Goal: Task Accomplishment & Management: Use online tool/utility

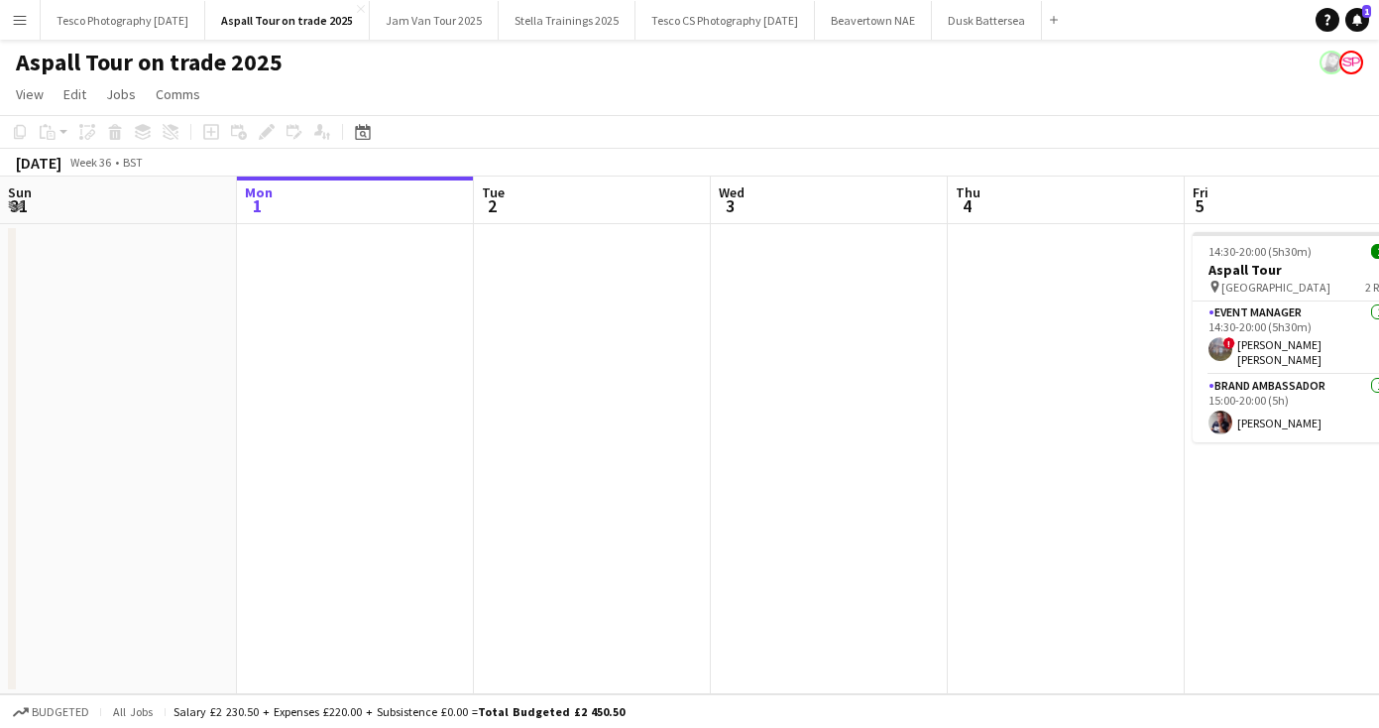
scroll to position [0, 634]
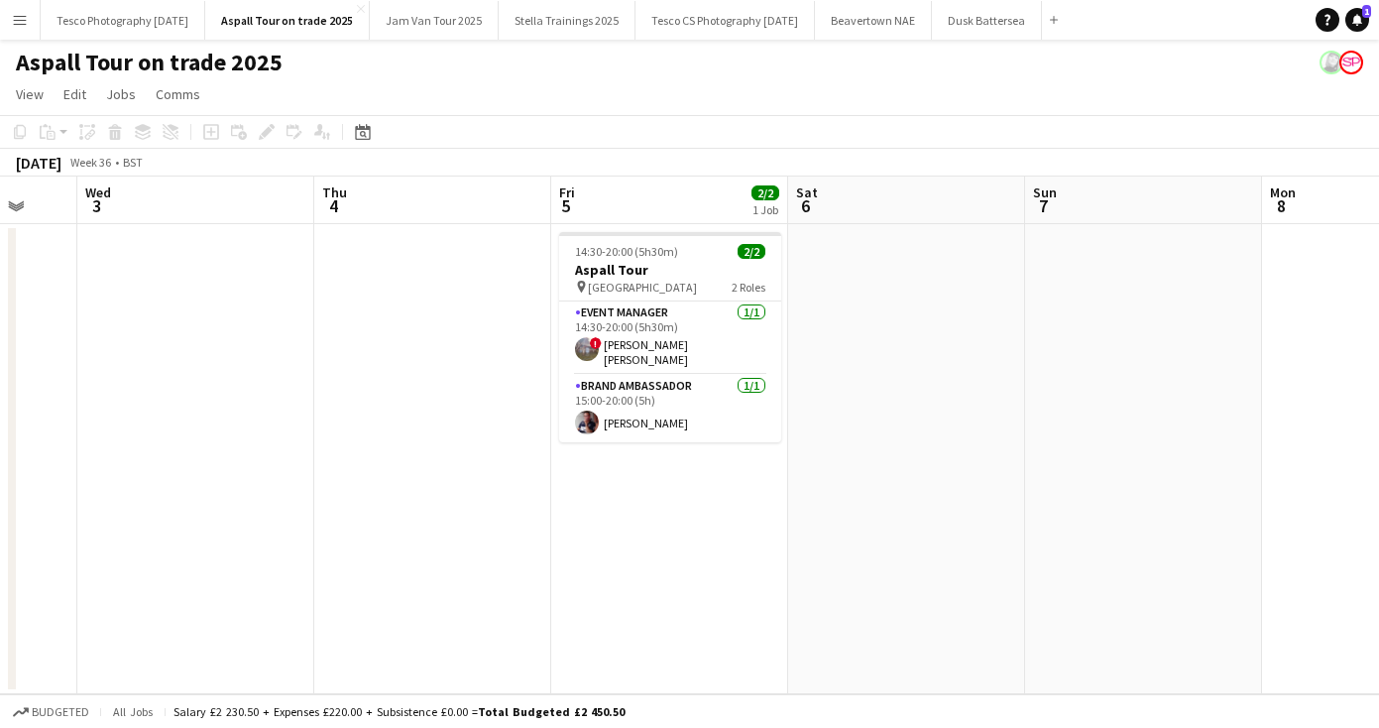
click at [22, 27] on app-icon "Menu" at bounding box center [20, 20] width 16 height 16
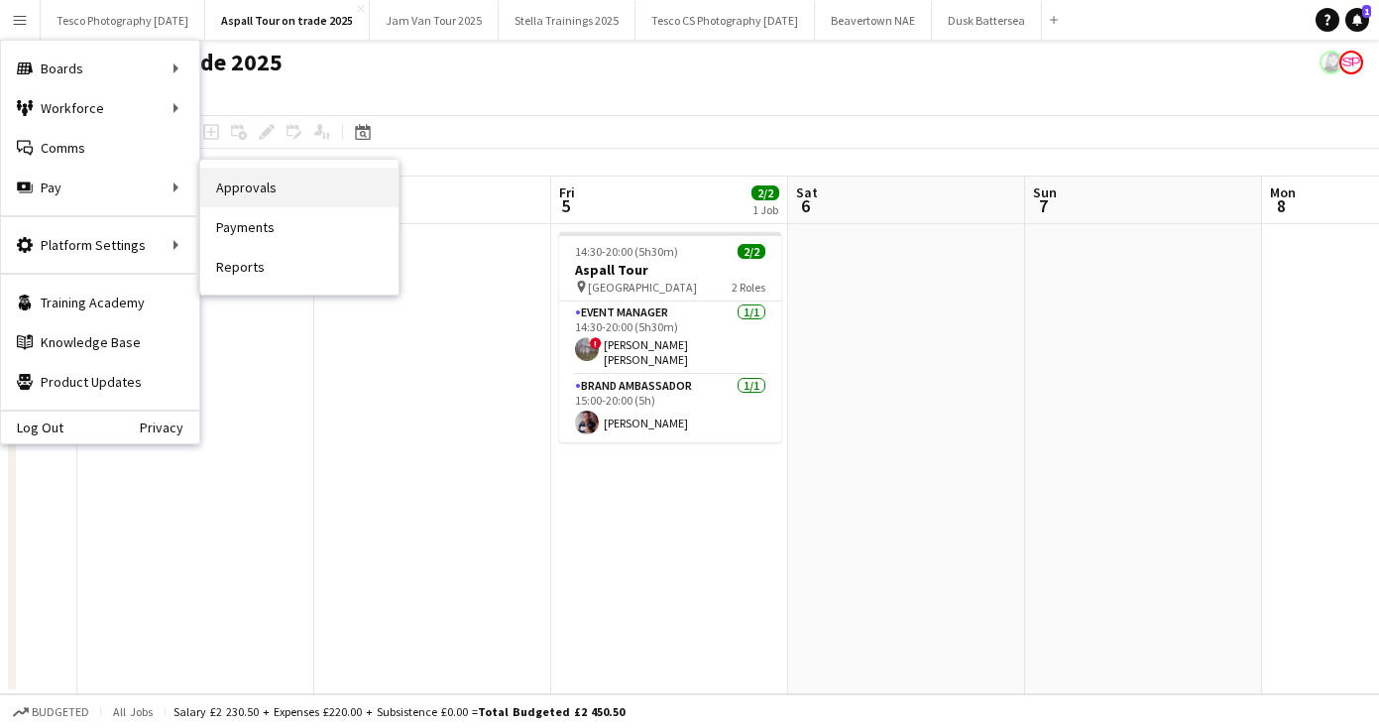
click at [266, 192] on link "Approvals" at bounding box center [299, 188] width 198 height 40
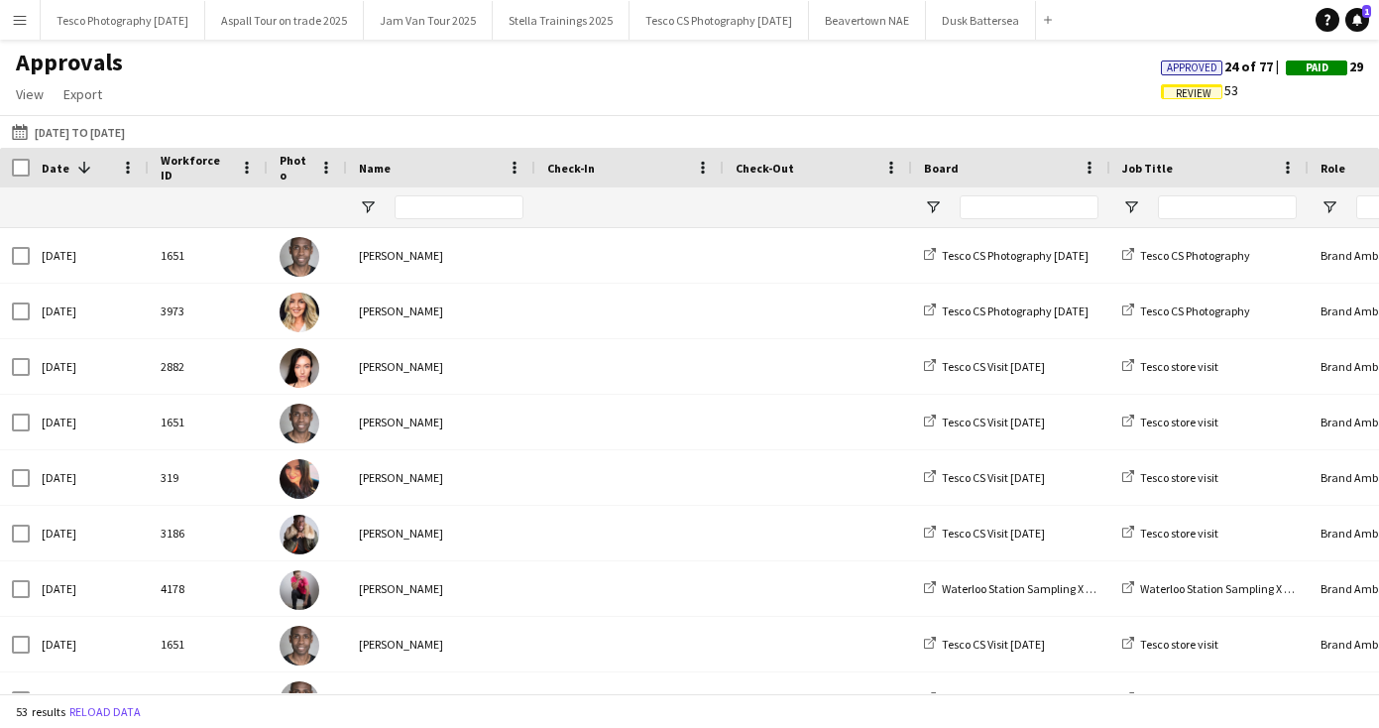
click at [1191, 91] on span "Review" at bounding box center [1194, 93] width 36 height 13
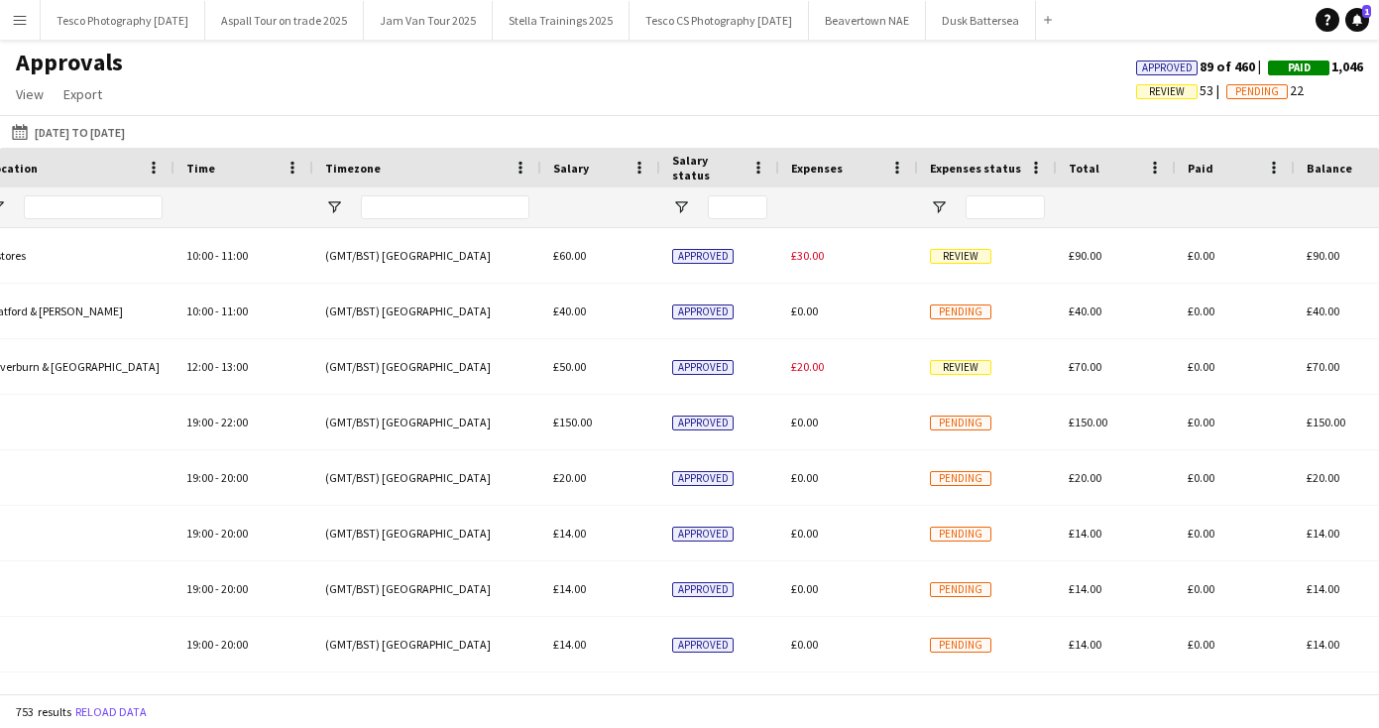
drag, startPoint x: 897, startPoint y: 255, endPoint x: 1393, endPoint y: 267, distance: 495.9
click at [1378, 267] on html "Menu Boards Boards Boards All jobs Status Workforce Workforce My Workforce Recr…" at bounding box center [689, 364] width 1379 height 728
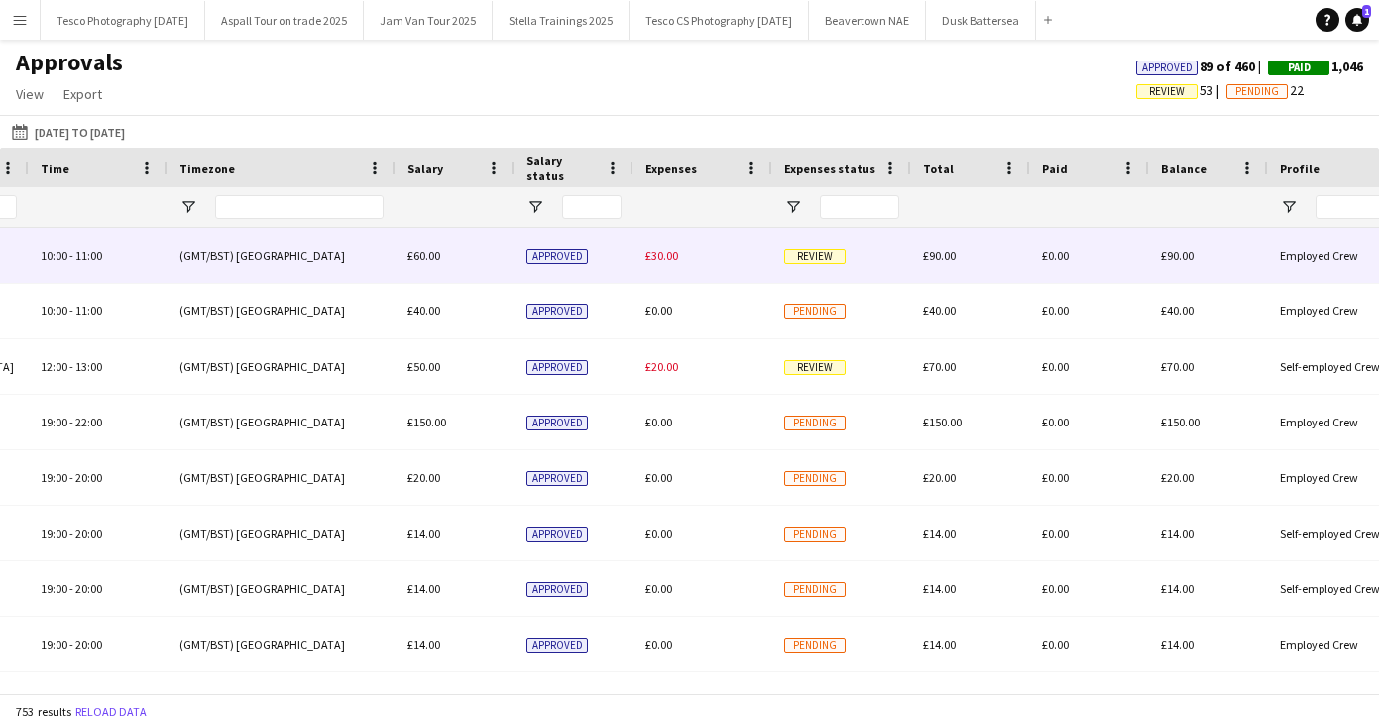
click at [826, 249] on span "Review" at bounding box center [814, 256] width 61 height 15
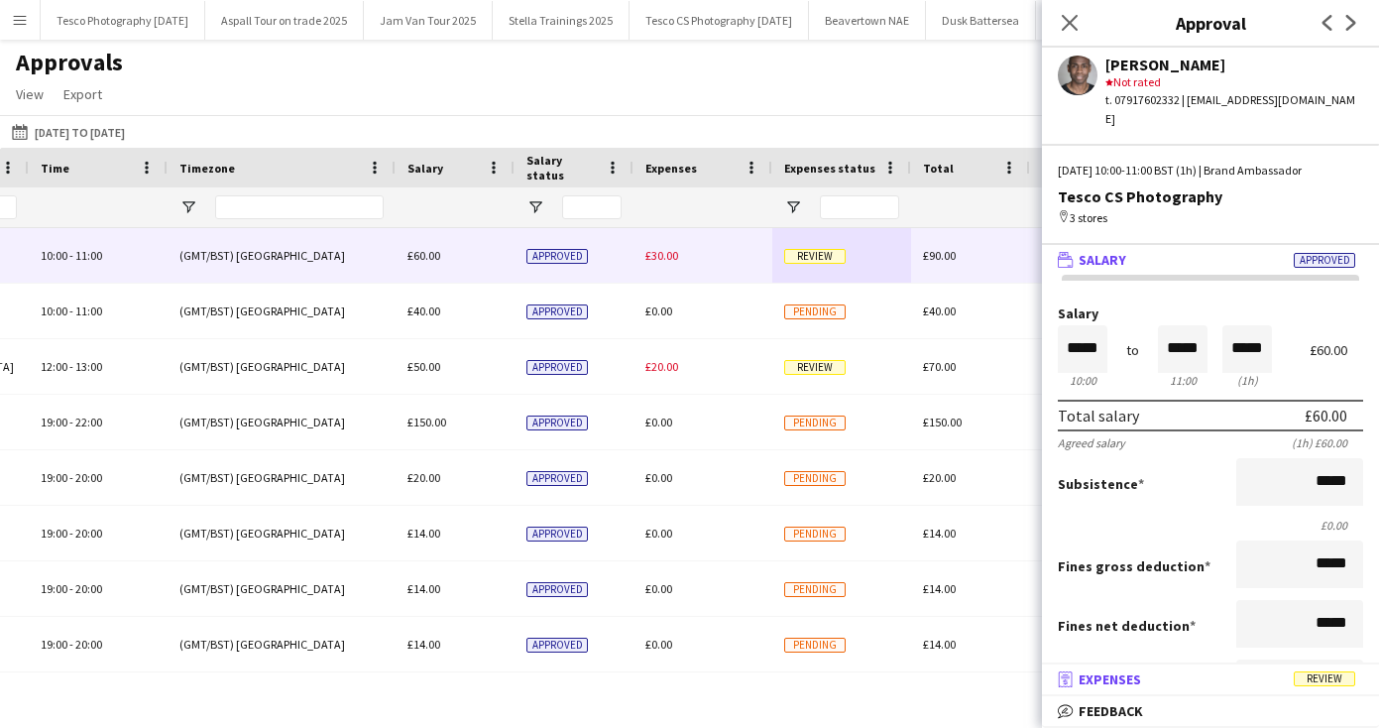
click at [1110, 674] on span "Expenses" at bounding box center [1110, 679] width 62 height 18
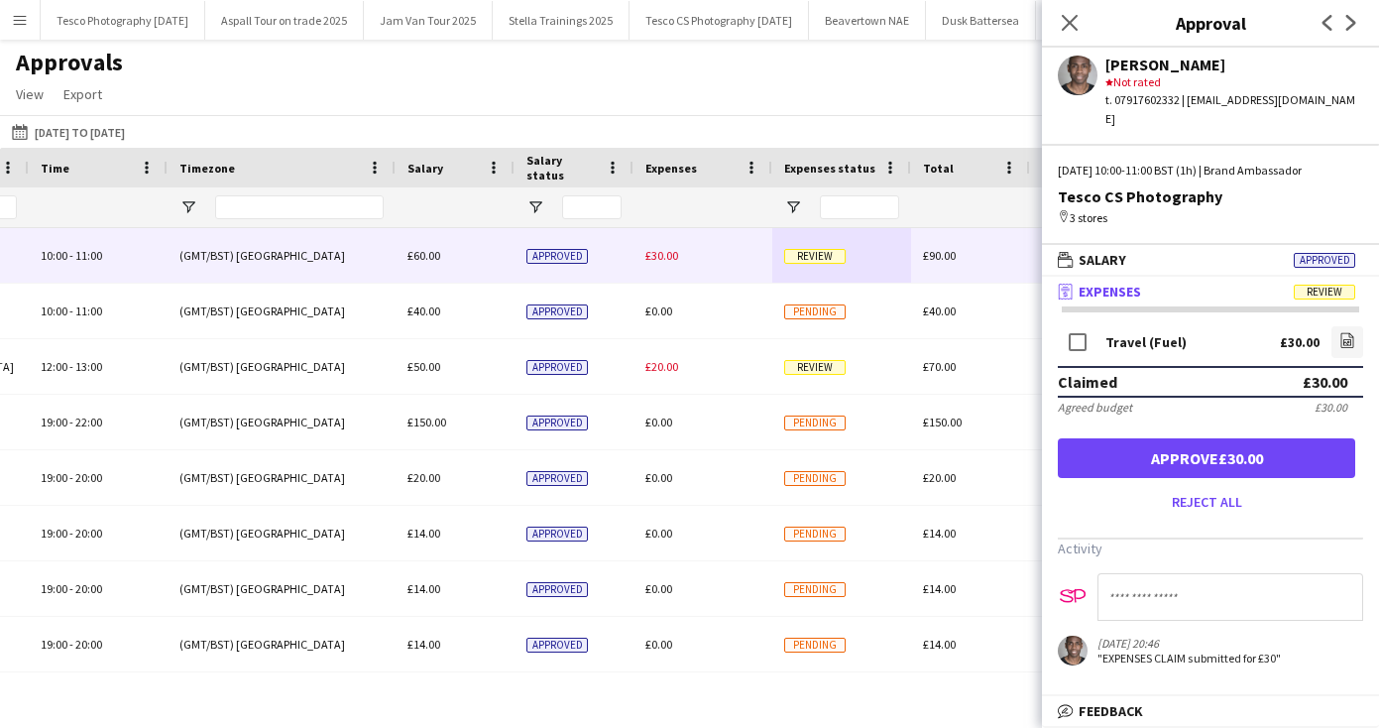
click at [1223, 439] on button "Approve £30.00" at bounding box center [1206, 458] width 297 height 40
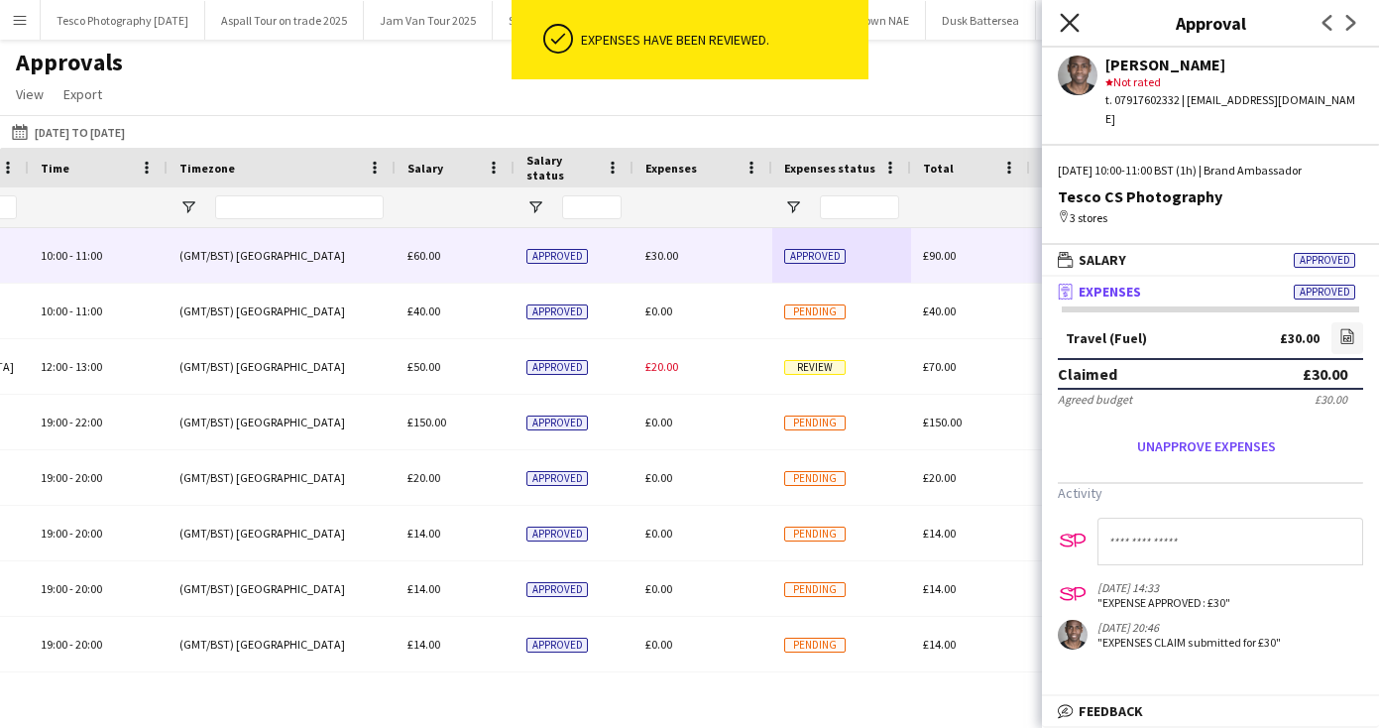
click at [1067, 19] on icon at bounding box center [1069, 22] width 19 height 19
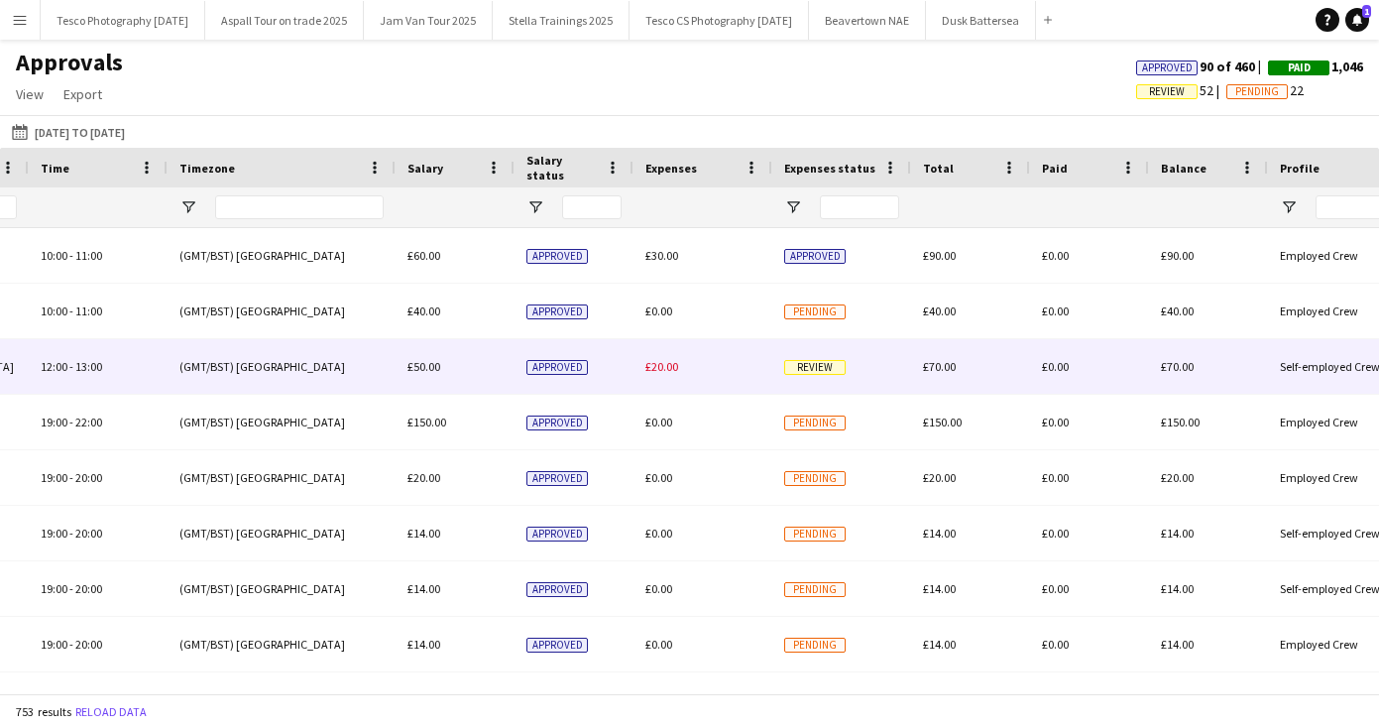
click at [813, 363] on span "Review" at bounding box center [814, 367] width 61 height 15
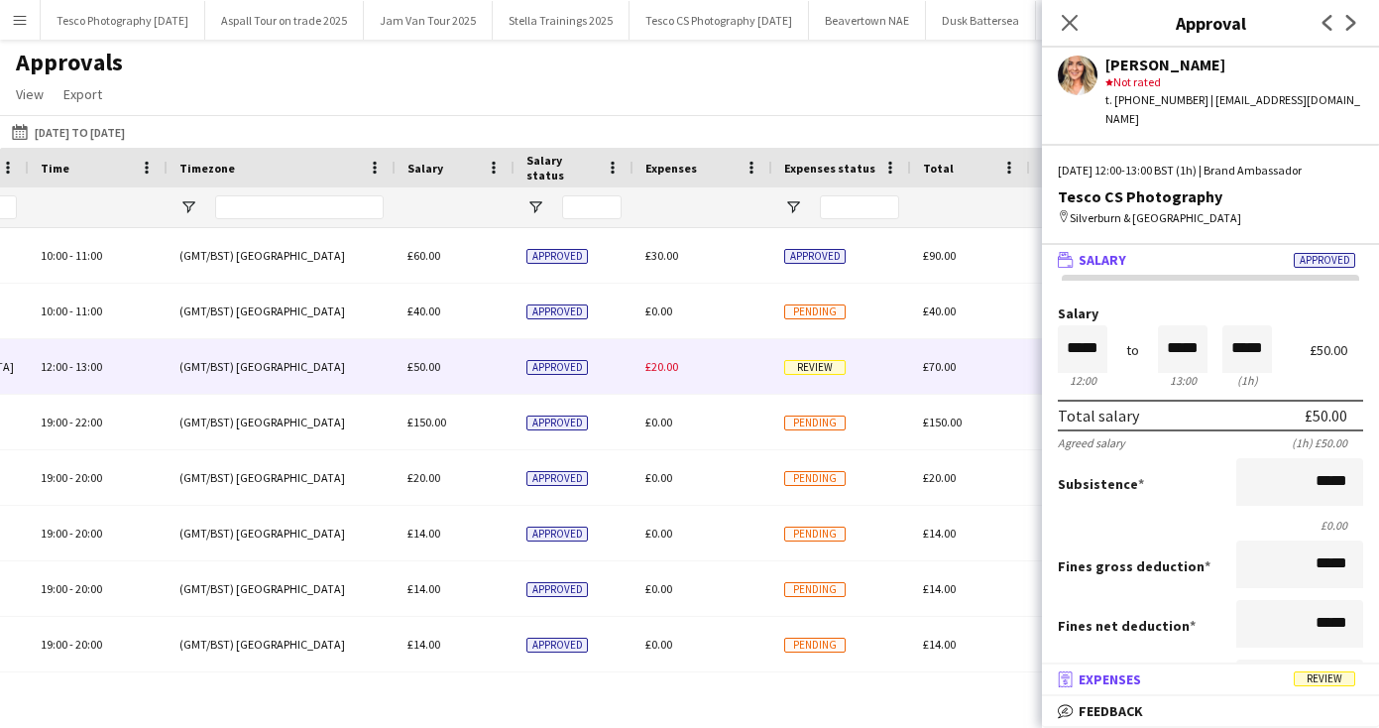
click at [1103, 676] on span "Expenses" at bounding box center [1110, 679] width 62 height 18
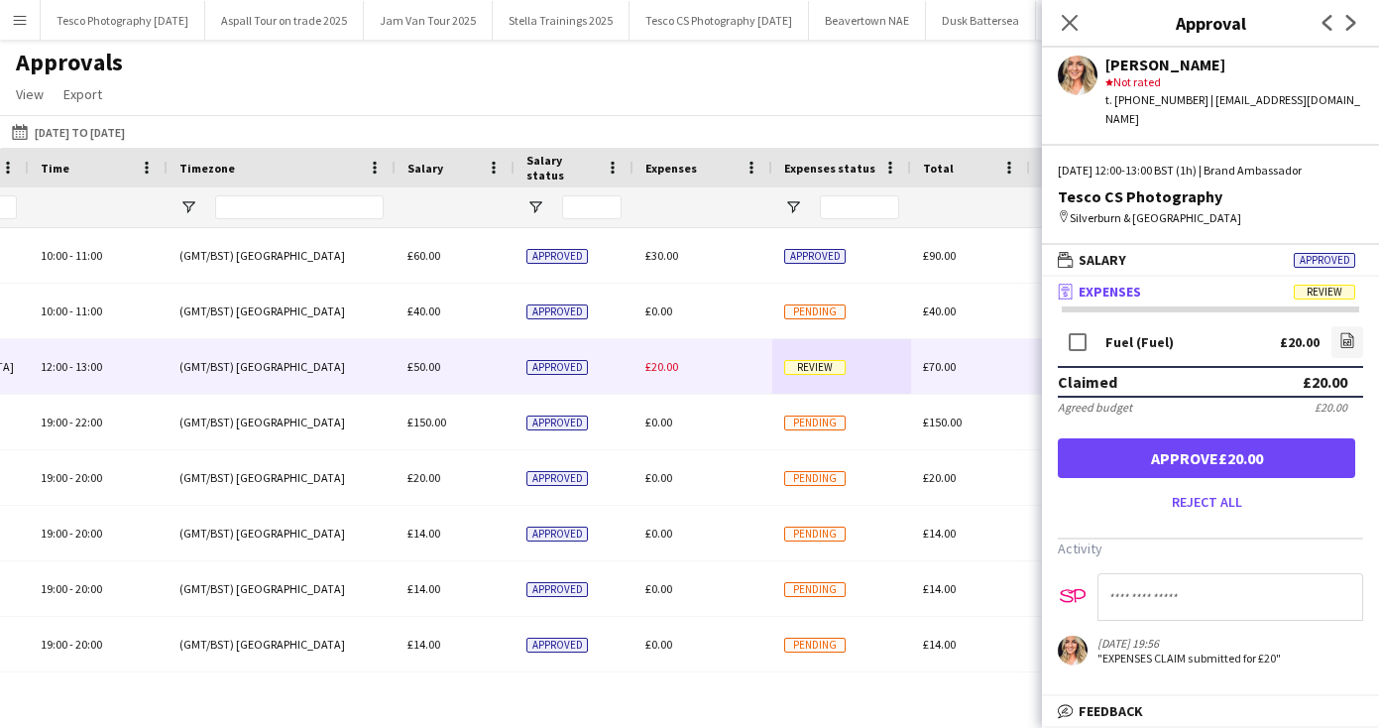
click at [1211, 446] on button "Approve £20.00" at bounding box center [1206, 458] width 297 height 40
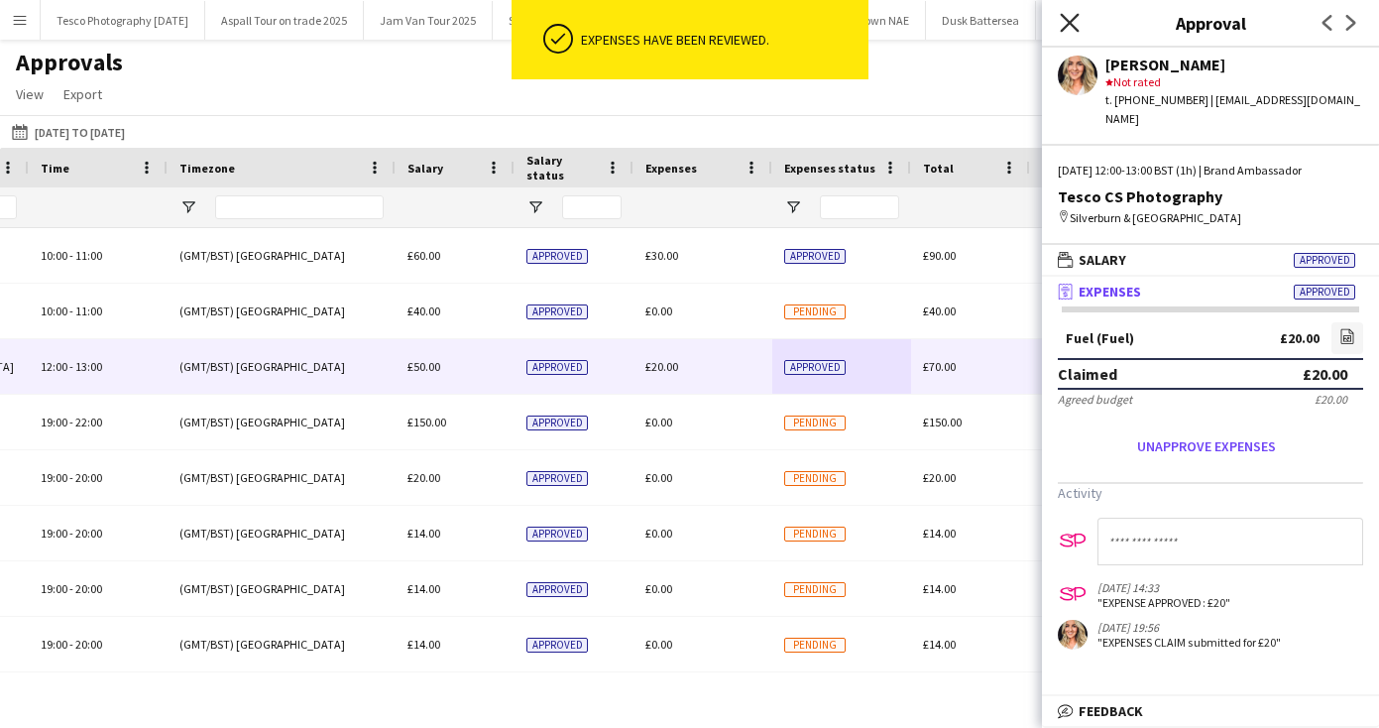
click at [1068, 21] on icon at bounding box center [1069, 22] width 19 height 19
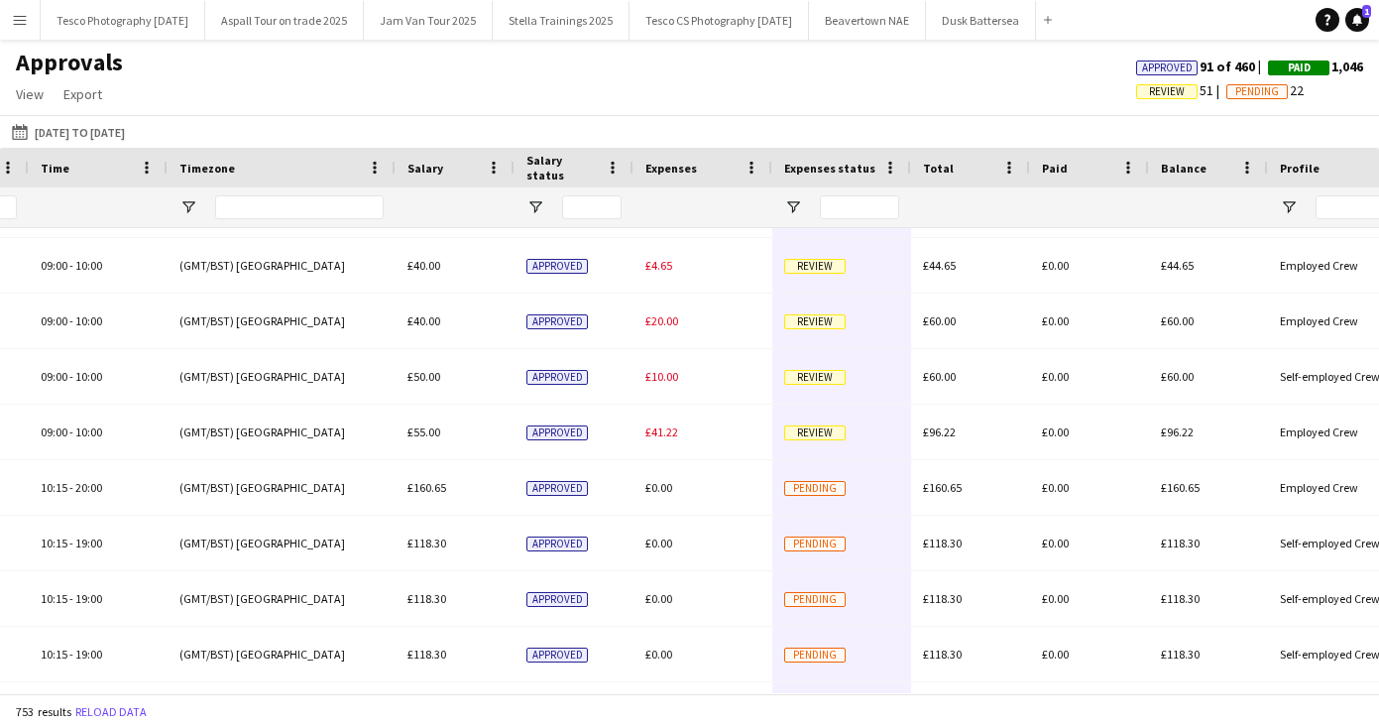
drag, startPoint x: 875, startPoint y: 610, endPoint x: 872, endPoint y: 636, distance: 26.1
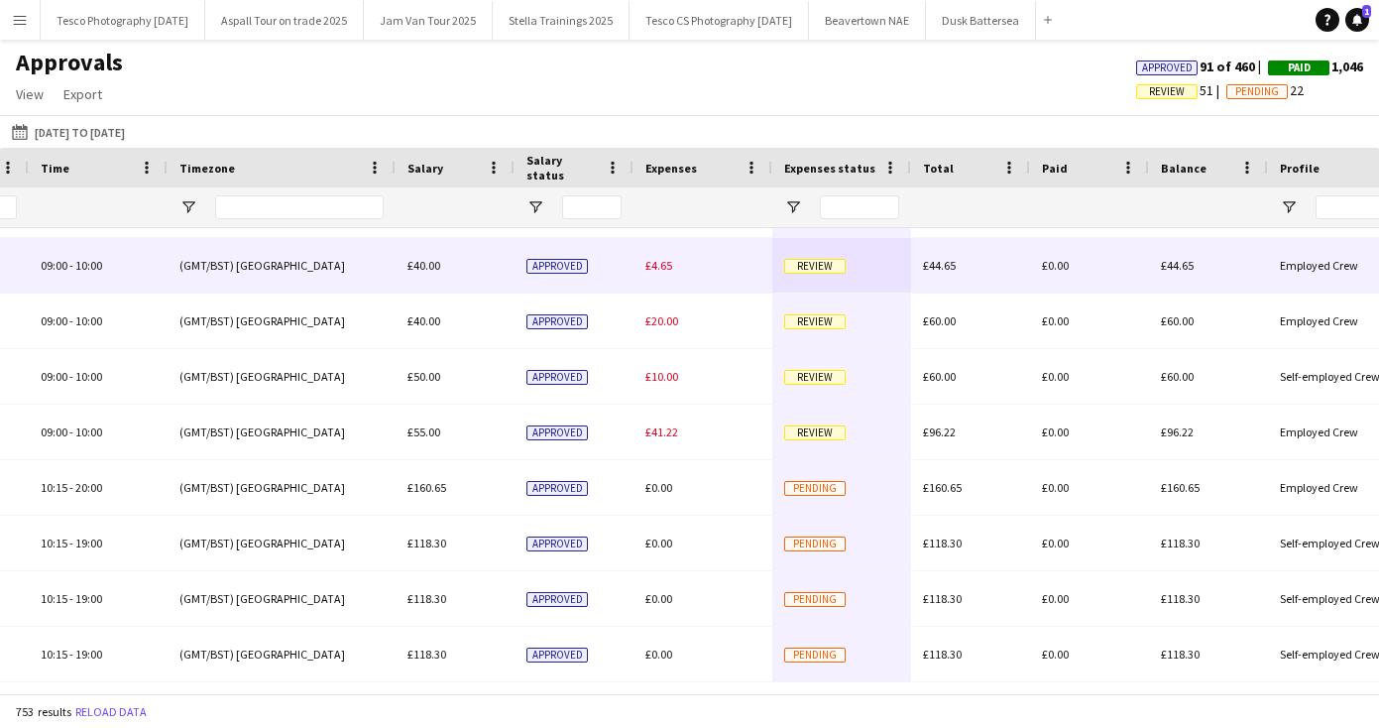
click at [818, 261] on span "Review" at bounding box center [814, 266] width 61 height 15
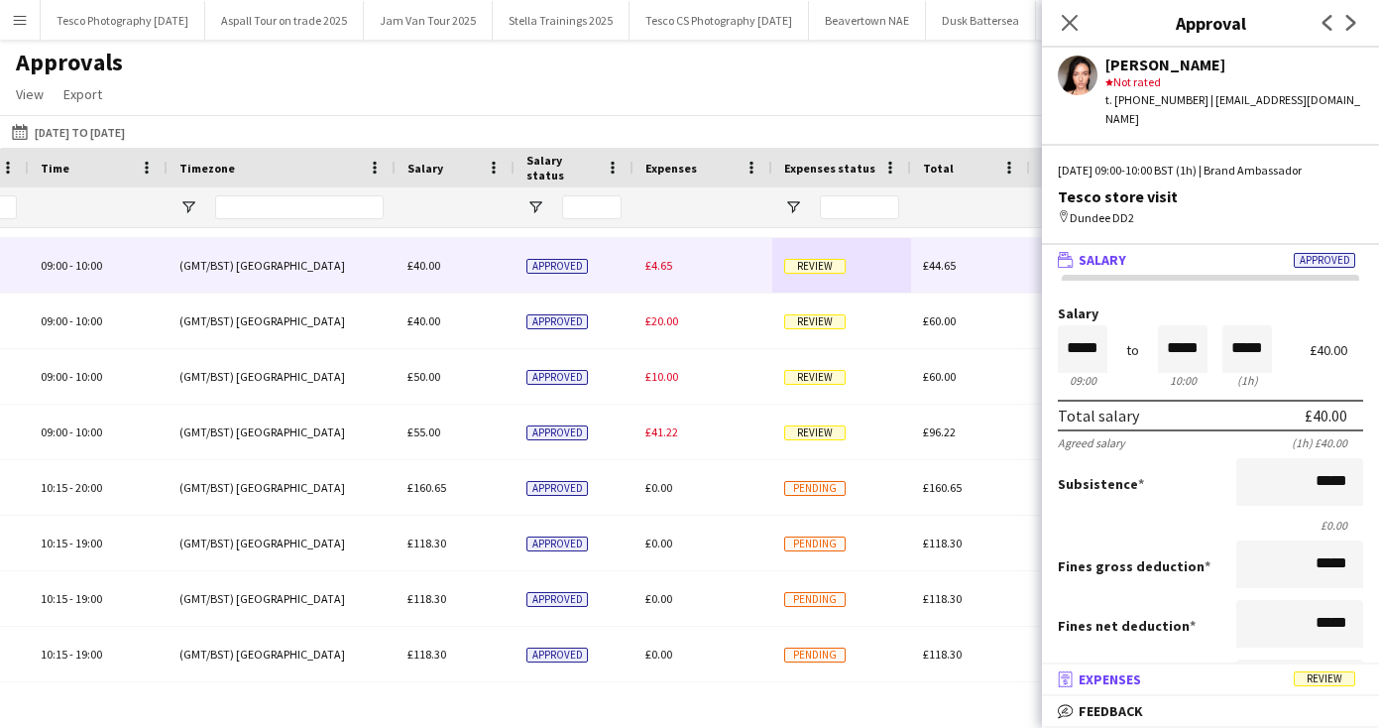
click at [1119, 677] on span "Expenses" at bounding box center [1110, 679] width 62 height 18
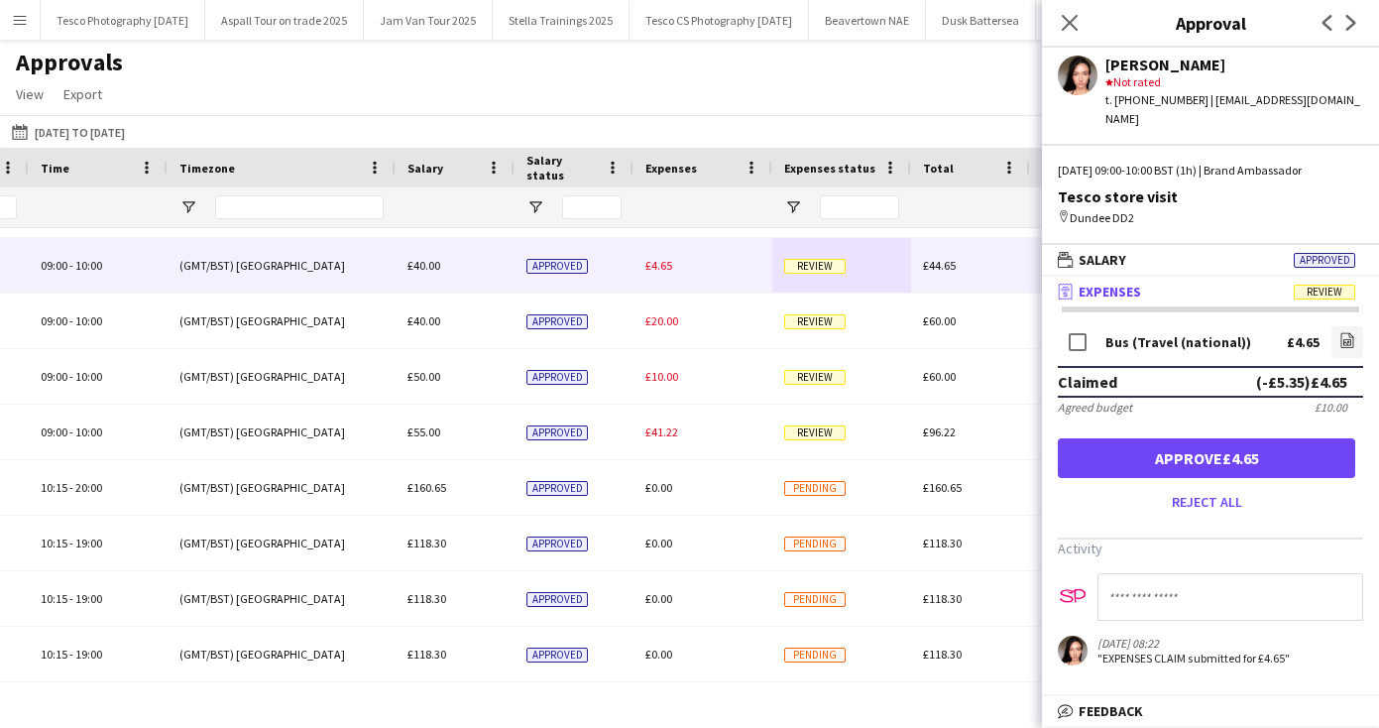
click at [1223, 438] on button "Approve £4.65" at bounding box center [1206, 458] width 297 height 40
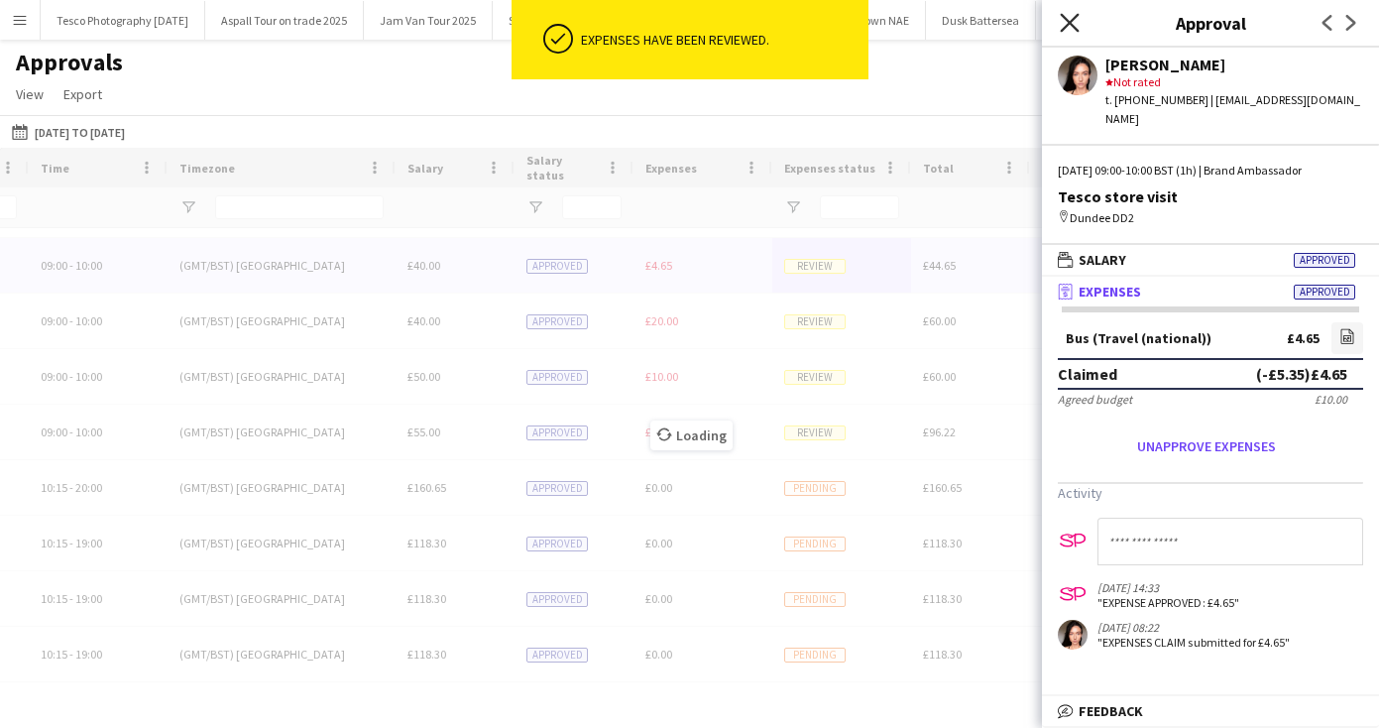
click at [1066, 24] on icon "Close pop-in" at bounding box center [1069, 22] width 19 height 19
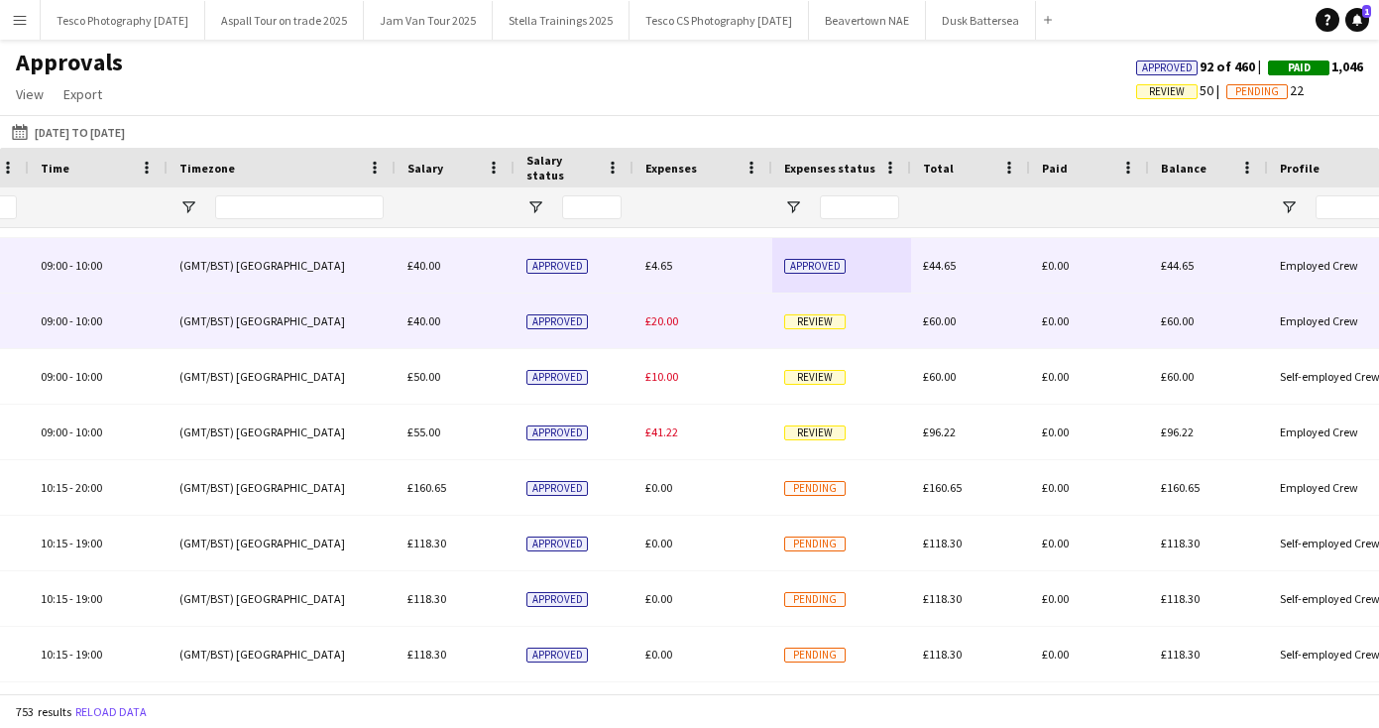
click at [816, 324] on span "Review" at bounding box center [814, 321] width 61 height 15
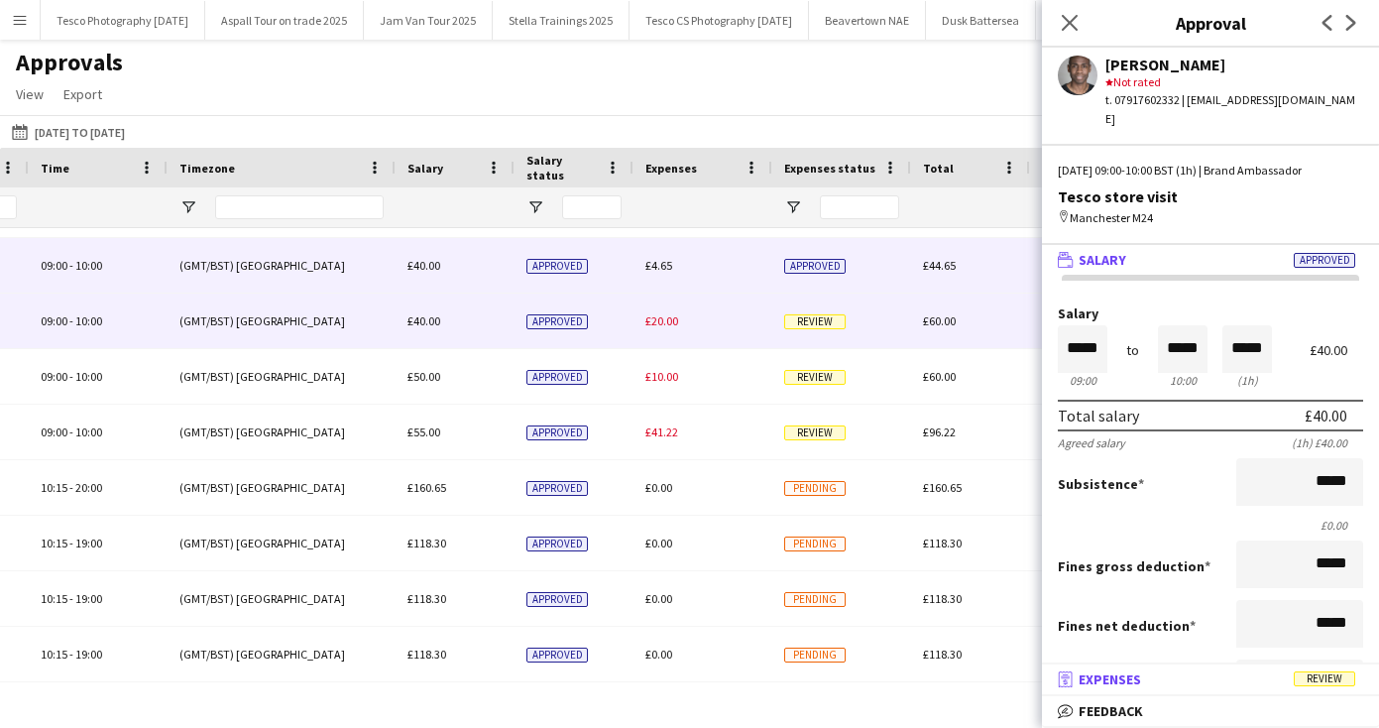
click at [1108, 678] on span "Expenses" at bounding box center [1110, 679] width 62 height 18
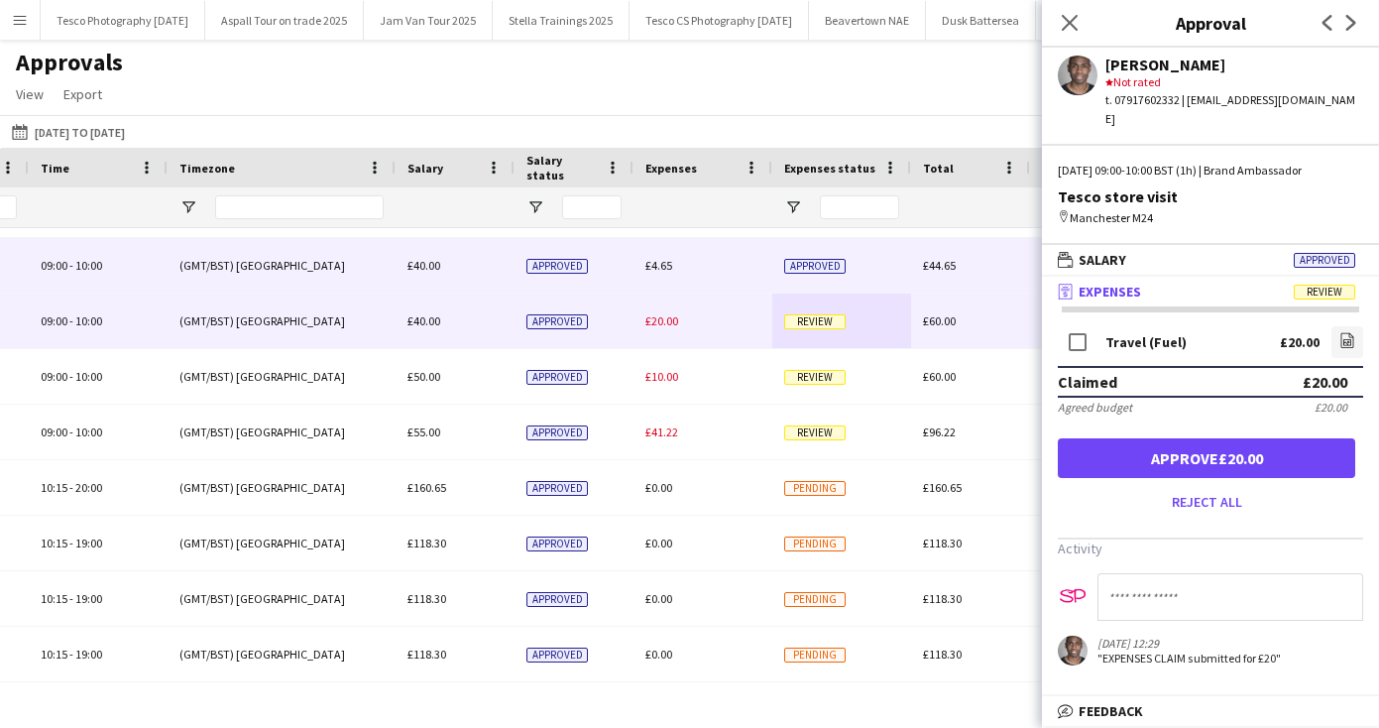
click at [1222, 447] on button "Approve £20.00" at bounding box center [1206, 458] width 297 height 40
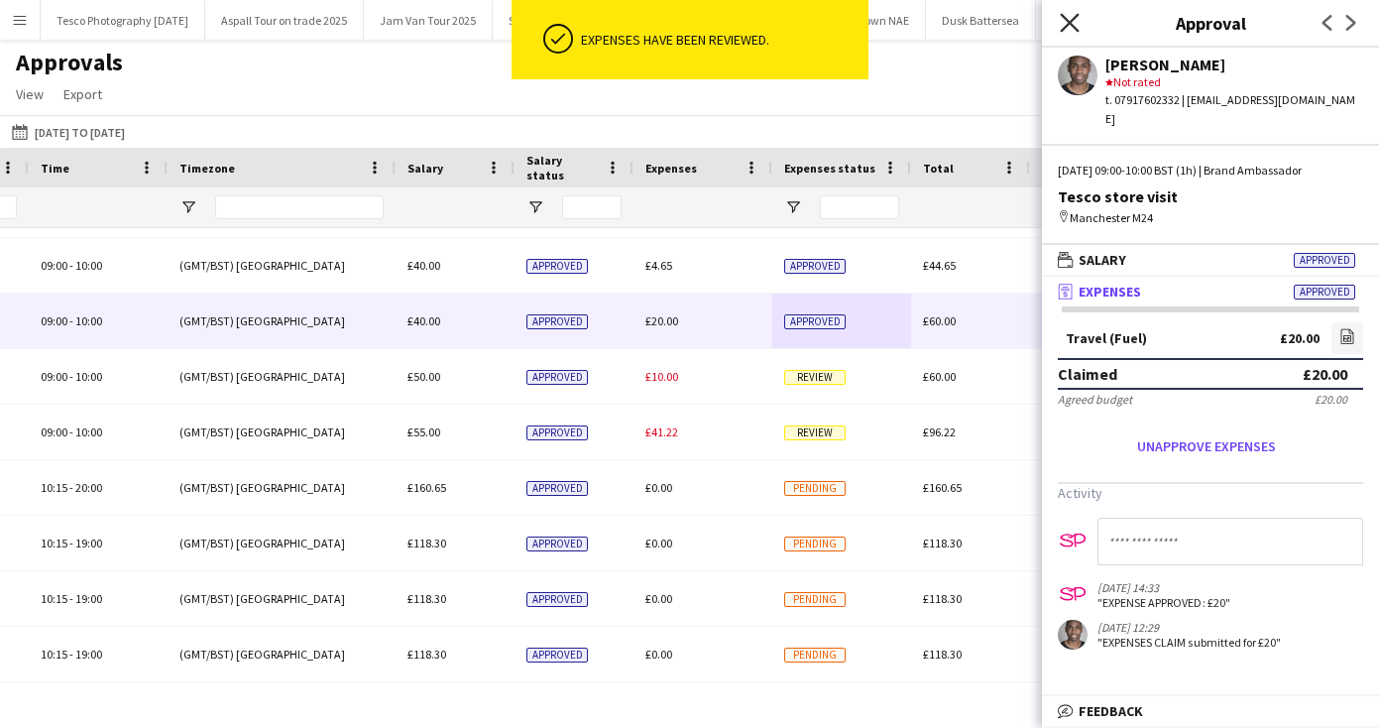
click at [1068, 18] on icon "Close pop-in" at bounding box center [1069, 22] width 19 height 19
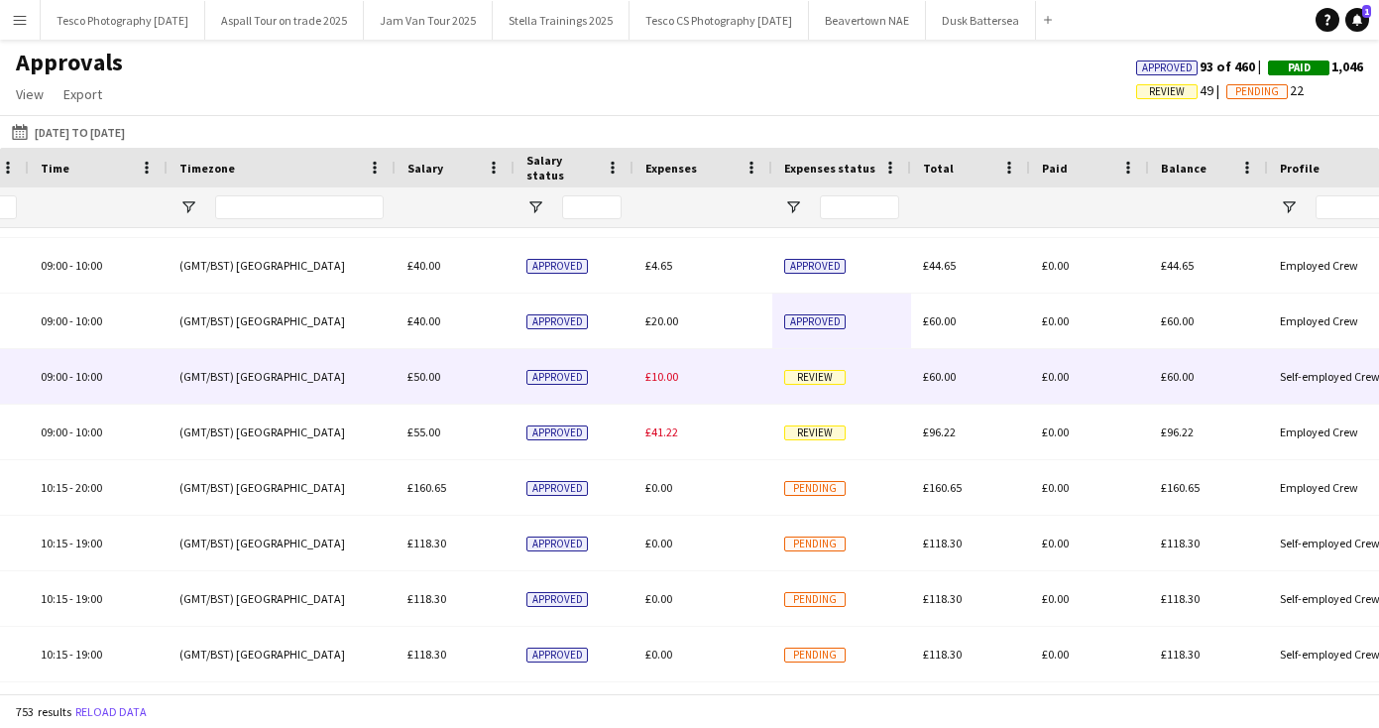
click at [818, 377] on span "Review" at bounding box center [814, 377] width 61 height 15
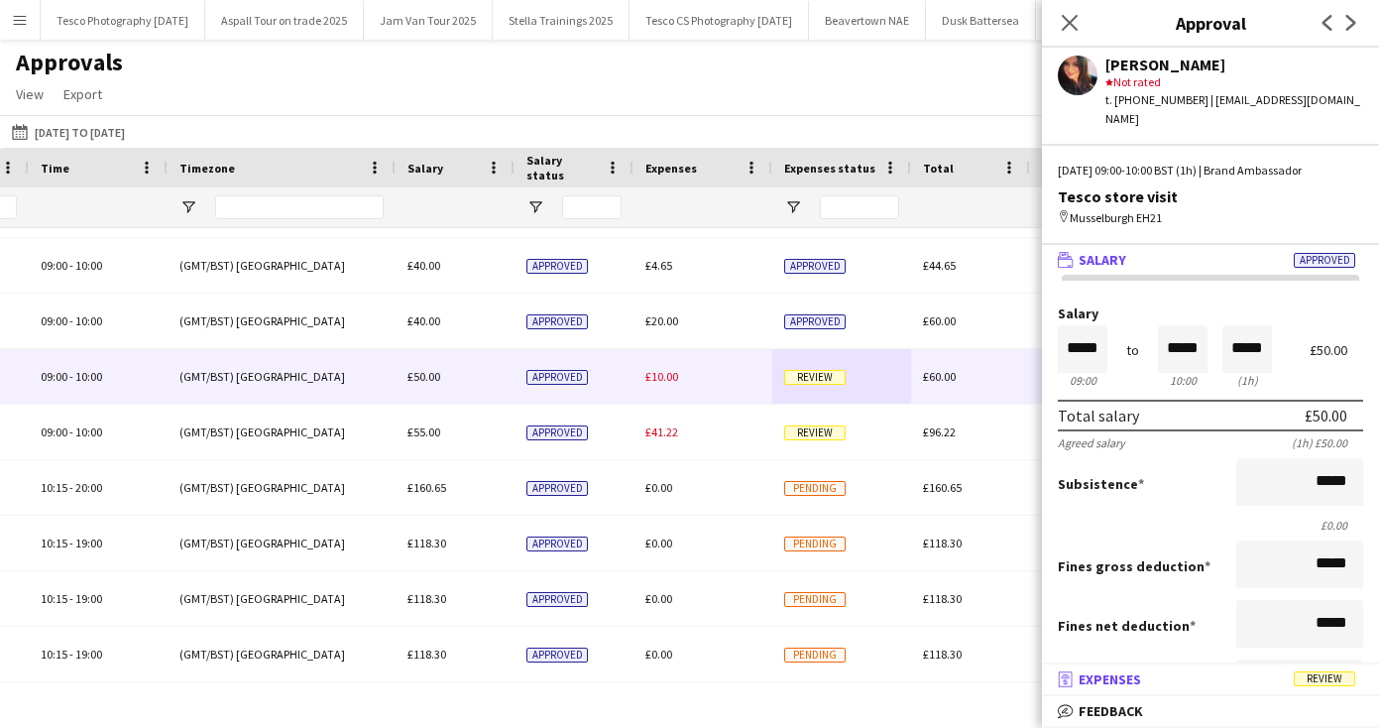
click at [1125, 677] on span "Expenses" at bounding box center [1110, 679] width 62 height 18
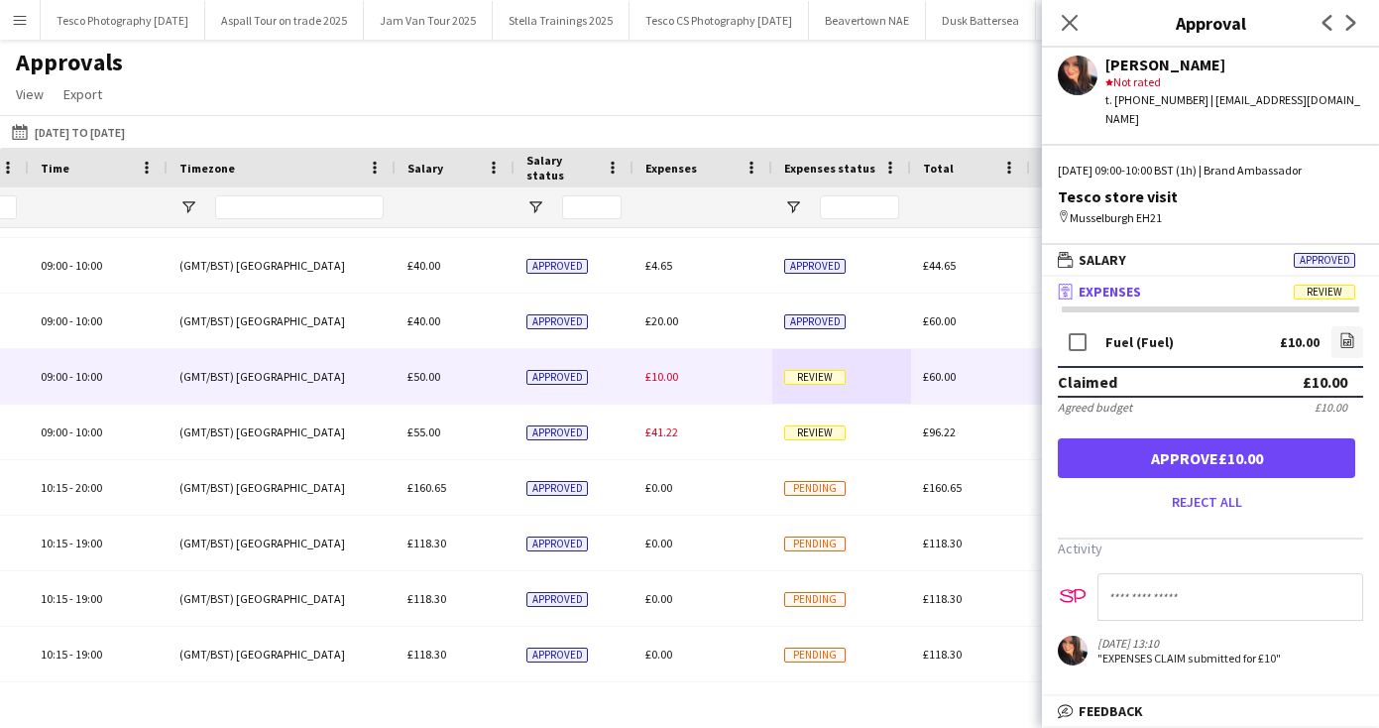
click at [1191, 439] on button "Approve £10.00" at bounding box center [1206, 458] width 297 height 40
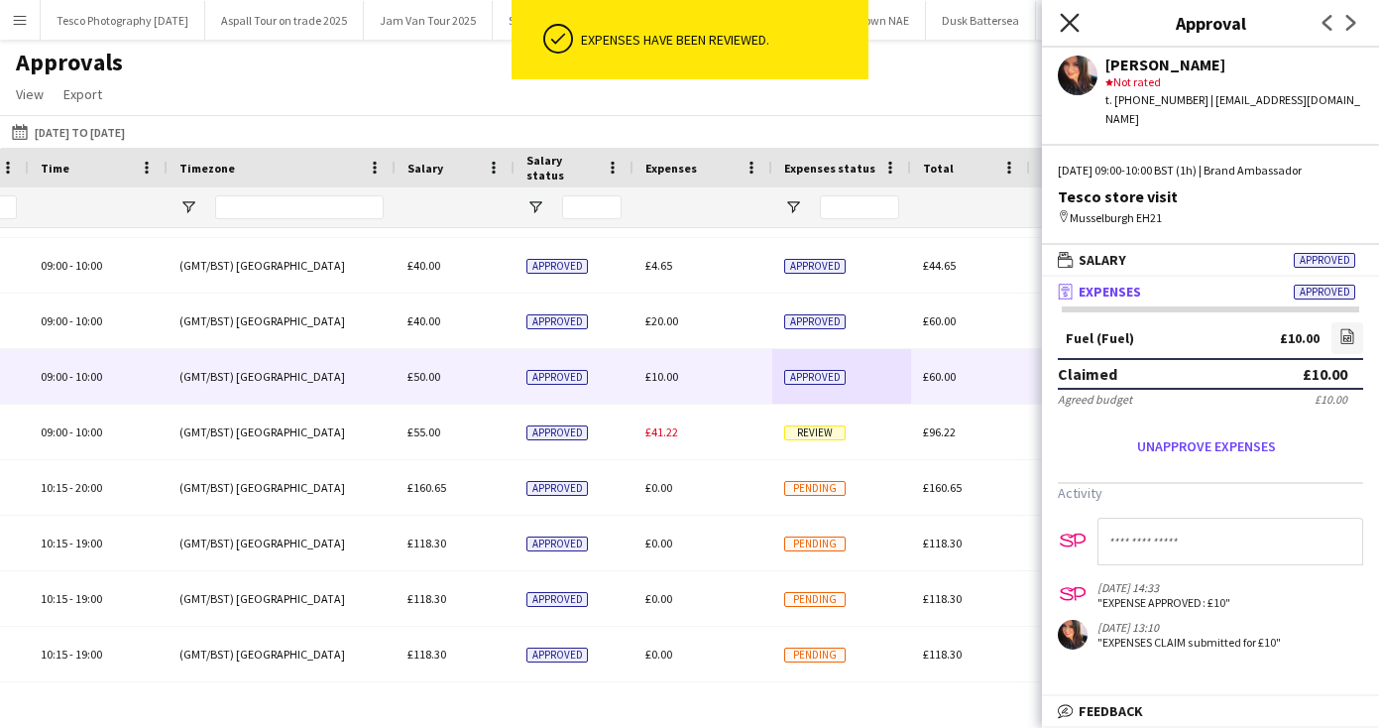
click at [1069, 16] on icon "Close pop-in" at bounding box center [1069, 22] width 19 height 19
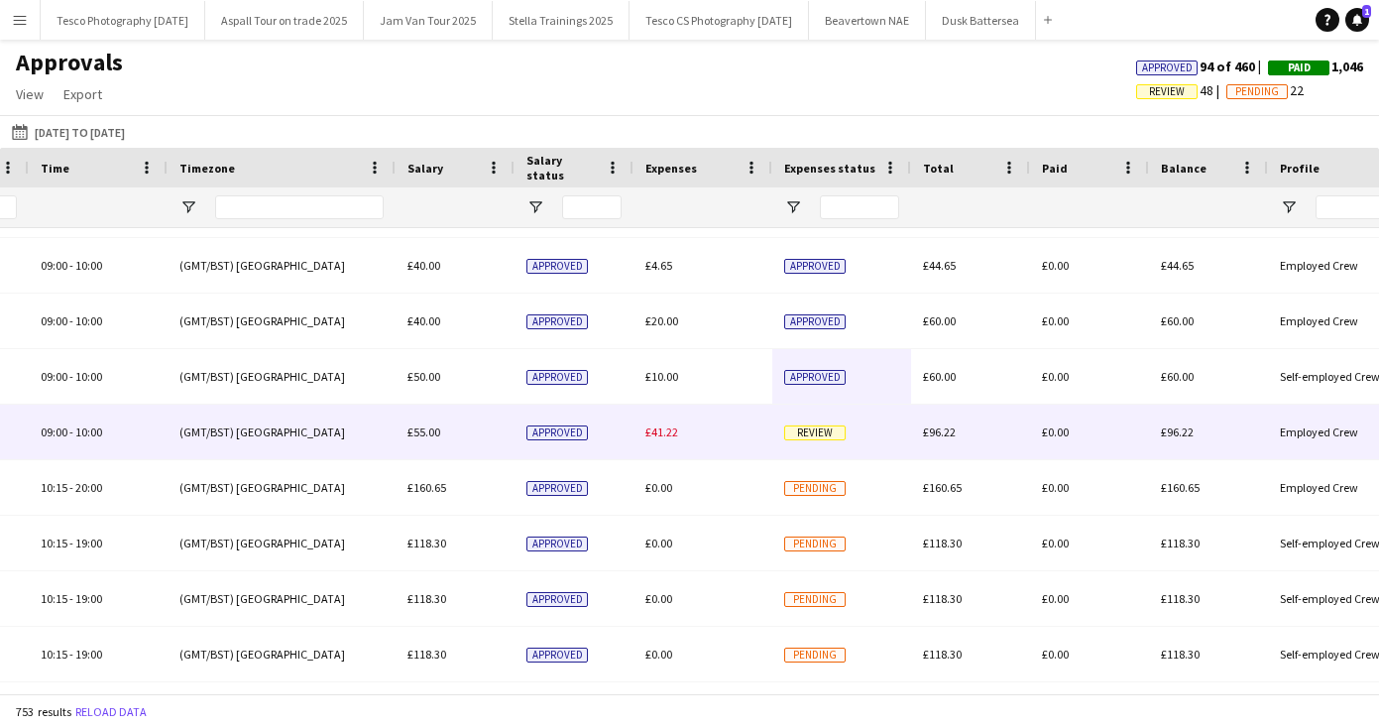
click at [808, 425] on span "Review" at bounding box center [814, 432] width 61 height 15
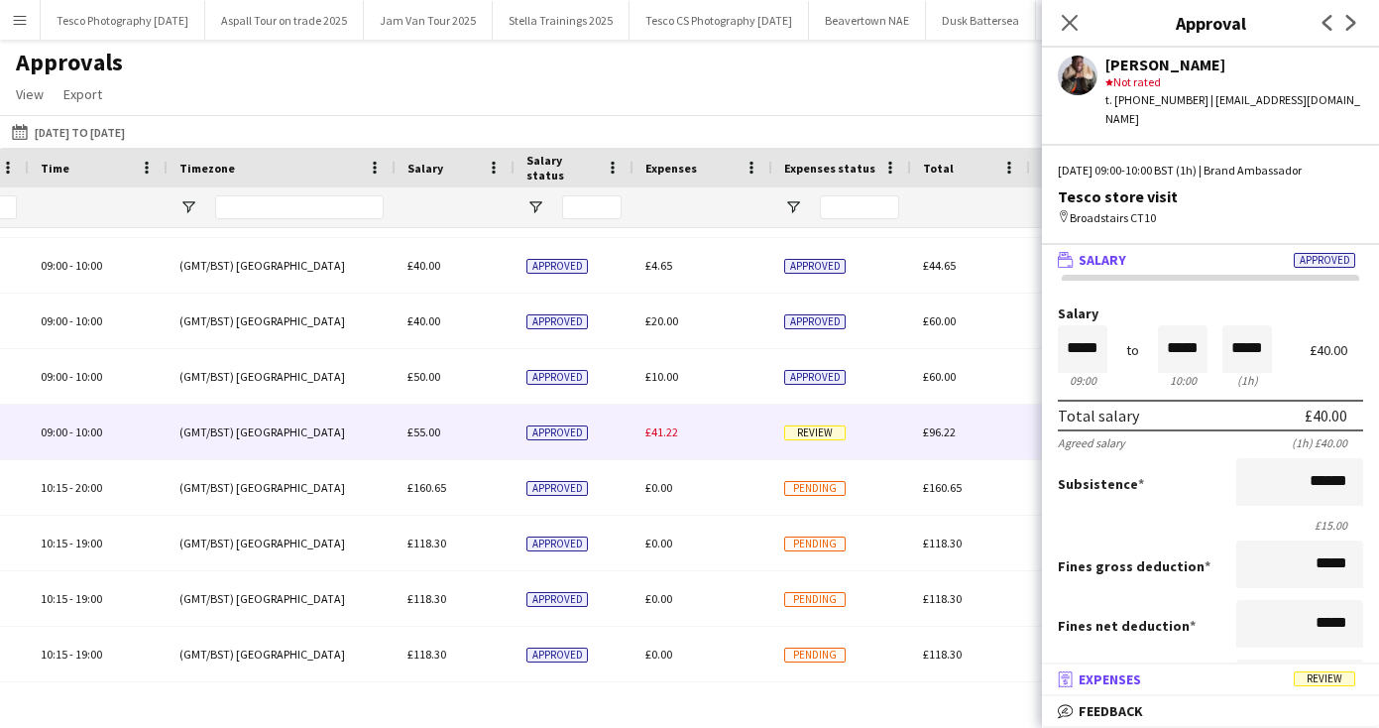
click at [1123, 676] on span "Expenses" at bounding box center [1110, 679] width 62 height 18
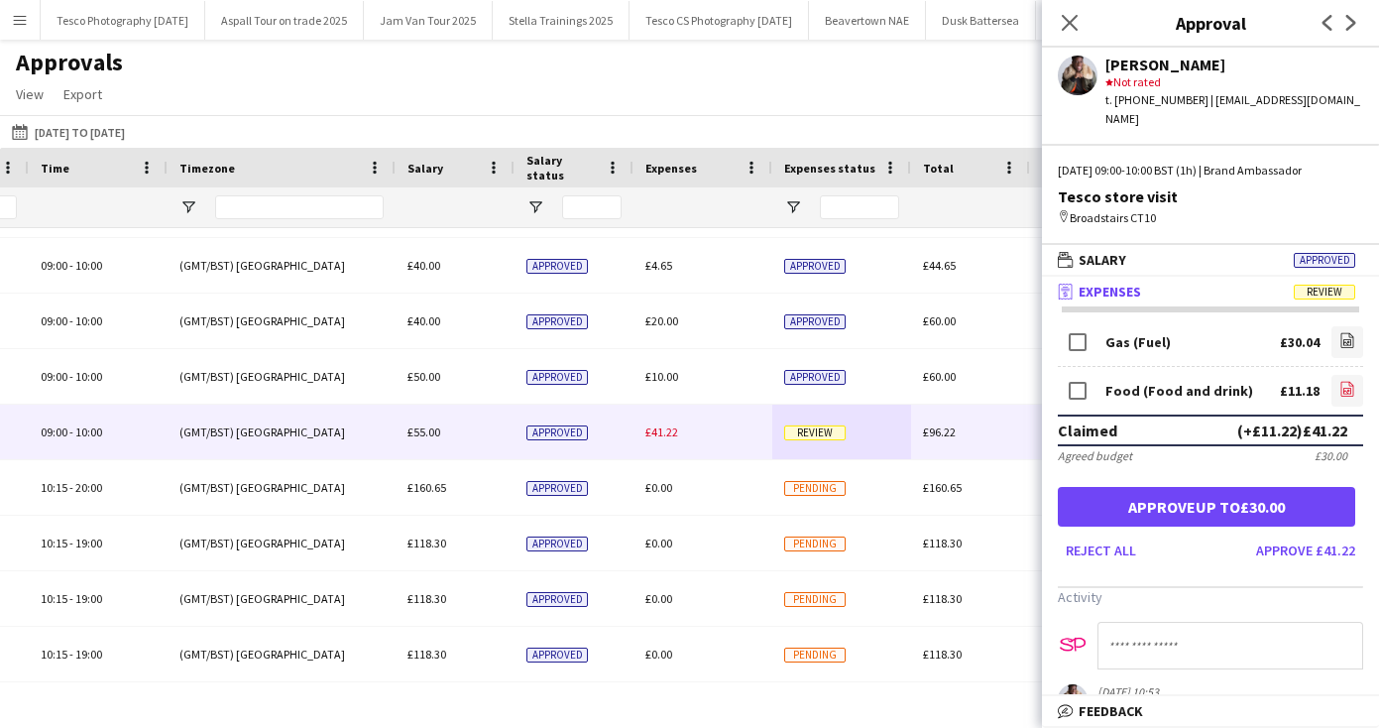
click at [1347, 381] on icon "file-image" at bounding box center [1348, 389] width 16 height 16
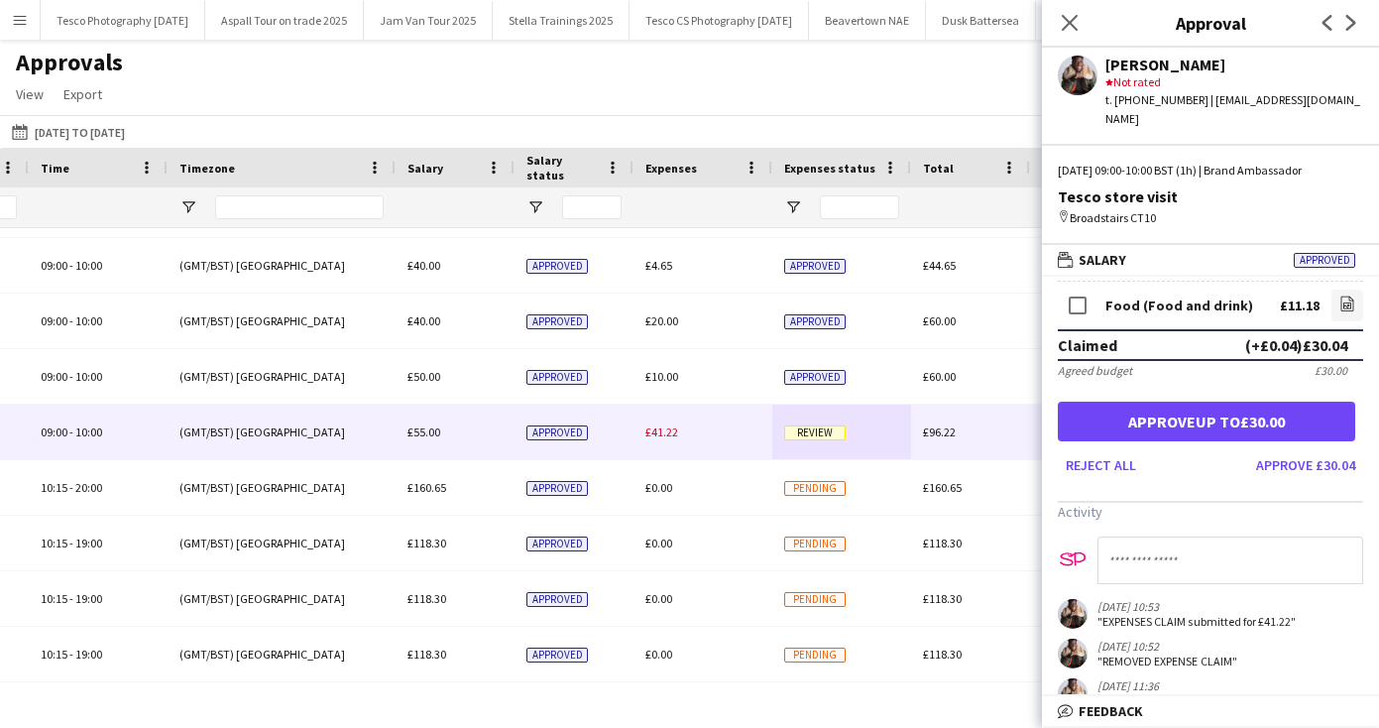
scroll to position [106, 0]
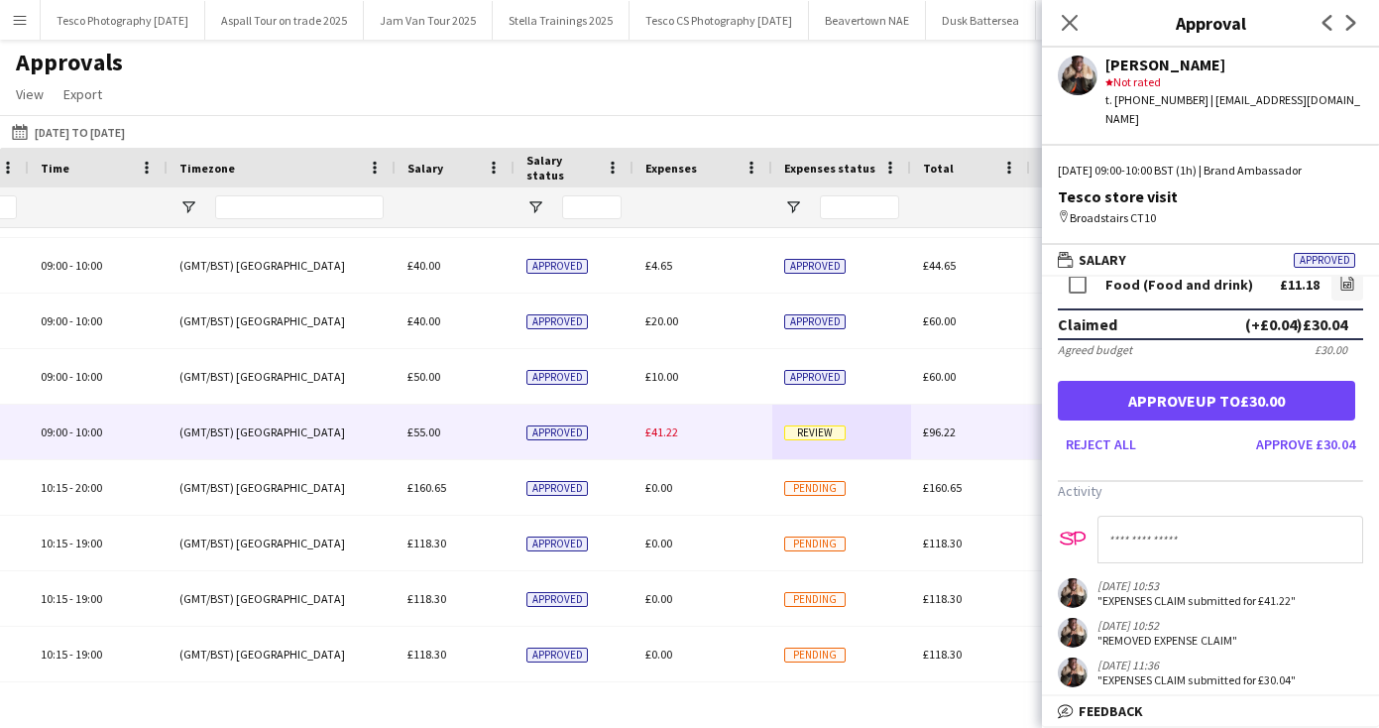
drag, startPoint x: 1372, startPoint y: 580, endPoint x: 1360, endPoint y: 662, distance: 83.2
click at [1360, 662] on app-approvals-popin-expenses-tab "Gas (Fuel) £30.04 file-image Food (Food and drink) £11.18 file-image Claimed (+…" at bounding box center [1210, 451] width 337 height 471
click at [1224, 388] on button "Approve up to £30.00" at bounding box center [1206, 401] width 297 height 40
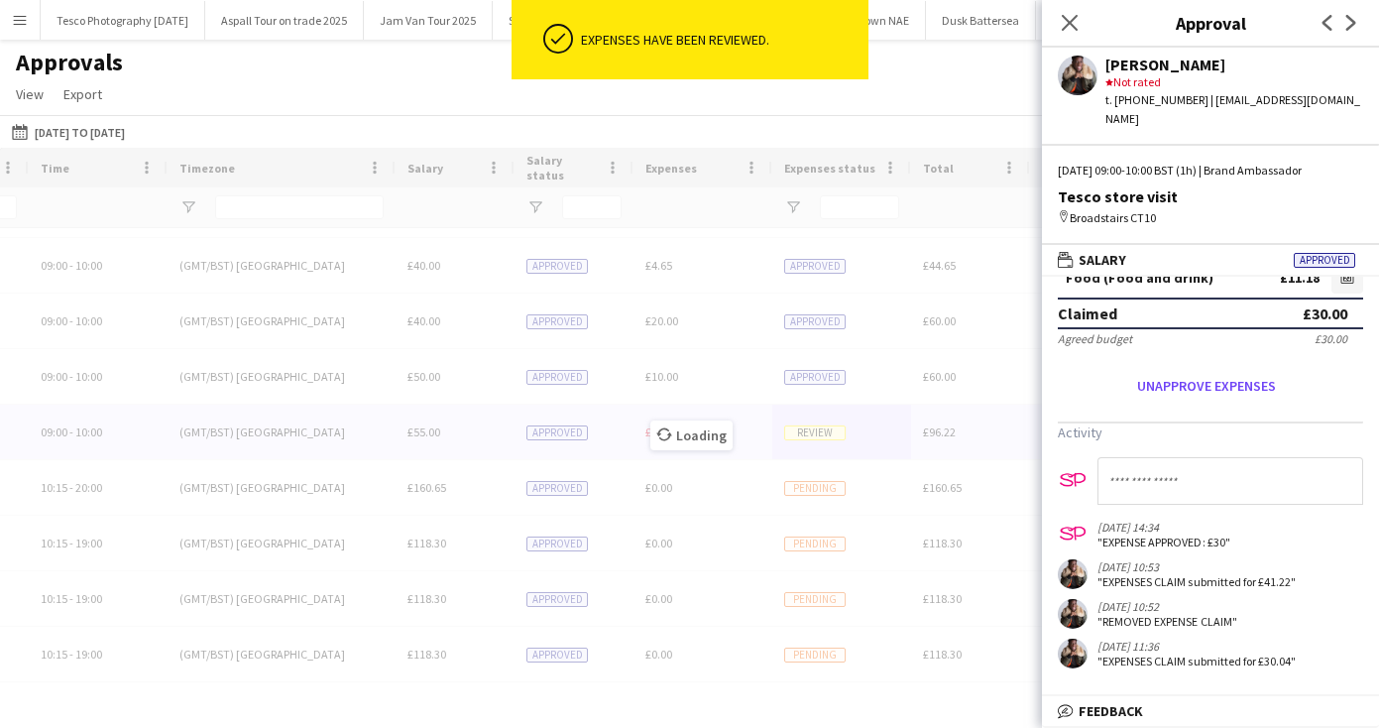
scroll to position [0, 0]
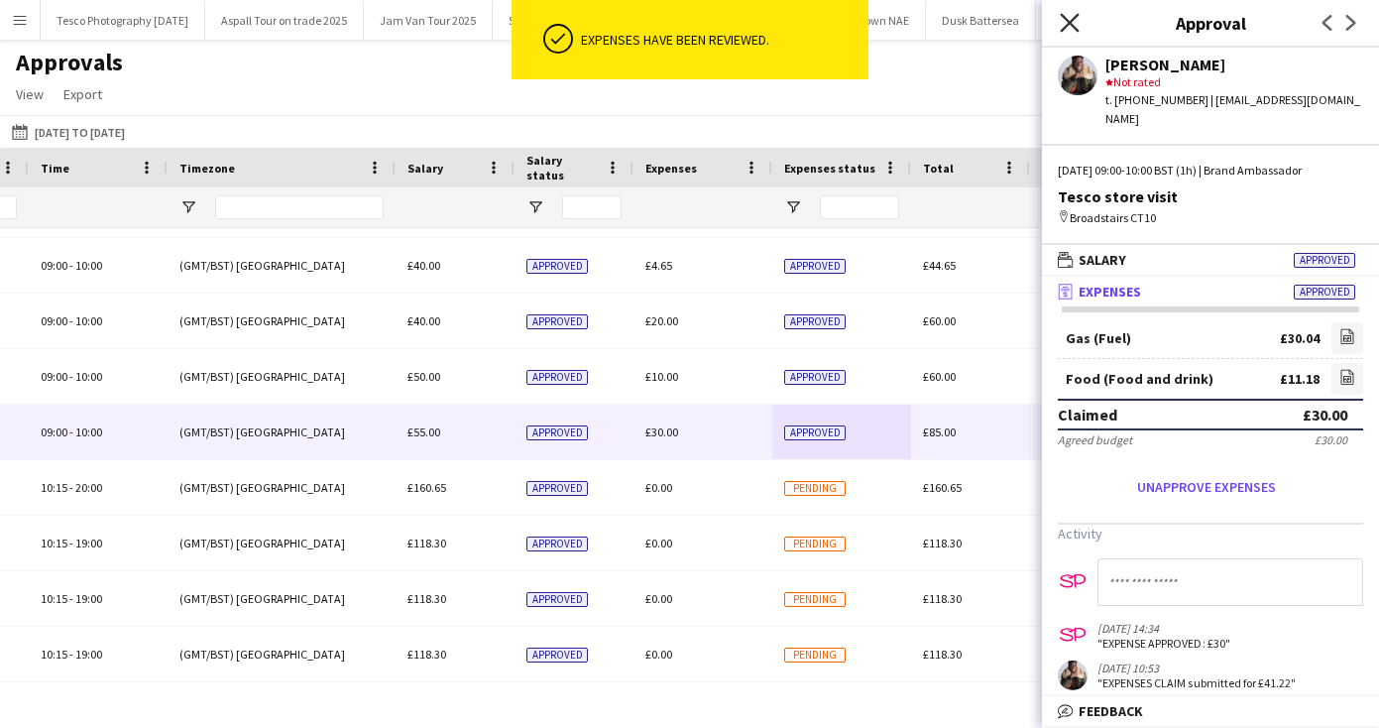
click at [1072, 20] on icon at bounding box center [1069, 22] width 19 height 19
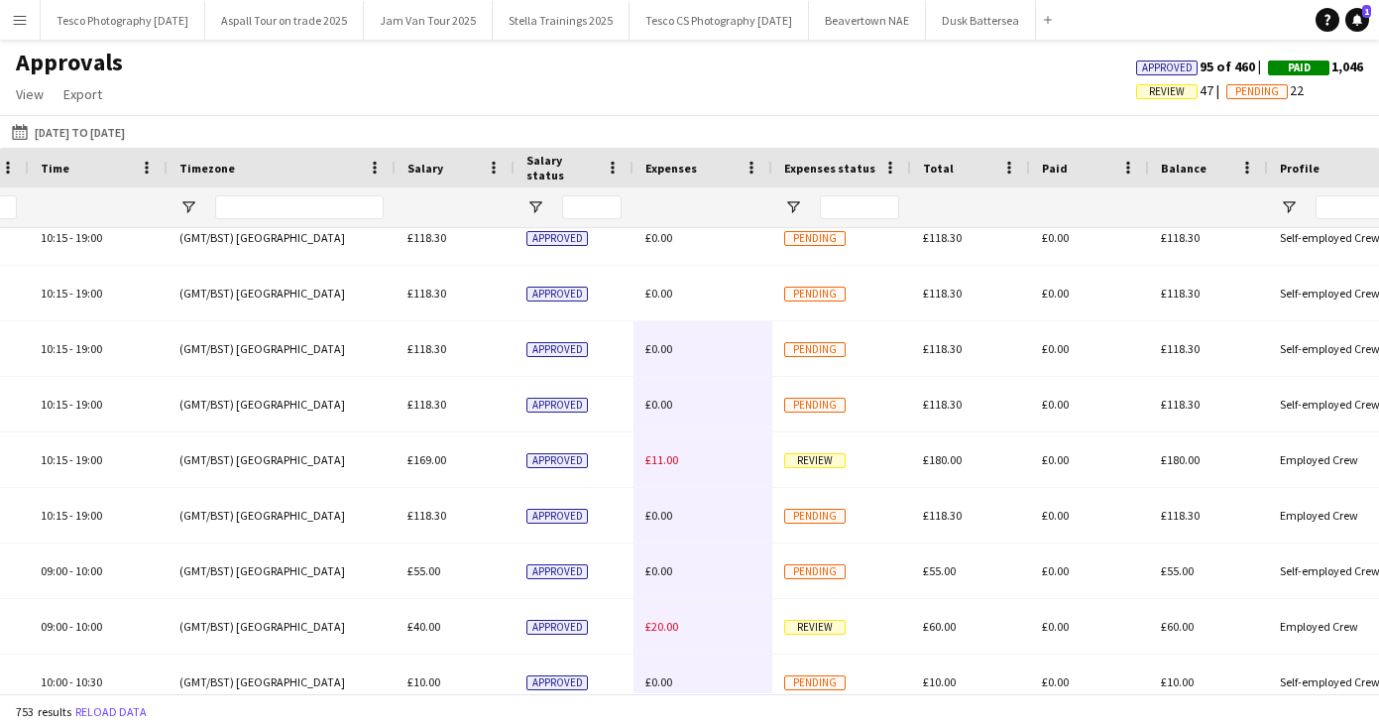
scroll to position [895, 0]
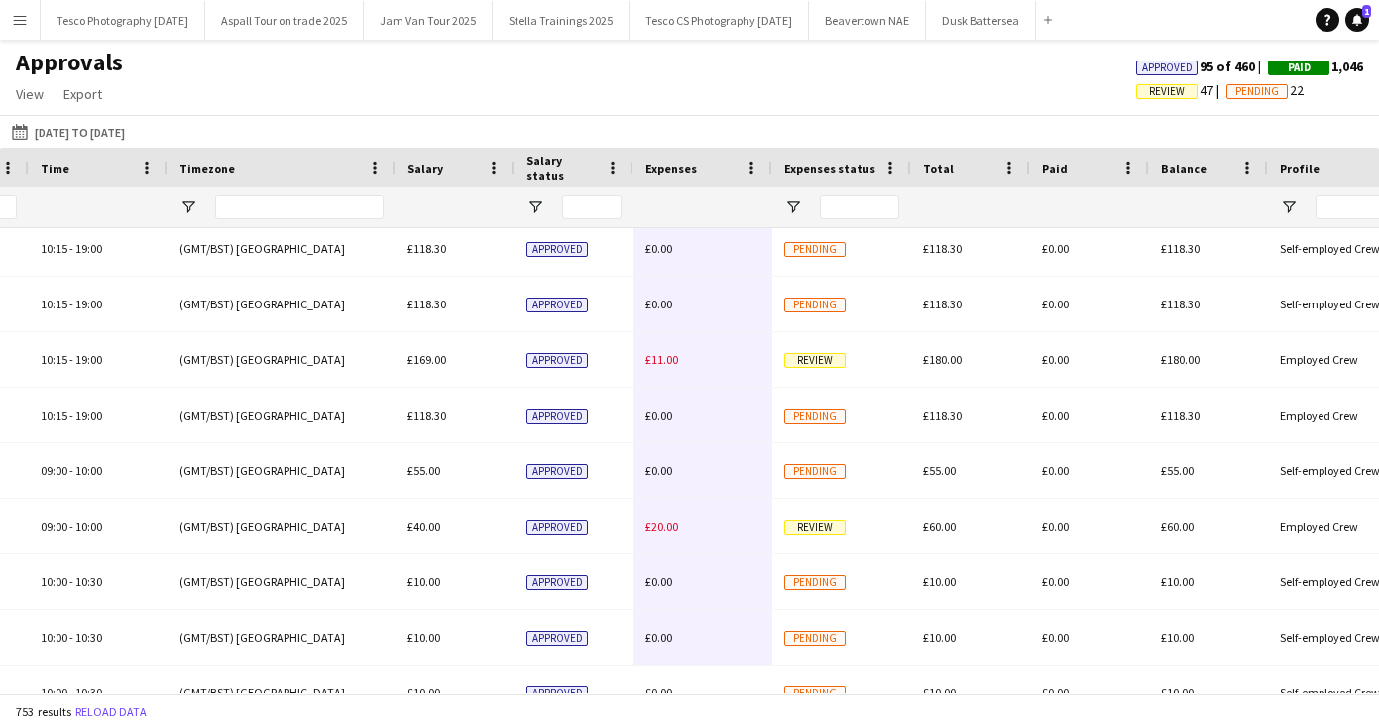
drag, startPoint x: 744, startPoint y: 615, endPoint x: 768, endPoint y: 516, distance: 102.2
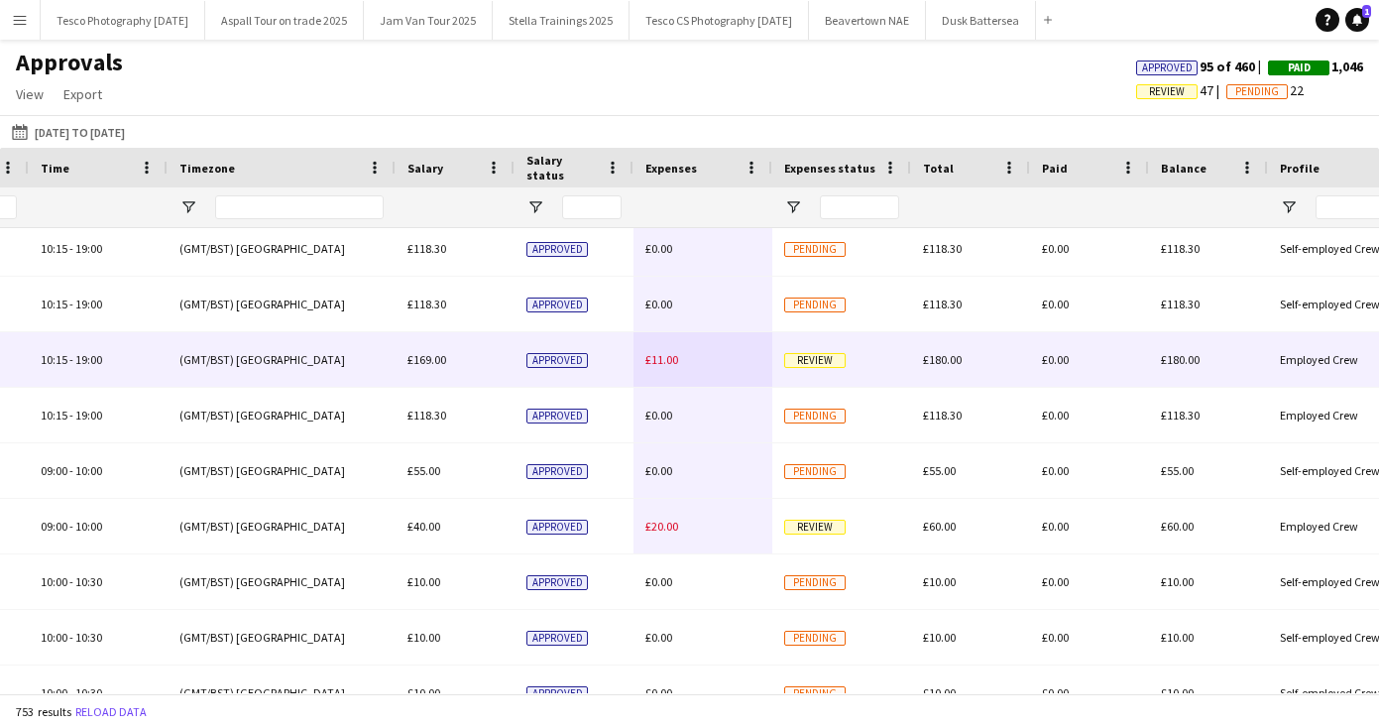
click at [830, 362] on span "Review" at bounding box center [814, 360] width 61 height 15
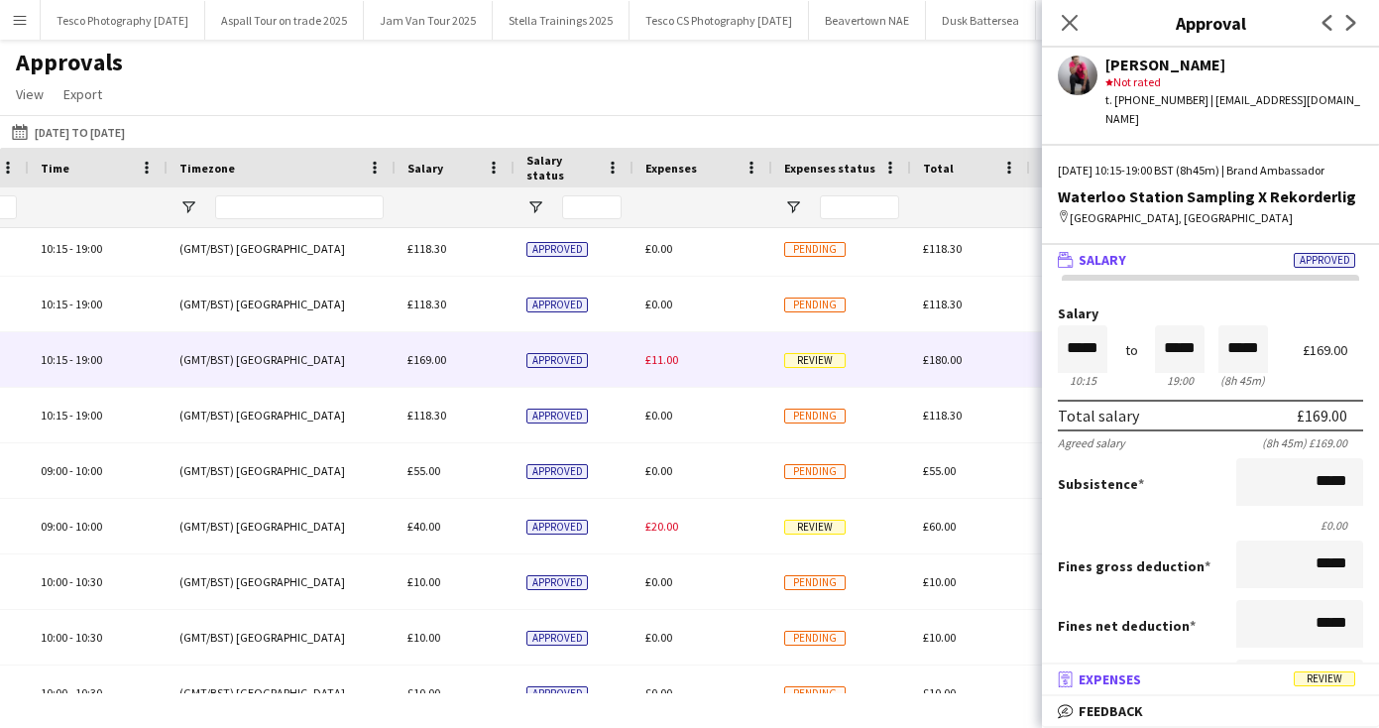
click at [1127, 675] on span "Expenses" at bounding box center [1110, 679] width 62 height 18
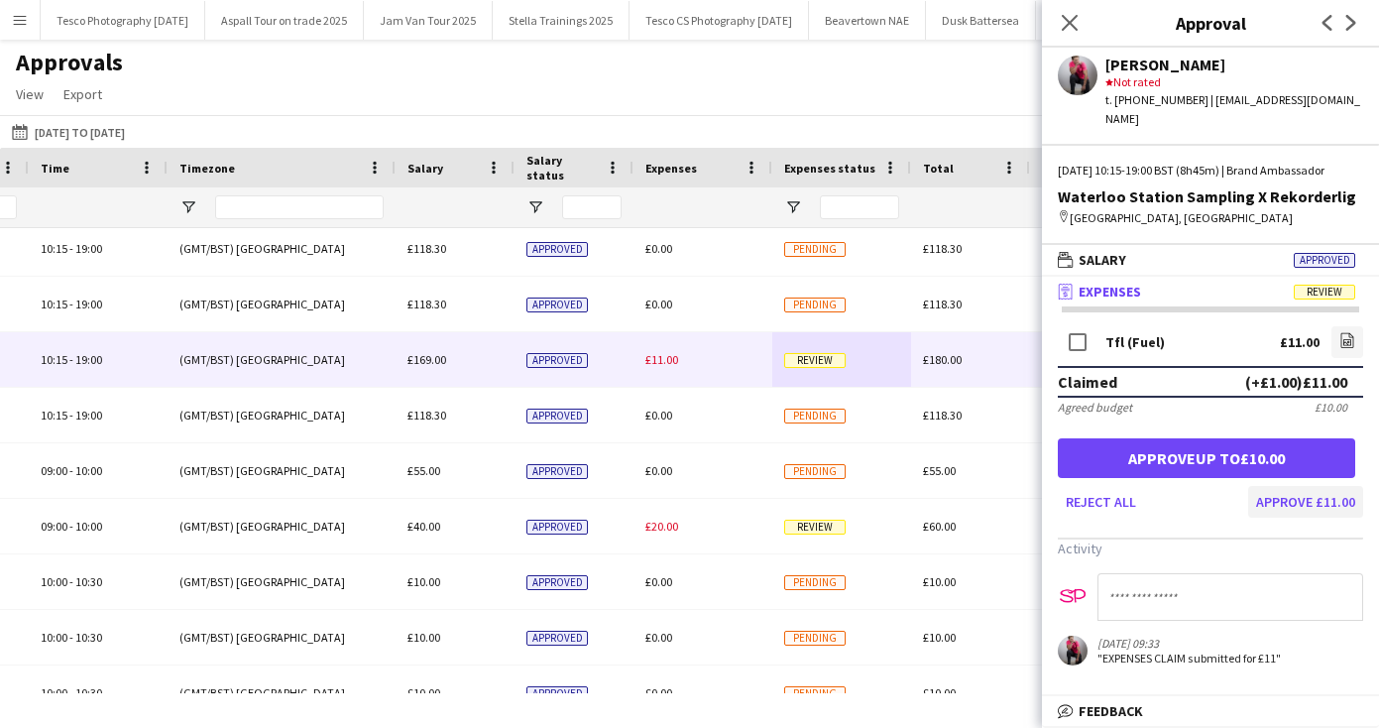
click at [1287, 499] on button "Approve £11.00" at bounding box center [1305, 502] width 115 height 32
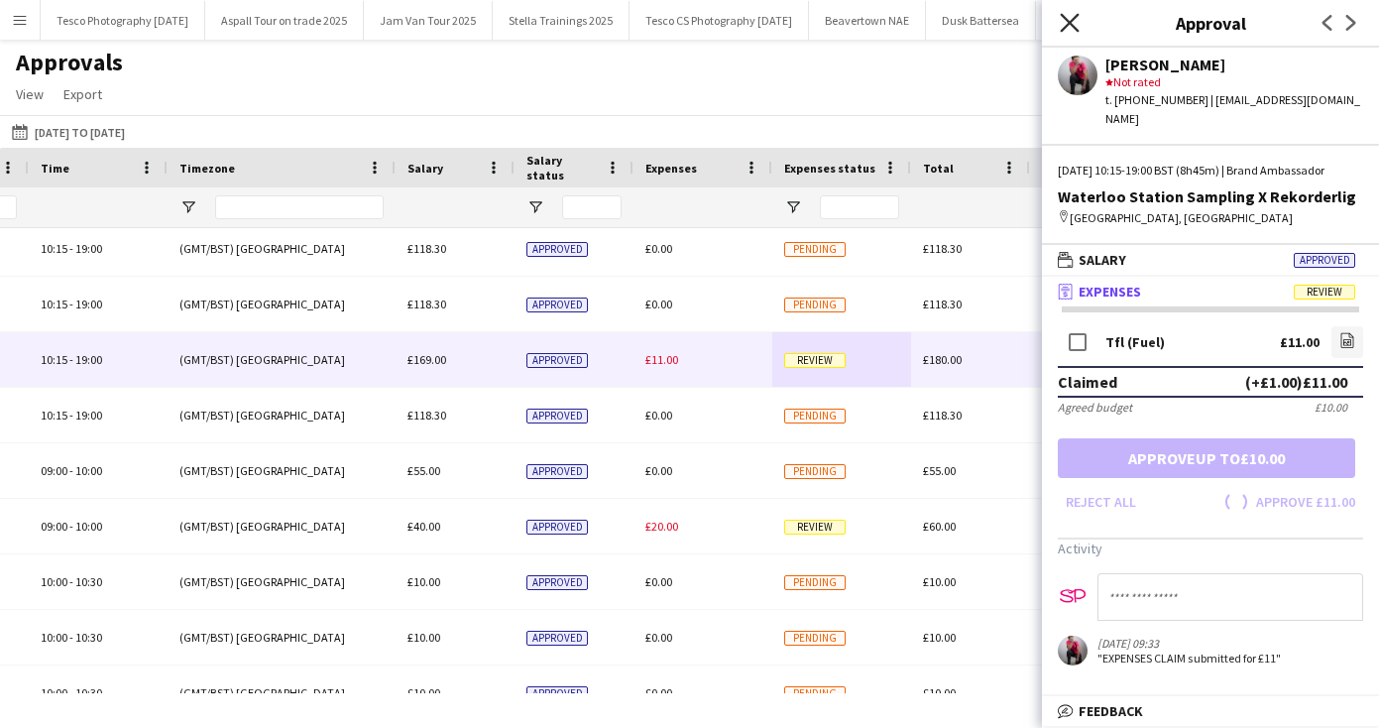
click at [1064, 19] on icon "Close pop-in" at bounding box center [1069, 22] width 19 height 19
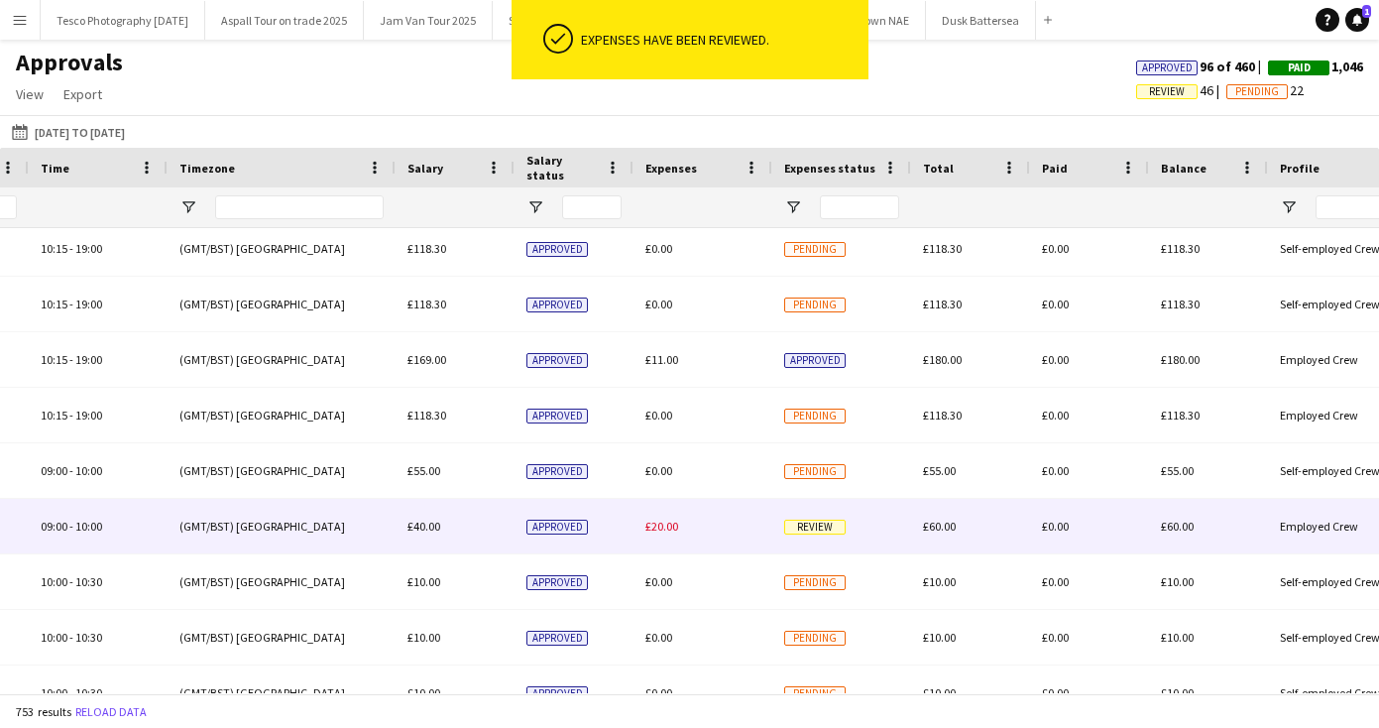
click at [825, 519] on span "Review" at bounding box center [814, 526] width 61 height 15
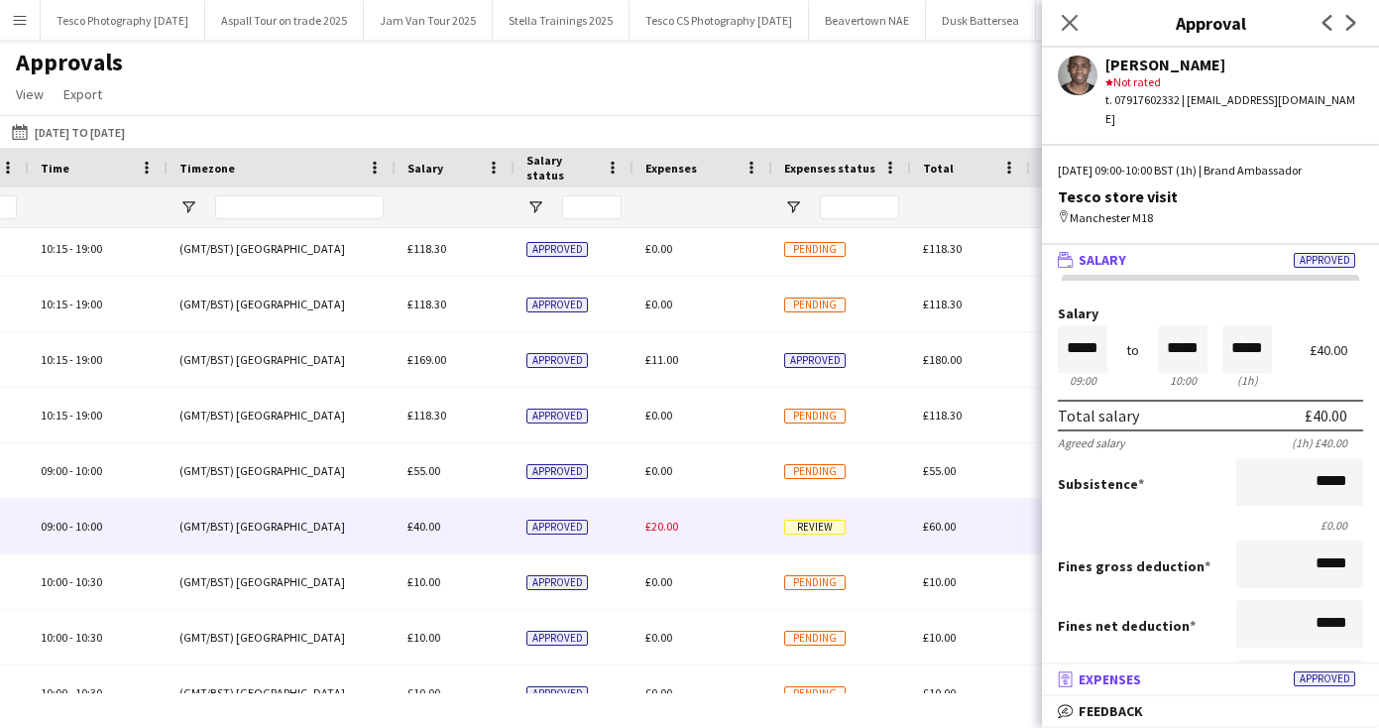
click at [1123, 676] on span "Expenses" at bounding box center [1110, 679] width 62 height 18
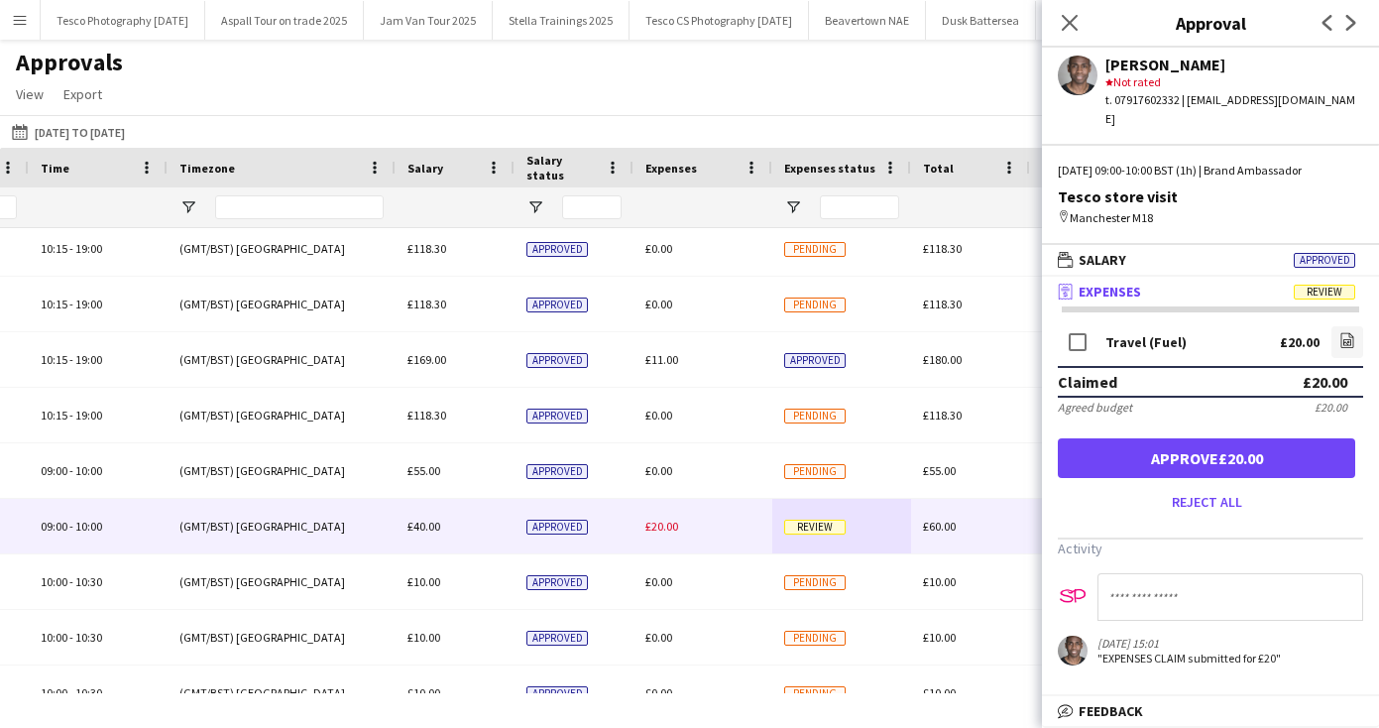
click at [1212, 438] on button "Approve £20.00" at bounding box center [1206, 458] width 297 height 40
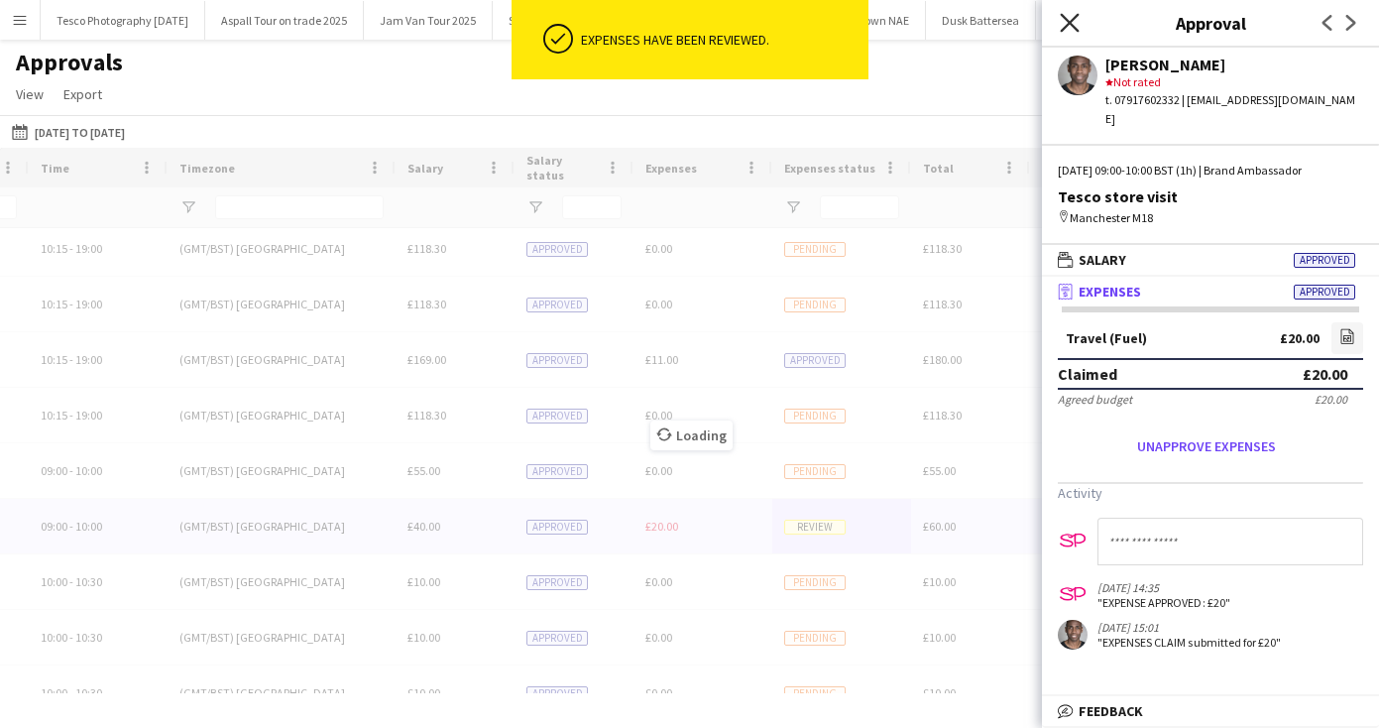
click at [1067, 21] on icon at bounding box center [1069, 22] width 19 height 19
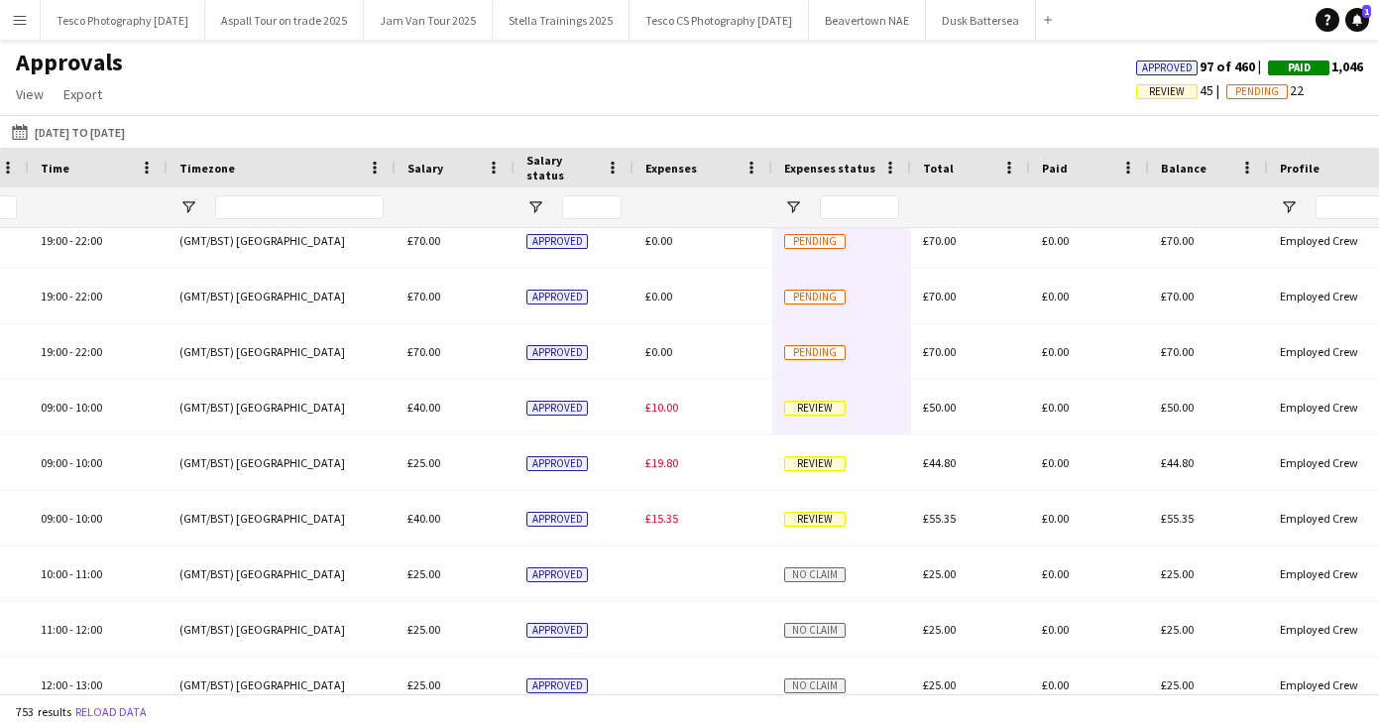
scroll to position [1521, 0]
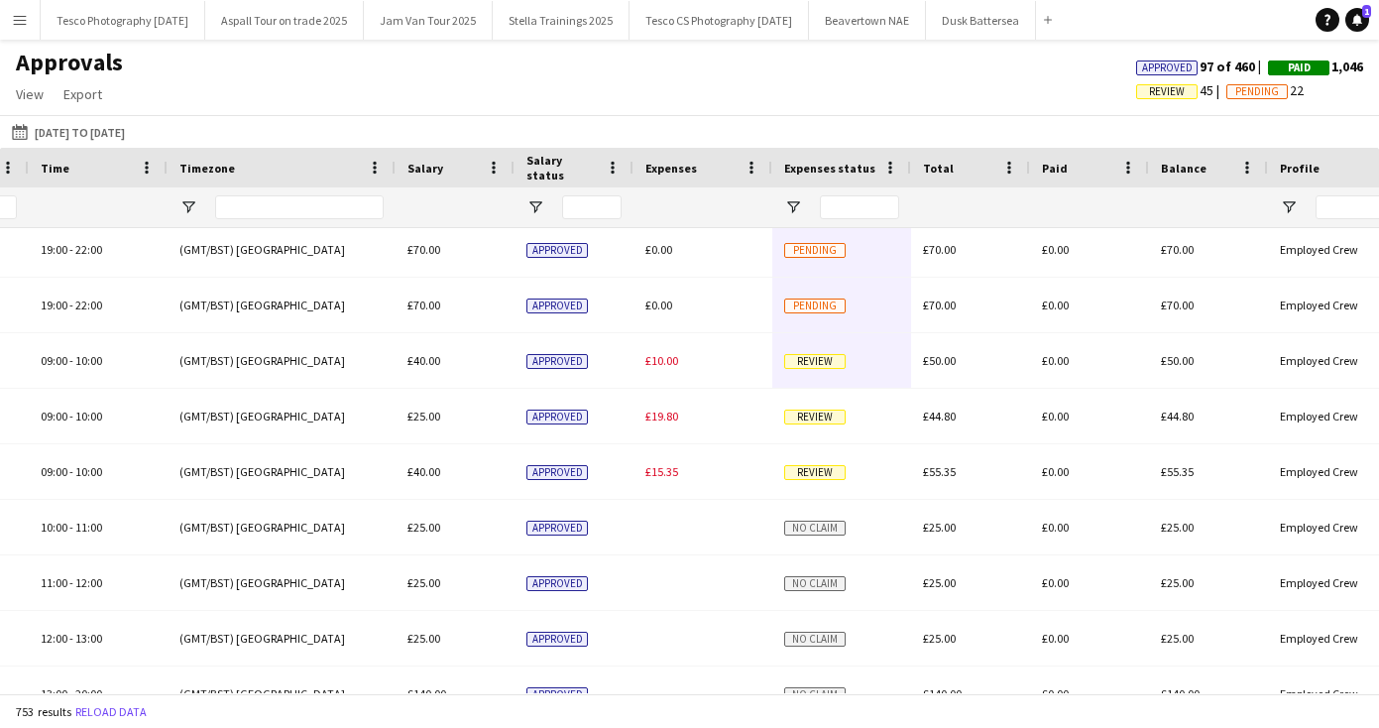
drag, startPoint x: 882, startPoint y: 621, endPoint x: 873, endPoint y: 661, distance: 41.8
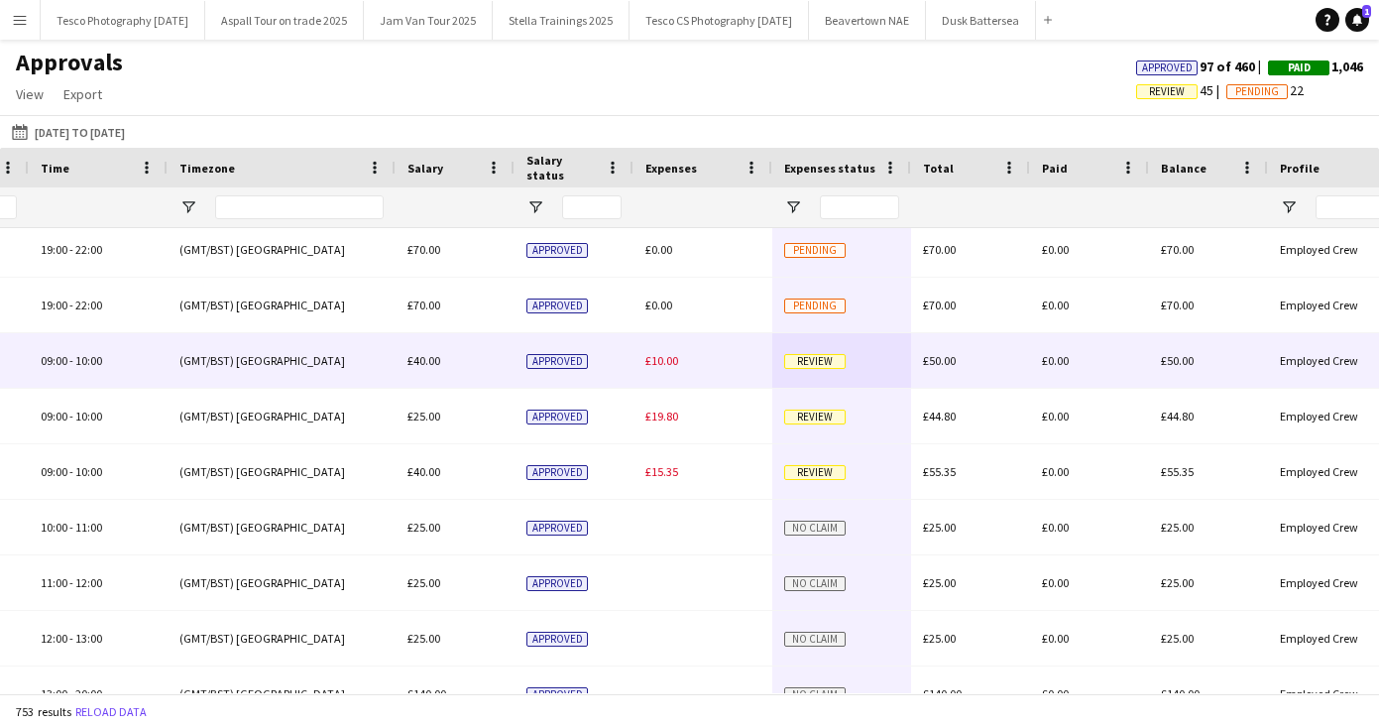
click at [810, 360] on span "Review" at bounding box center [814, 361] width 61 height 15
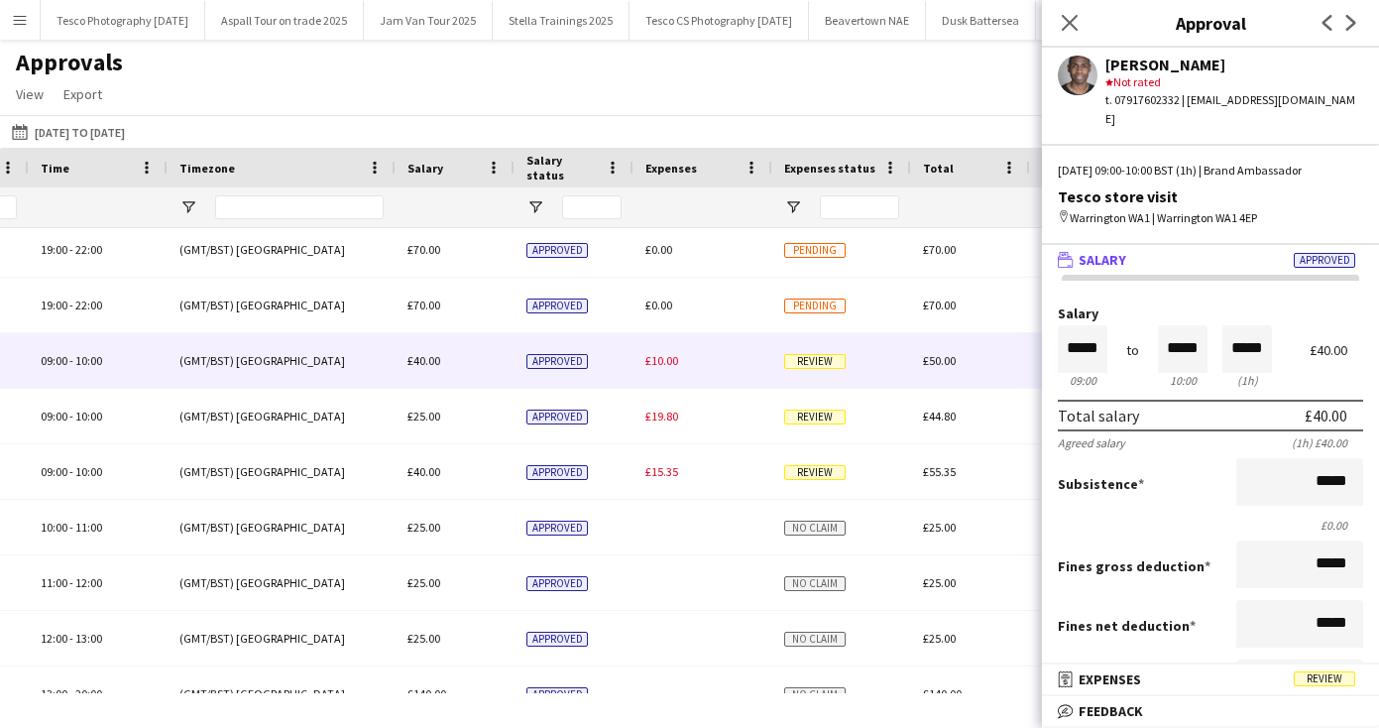
click at [1324, 675] on span "Review" at bounding box center [1324, 678] width 61 height 15
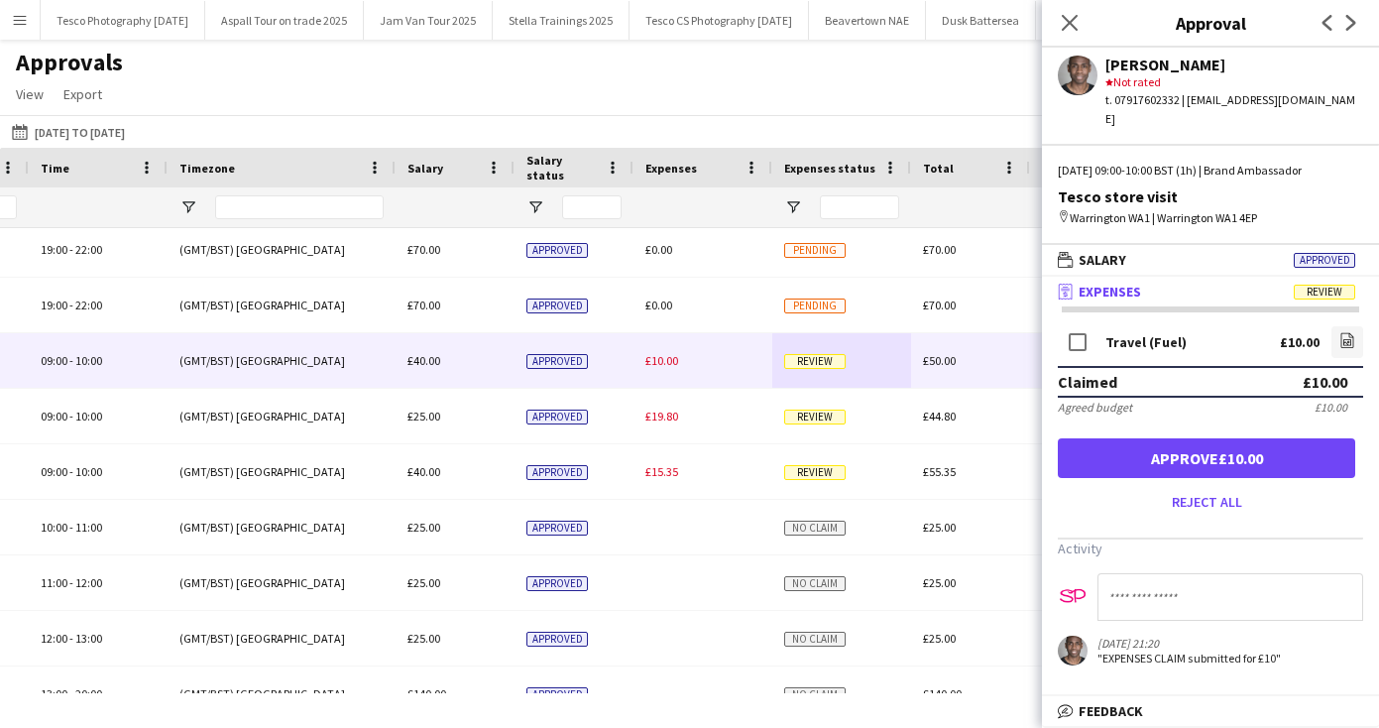
click at [1223, 439] on button "Approve £10.00" at bounding box center [1206, 458] width 297 height 40
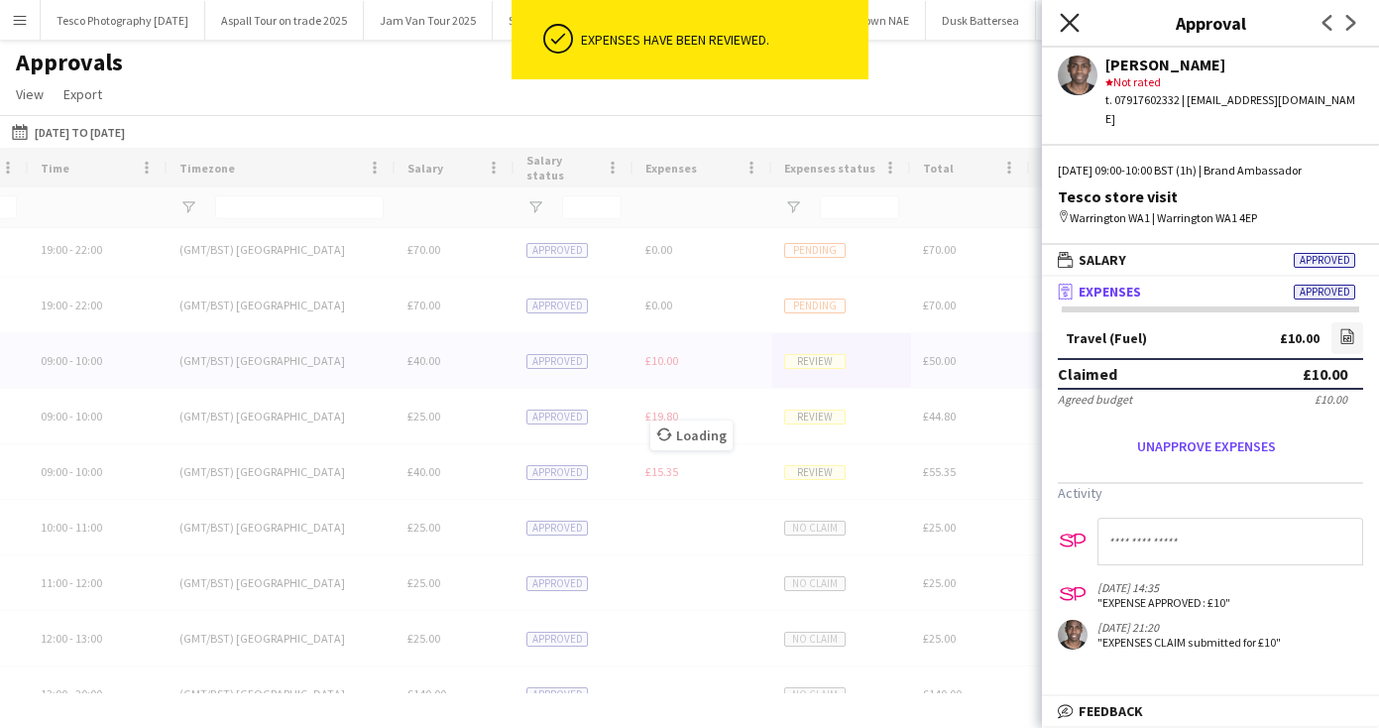
click at [1069, 22] on icon at bounding box center [1069, 22] width 19 height 19
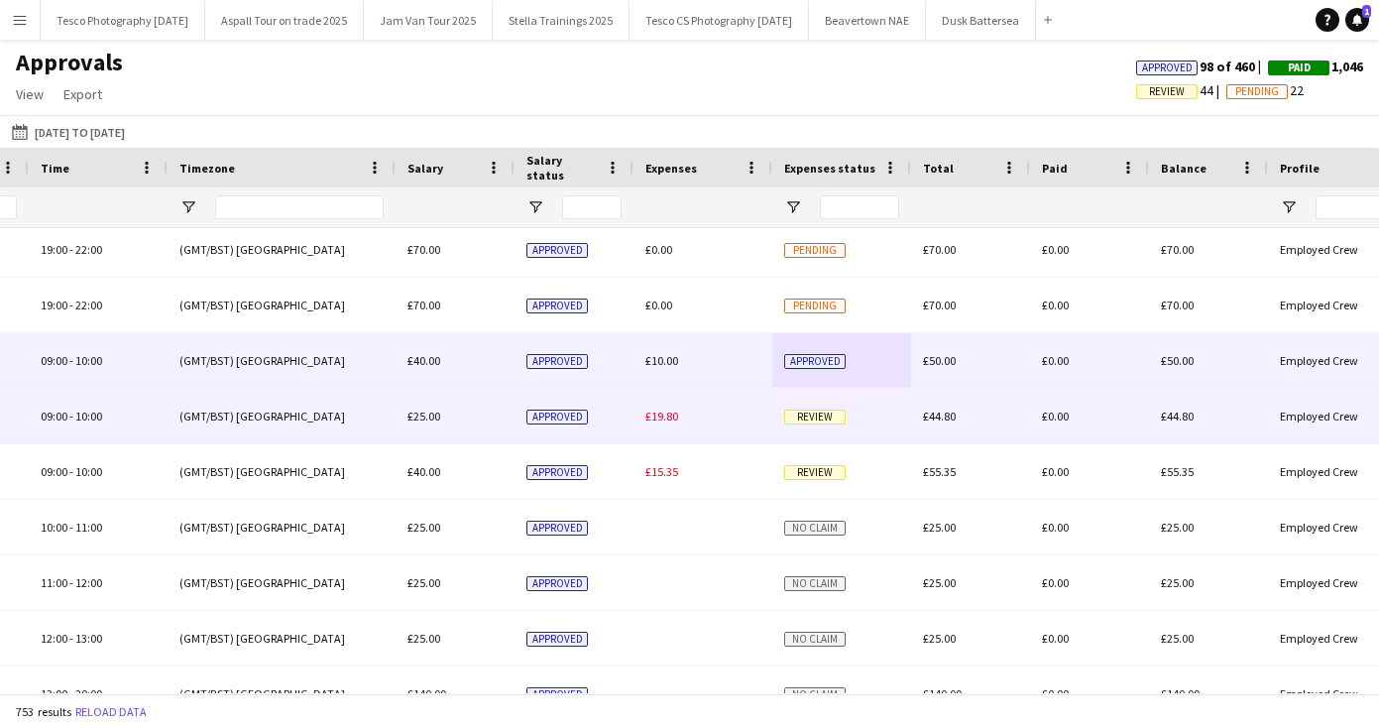
click at [811, 411] on span "Review" at bounding box center [814, 416] width 61 height 15
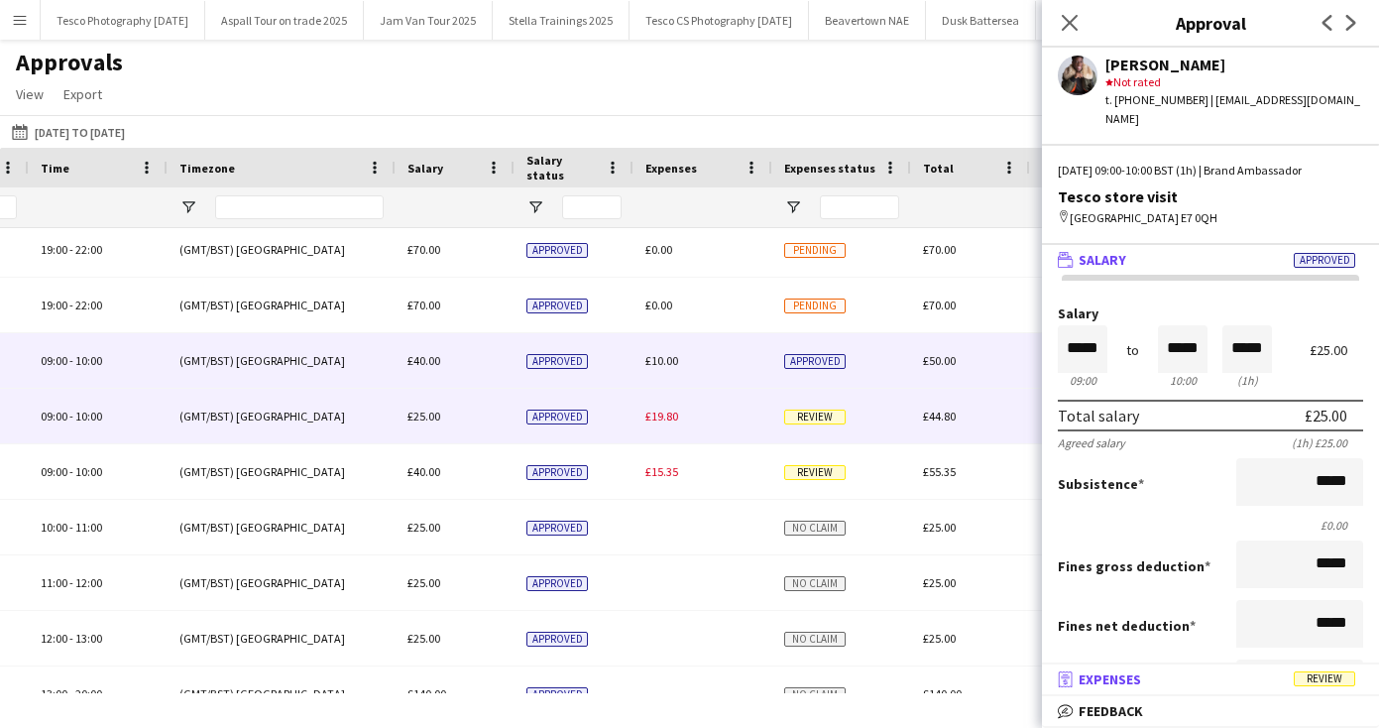
click at [1125, 677] on span "Expenses" at bounding box center [1110, 679] width 62 height 18
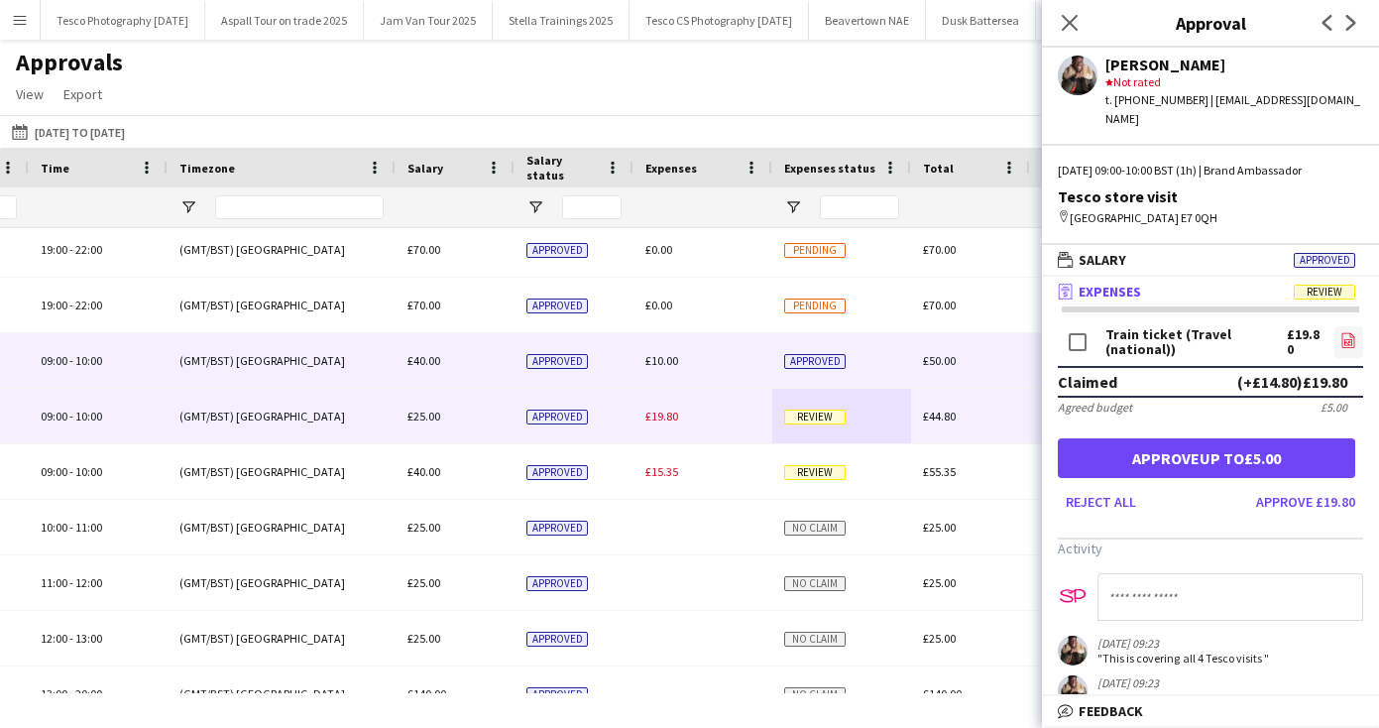
click at [1345, 332] on icon "file-image" at bounding box center [1349, 340] width 16 height 16
click at [1299, 486] on button "Approve £19.80" at bounding box center [1305, 502] width 115 height 32
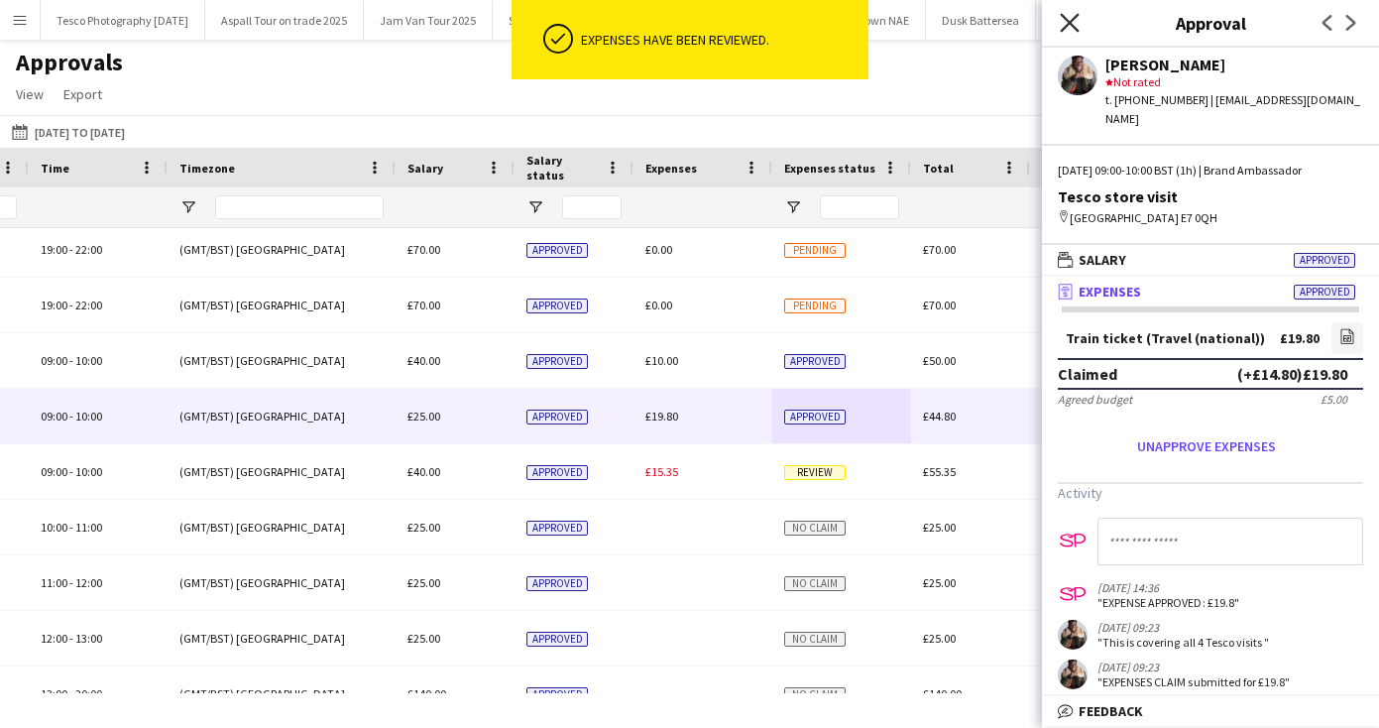
click at [1071, 18] on icon "Close pop-in" at bounding box center [1069, 22] width 19 height 19
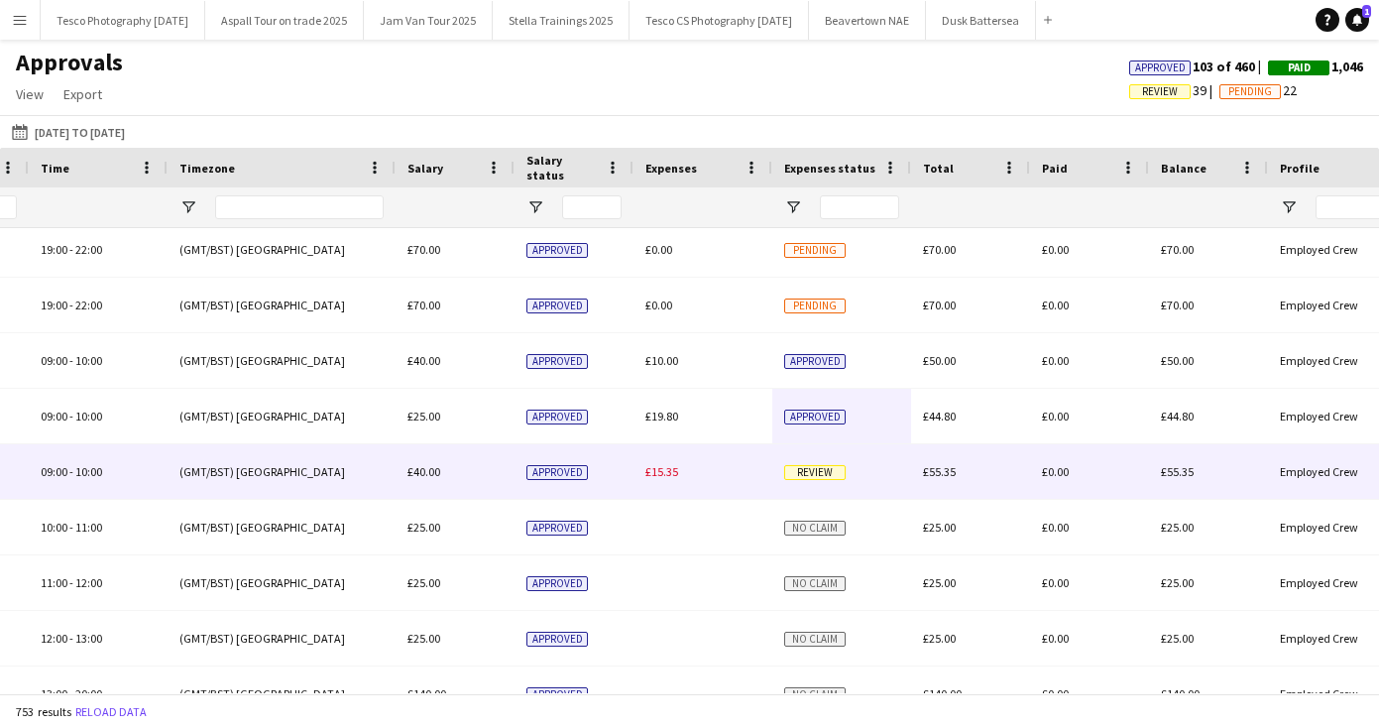
click at [811, 470] on span "Review" at bounding box center [814, 472] width 61 height 15
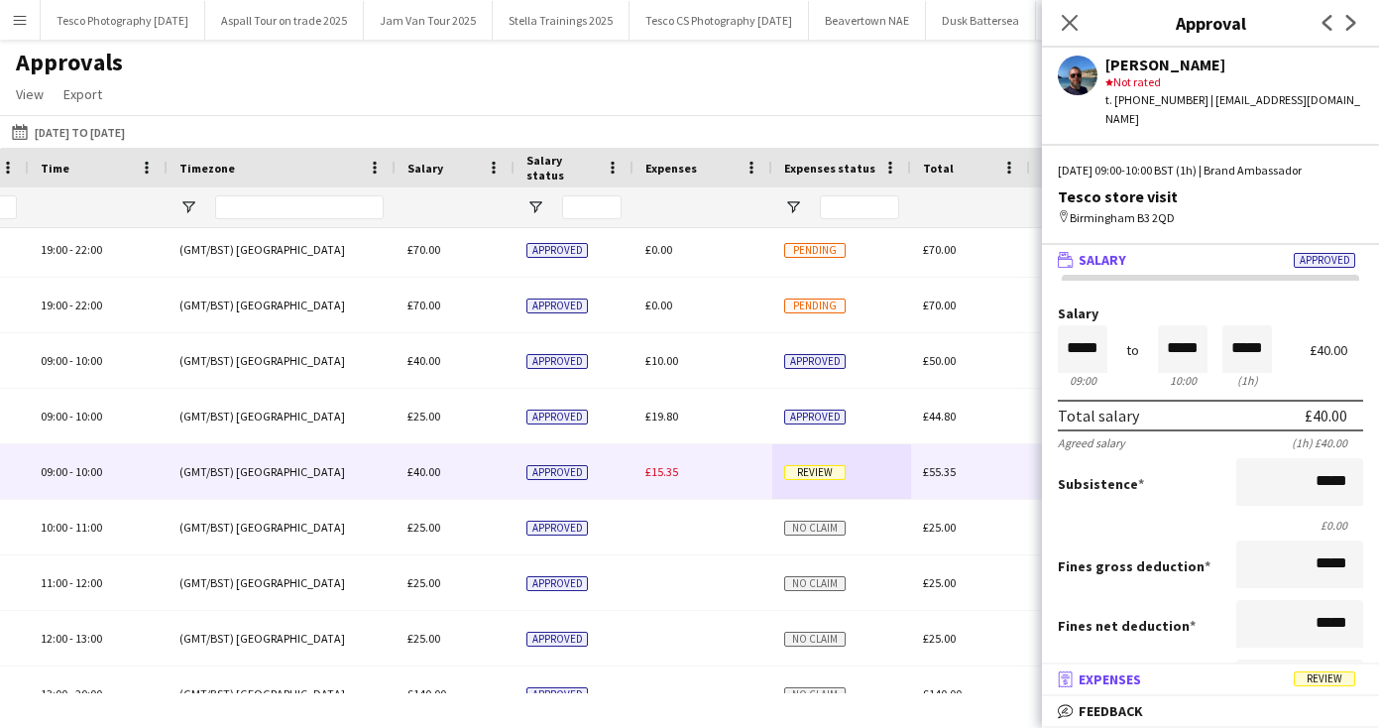
click at [1127, 674] on span "Expenses" at bounding box center [1110, 679] width 62 height 18
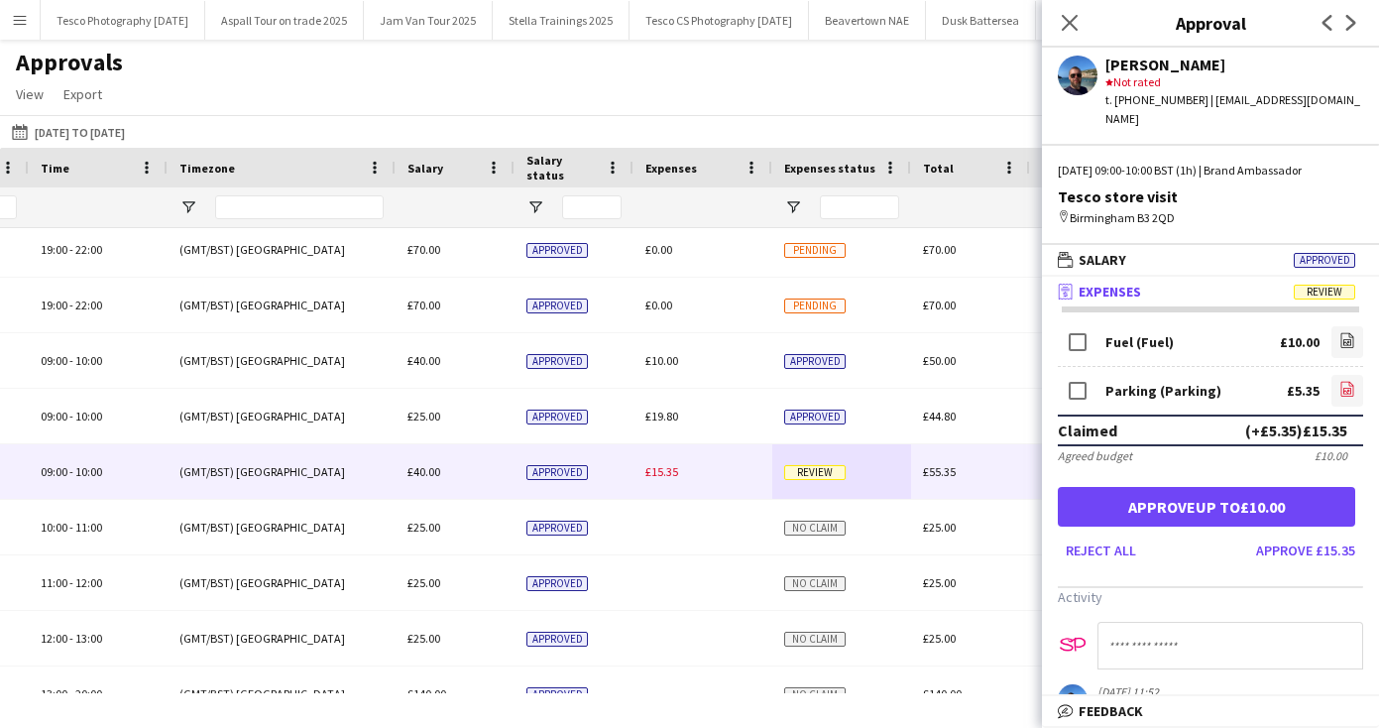
click at [1347, 382] on icon "file-image" at bounding box center [1348, 389] width 16 height 16
click at [1299, 548] on button "Approve £15.35" at bounding box center [1305, 550] width 115 height 32
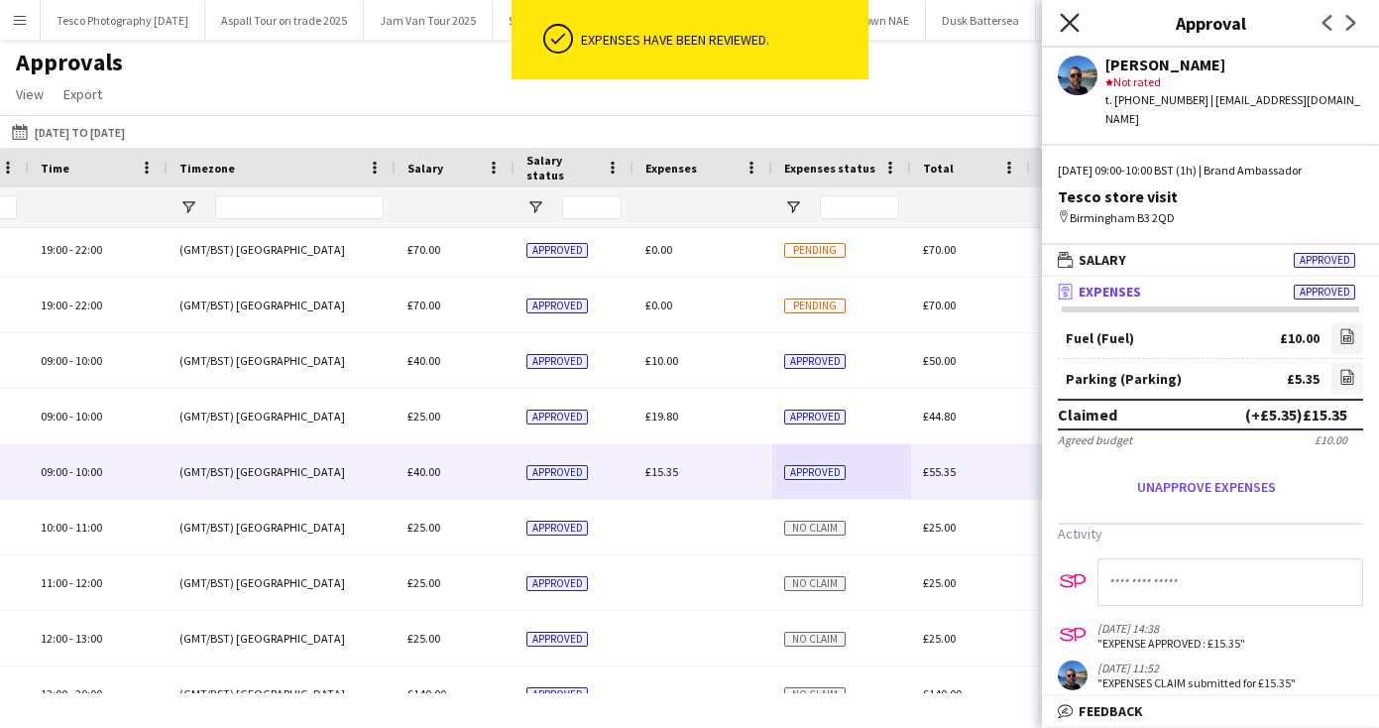
click at [1071, 21] on icon at bounding box center [1069, 22] width 19 height 19
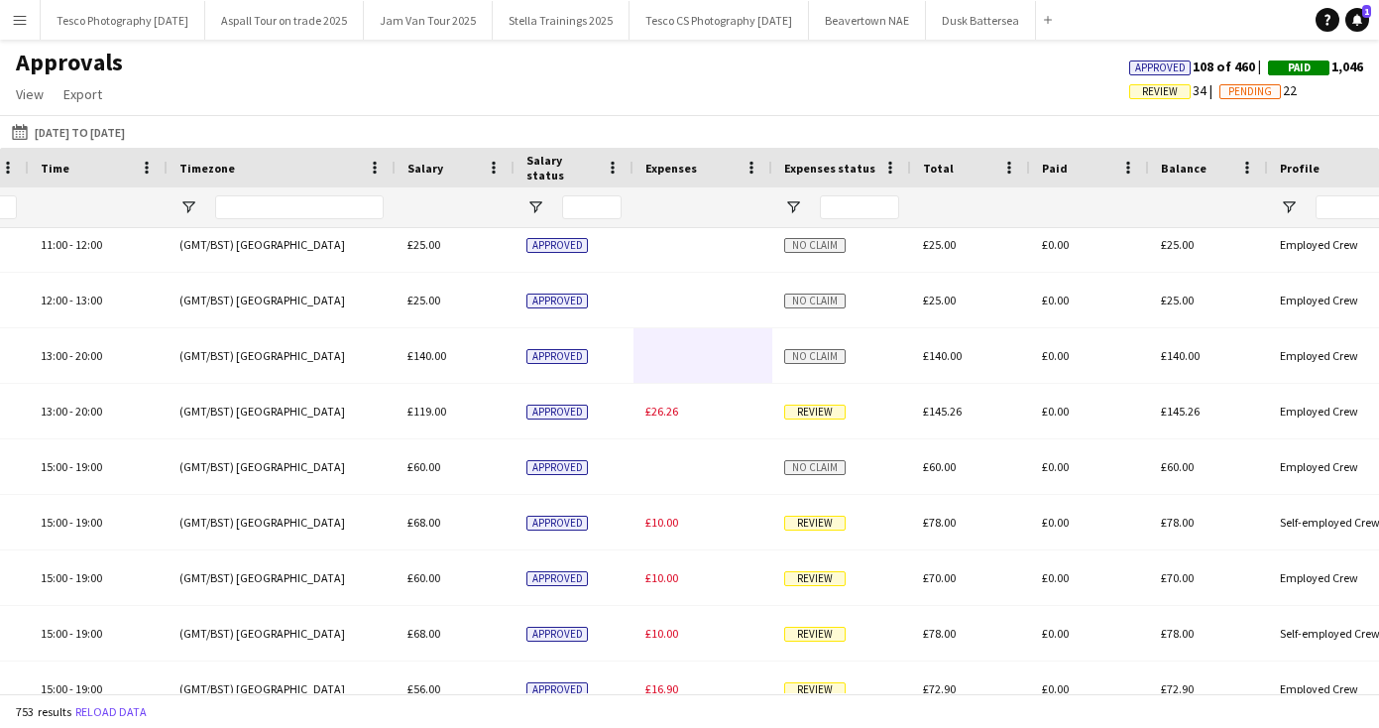
scroll to position [1899, 0]
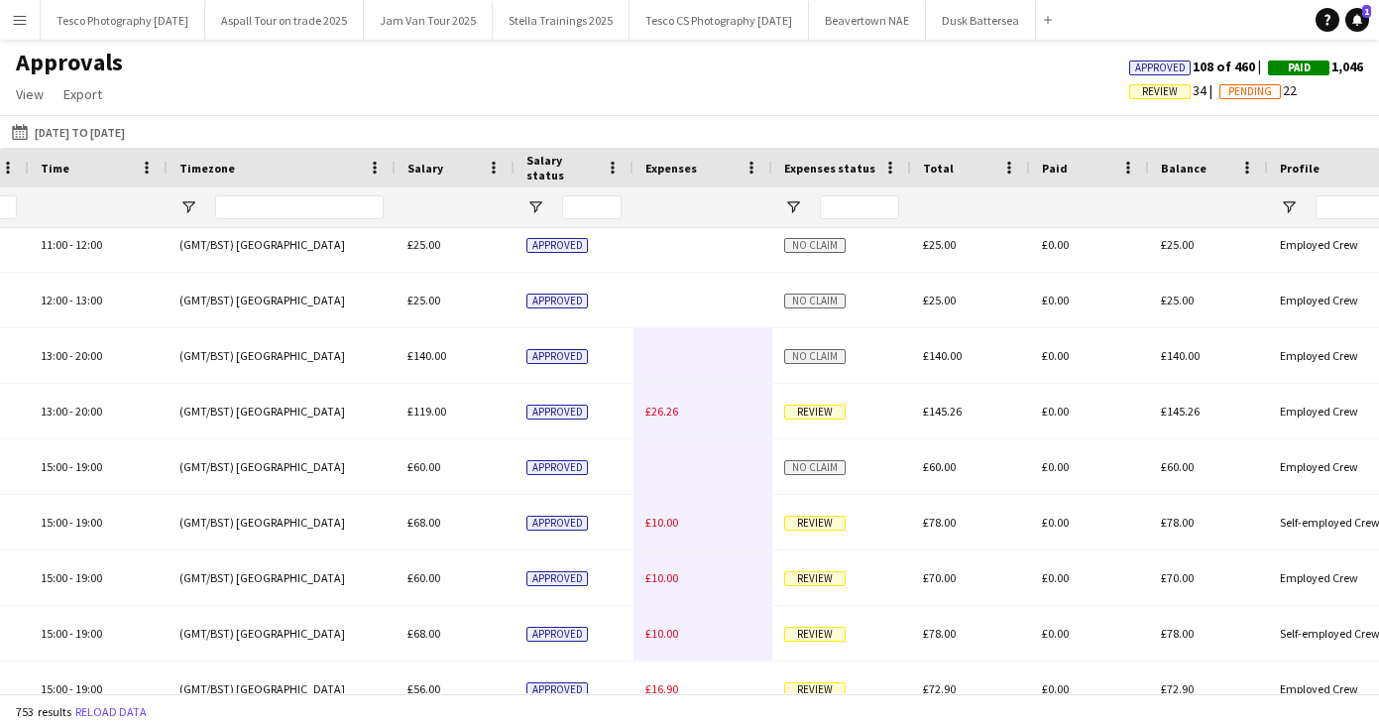
drag, startPoint x: 747, startPoint y: 618, endPoint x: 757, endPoint y: 627, distance: 13.3
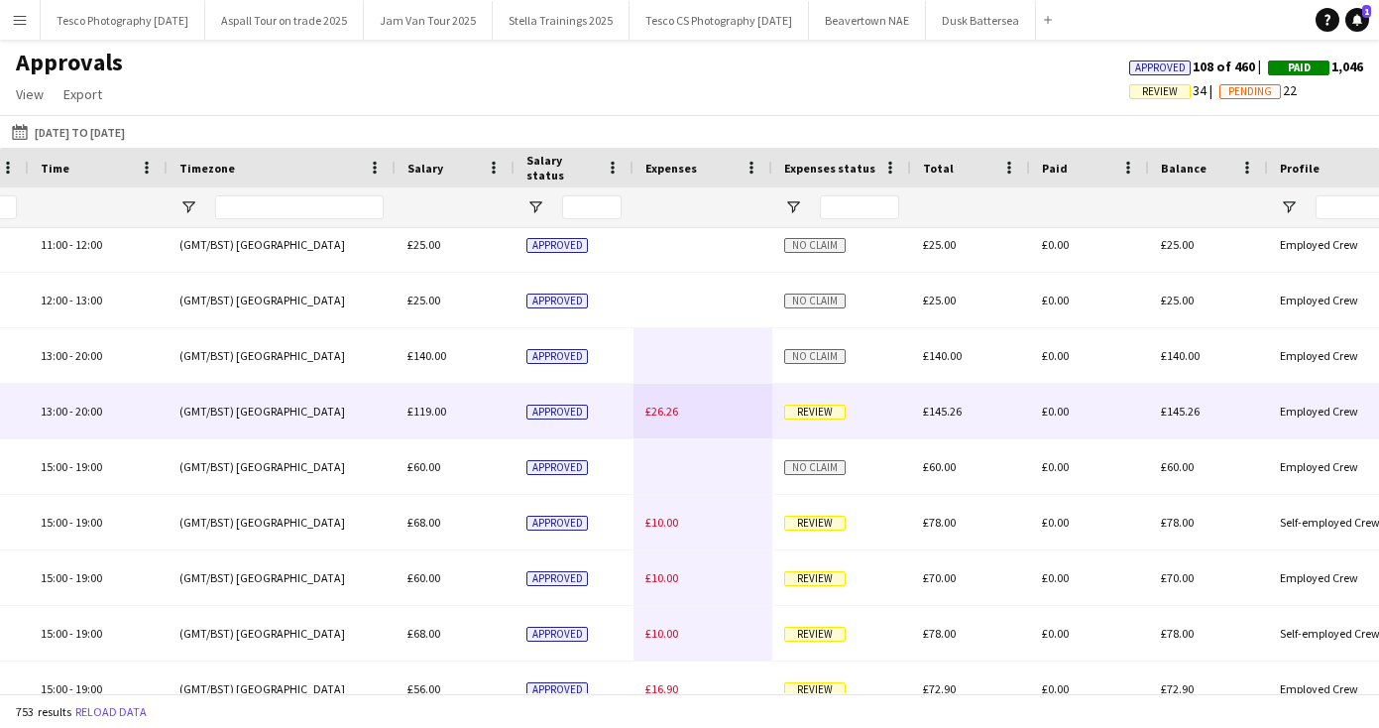
click at [828, 406] on span "Review" at bounding box center [814, 412] width 61 height 15
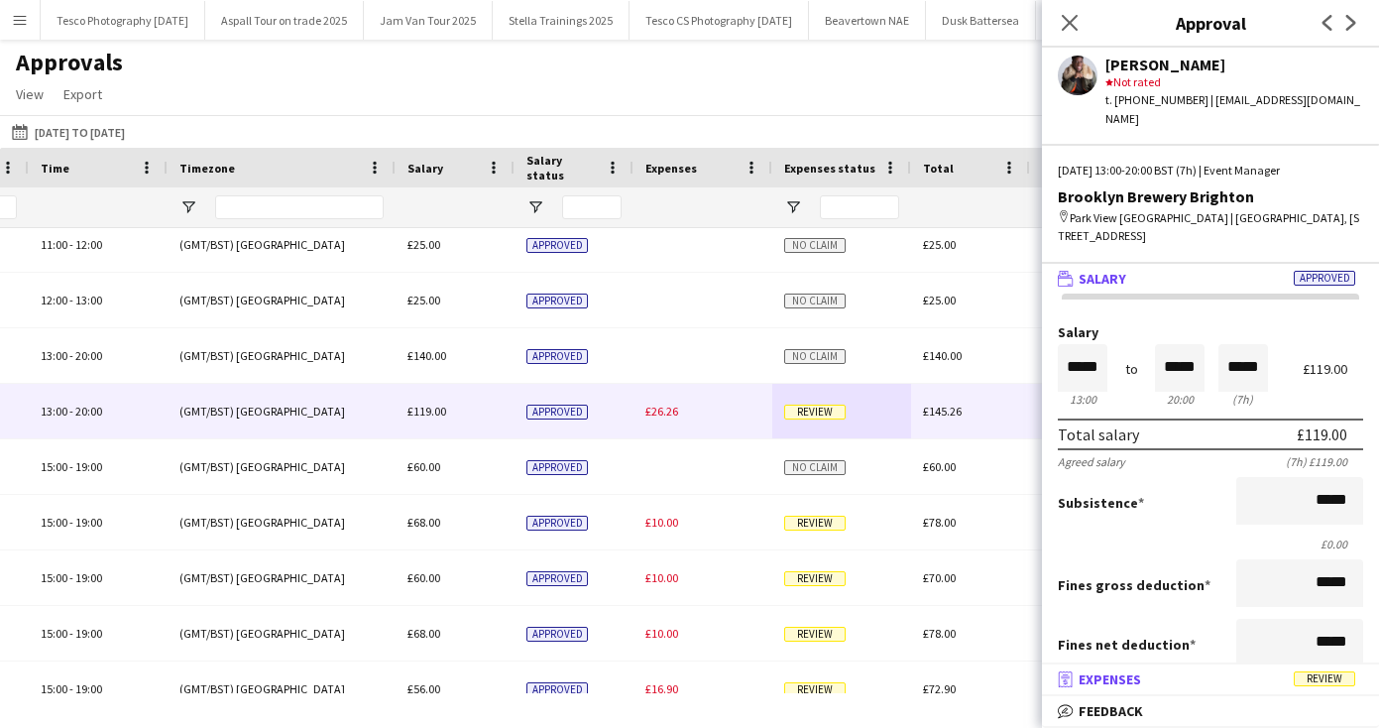
click at [1122, 676] on span "Expenses" at bounding box center [1110, 679] width 62 height 18
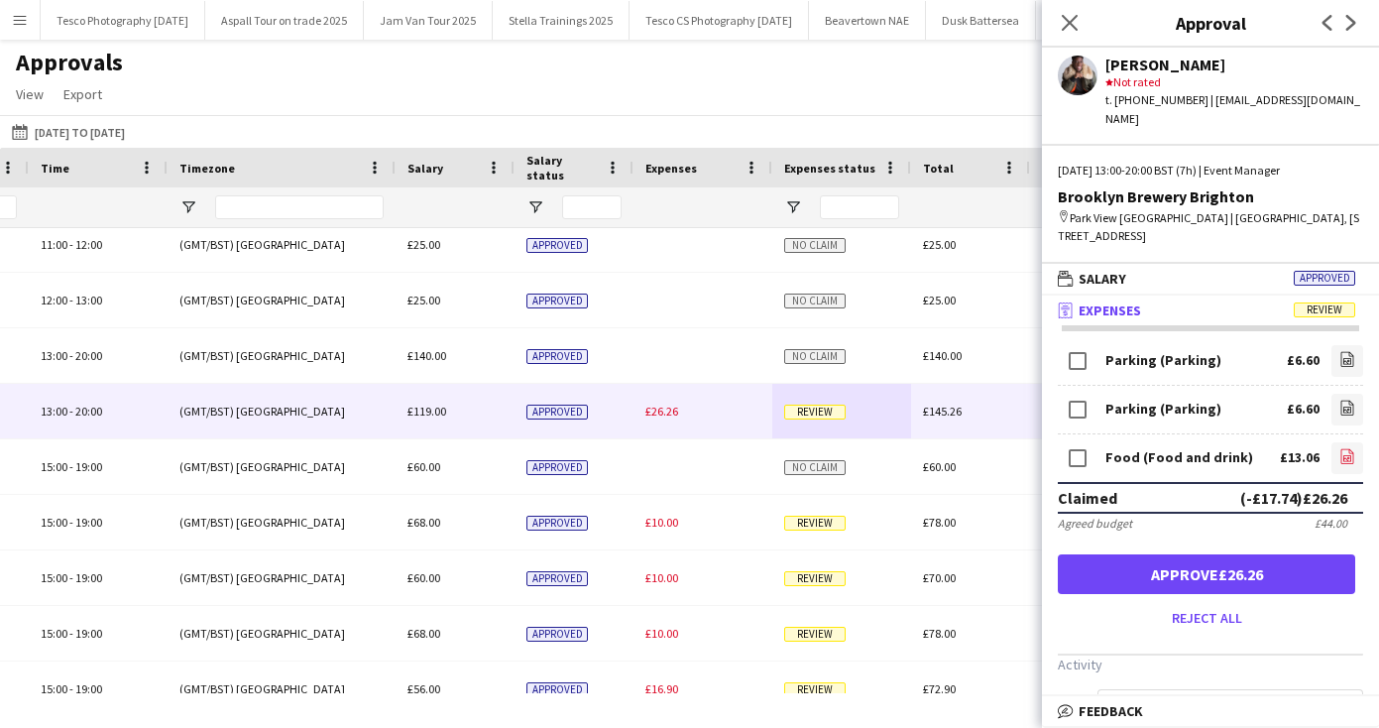
click at [1344, 448] on icon "file-image" at bounding box center [1348, 456] width 16 height 16
click at [1192, 554] on button "Approve £13.20" at bounding box center [1206, 574] width 297 height 40
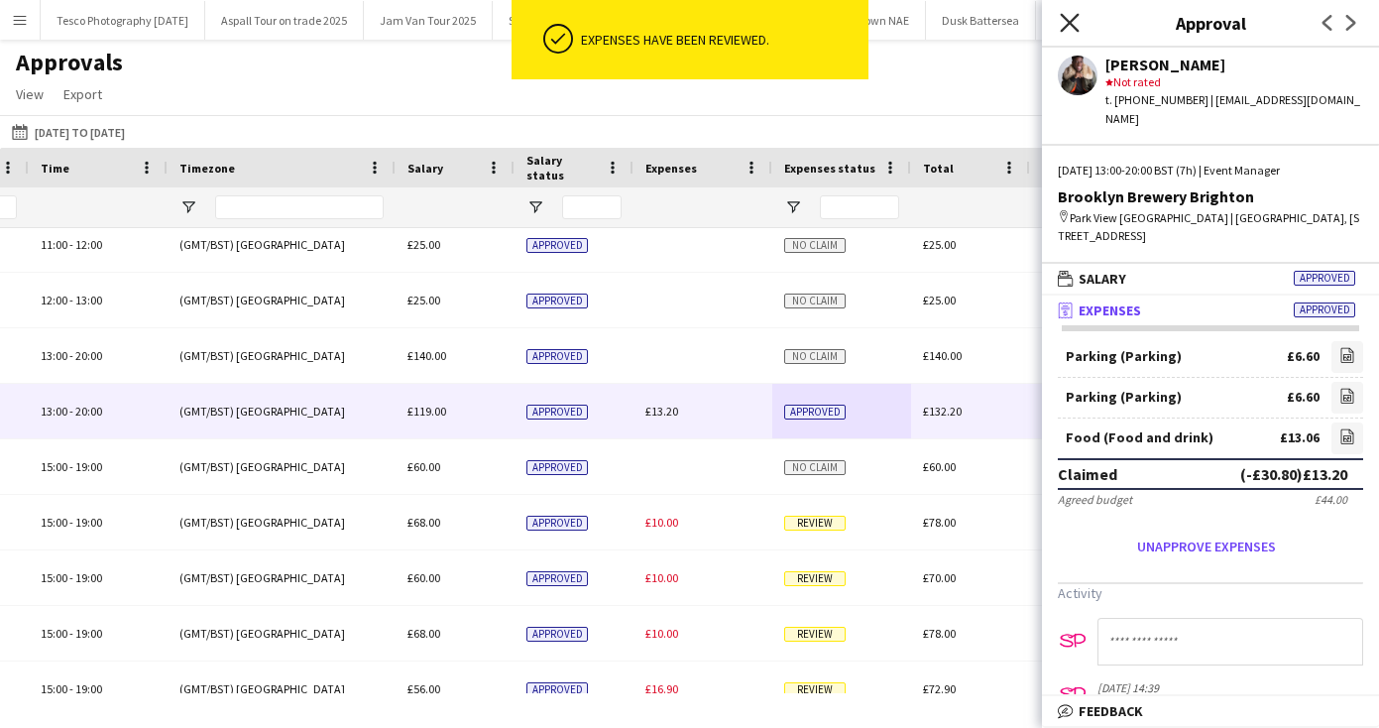
click at [1071, 21] on icon at bounding box center [1069, 22] width 19 height 19
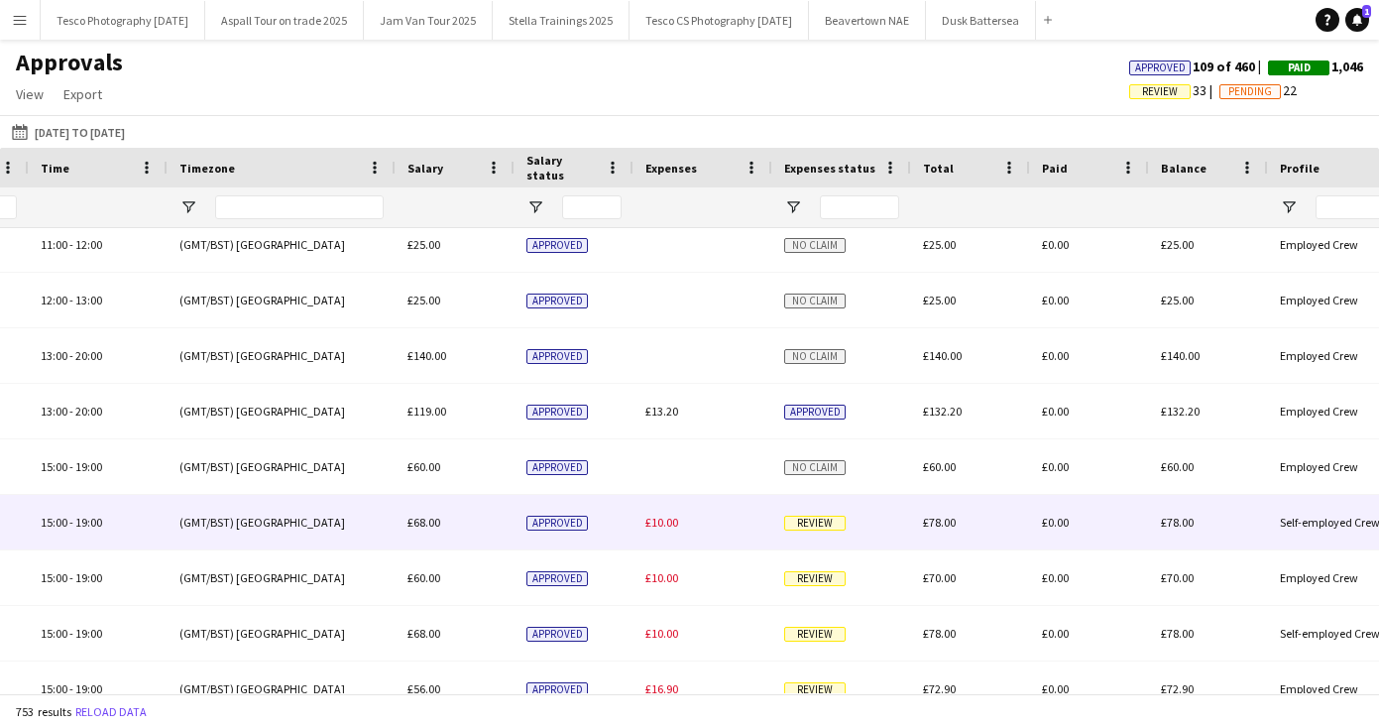
click at [819, 522] on span "Review" at bounding box center [814, 523] width 61 height 15
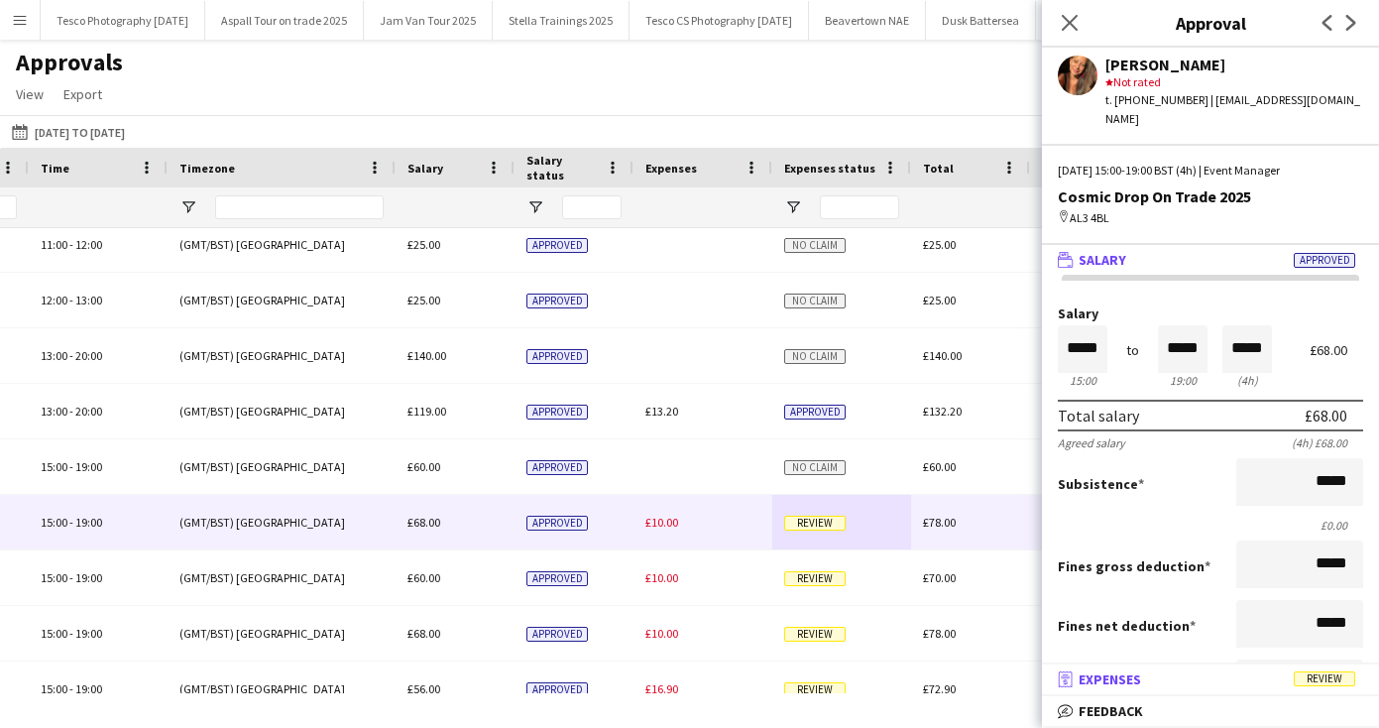
click at [1102, 679] on span "Expenses" at bounding box center [1110, 679] width 62 height 18
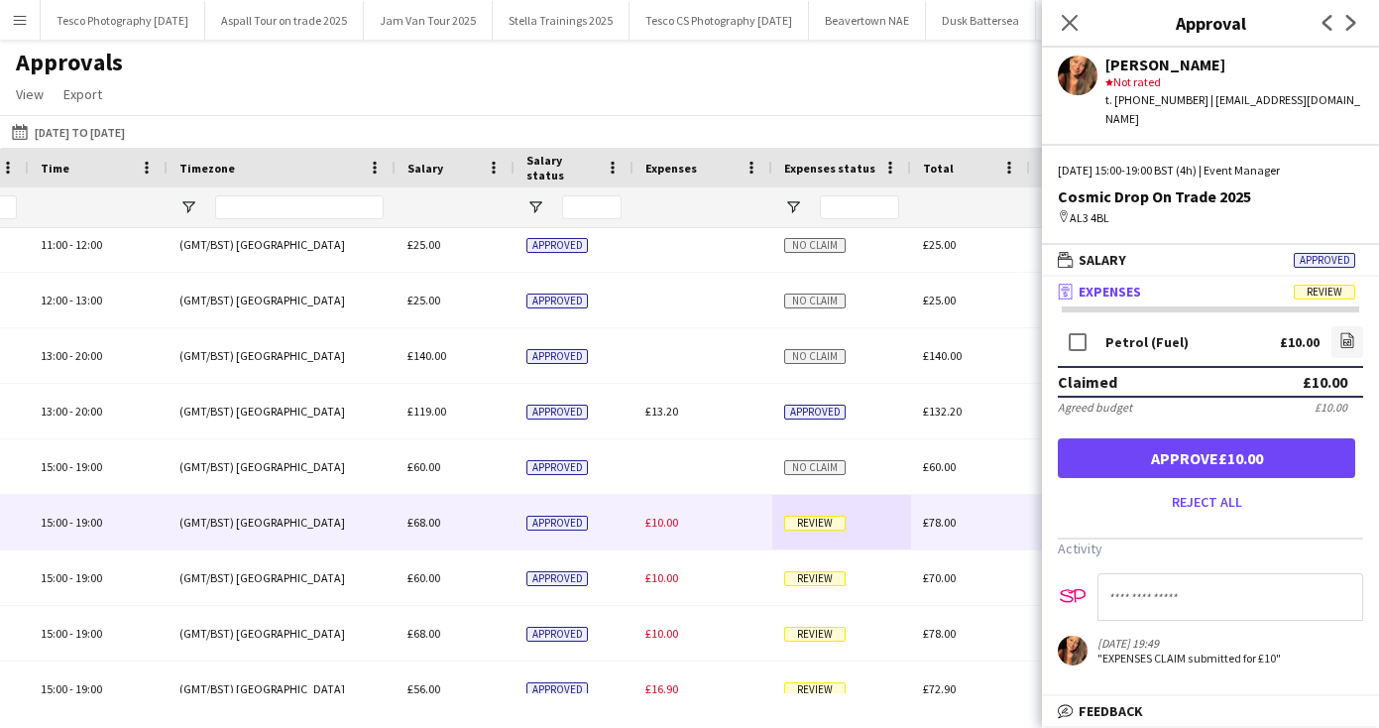
click at [1193, 440] on button "Approve £10.00" at bounding box center [1206, 458] width 297 height 40
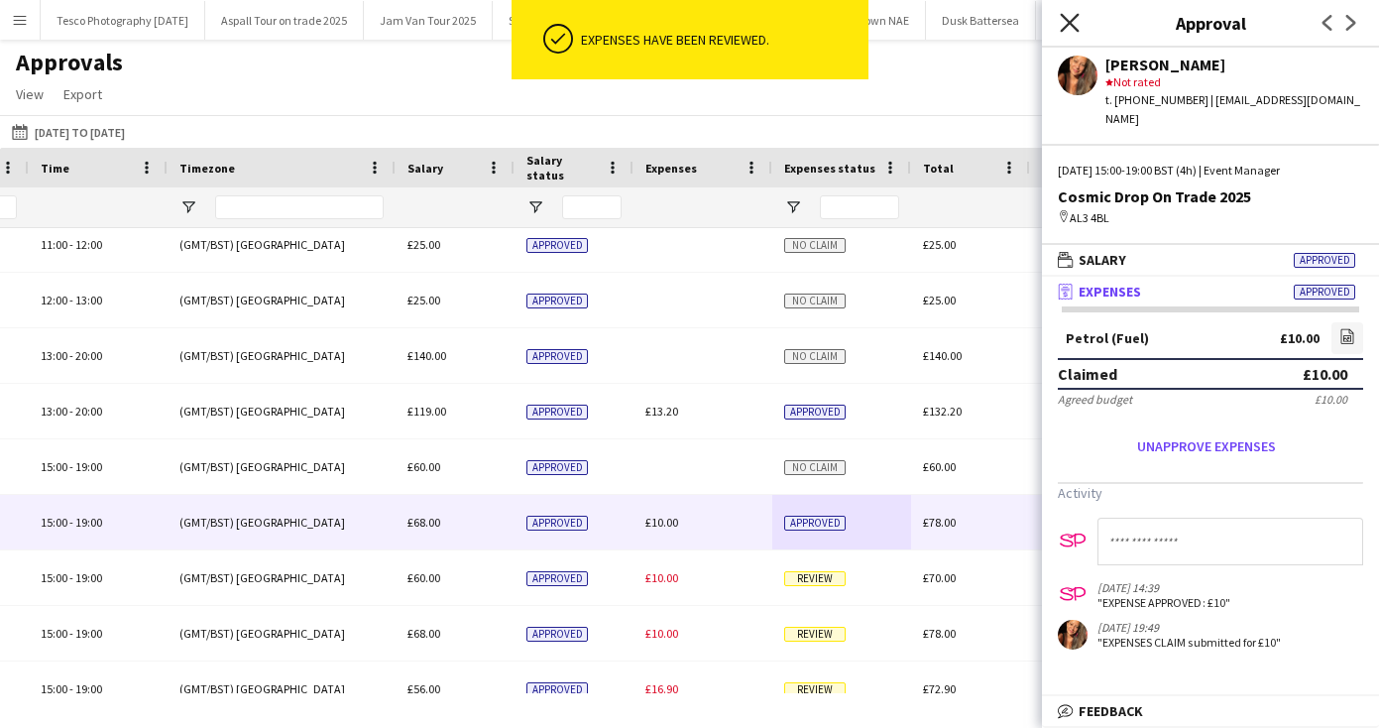
click at [1072, 17] on icon "Close pop-in" at bounding box center [1069, 22] width 19 height 19
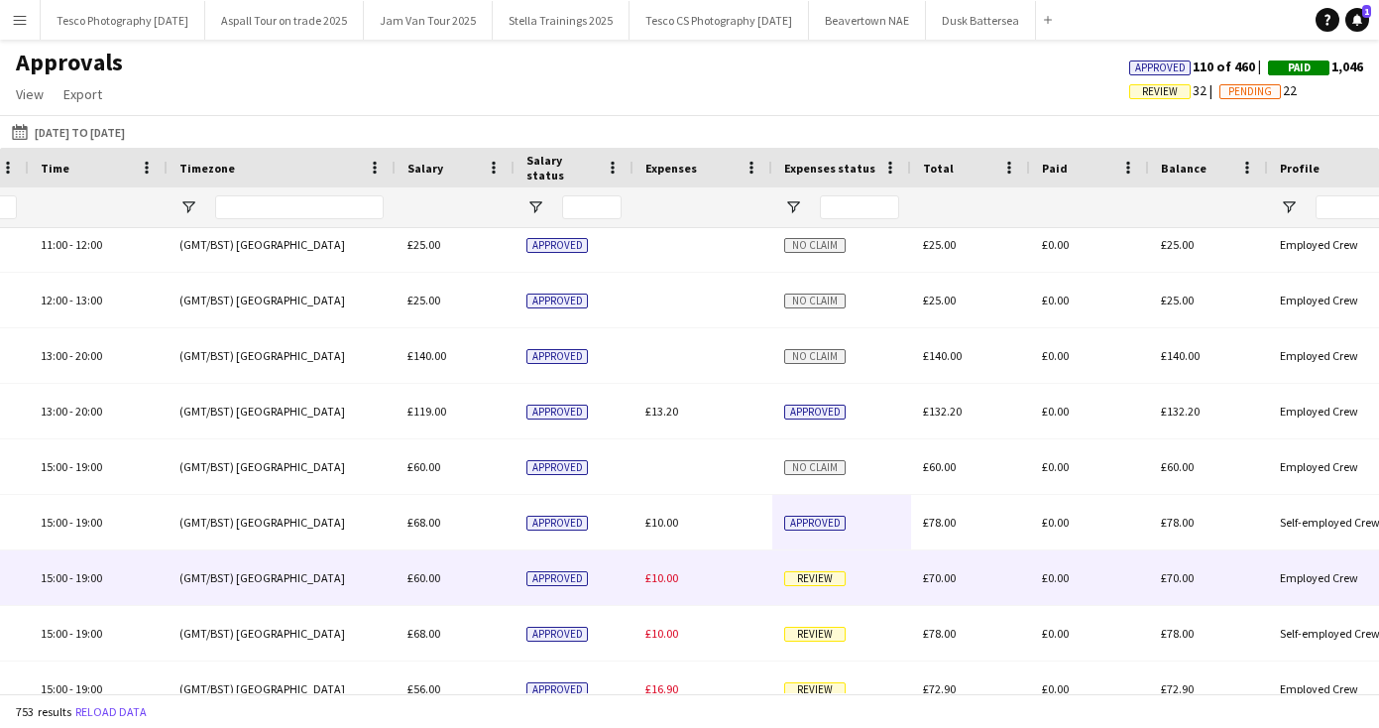
click at [803, 579] on span "Review" at bounding box center [814, 578] width 61 height 15
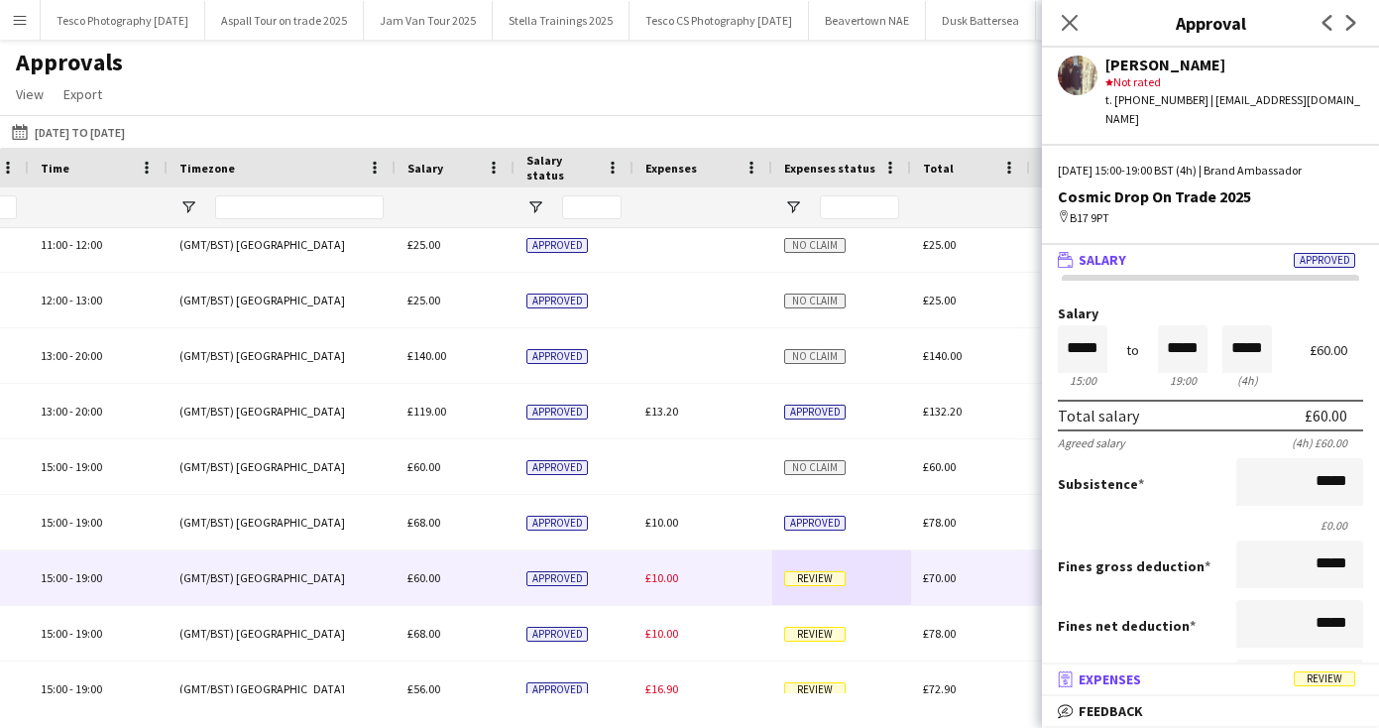
click at [1146, 677] on mat-panel-title "receipt Expenses Review" at bounding box center [1206, 679] width 329 height 18
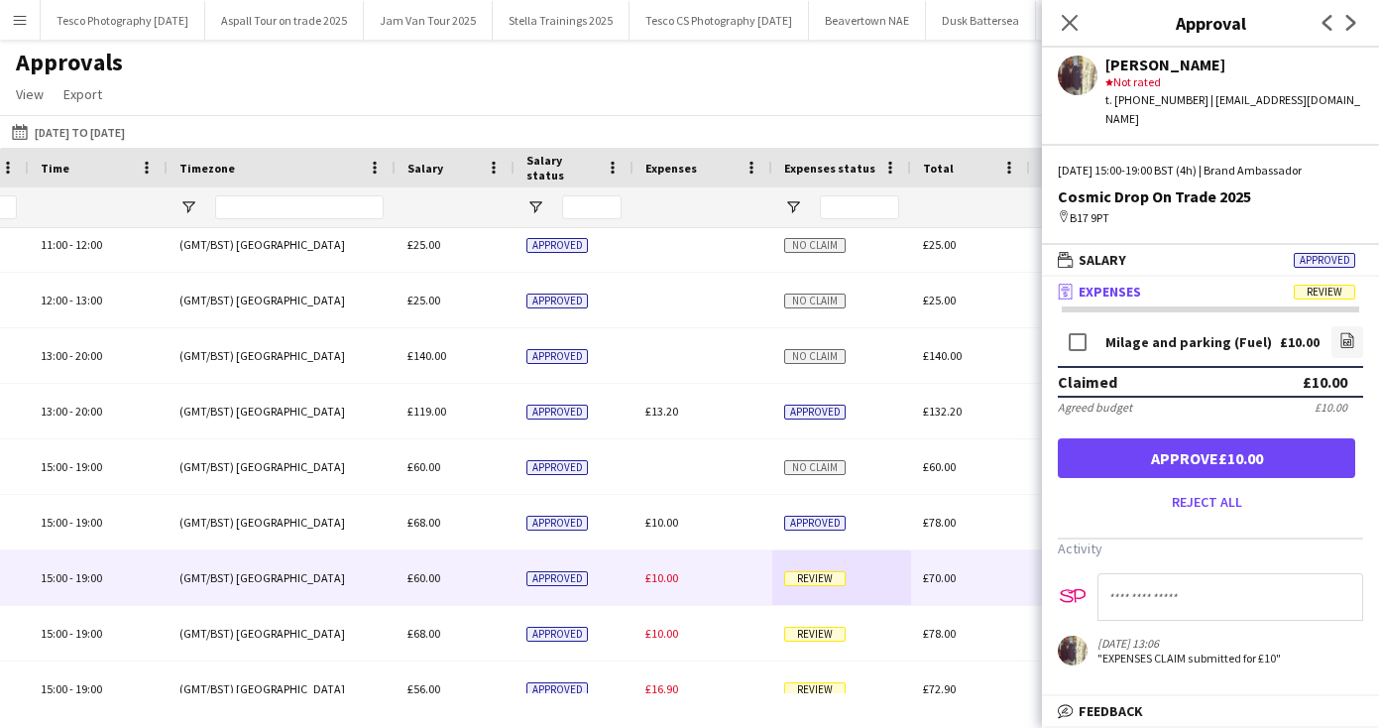
click at [1243, 438] on button "Approve £10.00" at bounding box center [1206, 458] width 297 height 40
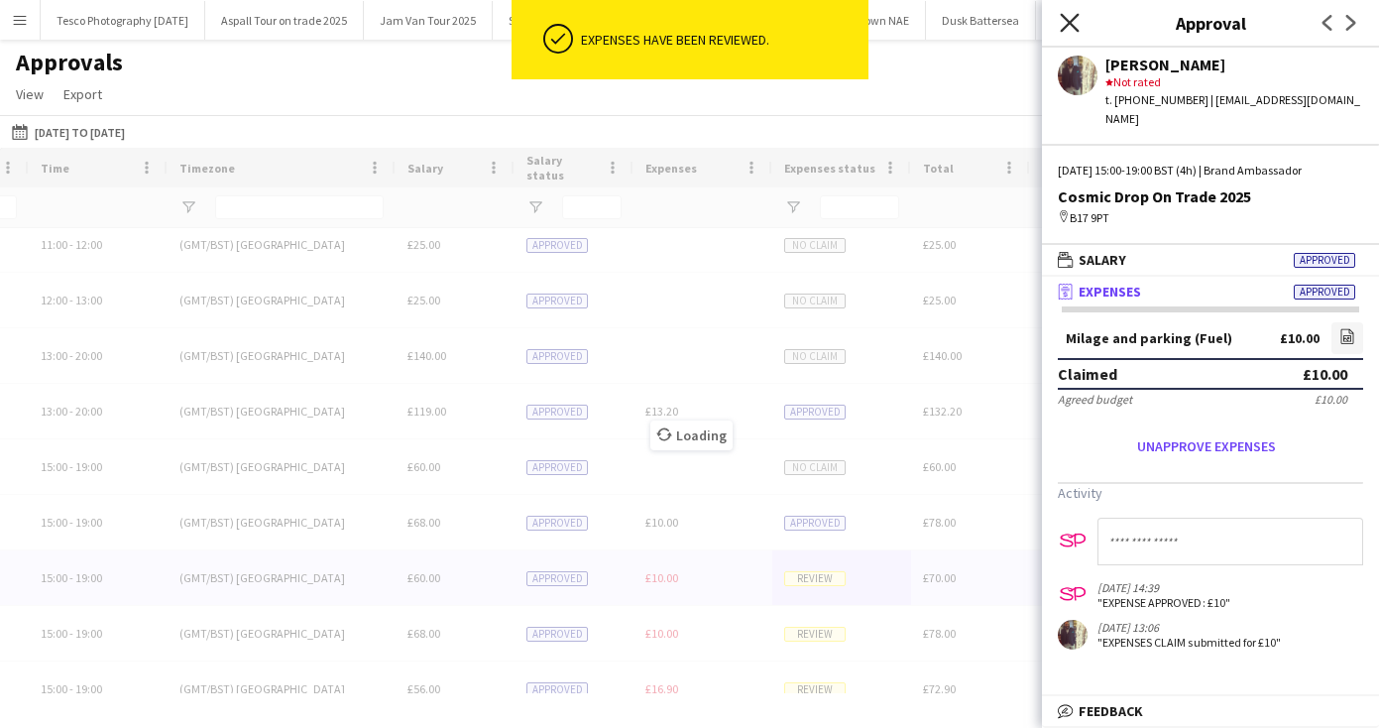
click at [1070, 18] on icon "Close pop-in" at bounding box center [1069, 22] width 19 height 19
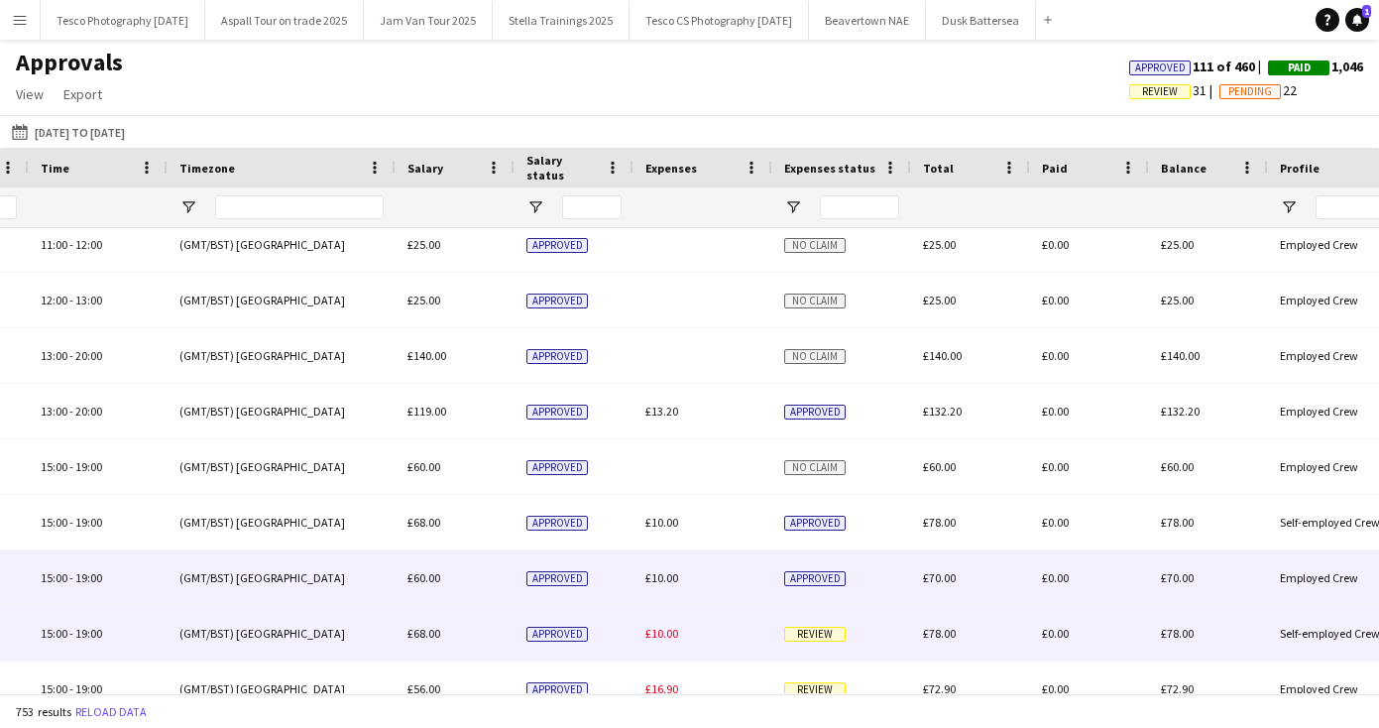
click at [817, 628] on span "Review" at bounding box center [814, 634] width 61 height 15
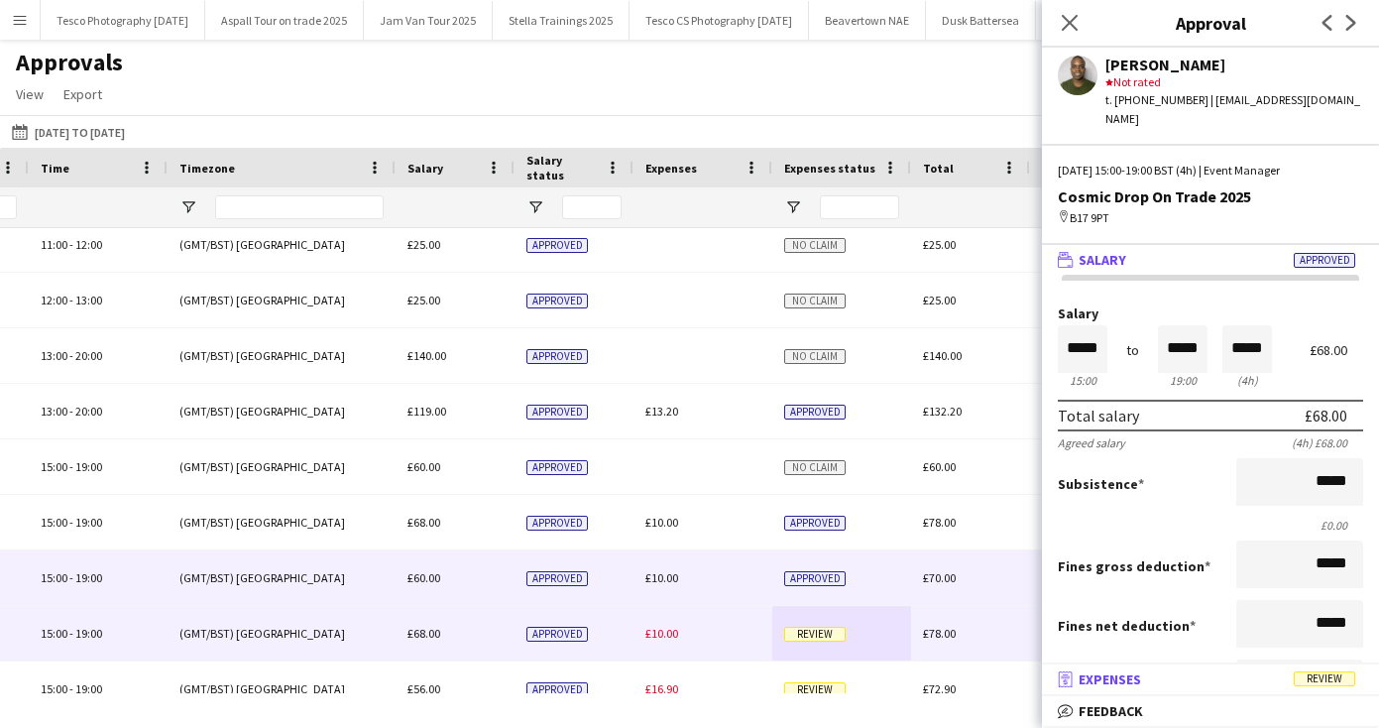
click at [1122, 678] on span "Expenses" at bounding box center [1110, 679] width 62 height 18
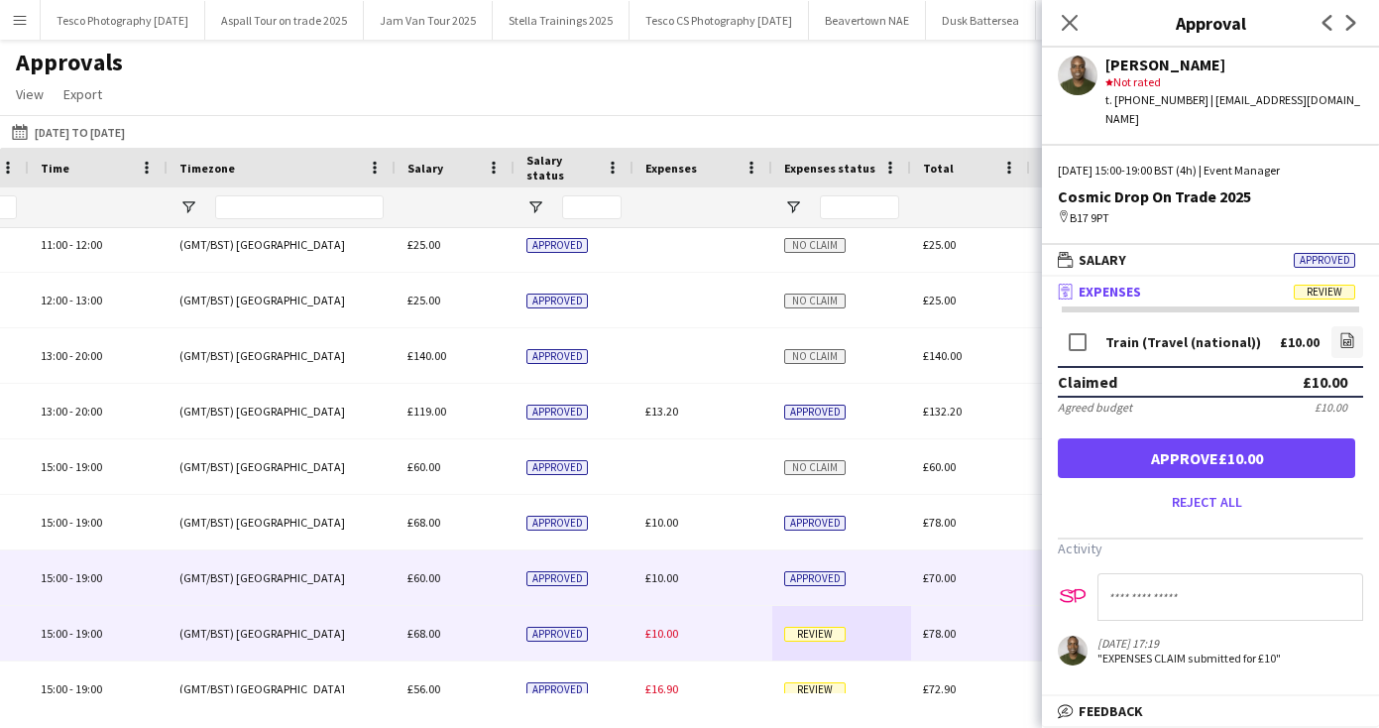
click at [1191, 450] on button "Approve £10.00" at bounding box center [1206, 458] width 297 height 40
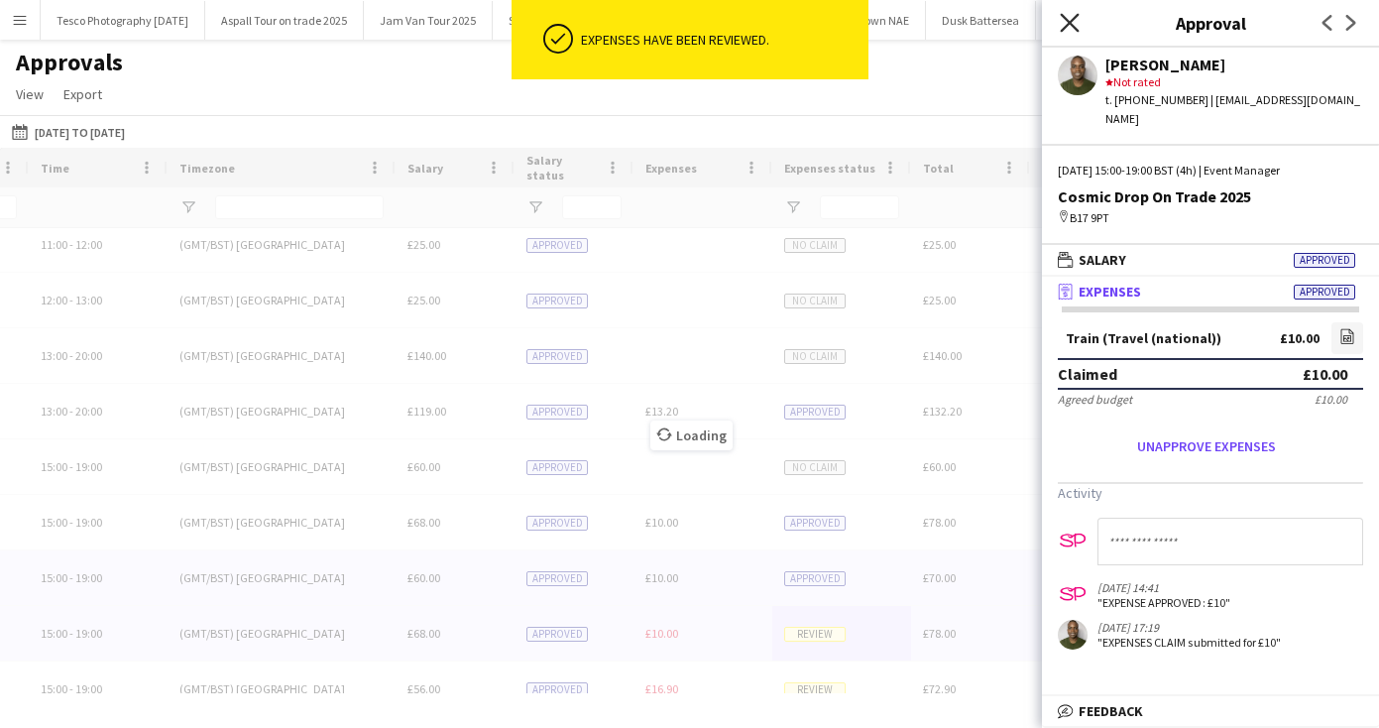
click at [1067, 16] on icon "Close pop-in" at bounding box center [1069, 22] width 19 height 19
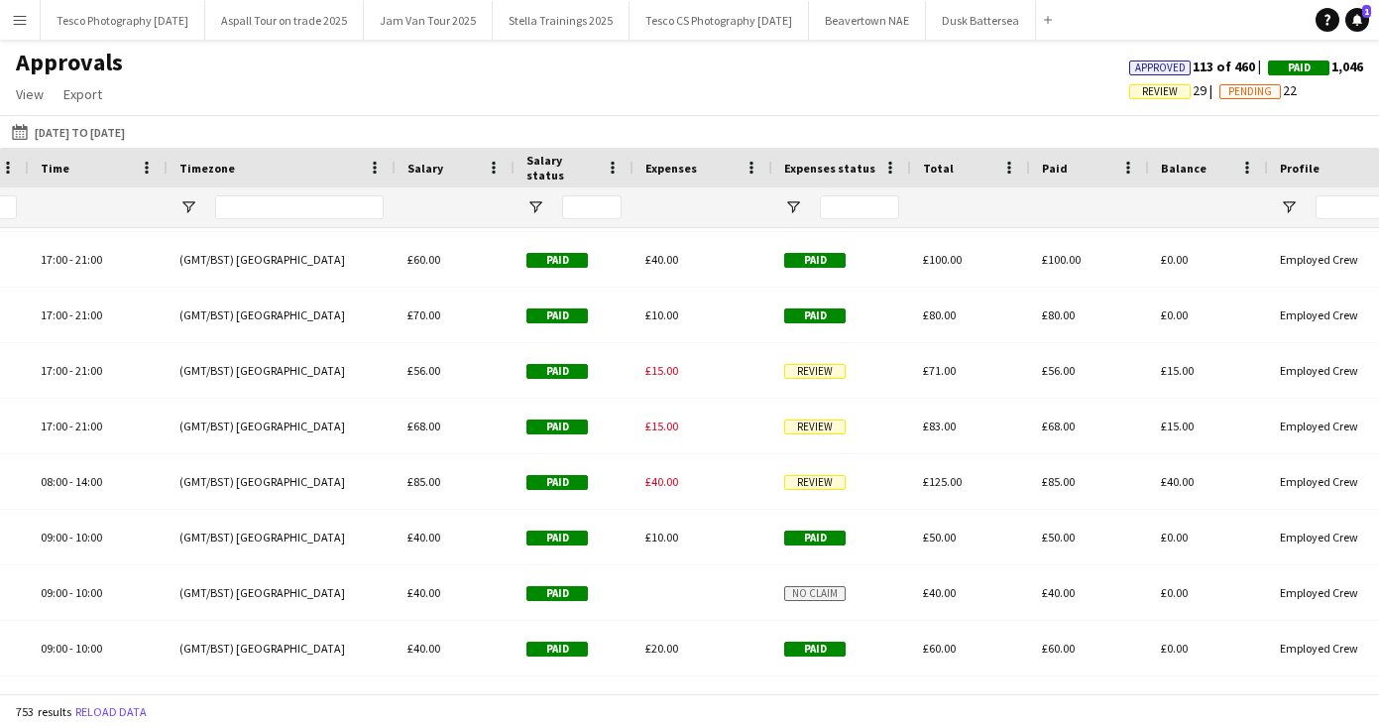
scroll to position [4002, 0]
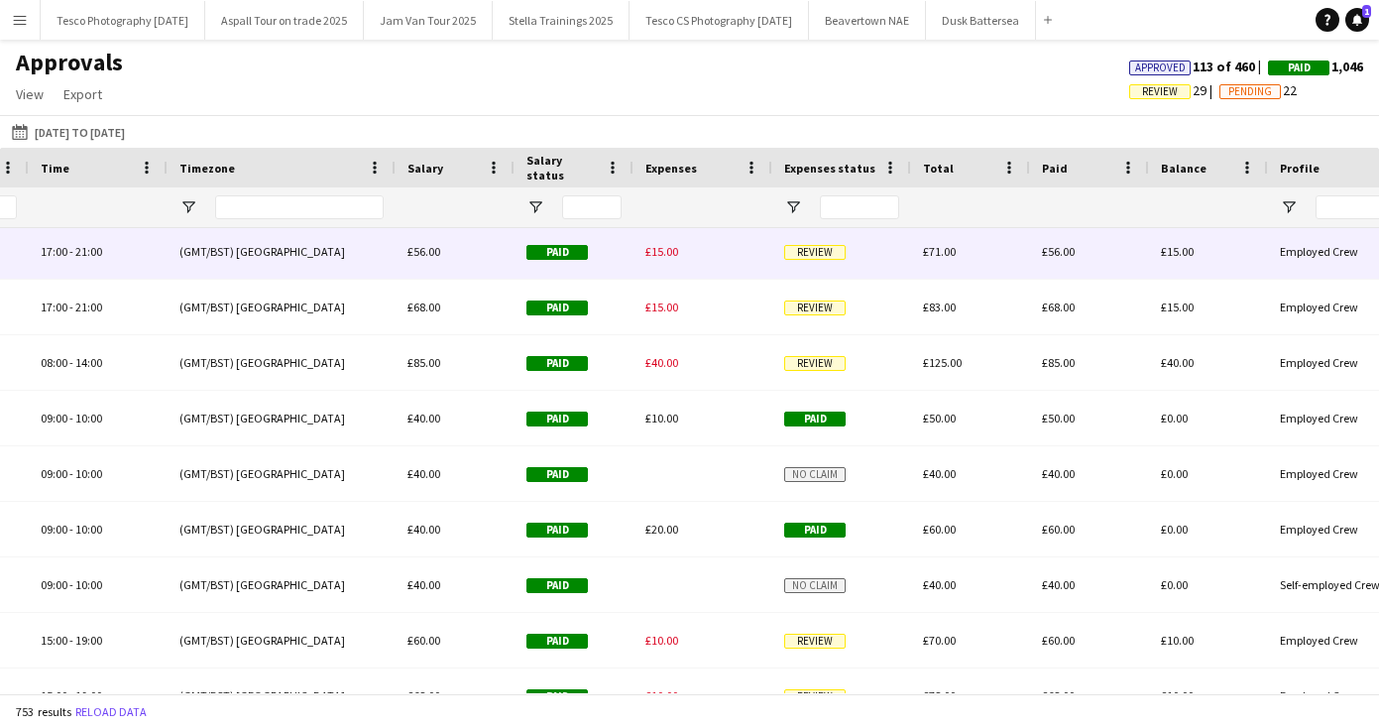
click at [823, 247] on div "Review" at bounding box center [841, 251] width 139 height 55
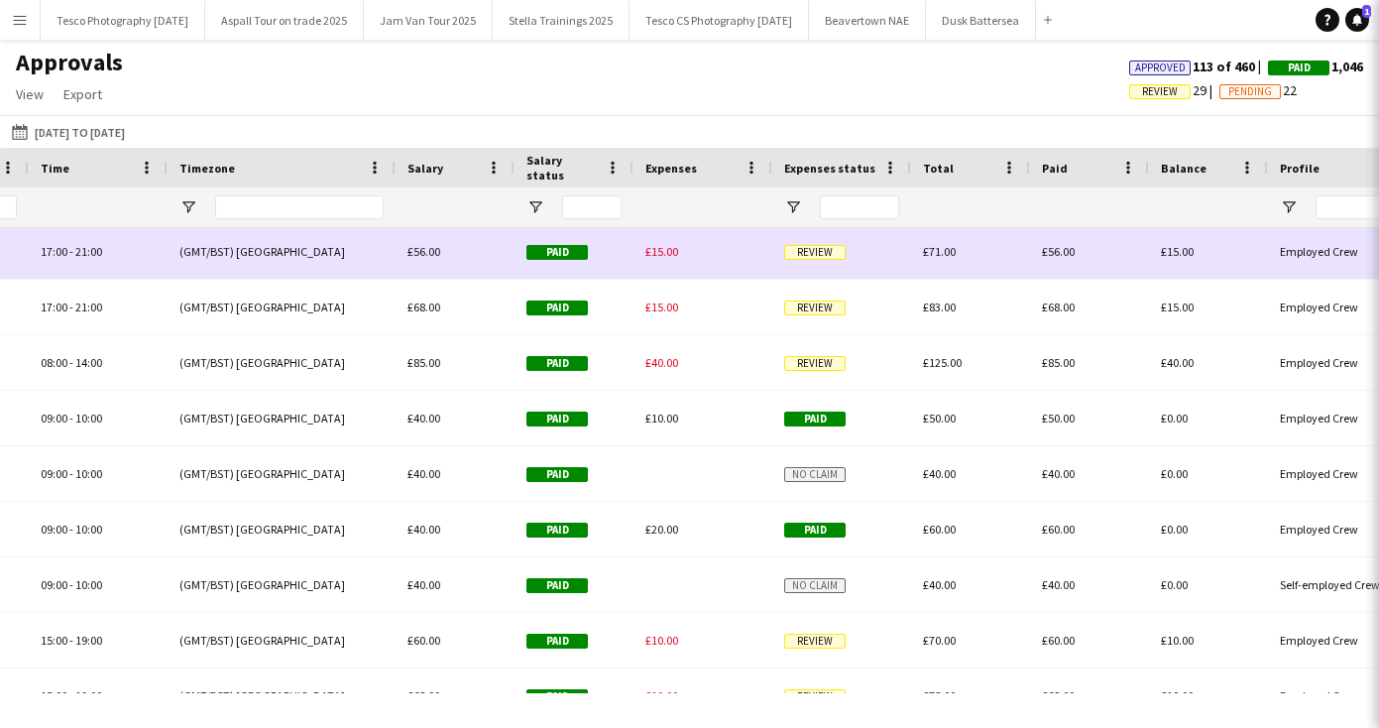
scroll to position [3998, 0]
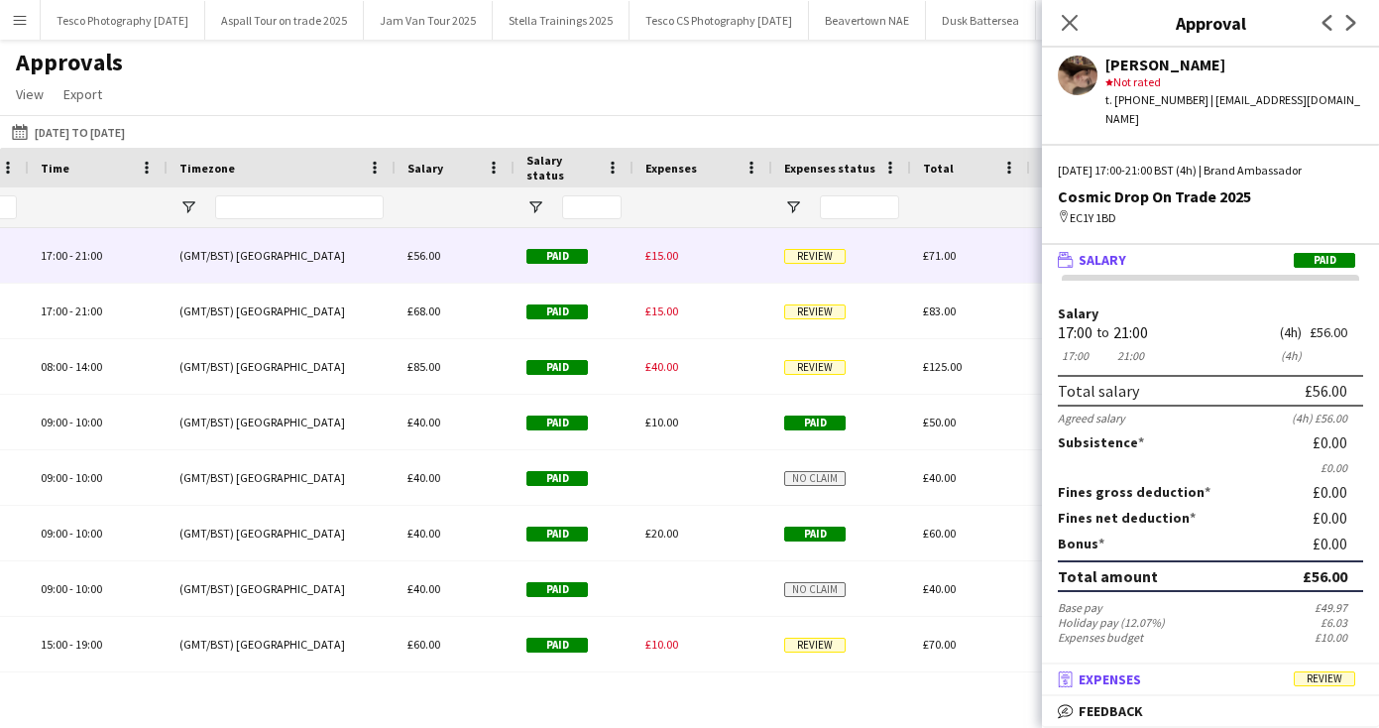
click at [1121, 678] on span "Expenses" at bounding box center [1110, 679] width 62 height 18
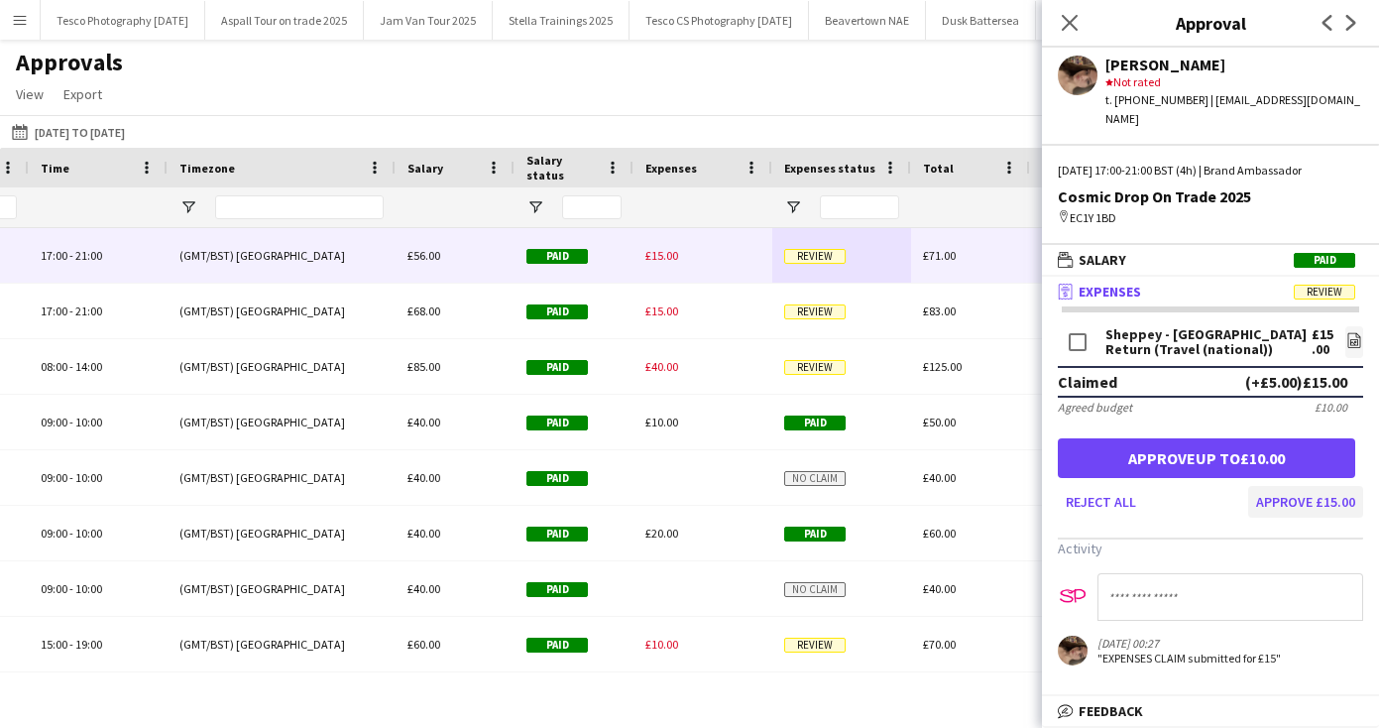
click at [1291, 486] on button "Approve £15.00" at bounding box center [1305, 502] width 115 height 32
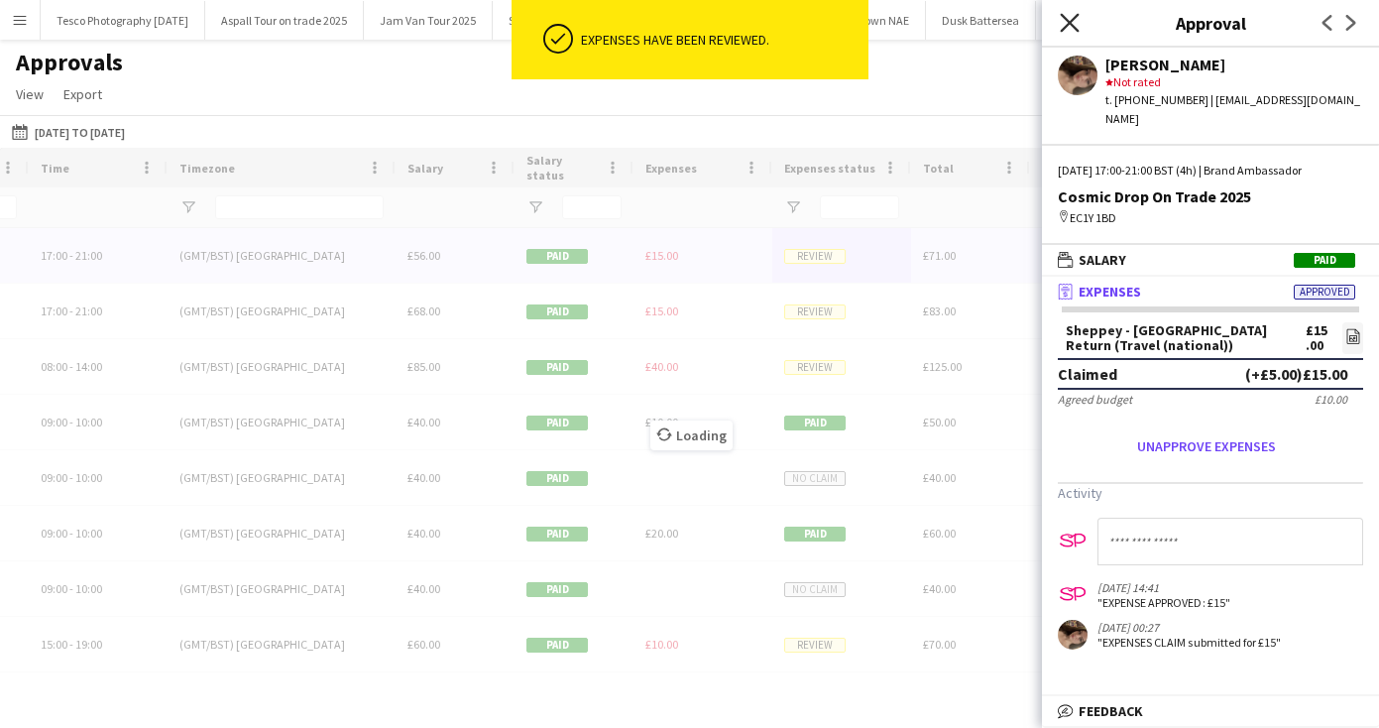
click at [1068, 24] on icon at bounding box center [1069, 22] width 19 height 19
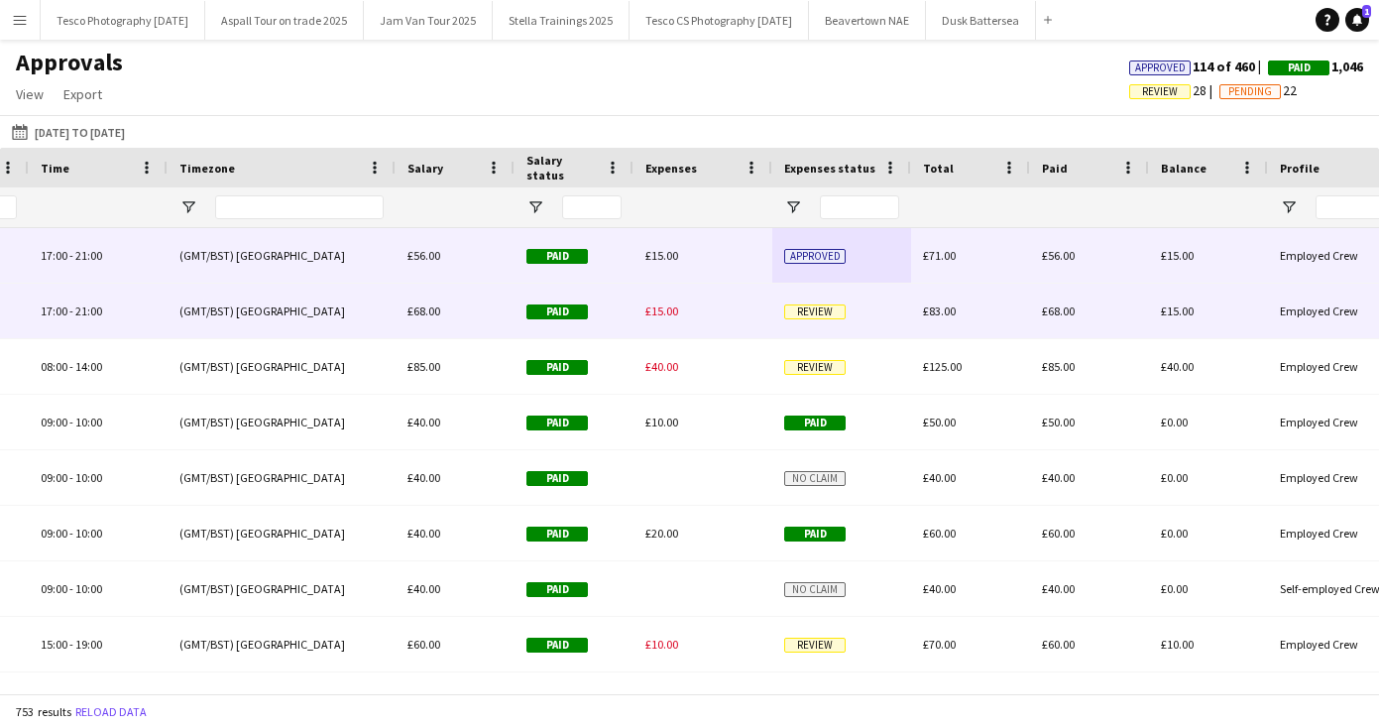
click at [833, 309] on span "Review" at bounding box center [814, 311] width 61 height 15
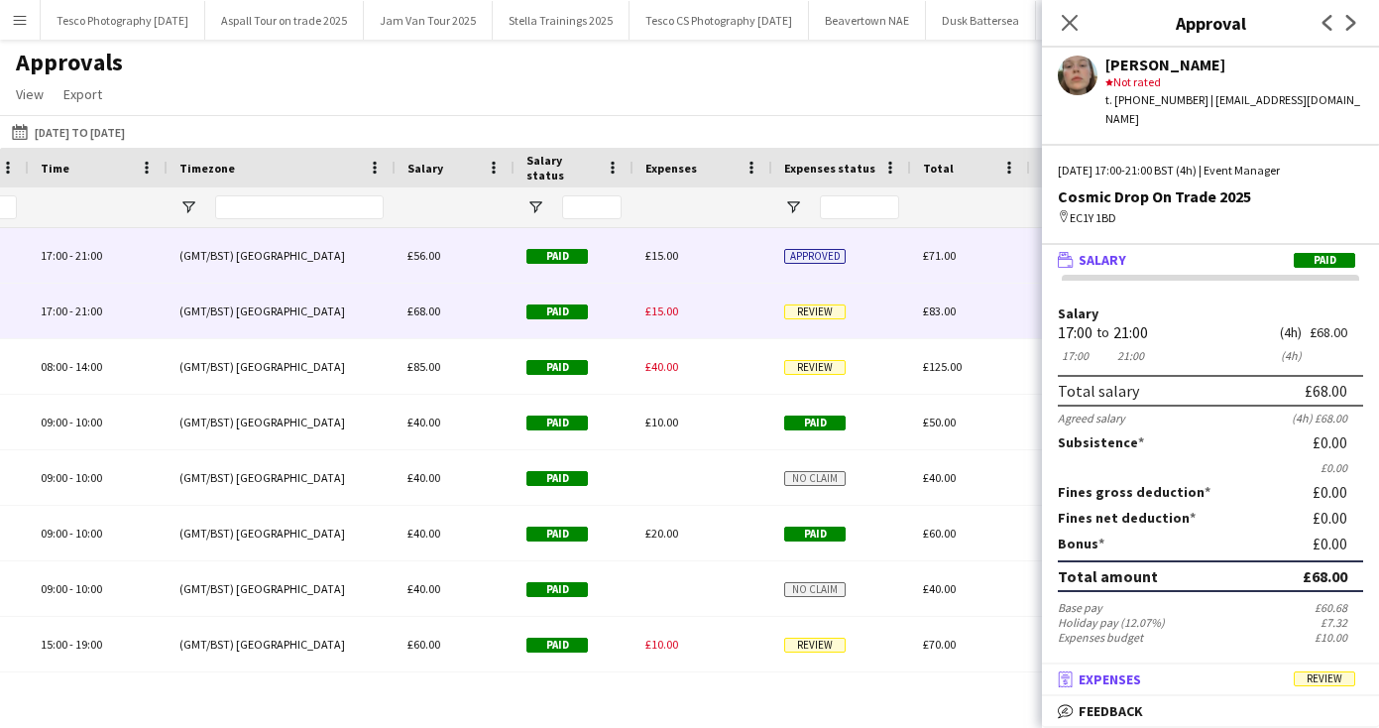
click at [1114, 681] on span "Expenses" at bounding box center [1110, 679] width 62 height 18
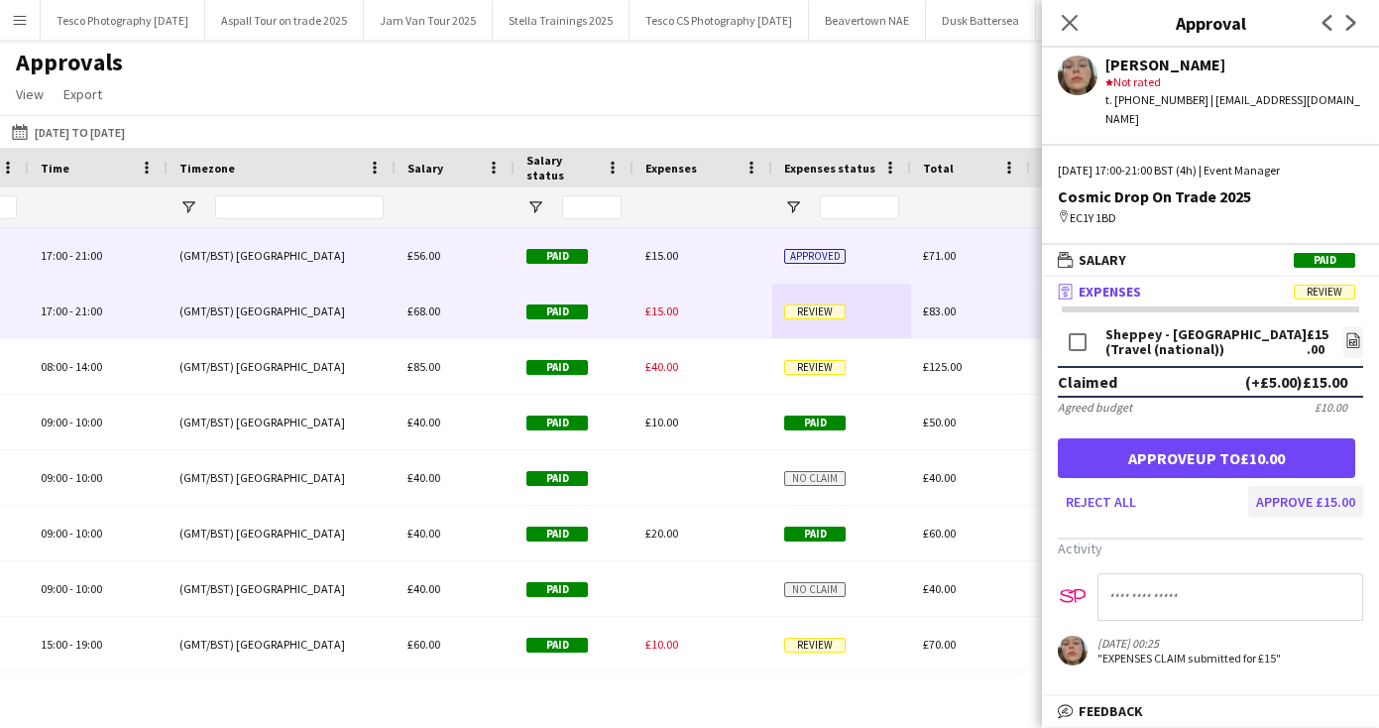
click at [1295, 486] on button "Approve £15.00" at bounding box center [1305, 502] width 115 height 32
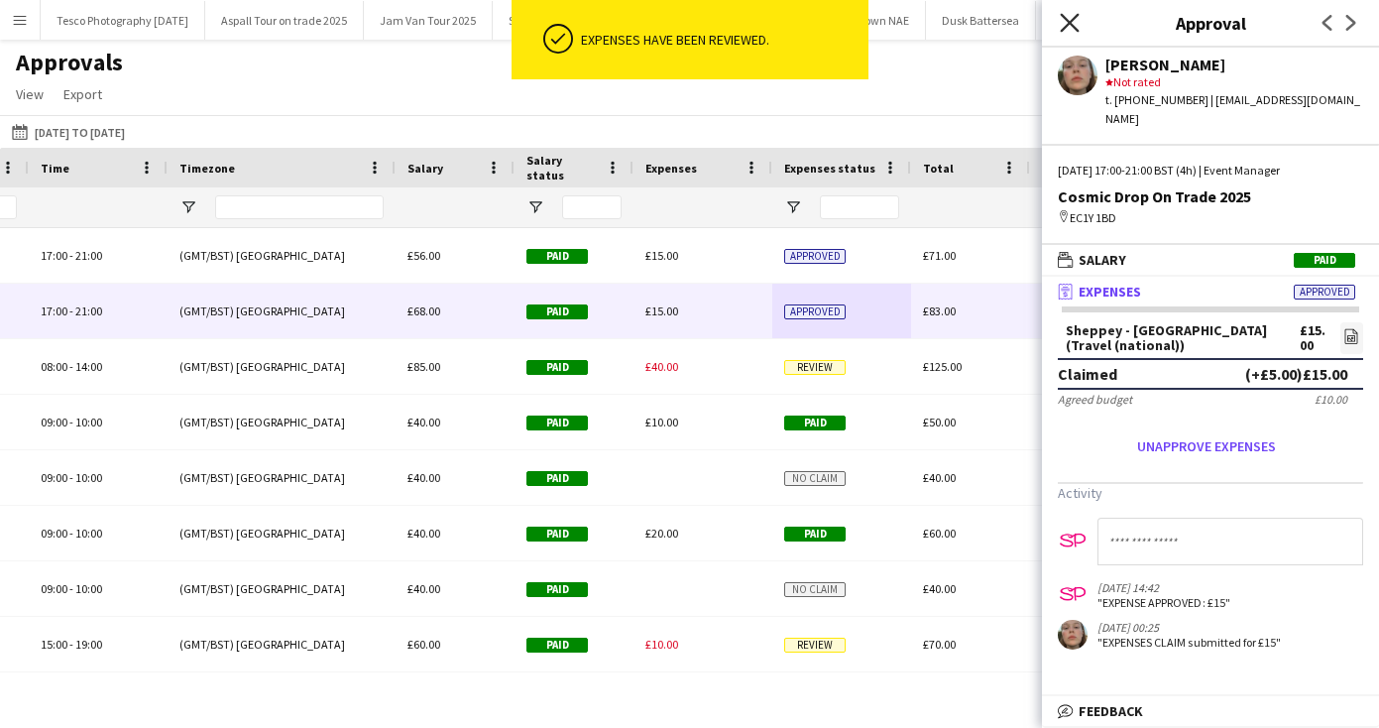
click at [1069, 16] on icon "Close pop-in" at bounding box center [1069, 22] width 19 height 19
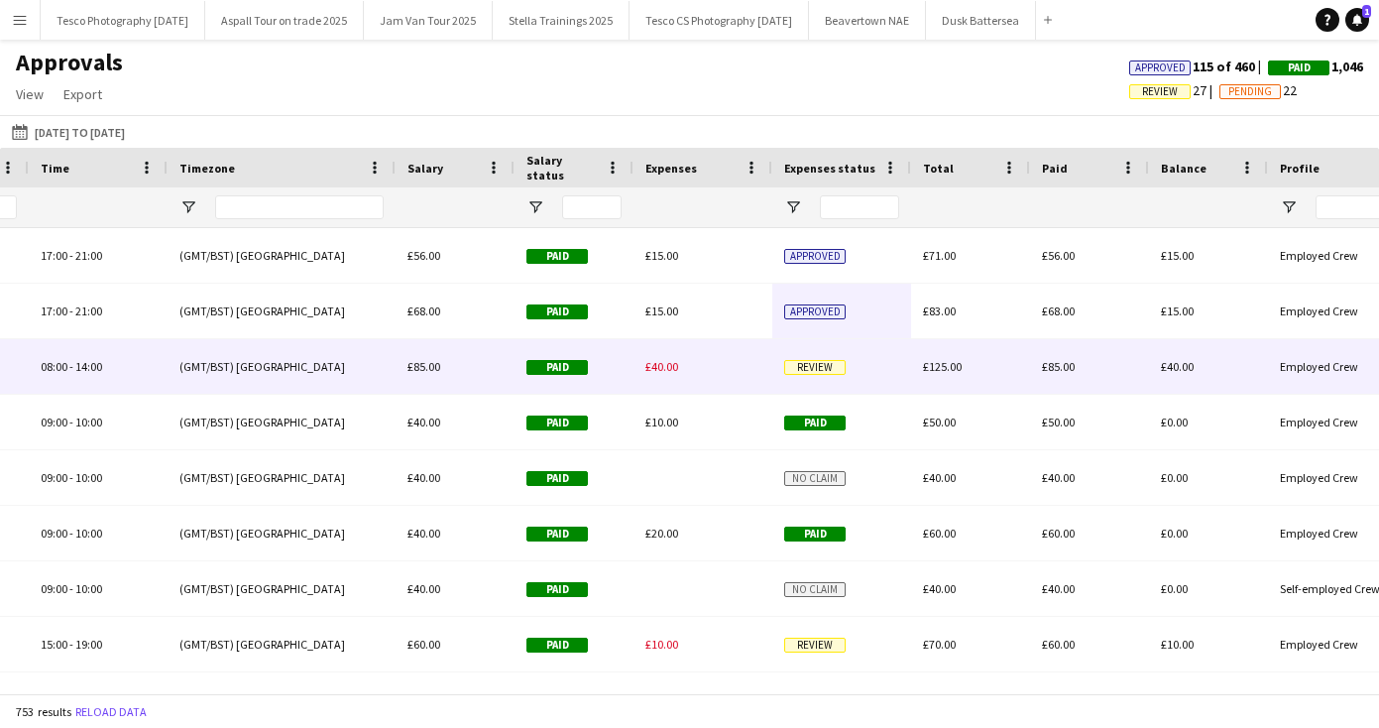
click at [810, 364] on span "Review" at bounding box center [814, 367] width 61 height 15
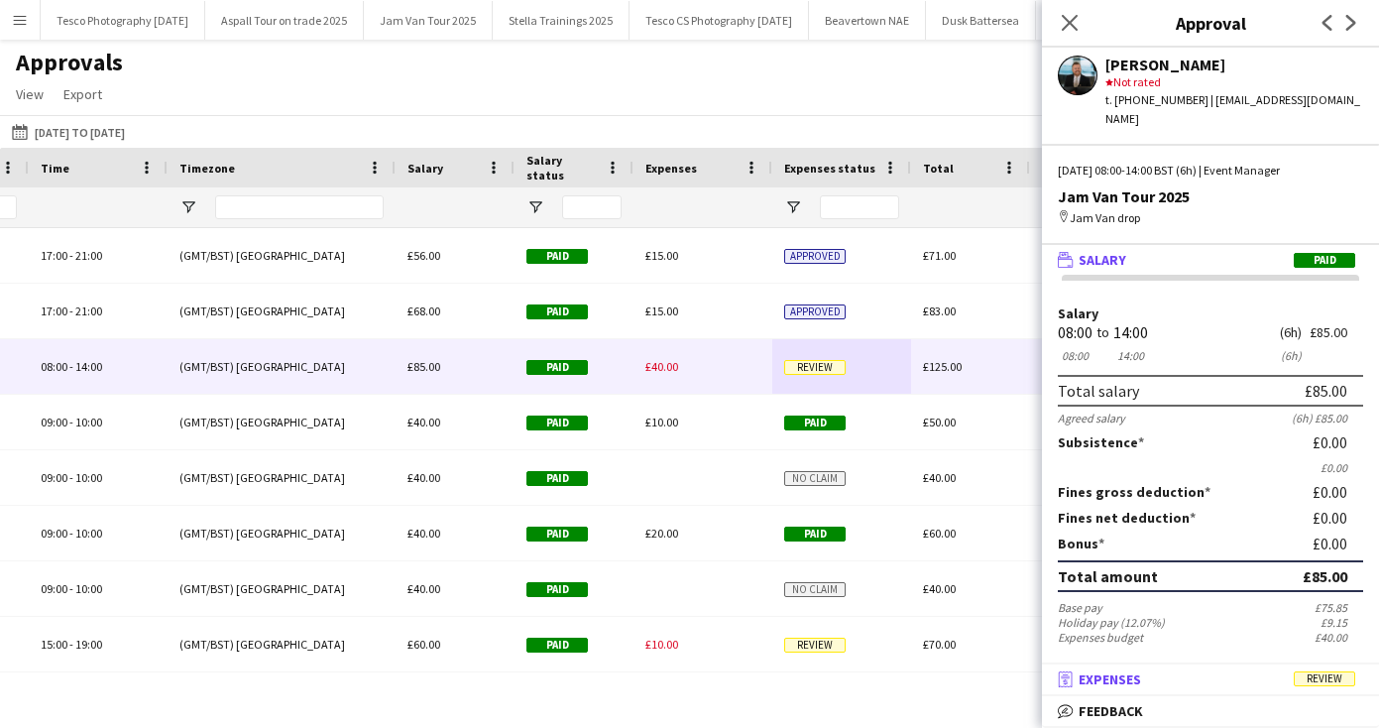
click at [1121, 677] on span "Expenses" at bounding box center [1110, 679] width 62 height 18
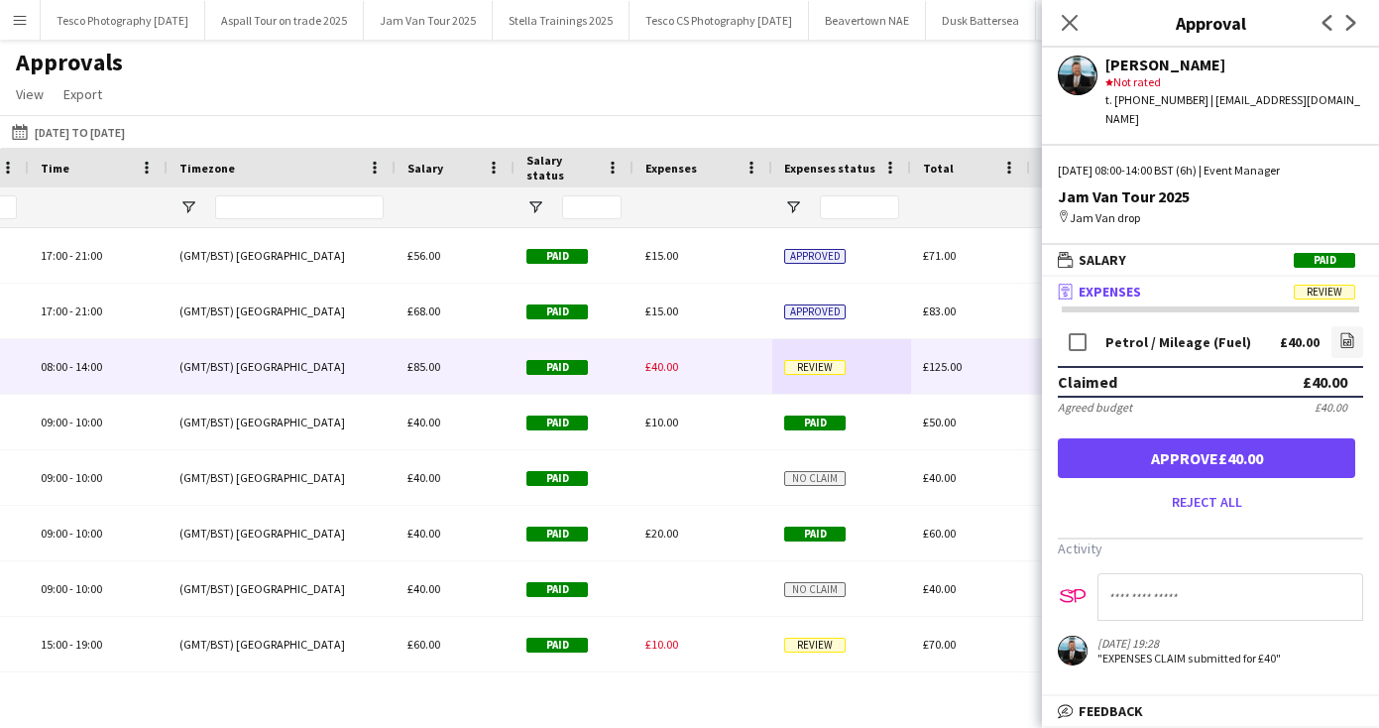
click at [1209, 438] on button "Approve £40.00" at bounding box center [1206, 458] width 297 height 40
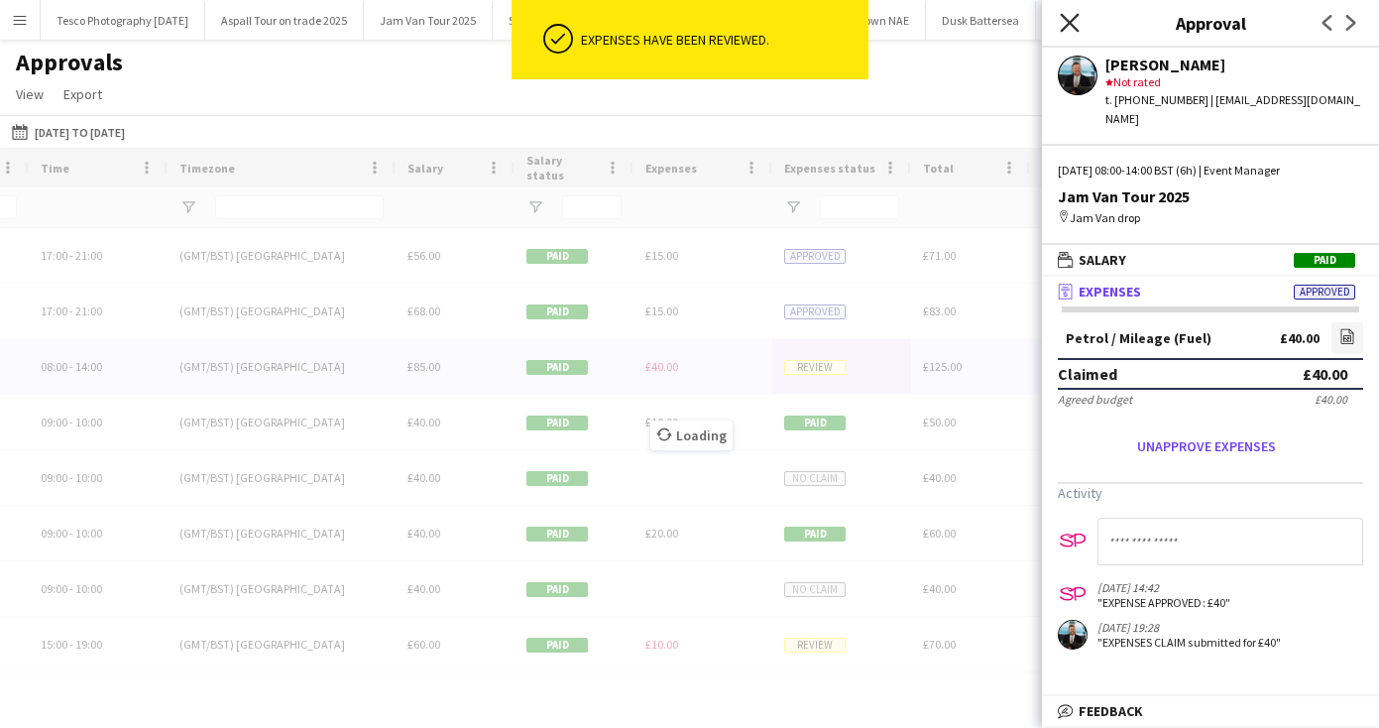
click at [1073, 18] on icon "Close pop-in" at bounding box center [1069, 22] width 19 height 19
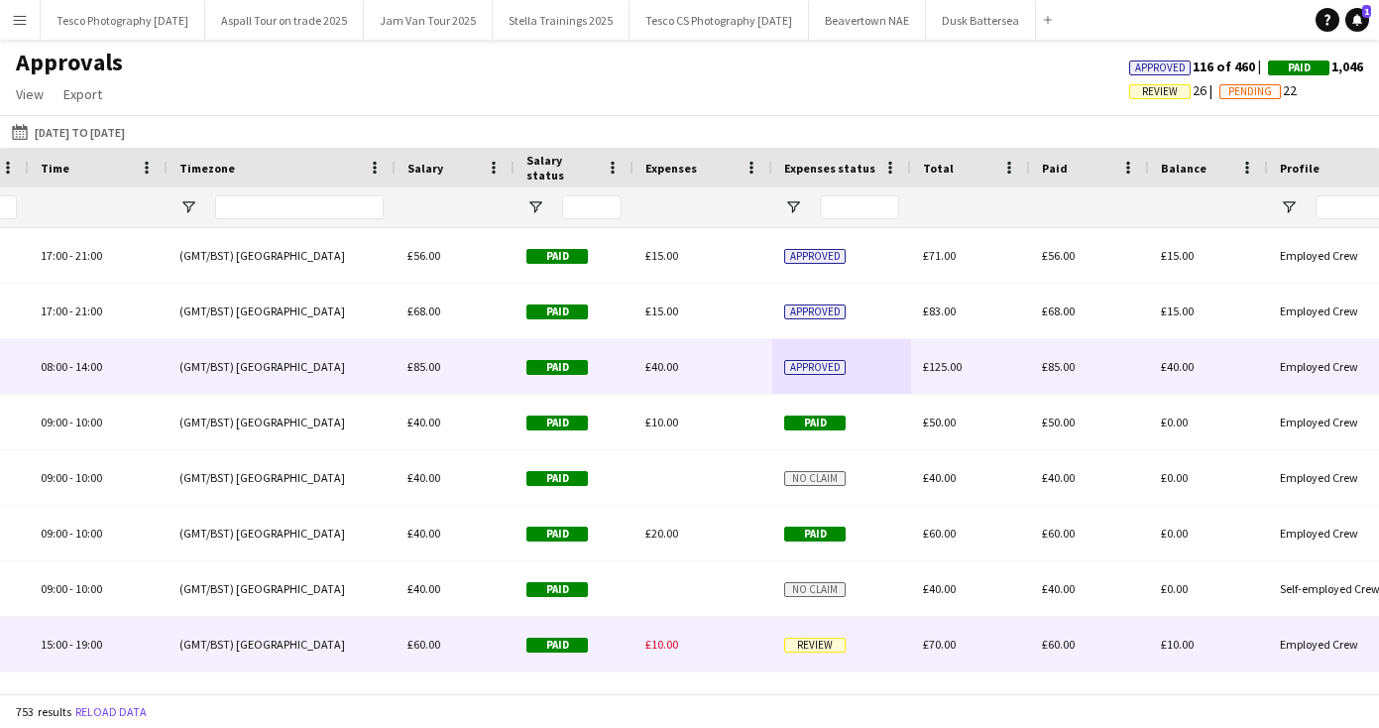
click at [661, 641] on span "£10.00" at bounding box center [661, 644] width 33 height 15
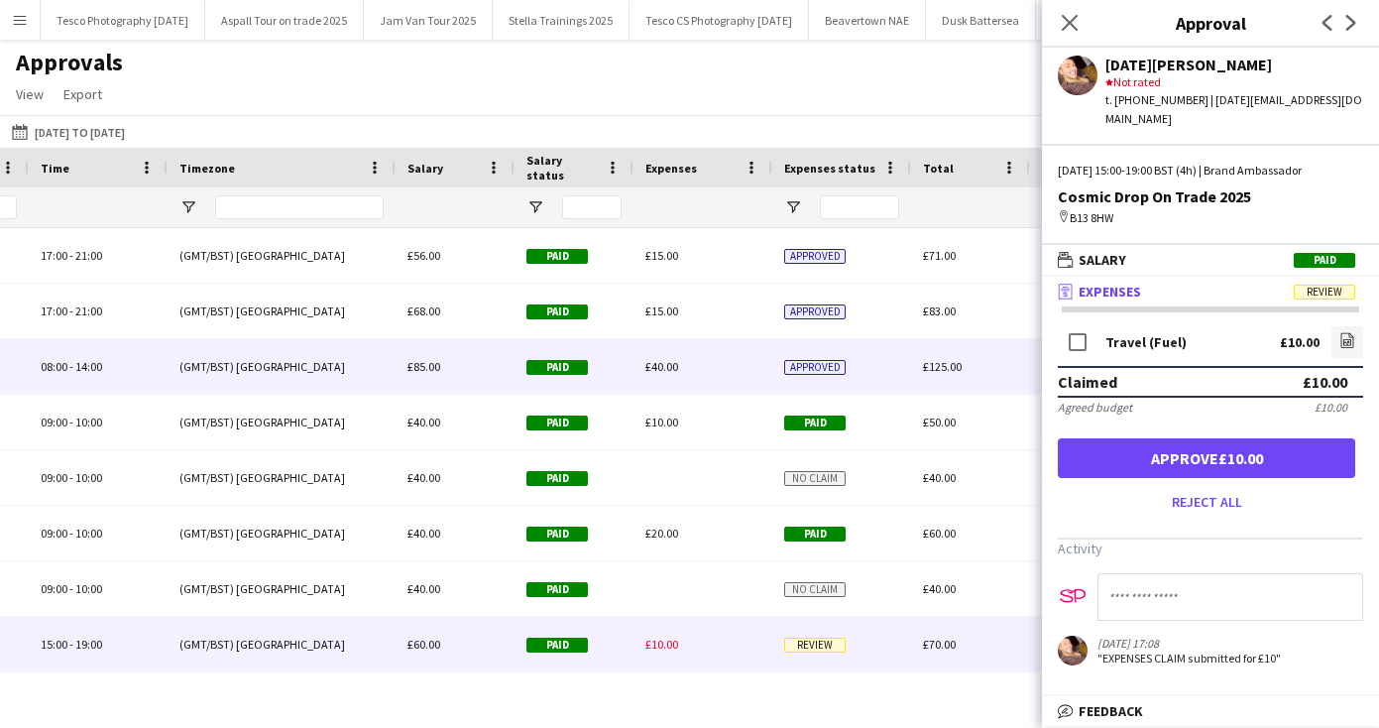
click at [1235, 438] on button "Approve £10.00" at bounding box center [1206, 458] width 297 height 40
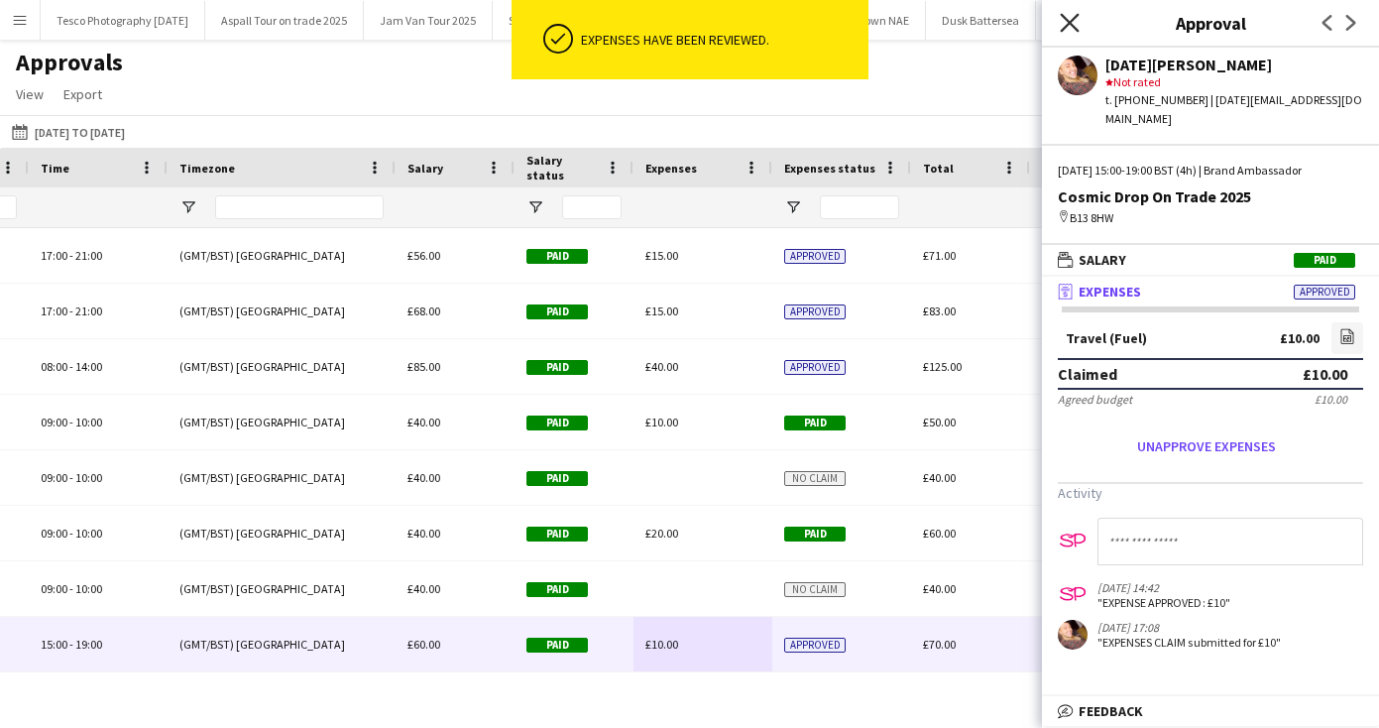
click at [1068, 19] on icon "Close pop-in" at bounding box center [1069, 22] width 19 height 19
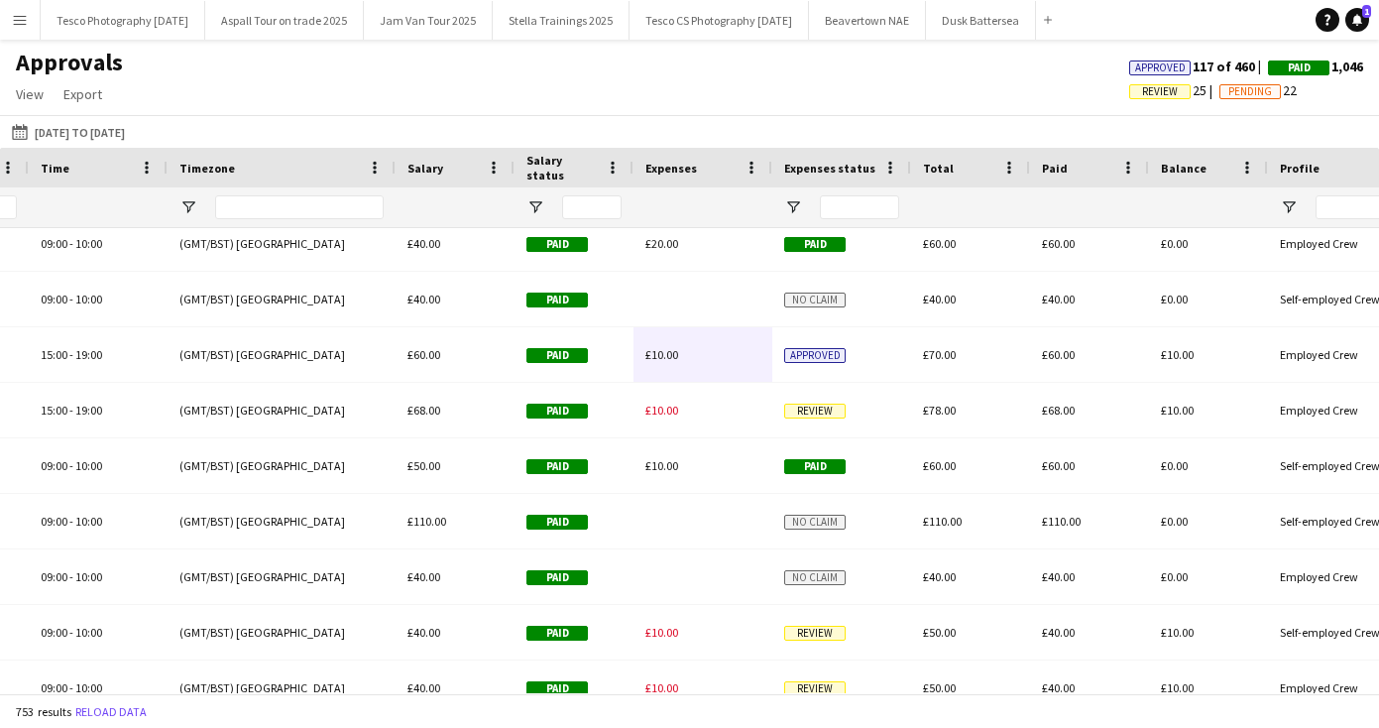
scroll to position [4478, 0]
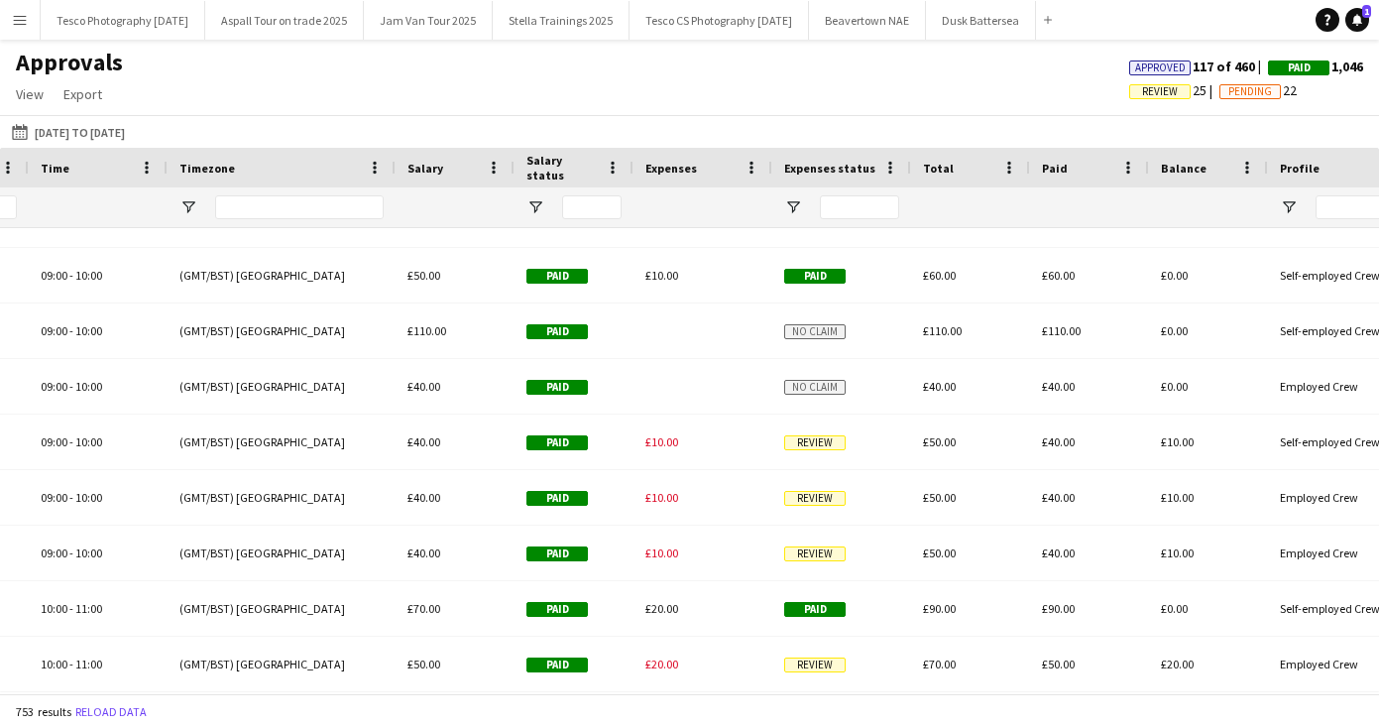
drag, startPoint x: 740, startPoint y: 587, endPoint x: 746, endPoint y: 578, distance: 10.7
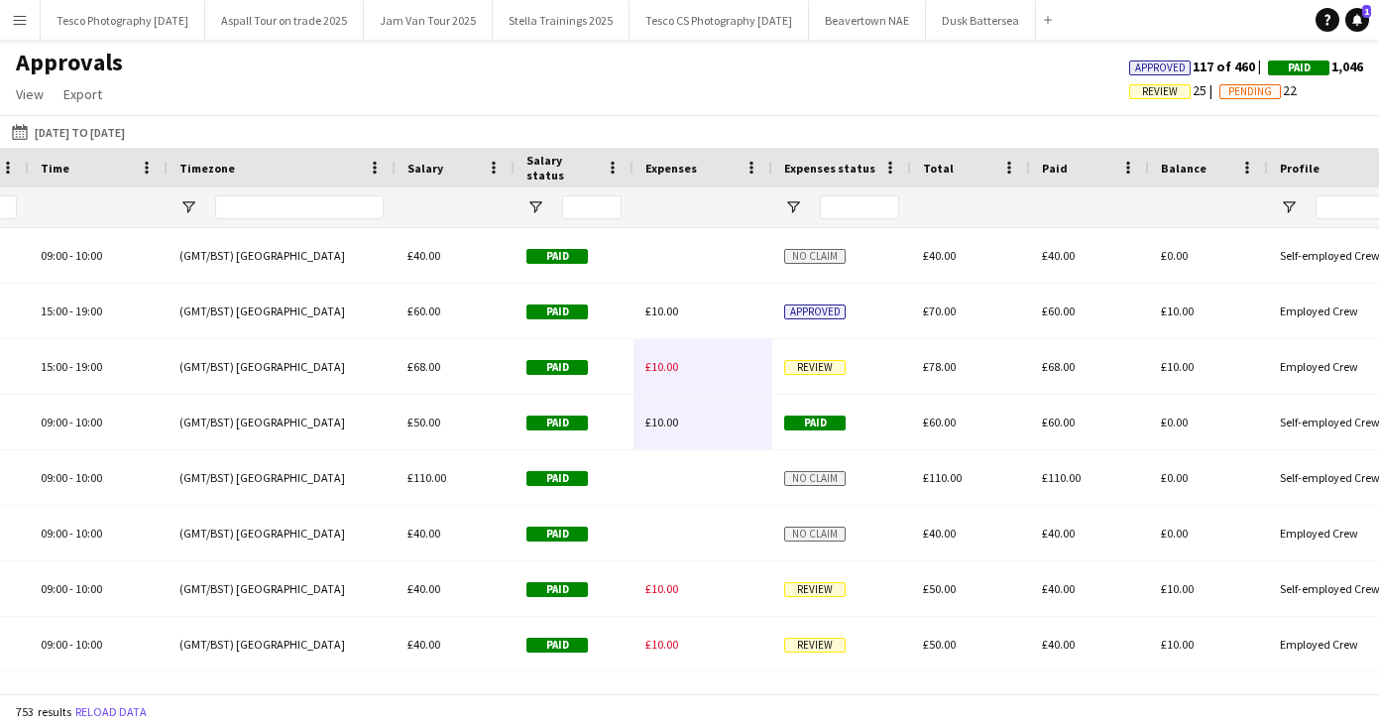
scroll to position [4253, 0]
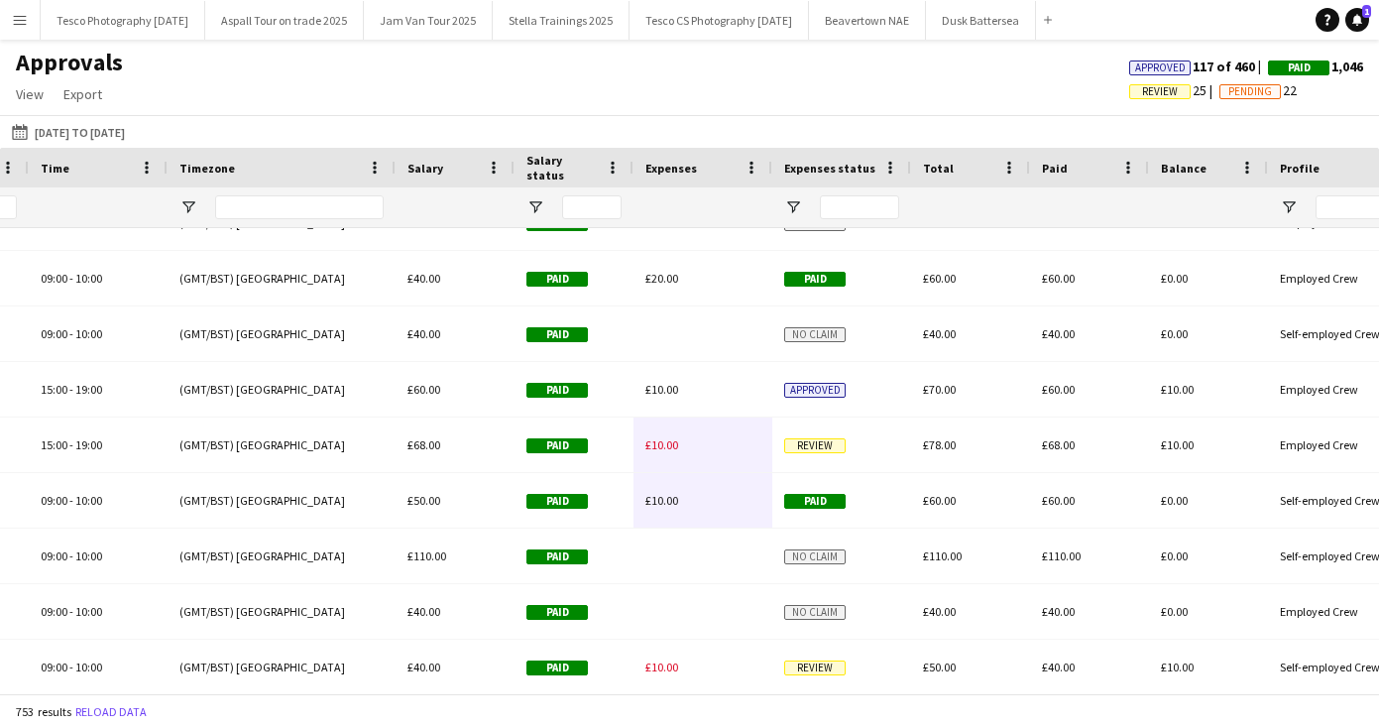
drag, startPoint x: 751, startPoint y: 324, endPoint x: 737, endPoint y: 271, distance: 55.3
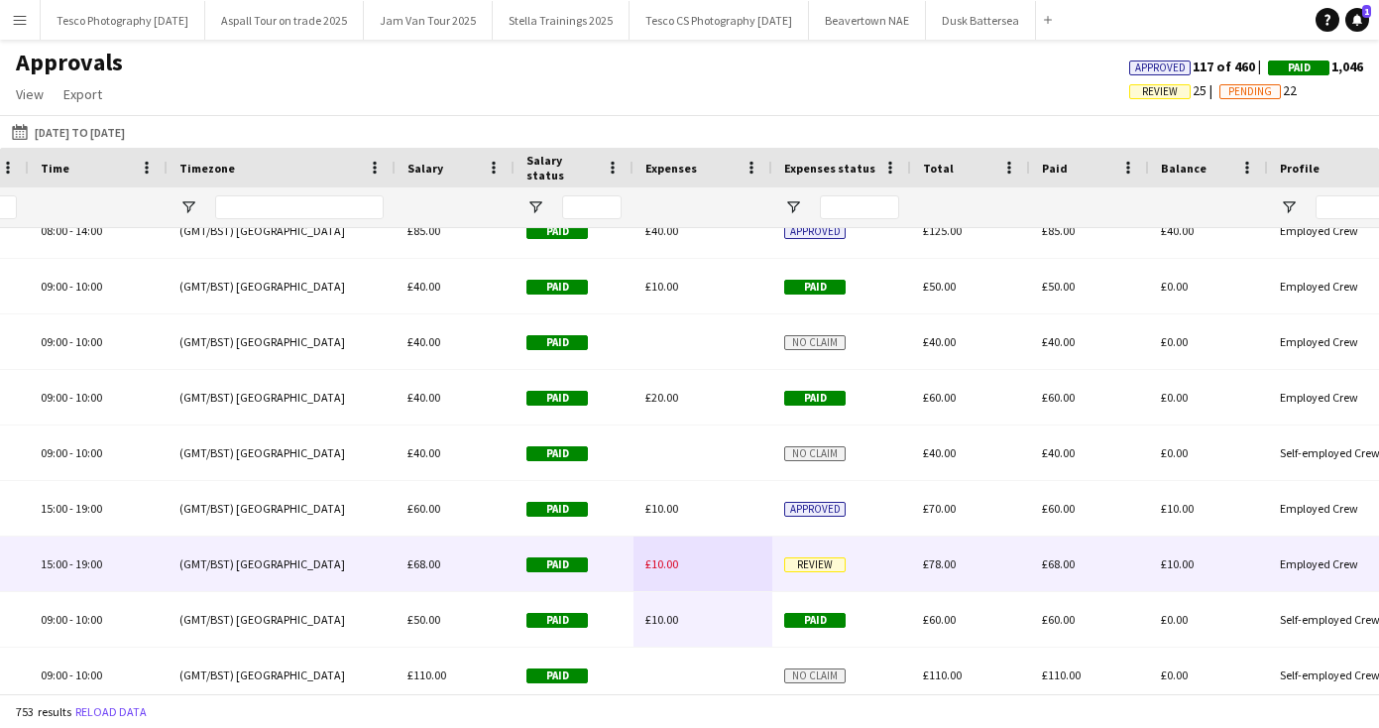
click at [825, 557] on span "Review" at bounding box center [814, 564] width 61 height 15
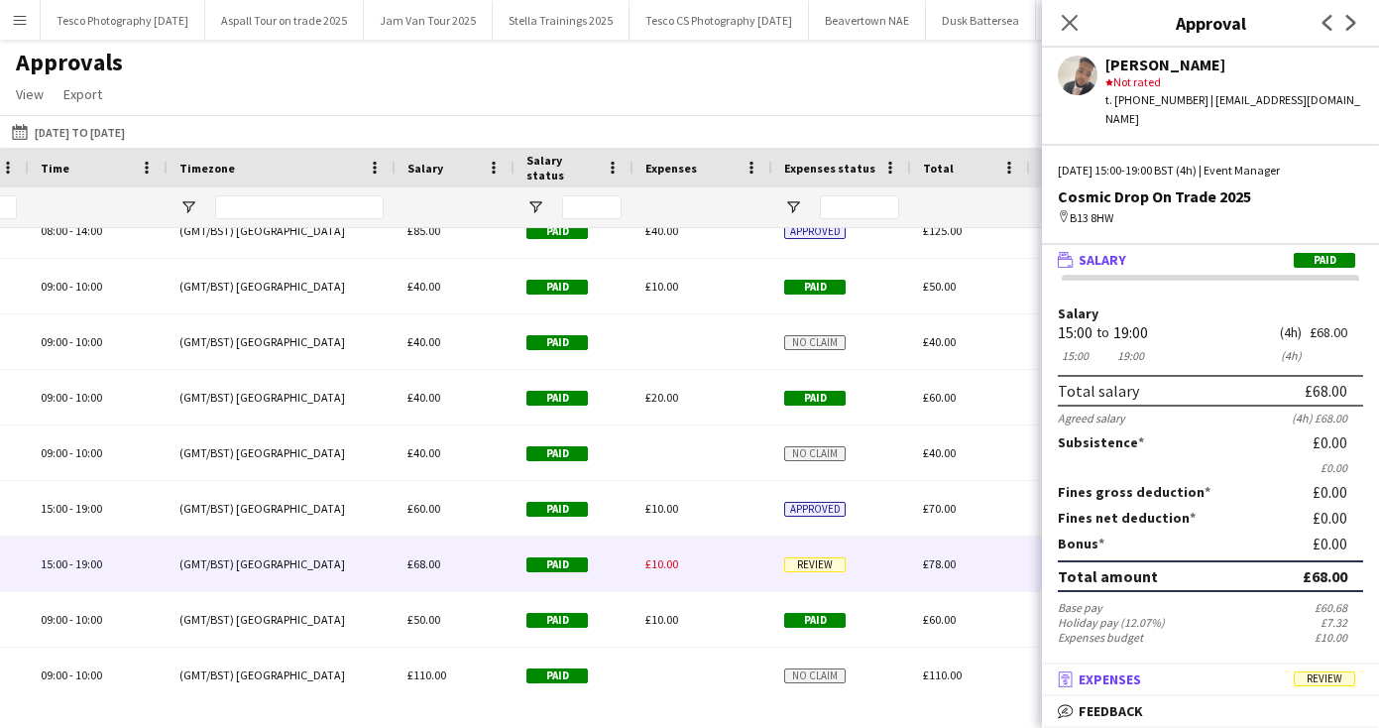
click at [1112, 678] on span "Expenses" at bounding box center [1110, 679] width 62 height 18
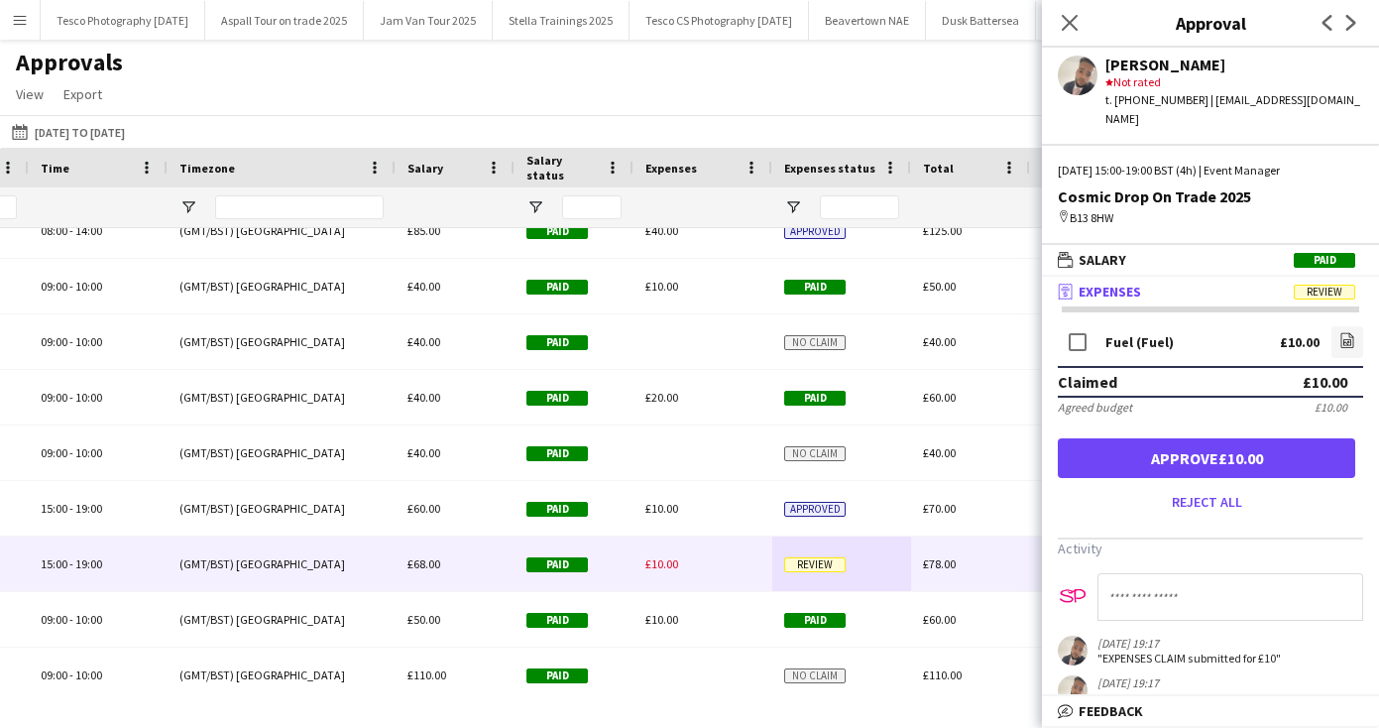
click at [1200, 438] on button "Approve £10.00" at bounding box center [1206, 458] width 297 height 40
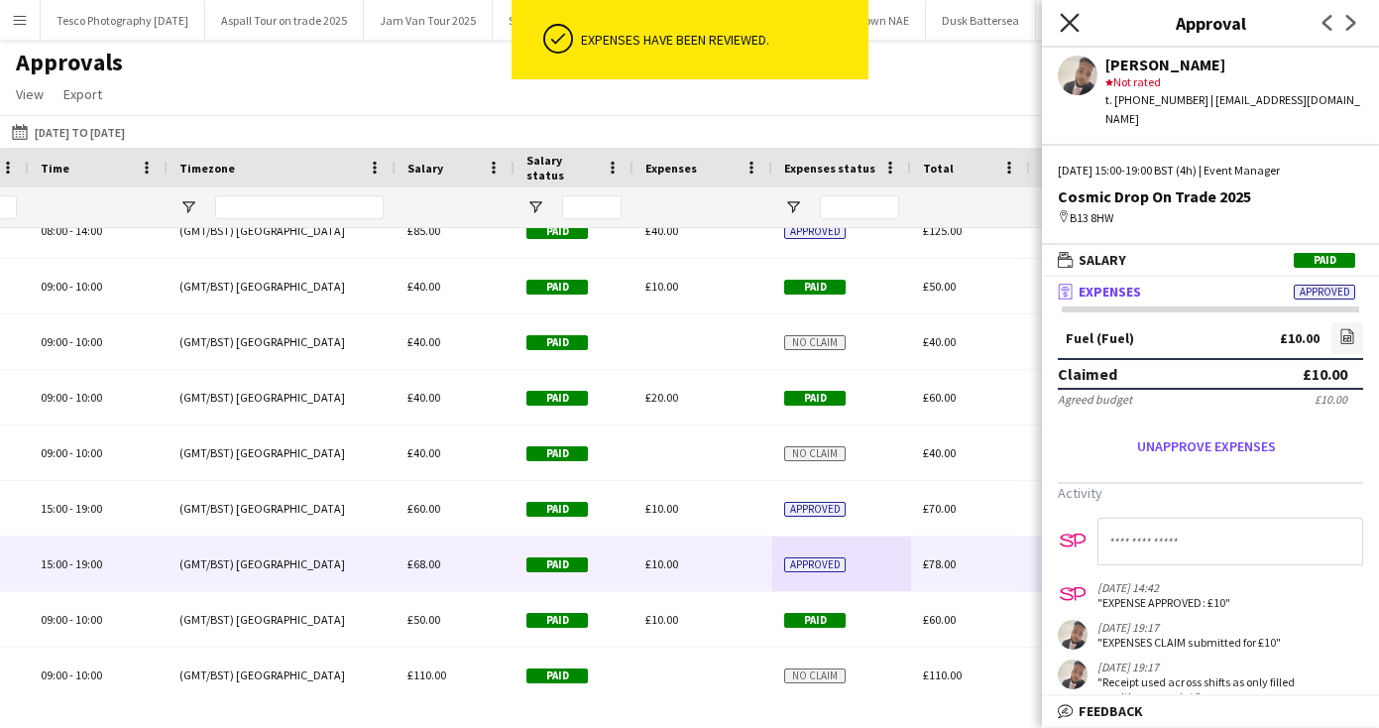
click at [1061, 24] on icon "Close pop-in" at bounding box center [1069, 22] width 19 height 19
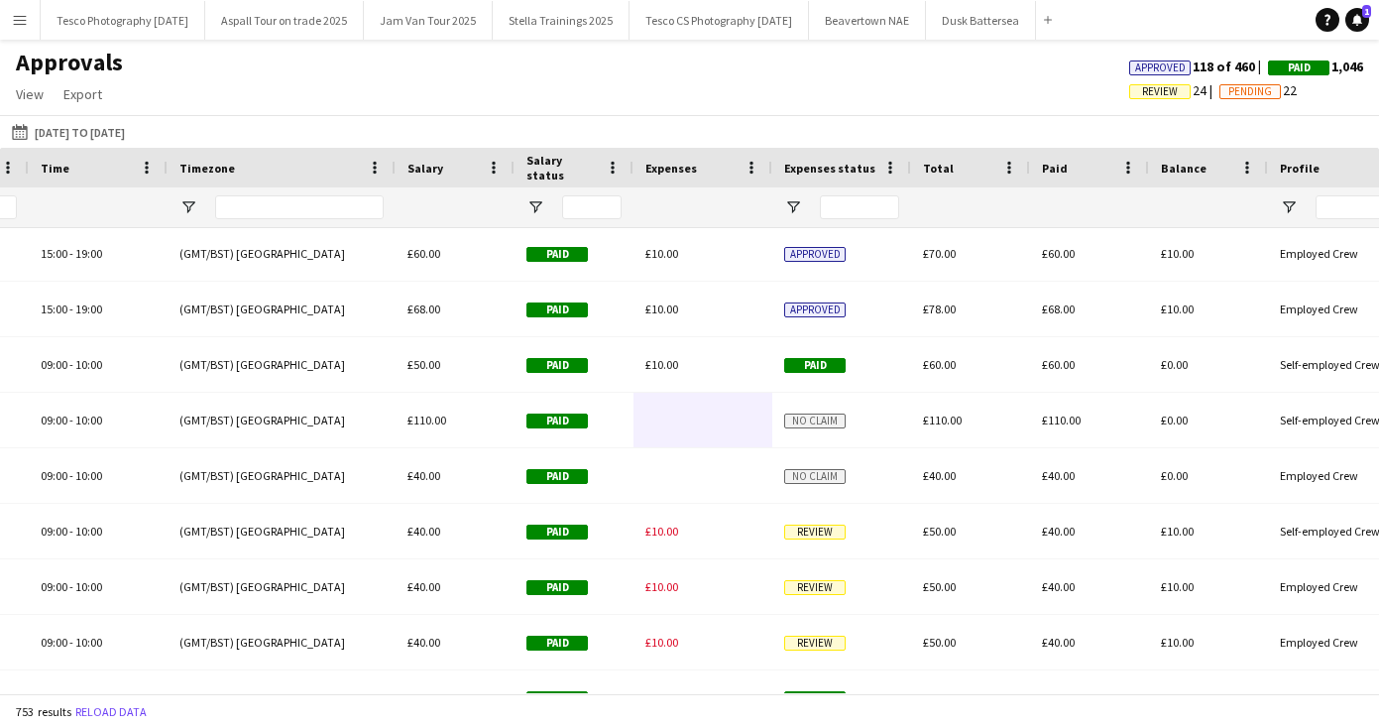
scroll to position [4428, 0]
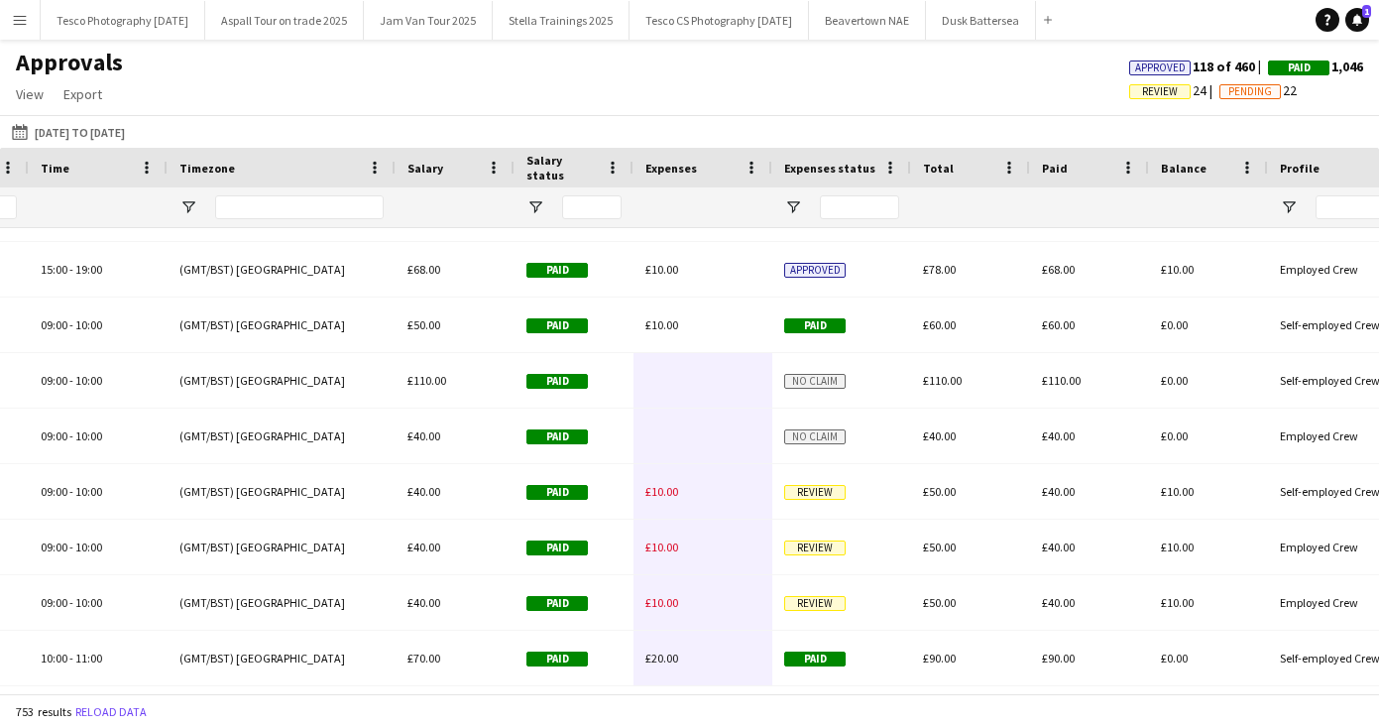
drag, startPoint x: 718, startPoint y: 620, endPoint x: 722, endPoint y: 652, distance: 33.0
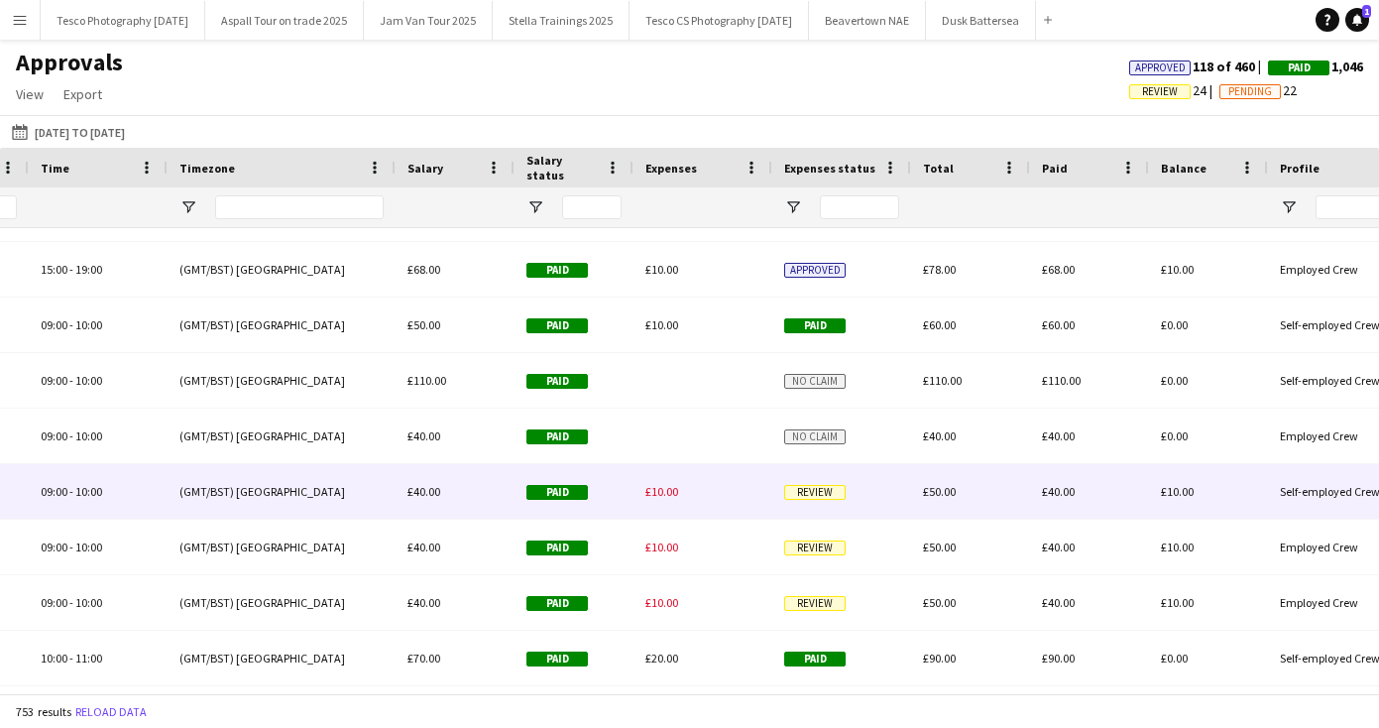
click at [815, 497] on span "Review" at bounding box center [814, 492] width 61 height 15
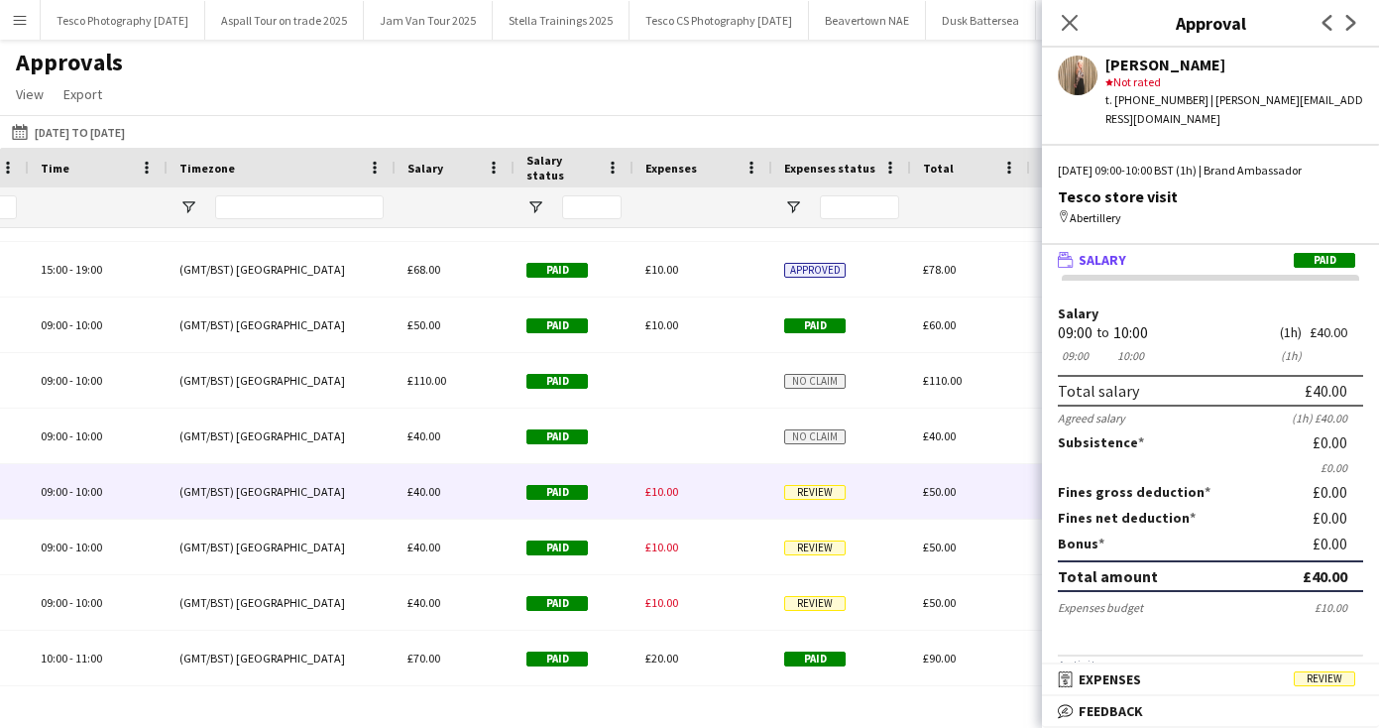
click at [1145, 679] on mat-panel-title "receipt Expenses Review" at bounding box center [1206, 679] width 329 height 18
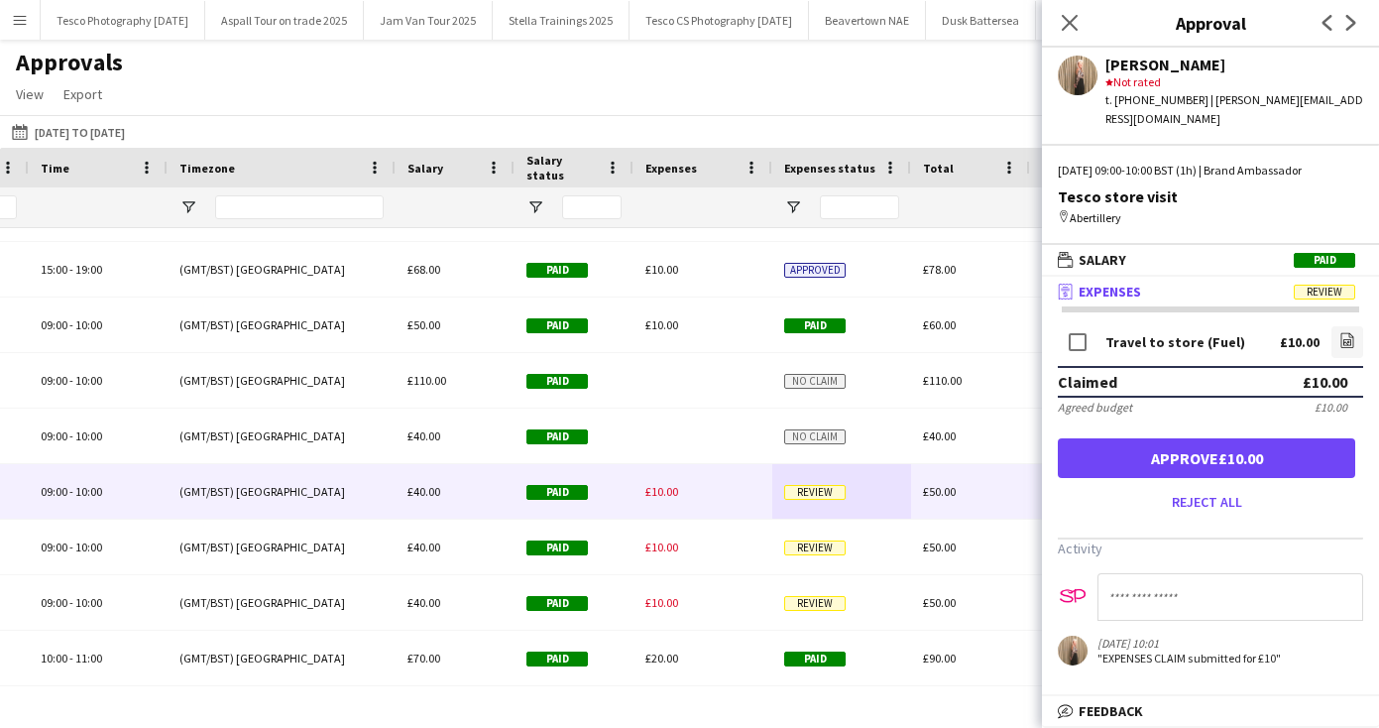
click at [1190, 438] on button "Approve £10.00" at bounding box center [1206, 458] width 297 height 40
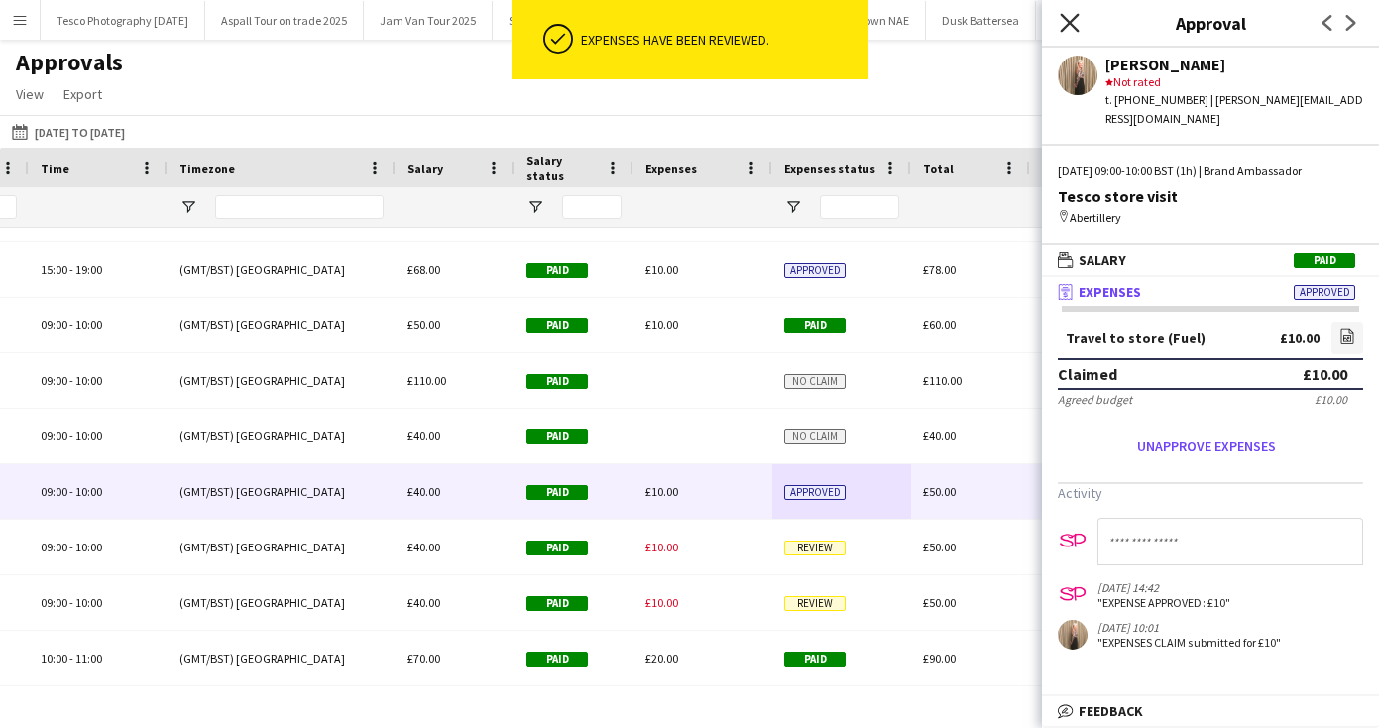
click at [1068, 18] on icon "Close pop-in" at bounding box center [1069, 22] width 19 height 19
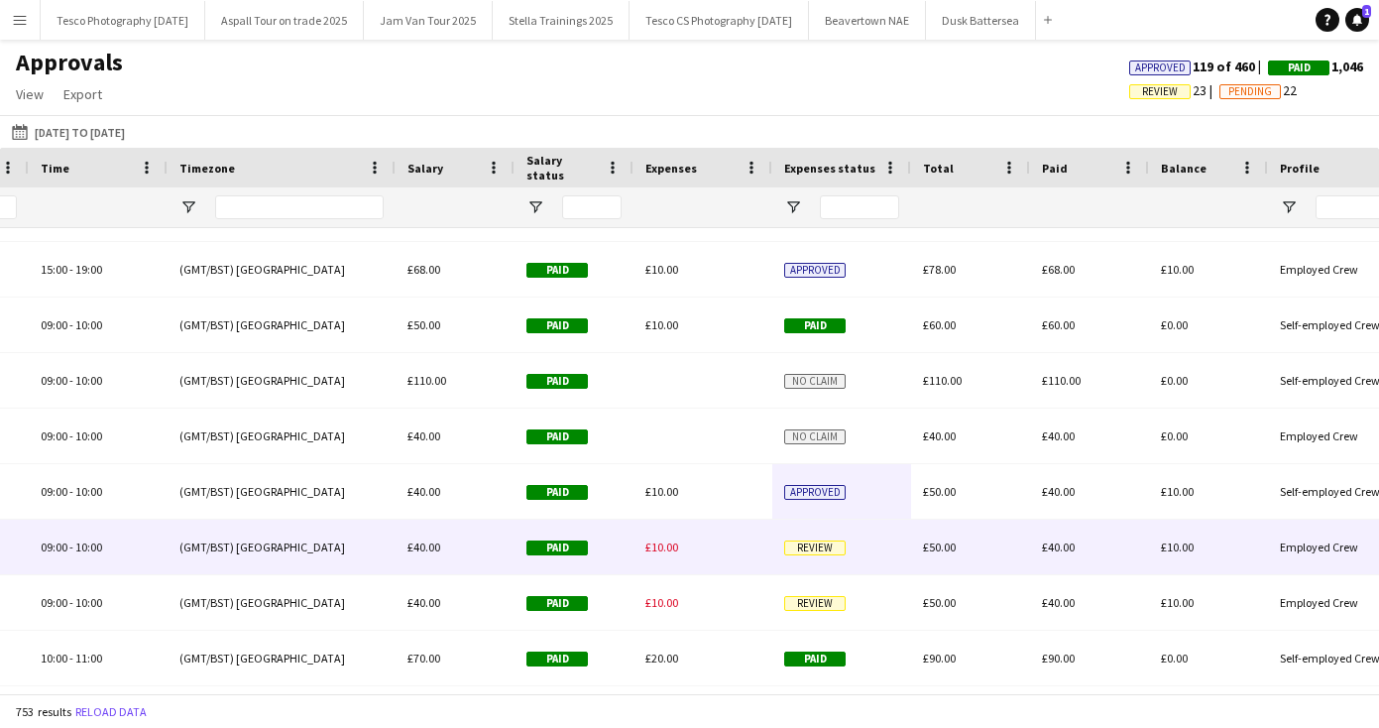
click at [817, 540] on span "Review" at bounding box center [814, 547] width 61 height 15
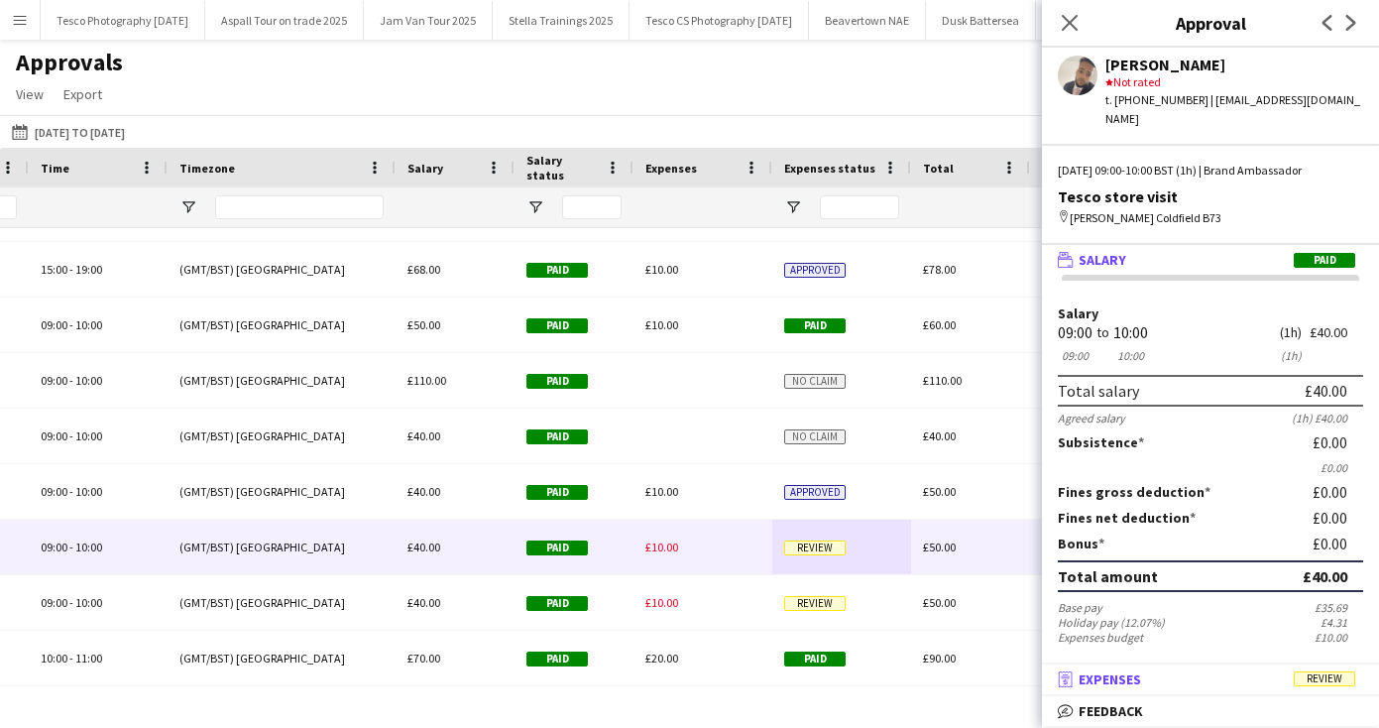
click at [1125, 680] on span "Expenses" at bounding box center [1110, 679] width 62 height 18
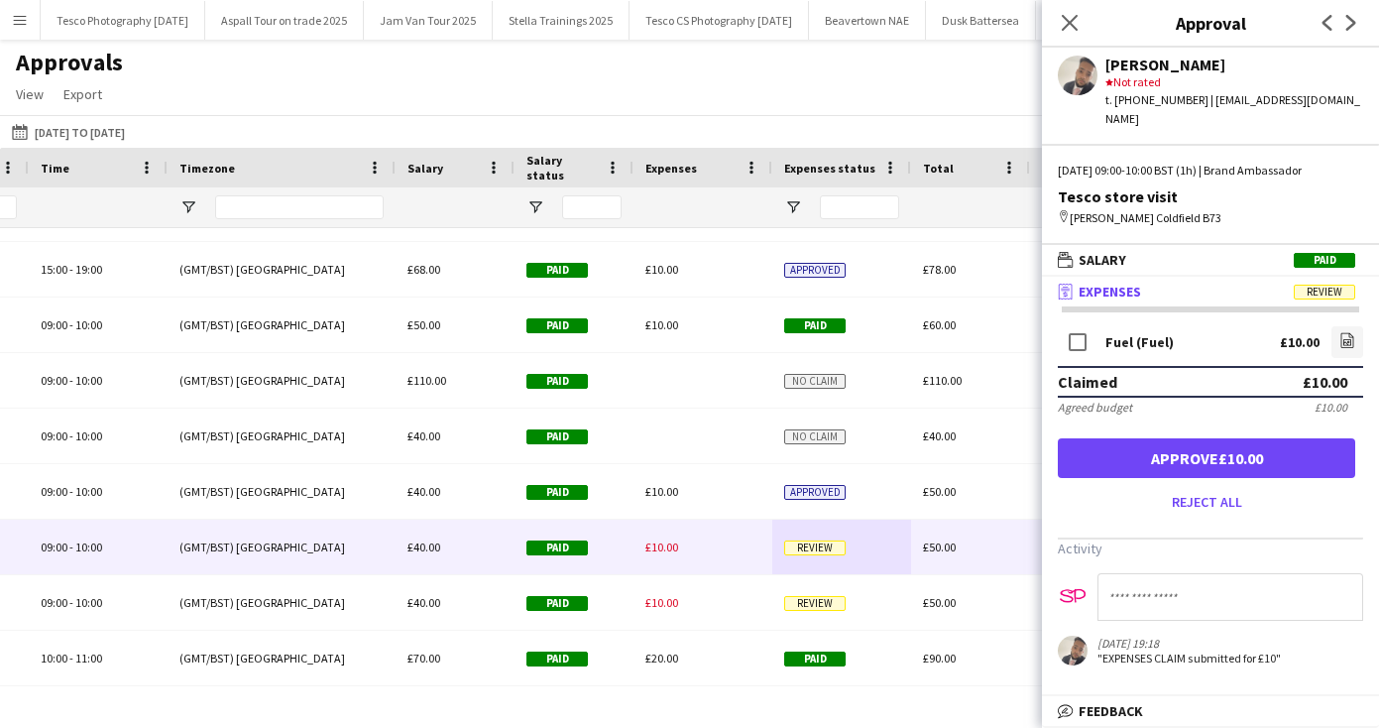
click at [1200, 438] on button "Approve £10.00" at bounding box center [1206, 458] width 297 height 40
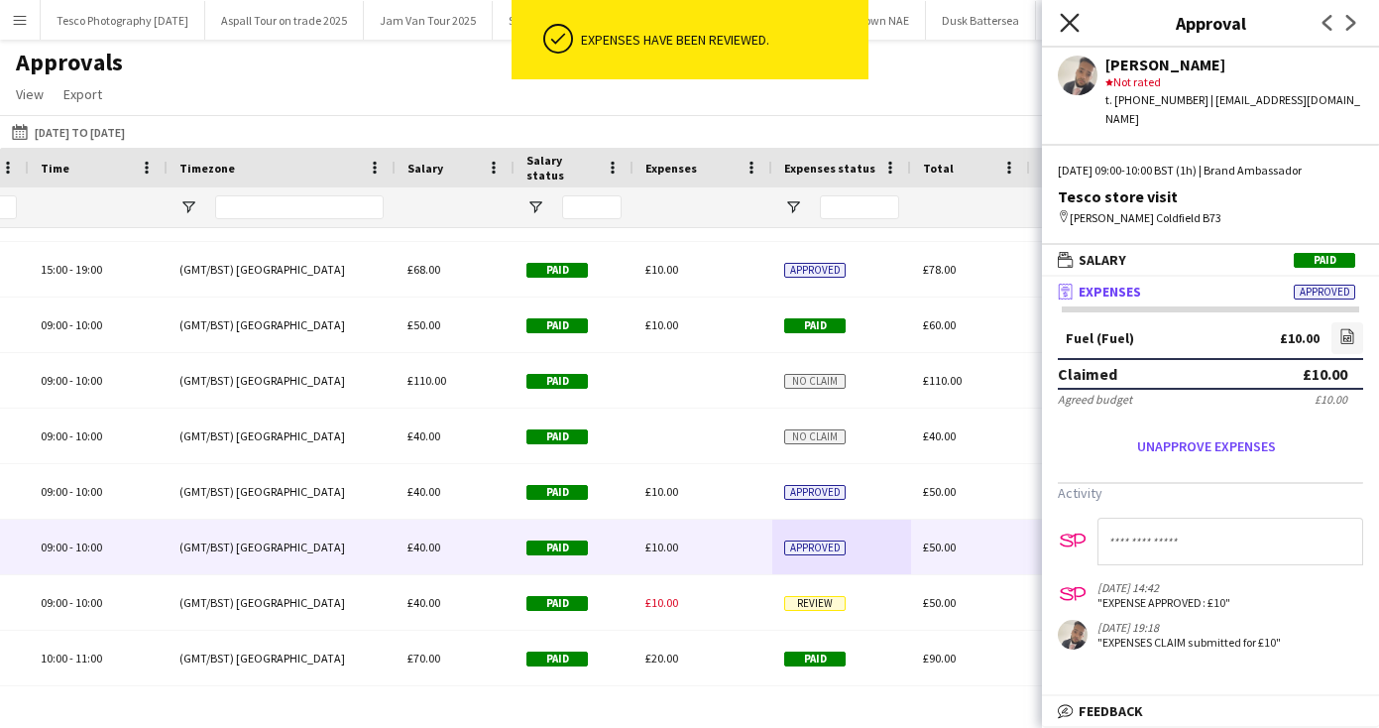
click at [1068, 15] on icon "Close pop-in" at bounding box center [1069, 22] width 19 height 19
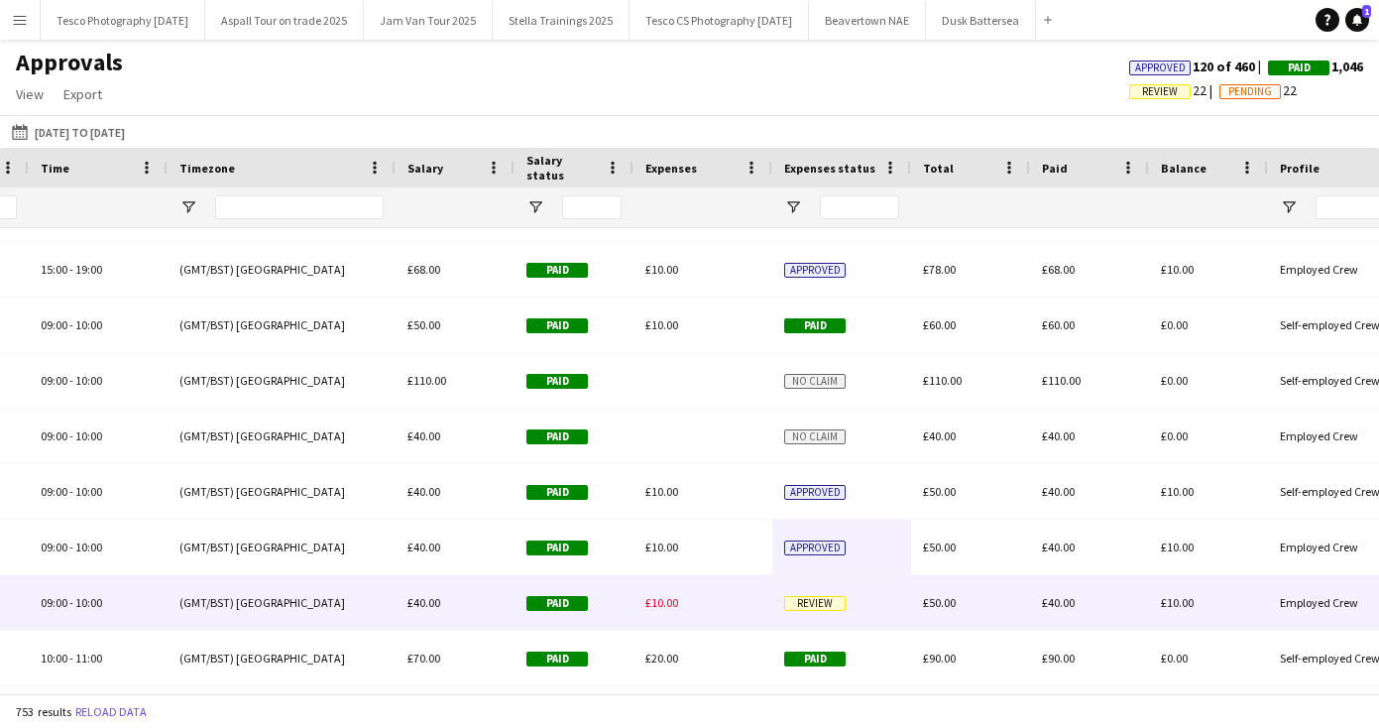
click at [808, 597] on span "Review" at bounding box center [814, 603] width 61 height 15
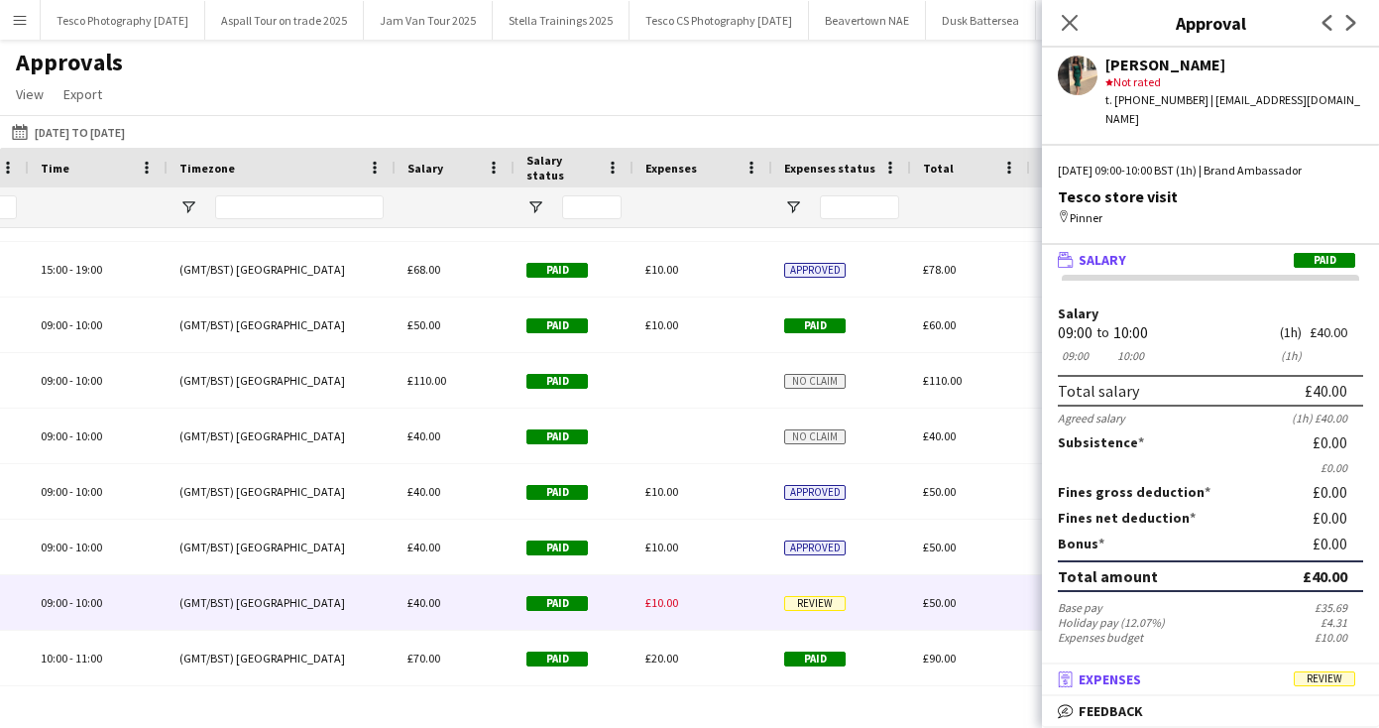
click at [1123, 679] on span "Expenses" at bounding box center [1110, 679] width 62 height 18
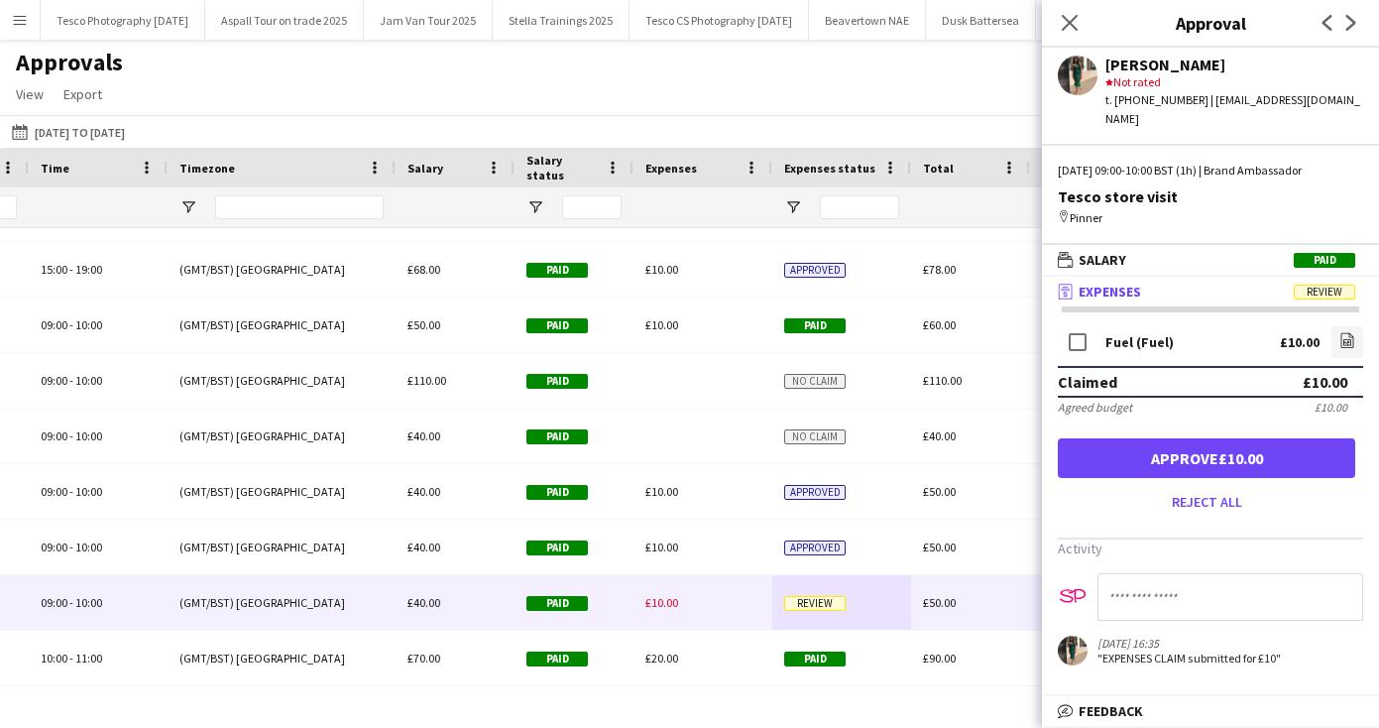
click at [1215, 439] on button "Approve £10.00" at bounding box center [1206, 458] width 297 height 40
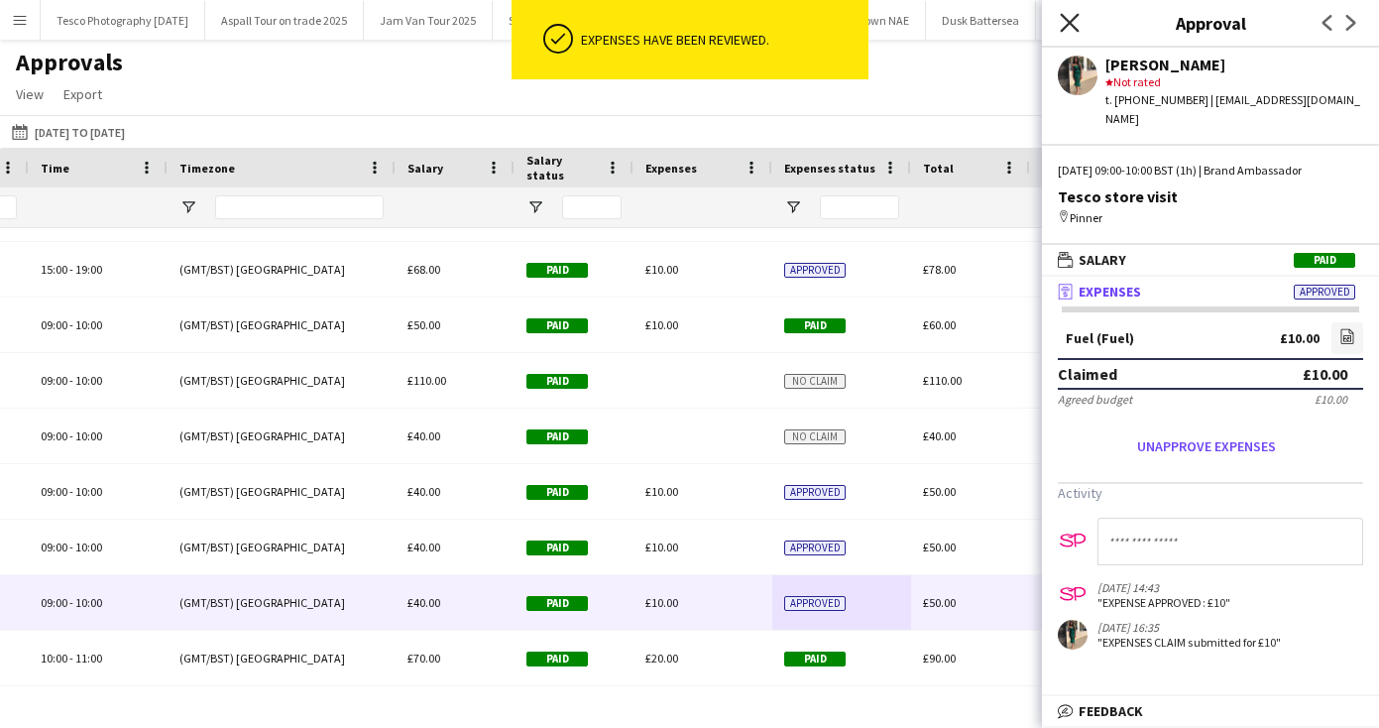
click at [1073, 17] on icon "Close pop-in" at bounding box center [1069, 22] width 19 height 19
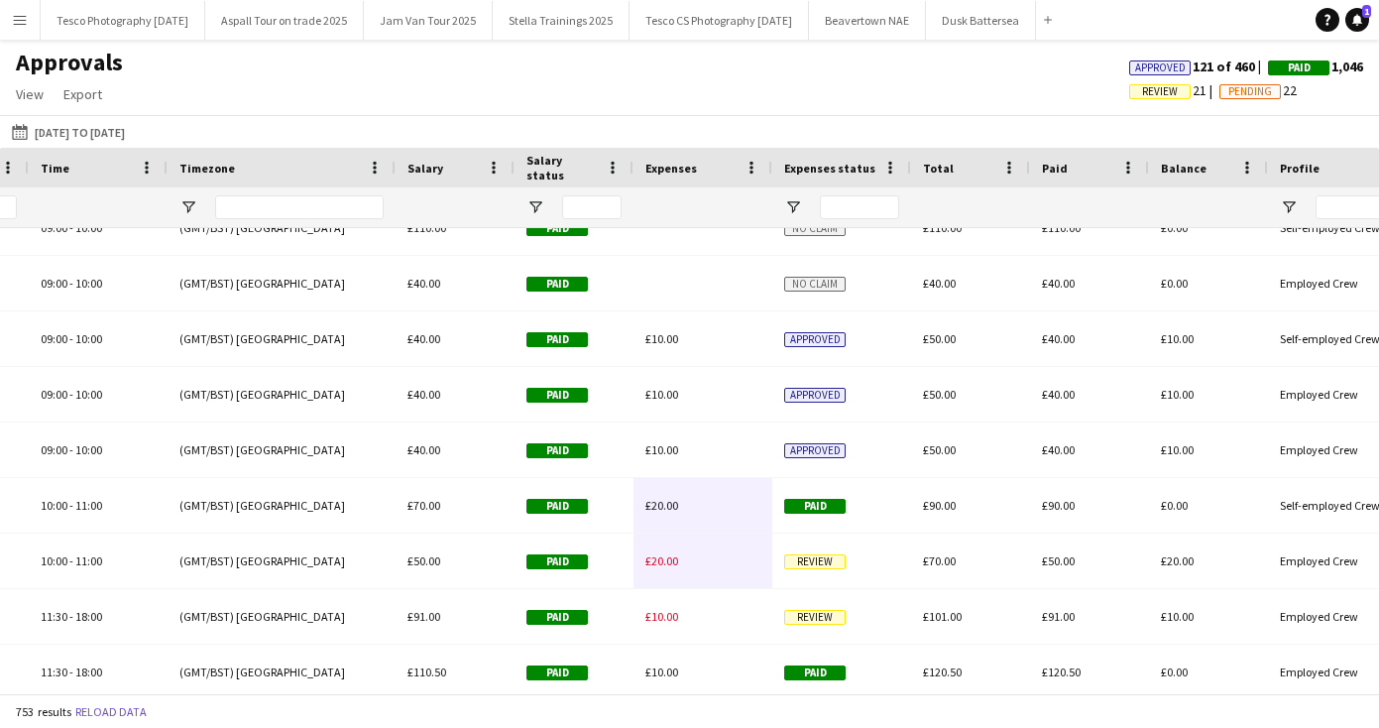
scroll to position [4676, 0]
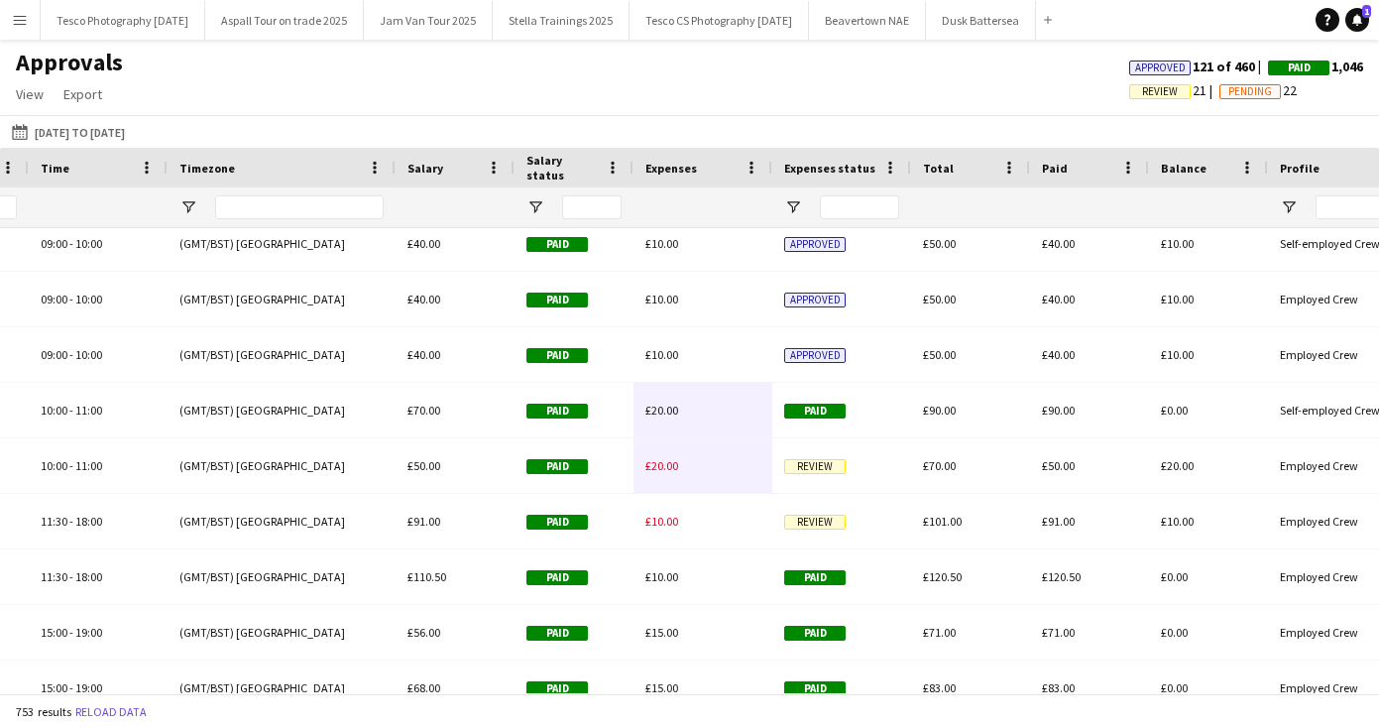
drag, startPoint x: 727, startPoint y: 594, endPoint x: 730, endPoint y: 645, distance: 51.6
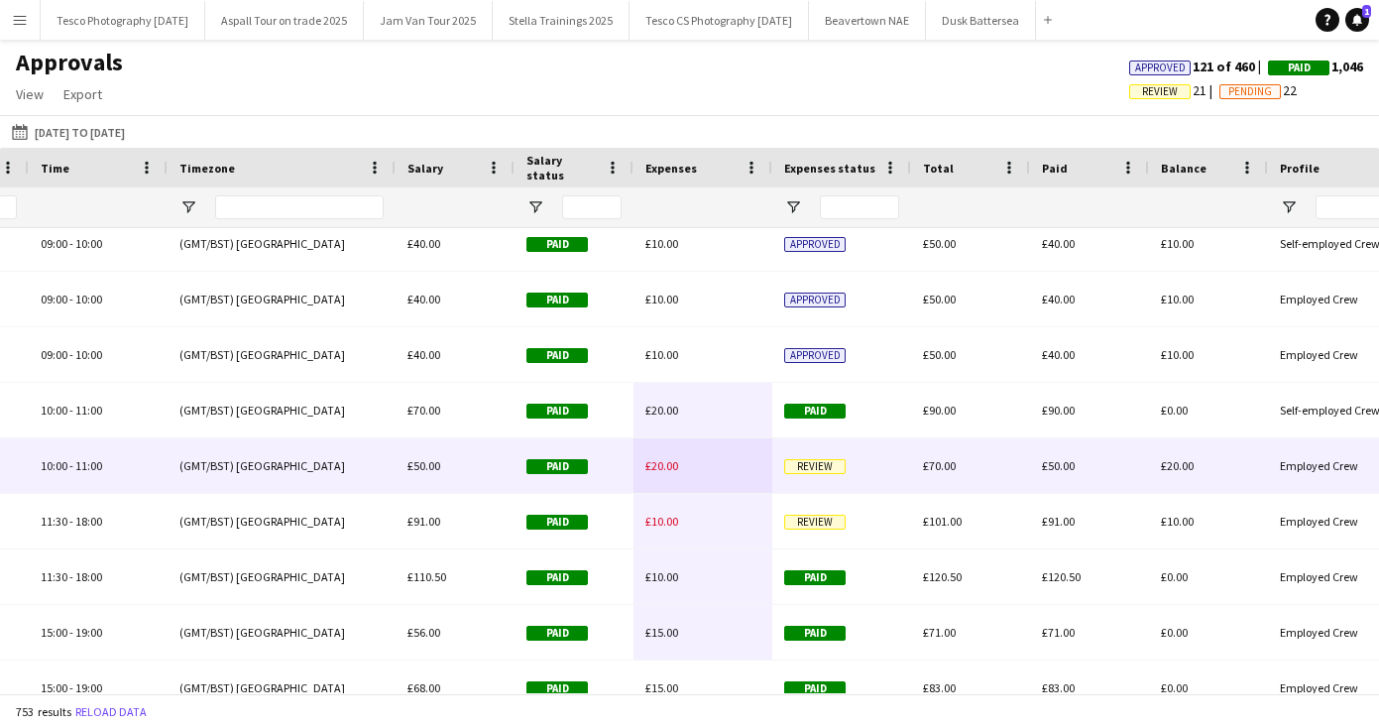
click at [816, 467] on span "Review" at bounding box center [814, 466] width 61 height 15
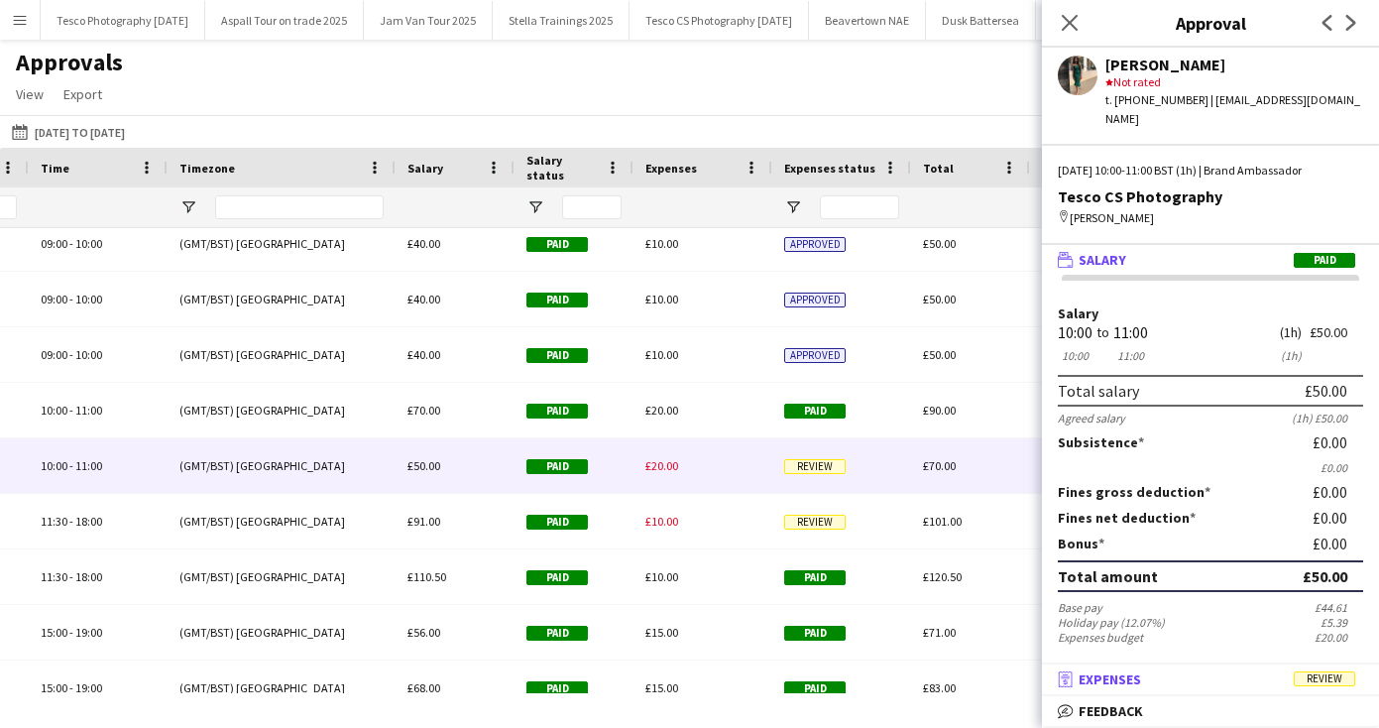
click at [1134, 678] on span "Expenses" at bounding box center [1110, 679] width 62 height 18
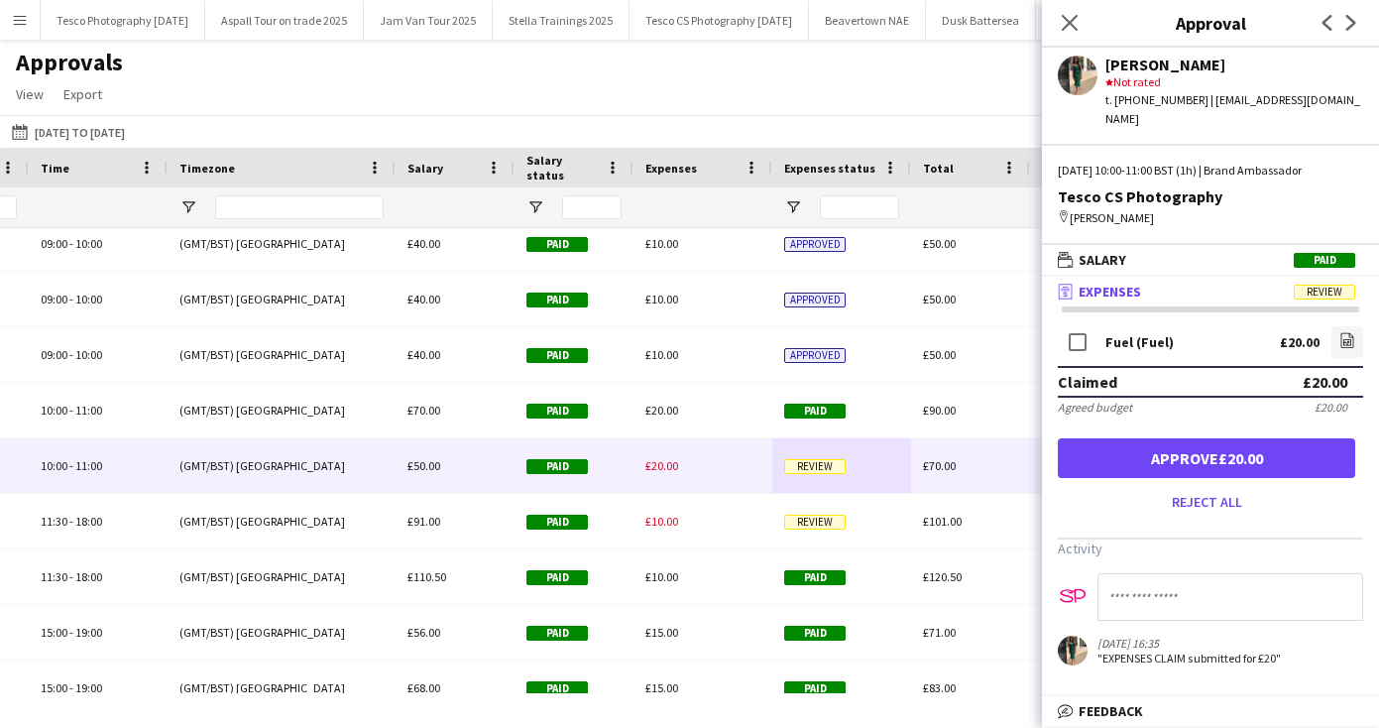
click at [1204, 442] on button "Approve £20.00" at bounding box center [1206, 458] width 297 height 40
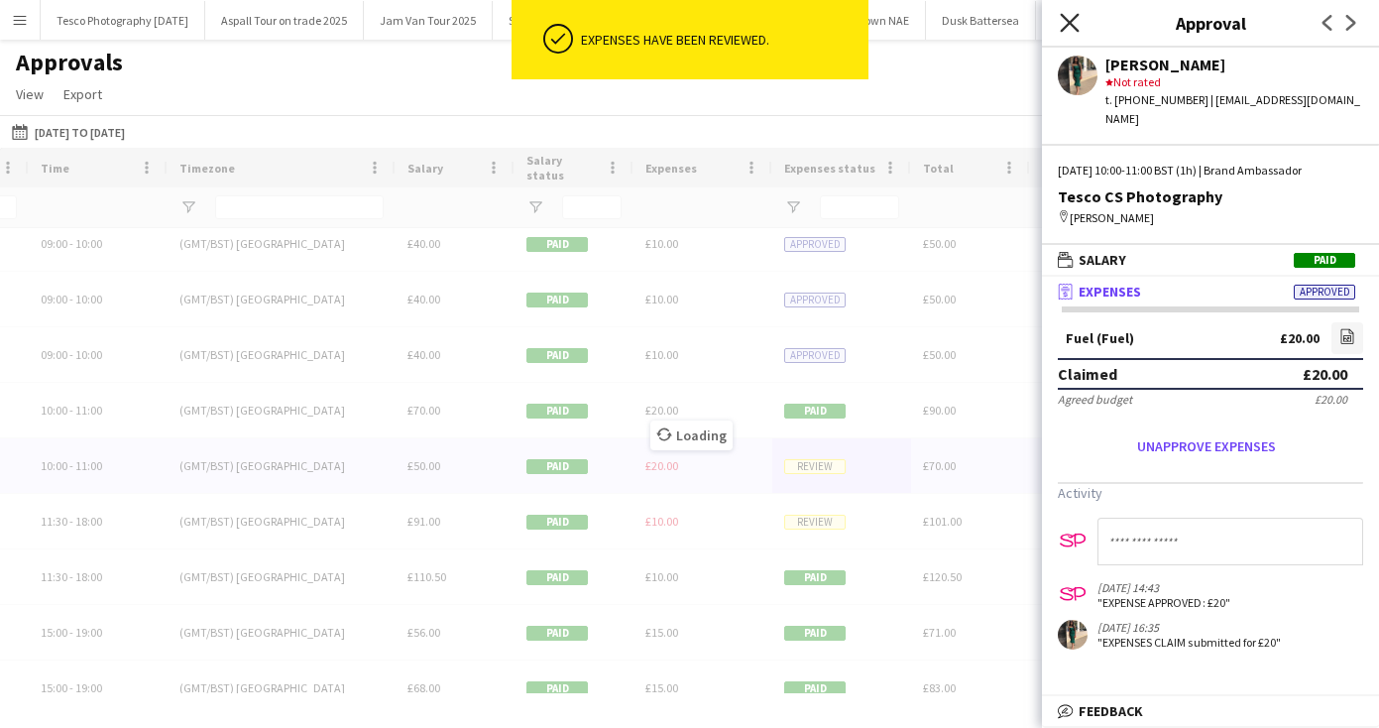
click at [1068, 23] on icon "Close pop-in" at bounding box center [1069, 22] width 19 height 19
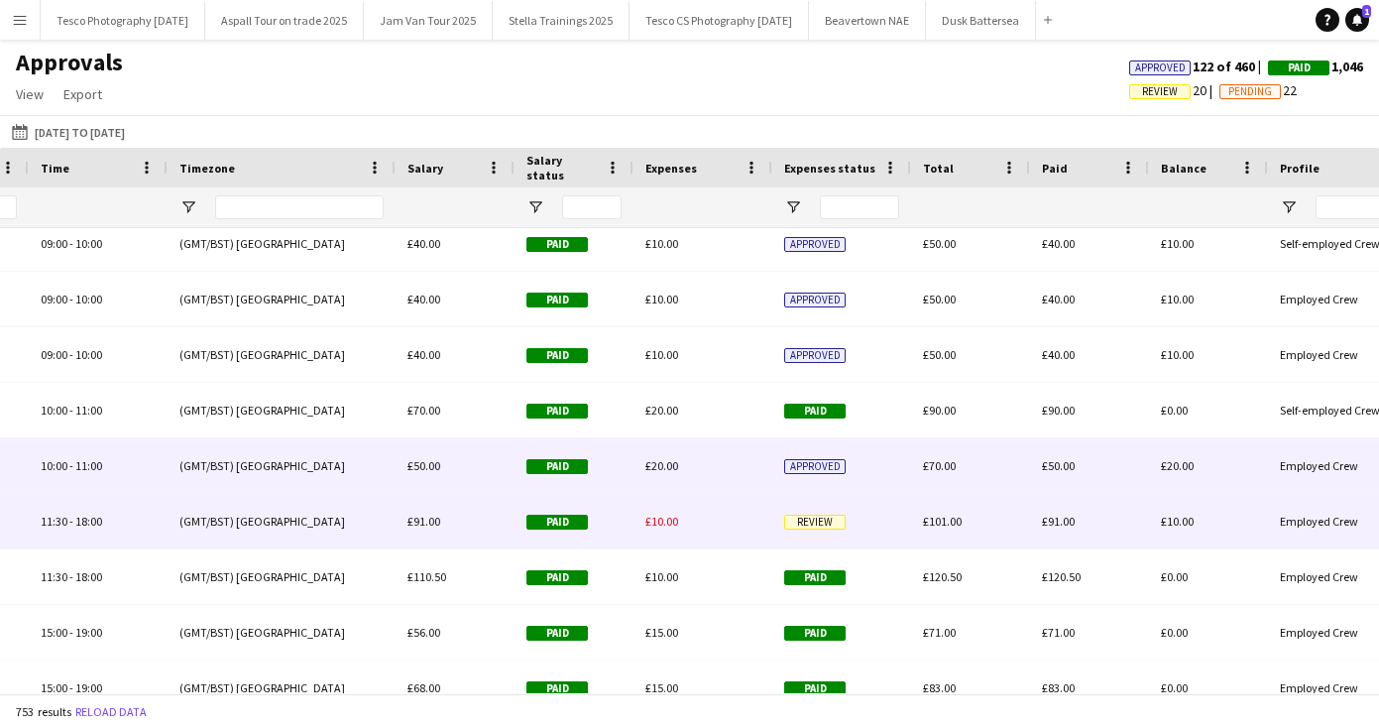
click at [827, 519] on span "Review" at bounding box center [814, 522] width 61 height 15
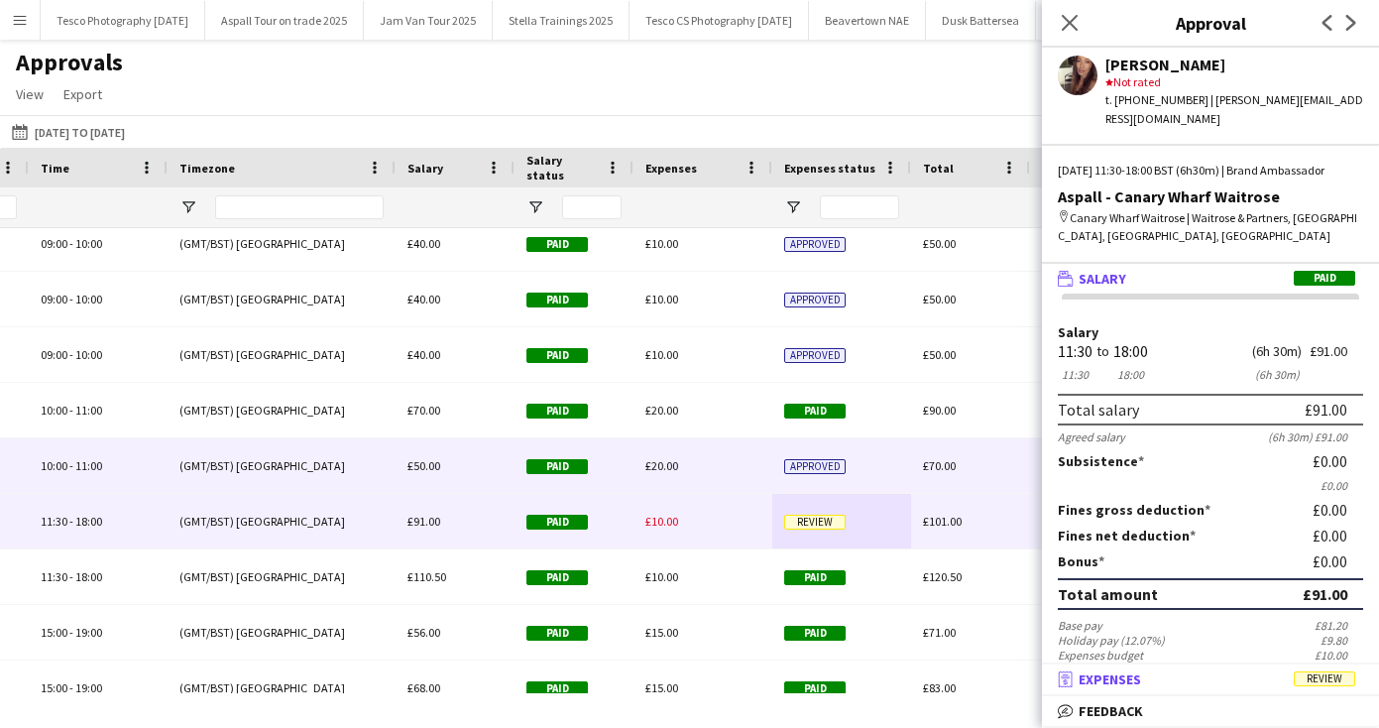
click at [1128, 680] on span "Expenses" at bounding box center [1110, 679] width 62 height 18
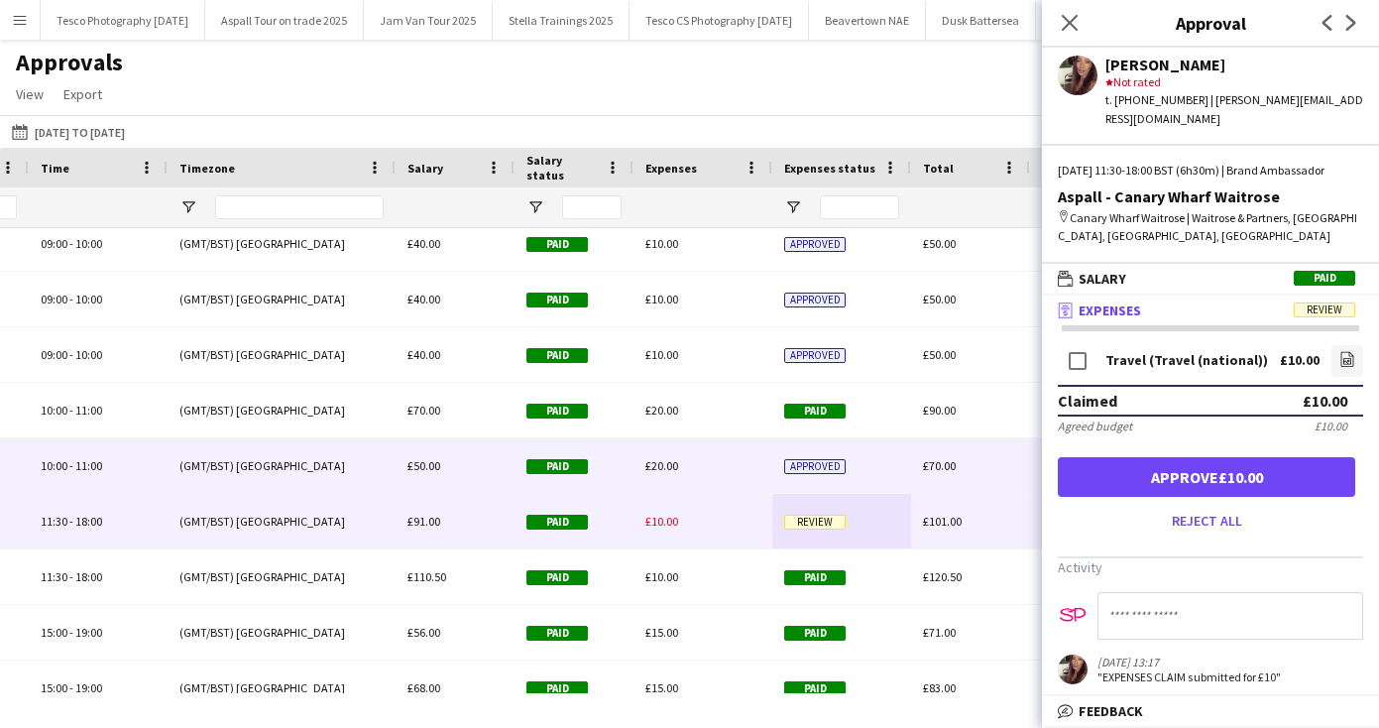
click at [1147, 466] on button "Approve £10.00" at bounding box center [1206, 477] width 297 height 40
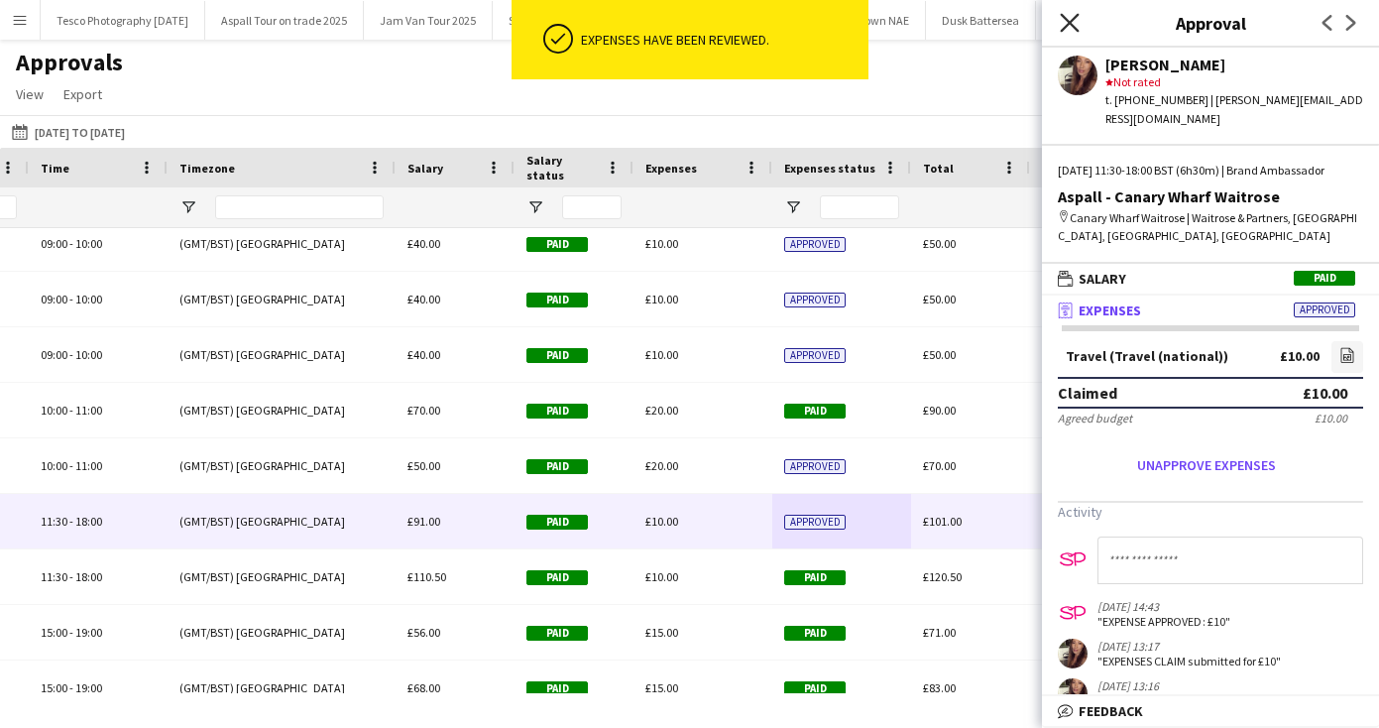
click at [1069, 21] on icon at bounding box center [1069, 22] width 19 height 19
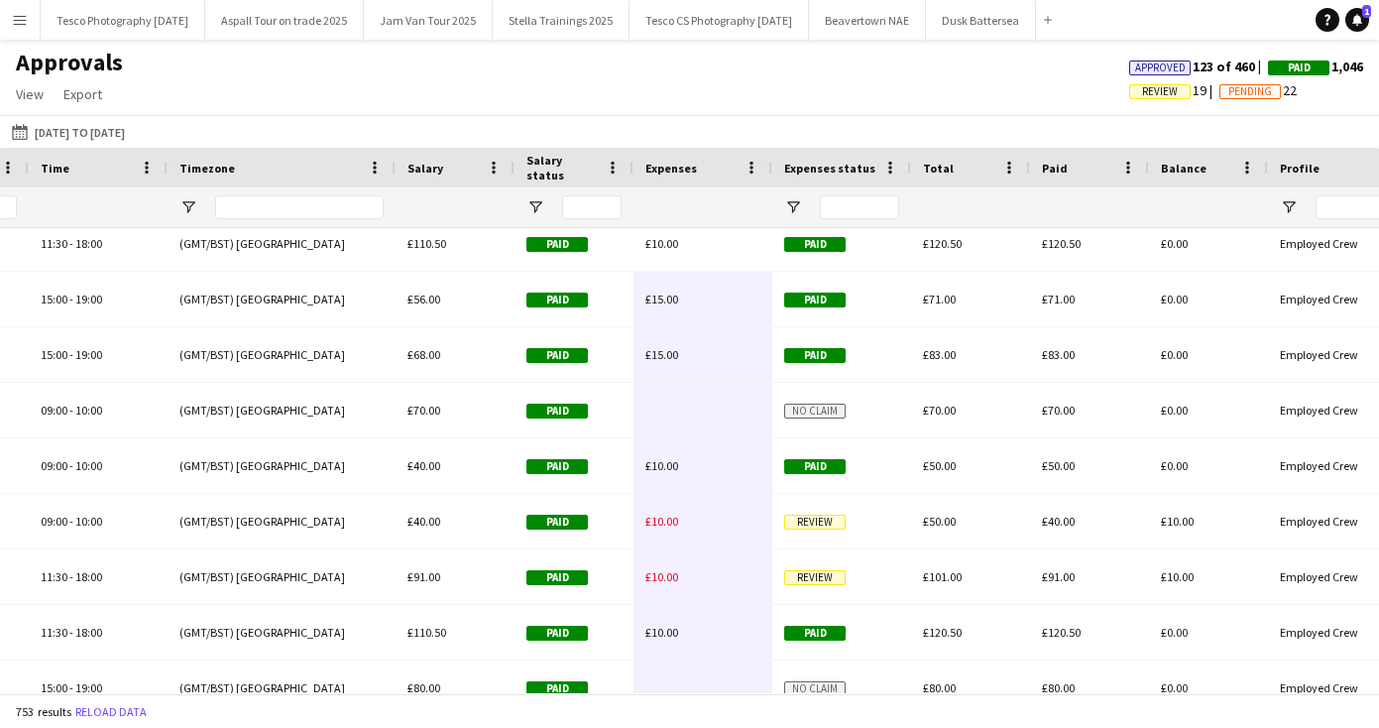
scroll to position [5050, 0]
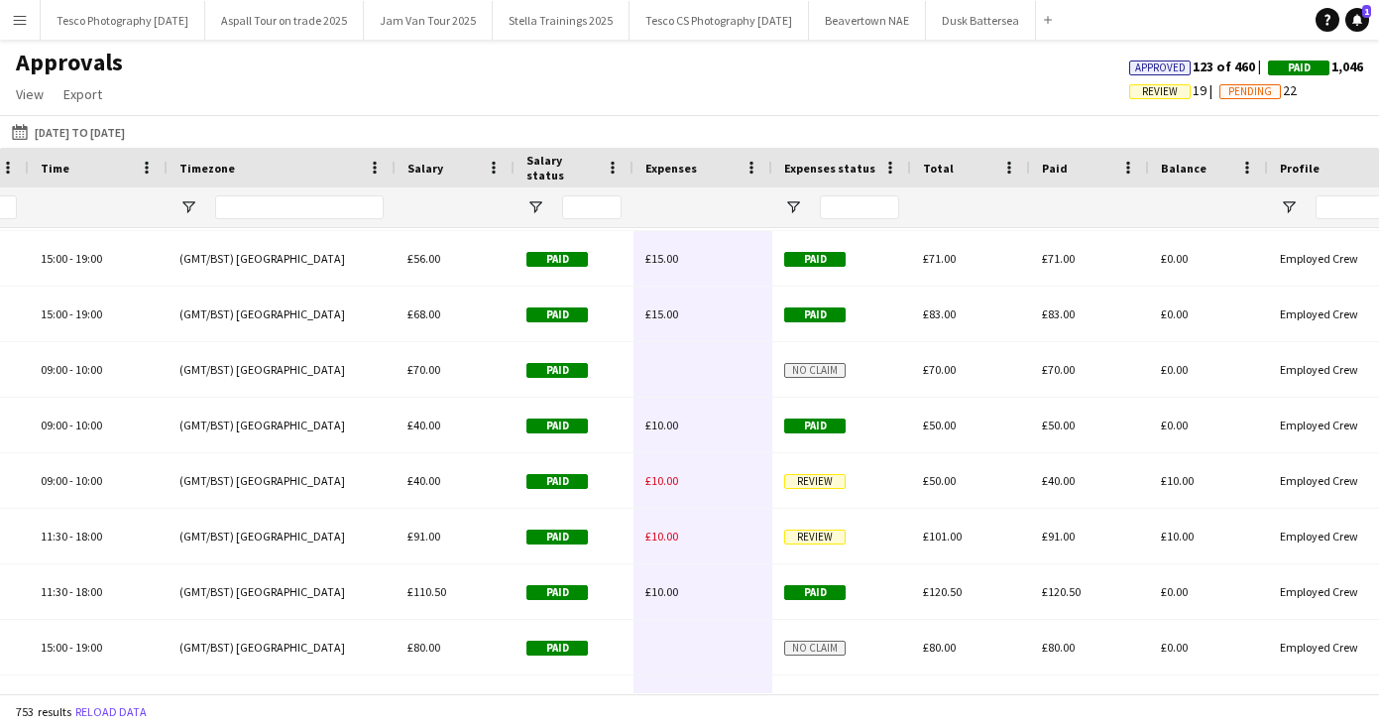
drag, startPoint x: 720, startPoint y: 591, endPoint x: 724, endPoint y: 605, distance: 14.4
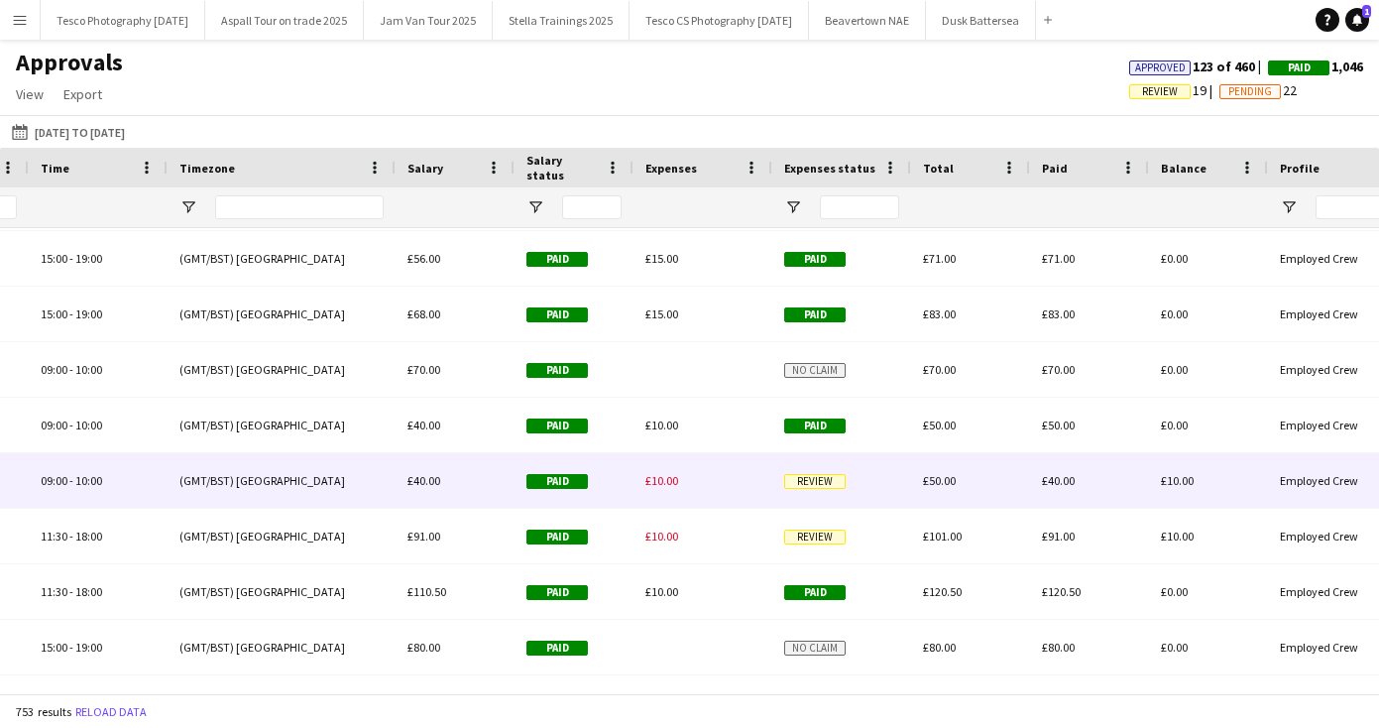
click at [813, 478] on span "Review" at bounding box center [814, 481] width 61 height 15
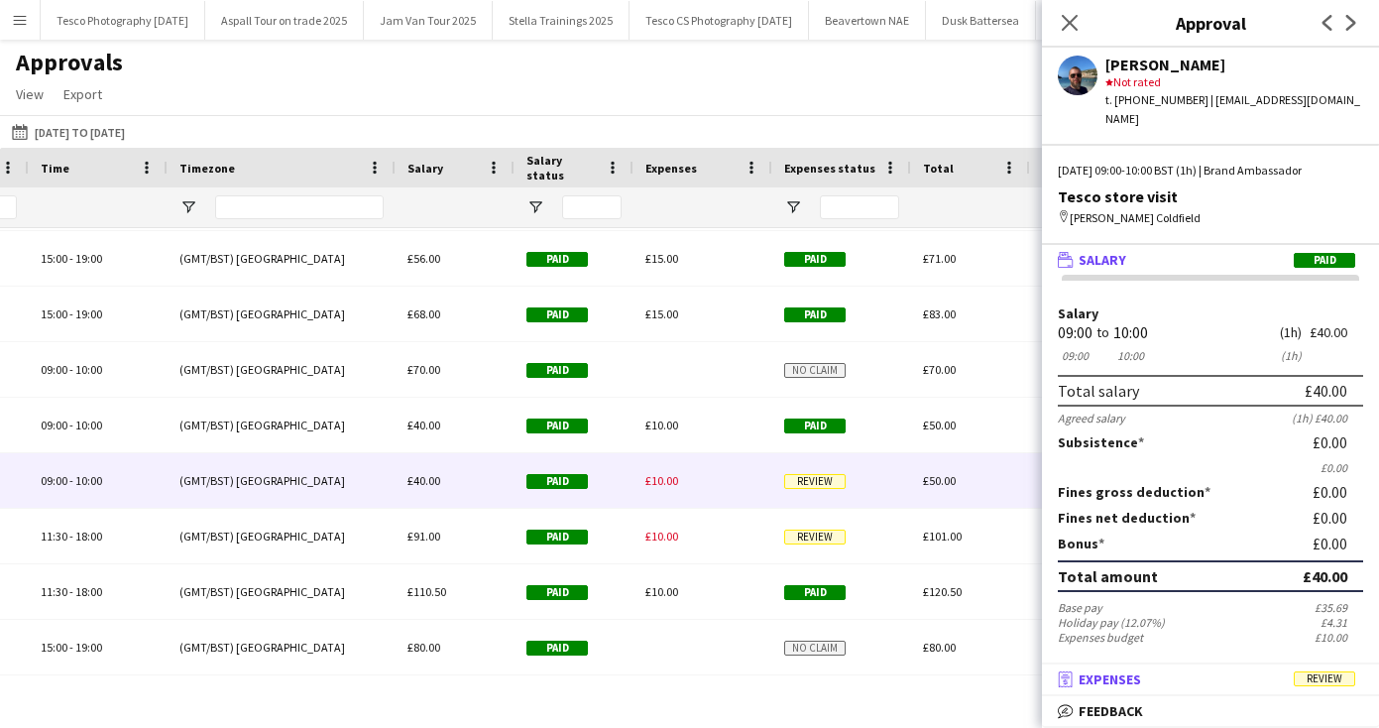
click at [1112, 676] on span "Expenses" at bounding box center [1110, 679] width 62 height 18
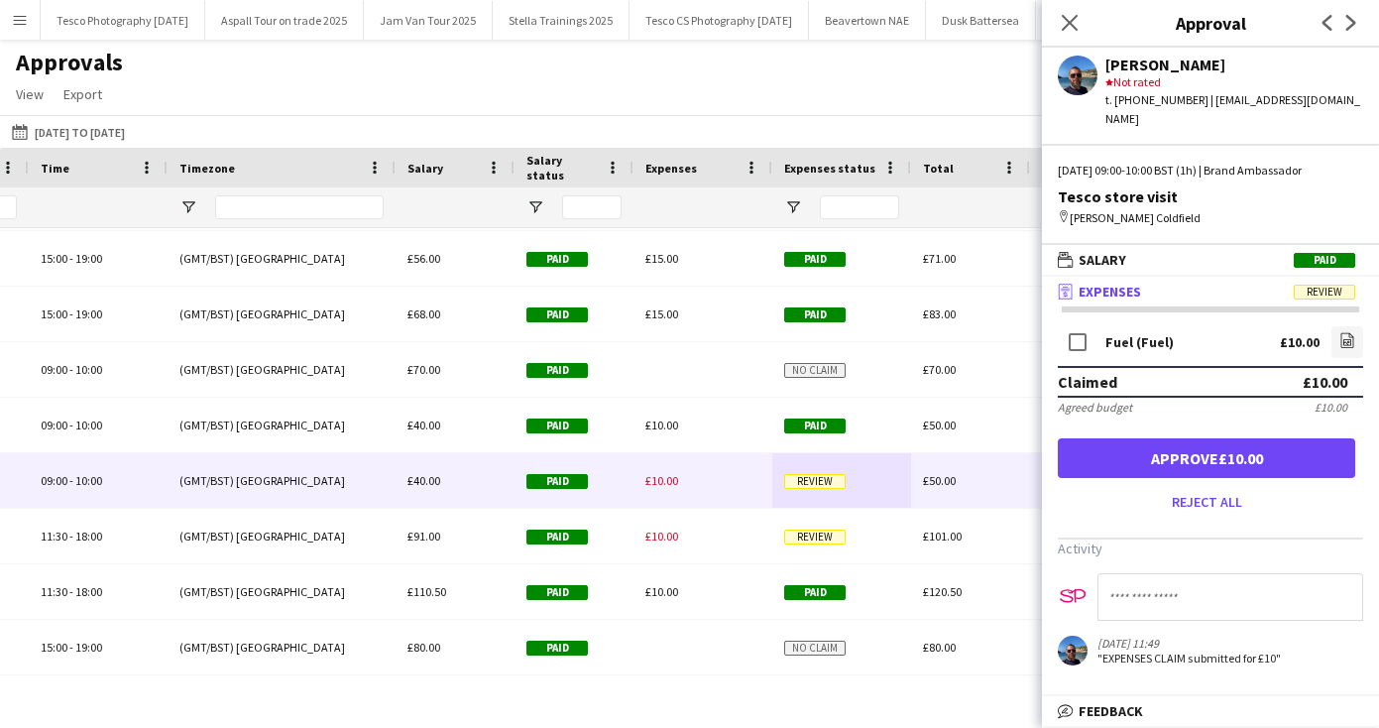
click at [1179, 454] on button "Approve £10.00" at bounding box center [1206, 458] width 297 height 40
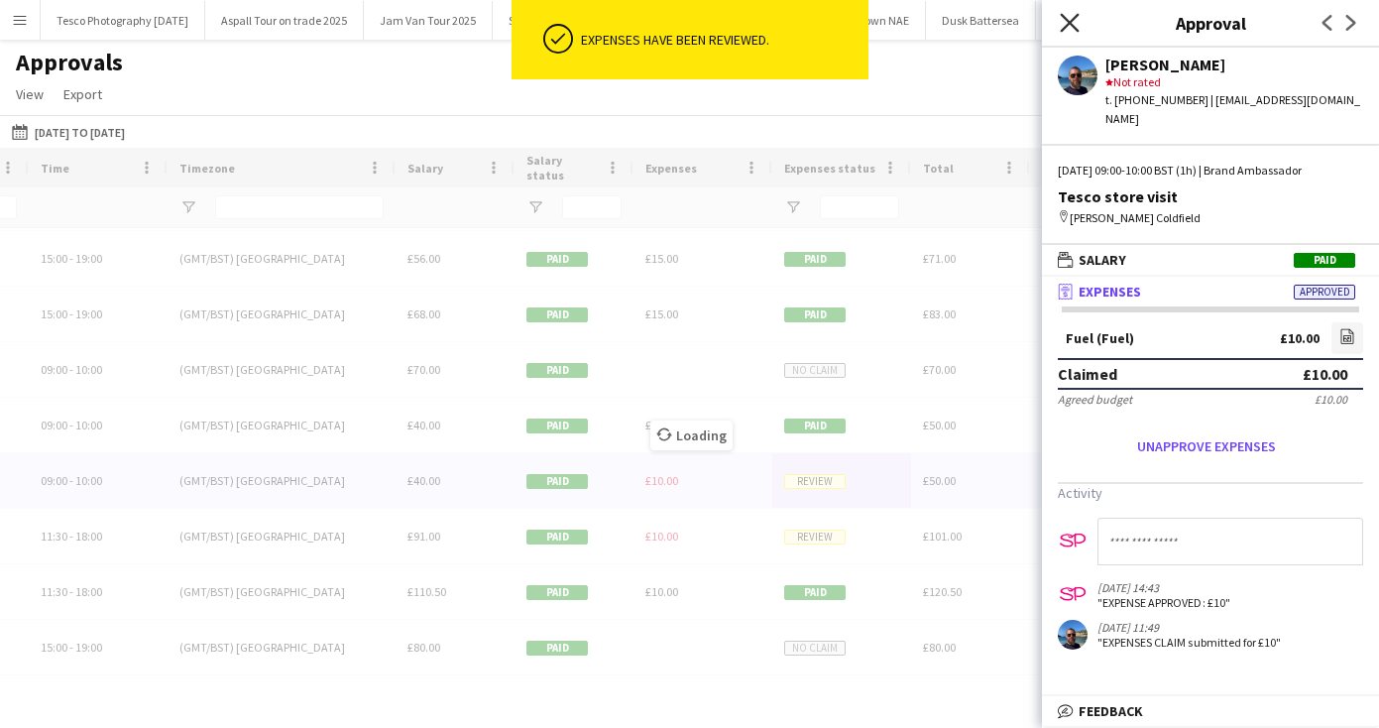
click at [1068, 21] on icon at bounding box center [1069, 22] width 19 height 19
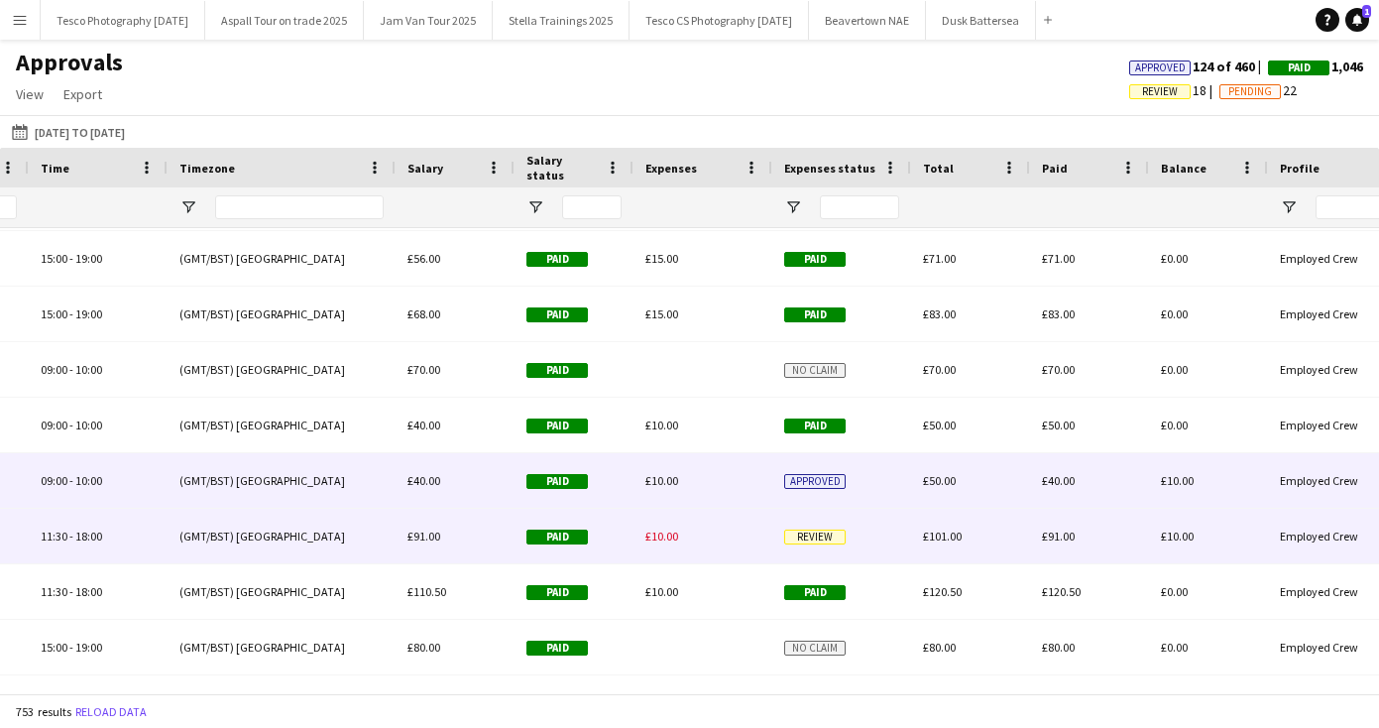
click at [822, 535] on span "Review" at bounding box center [814, 536] width 61 height 15
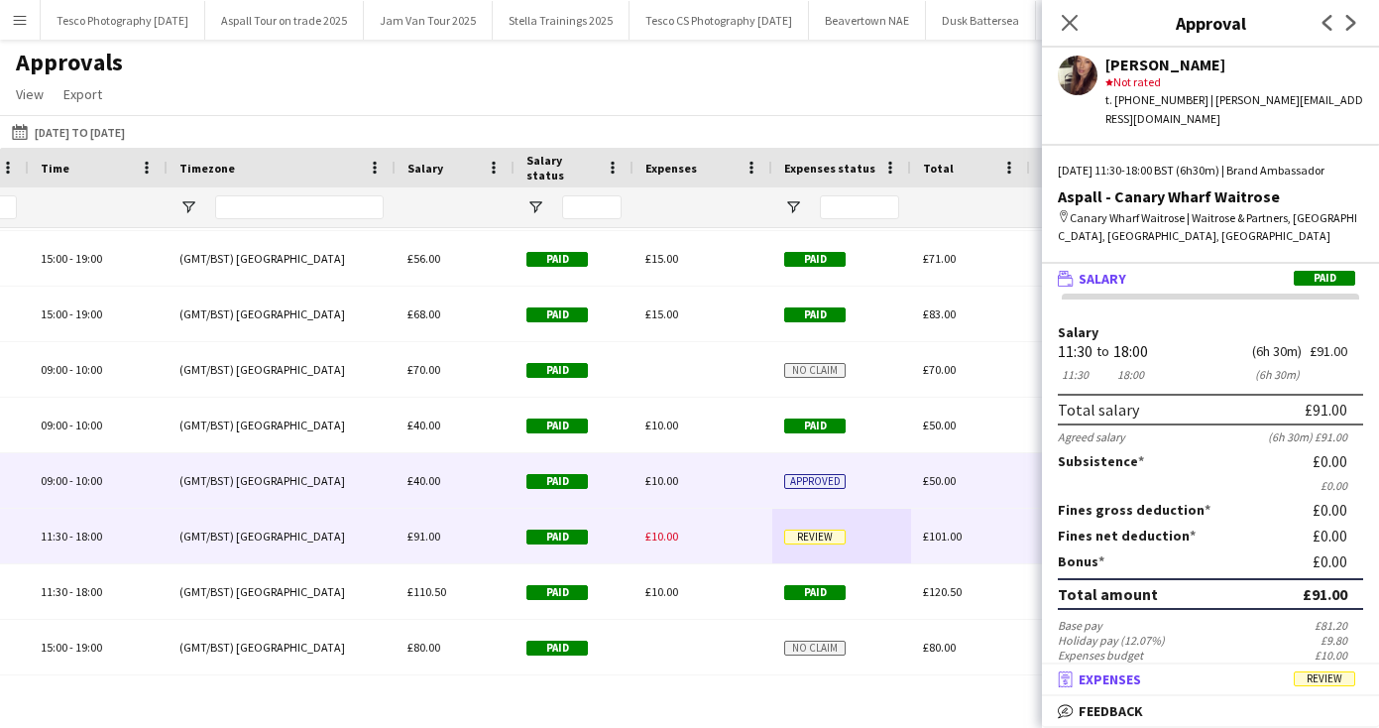
click at [1121, 681] on span "Expenses" at bounding box center [1110, 679] width 62 height 18
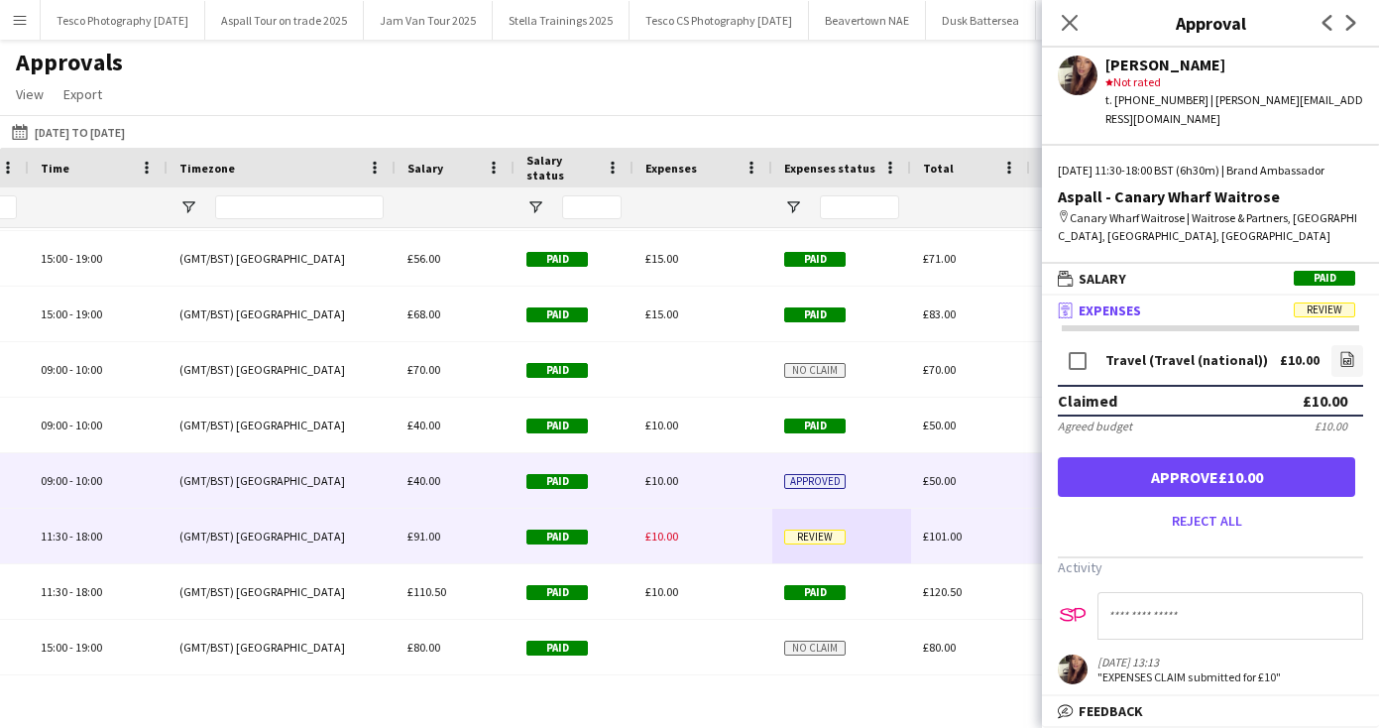
click at [1191, 457] on button "Approve £10.00" at bounding box center [1206, 477] width 297 height 40
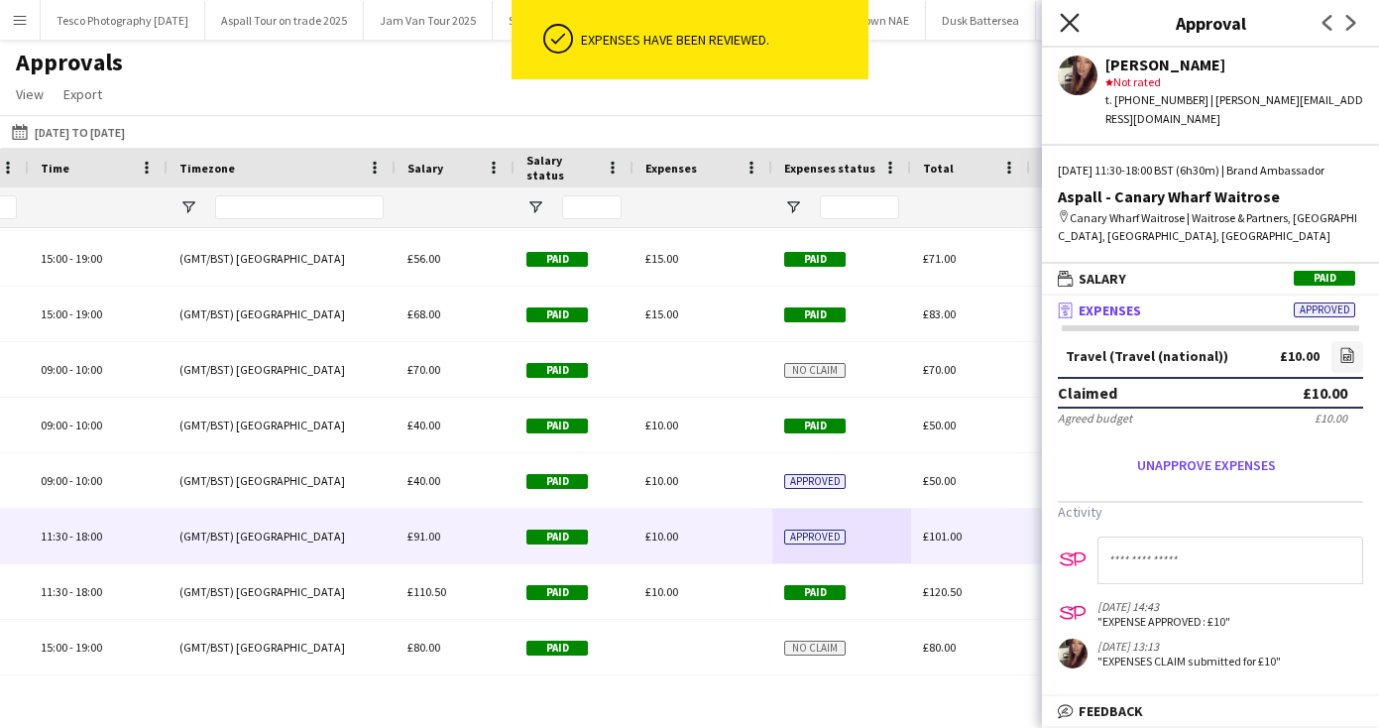
click at [1074, 23] on icon "Close pop-in" at bounding box center [1069, 22] width 19 height 19
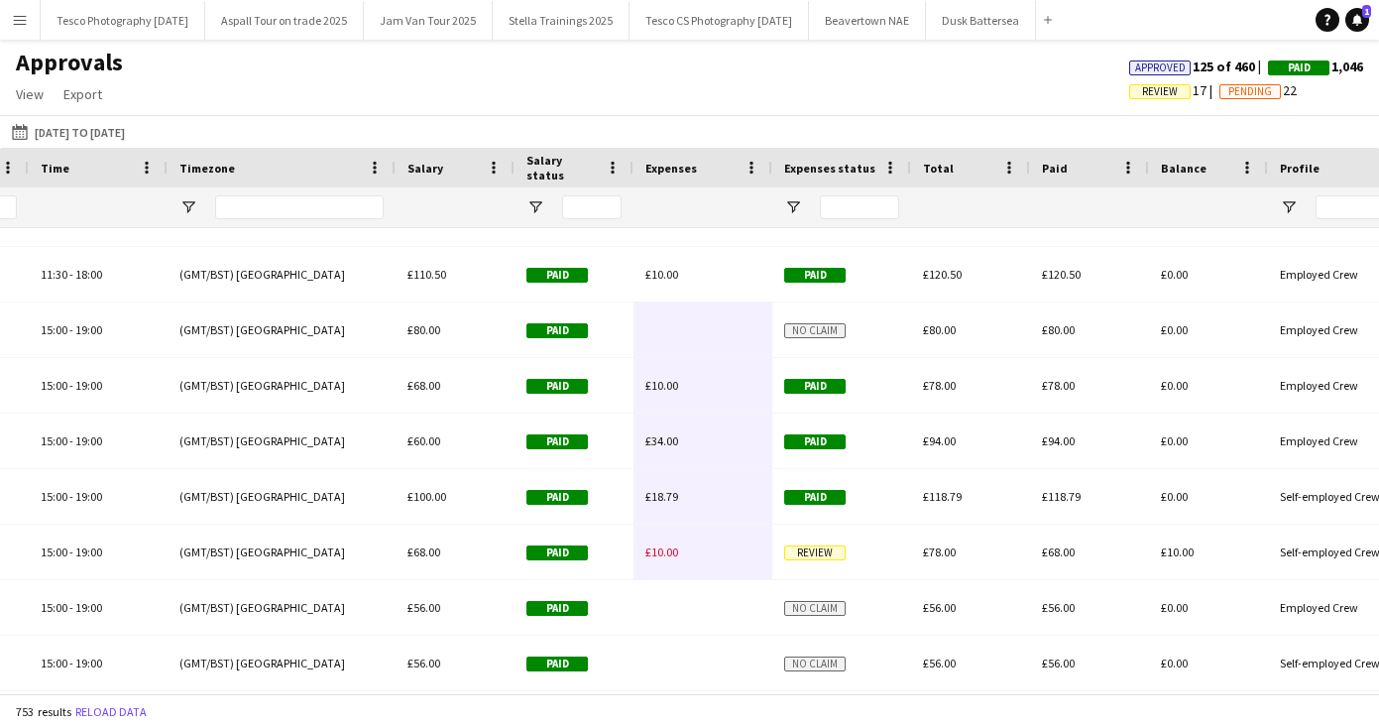
scroll to position [5407, 0]
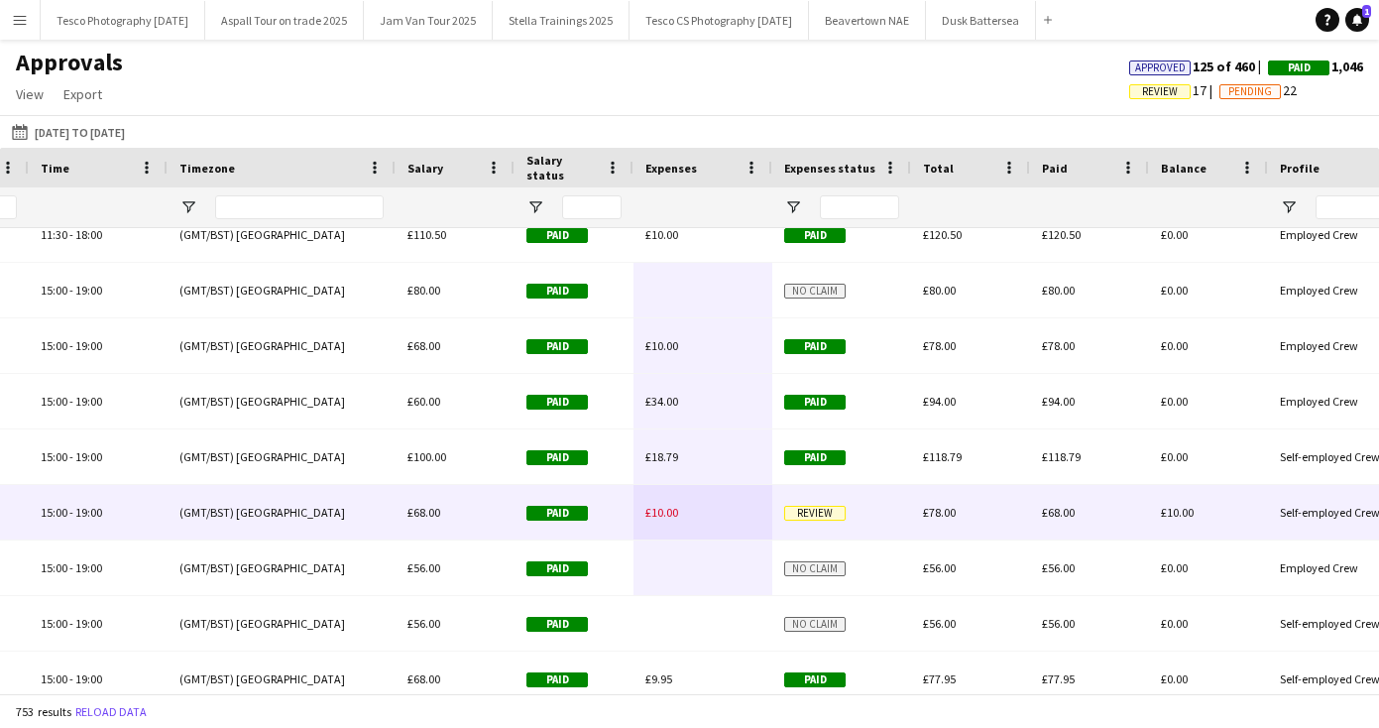
click at [825, 510] on span "Review" at bounding box center [814, 513] width 61 height 15
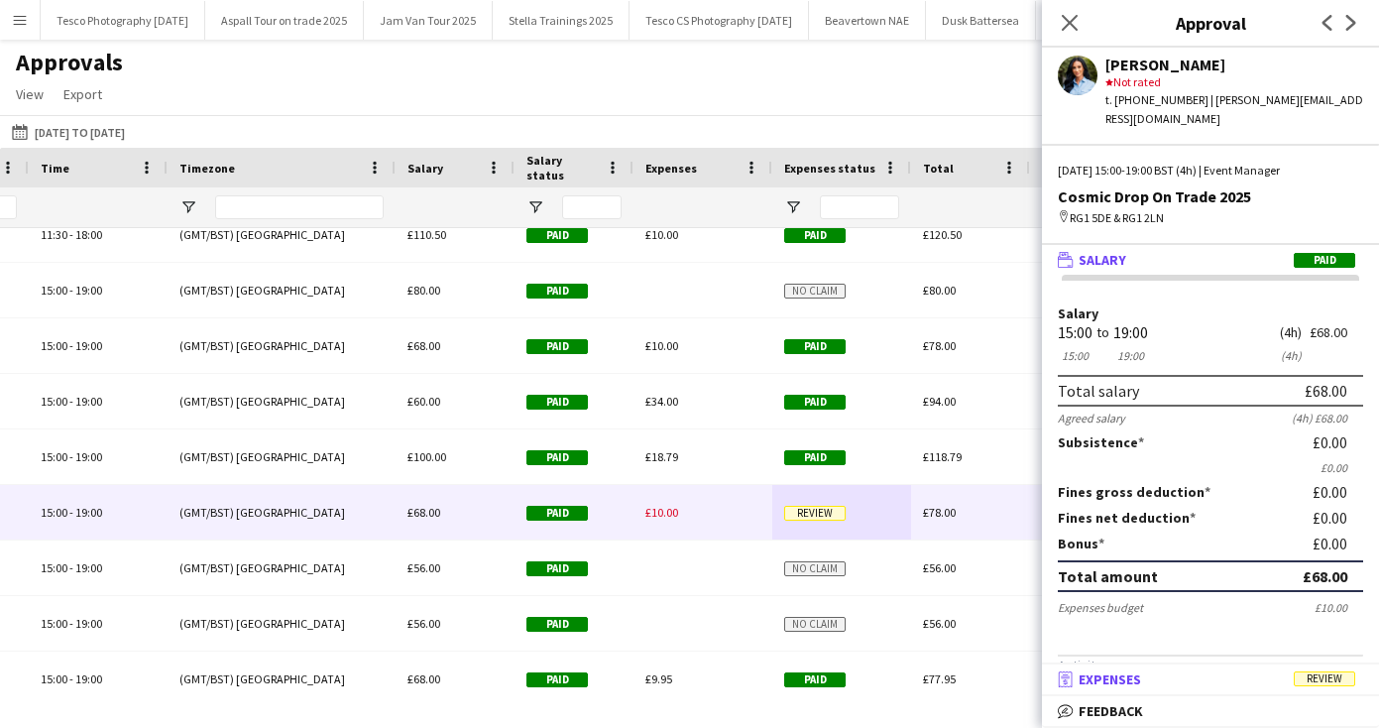
click at [1141, 676] on span "Expenses" at bounding box center [1110, 679] width 62 height 18
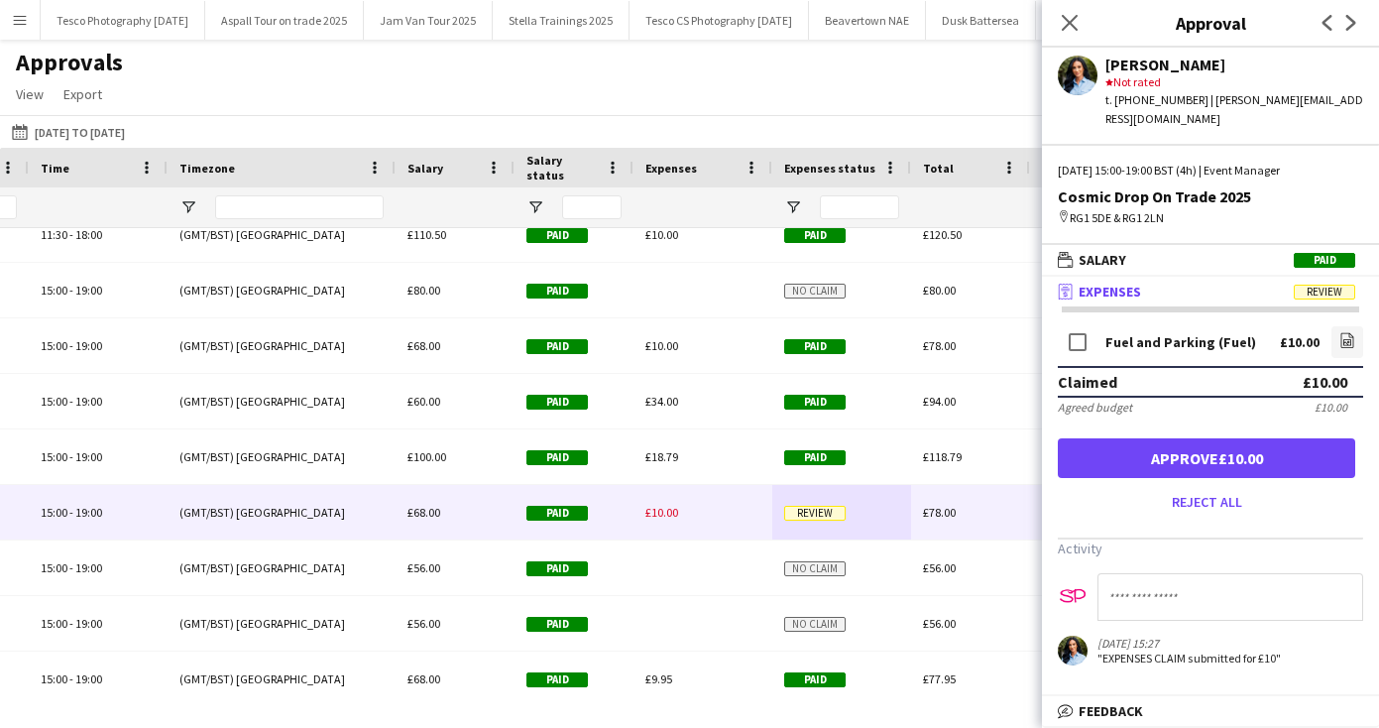
click at [1205, 438] on button "Approve £10.00" at bounding box center [1206, 458] width 297 height 40
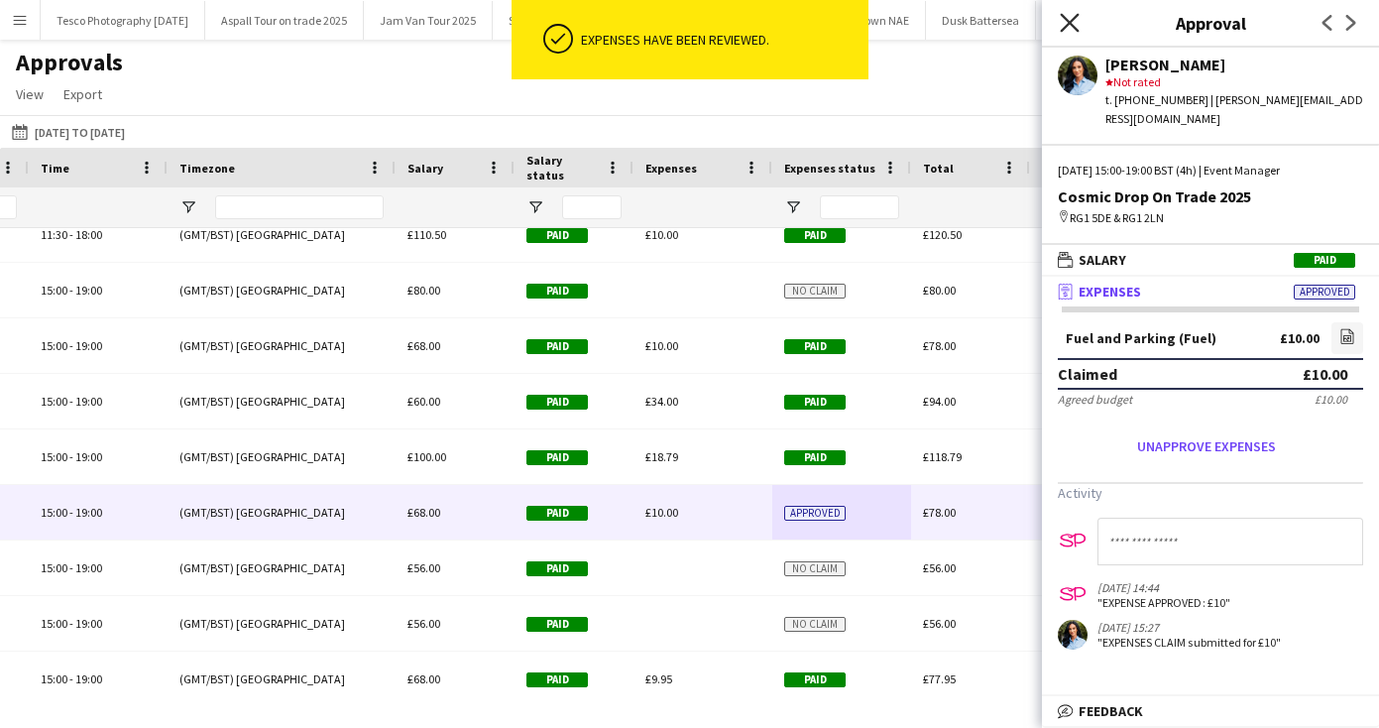
click at [1067, 23] on icon "Close pop-in" at bounding box center [1069, 22] width 19 height 19
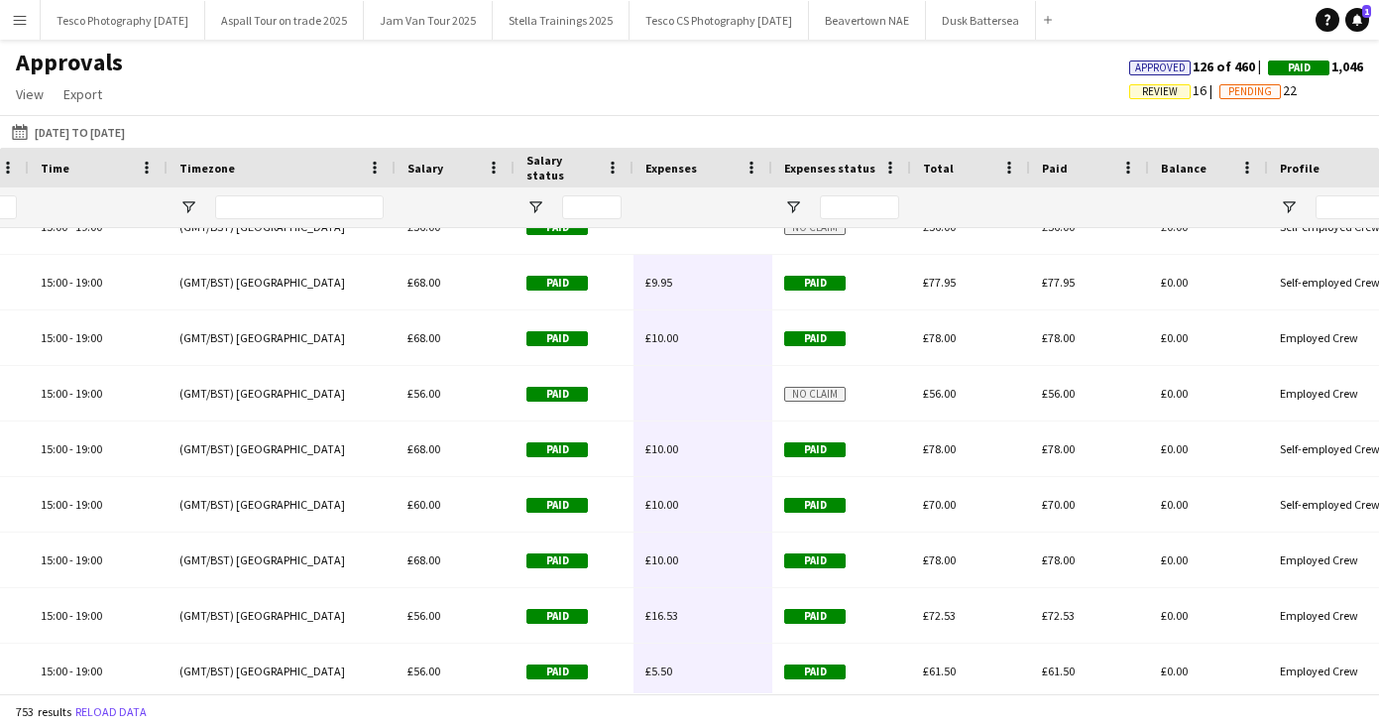
scroll to position [5922, 0]
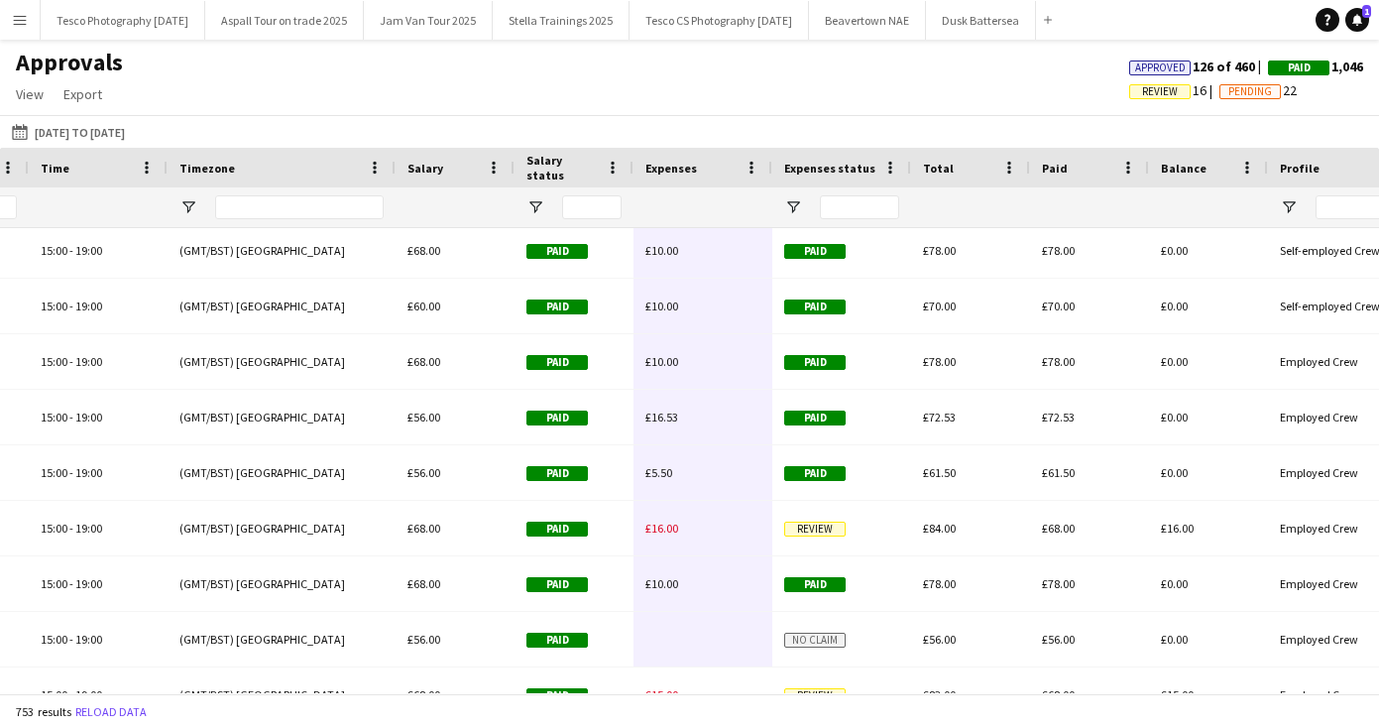
drag, startPoint x: 719, startPoint y: 621, endPoint x: 720, endPoint y: 637, distance: 15.9
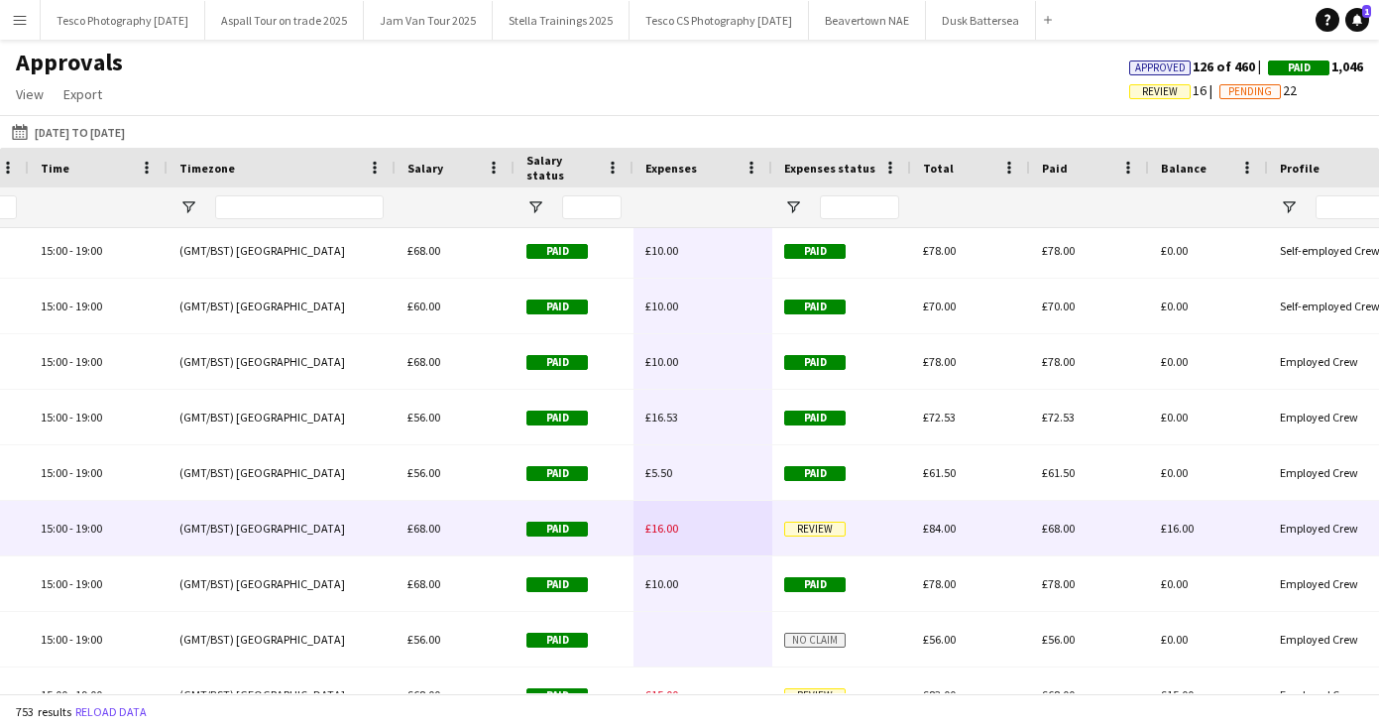
click at [809, 525] on span "Review" at bounding box center [814, 529] width 61 height 15
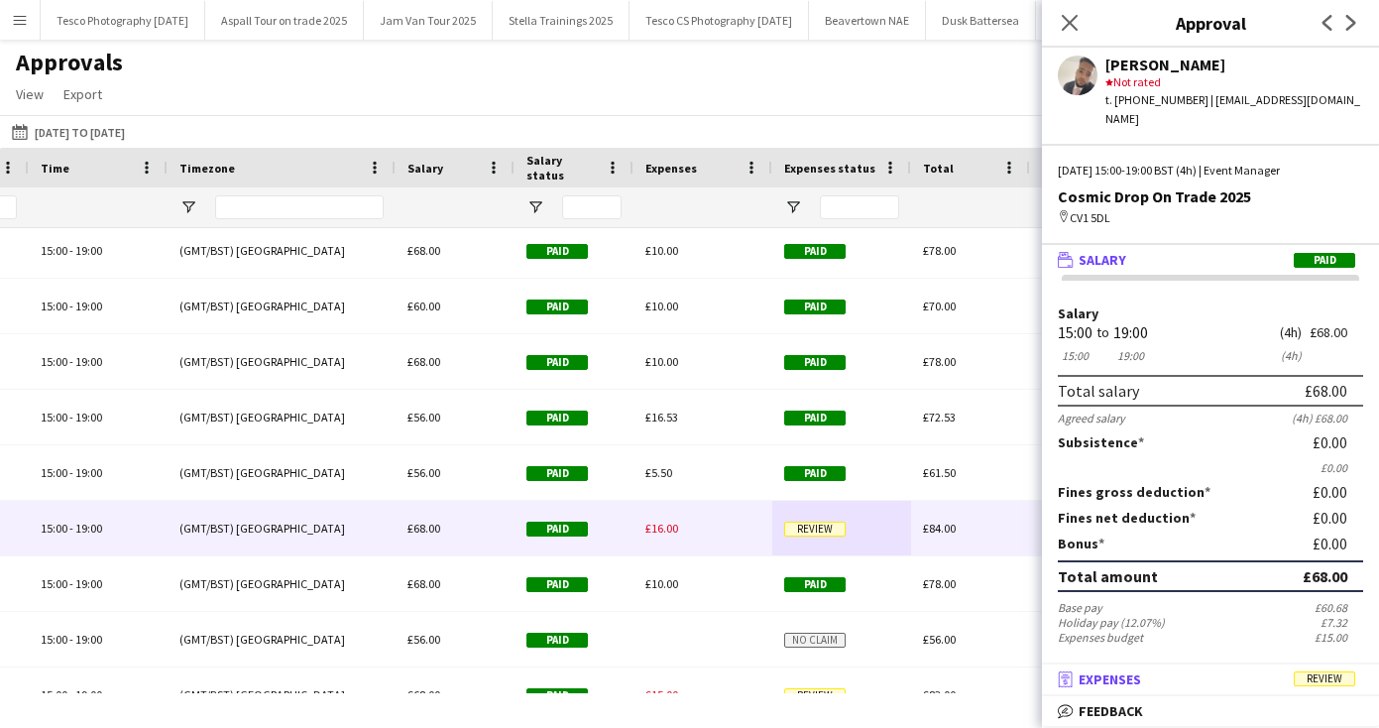
click at [1111, 677] on span "Expenses" at bounding box center [1110, 679] width 62 height 18
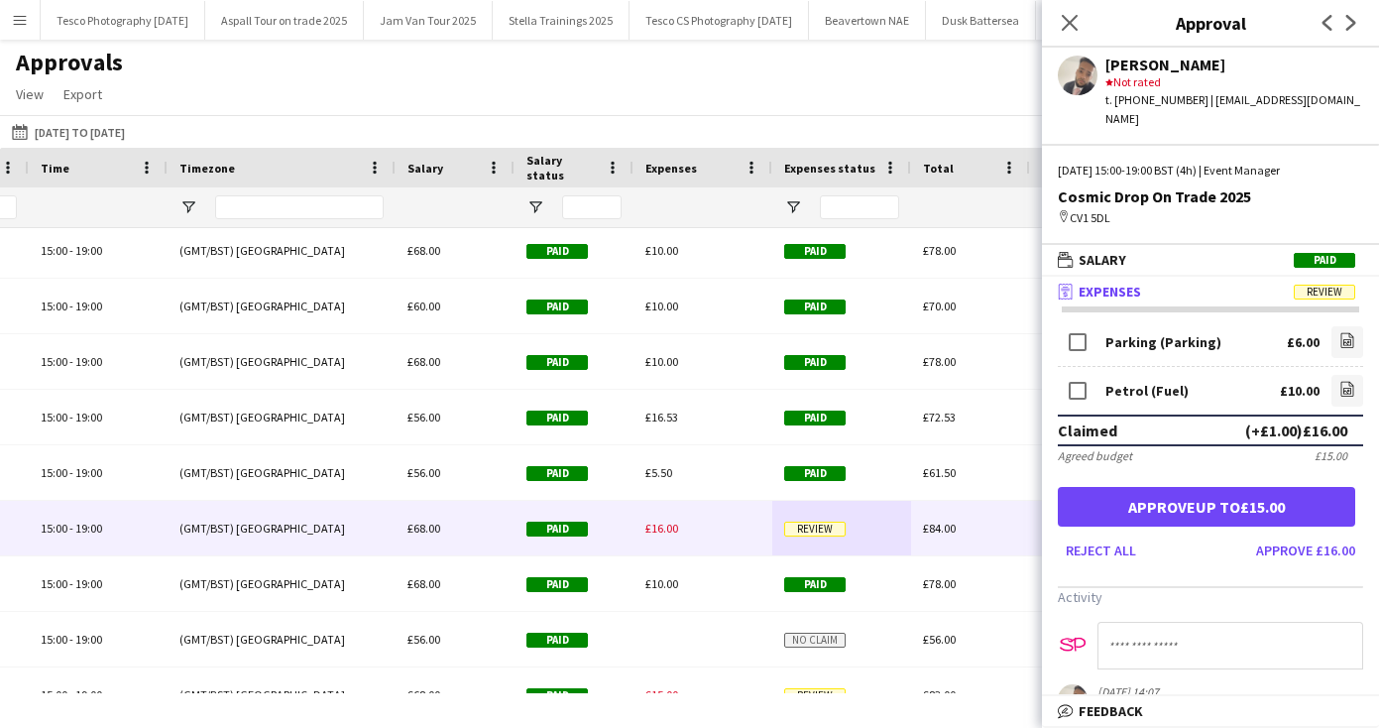
click at [1213, 487] on button "Approve up to £15.00" at bounding box center [1206, 507] width 297 height 40
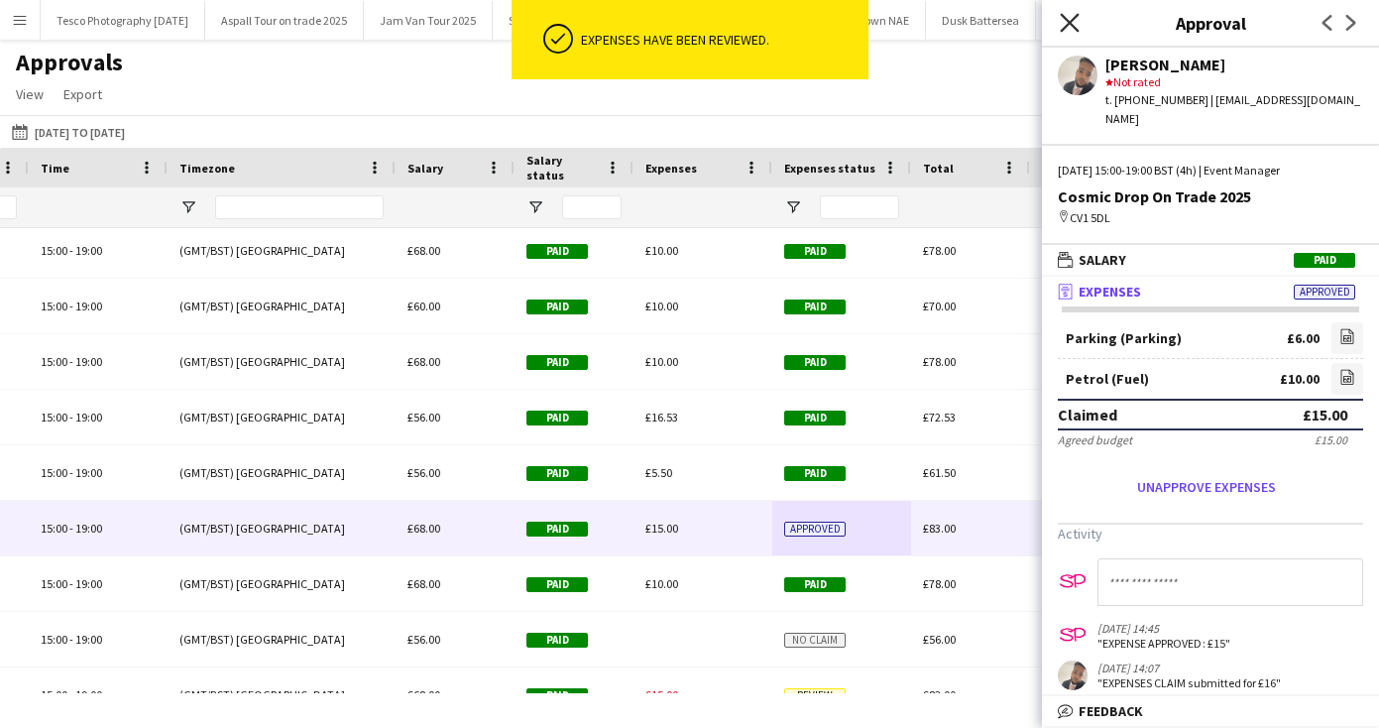
click at [1073, 26] on icon at bounding box center [1069, 22] width 19 height 19
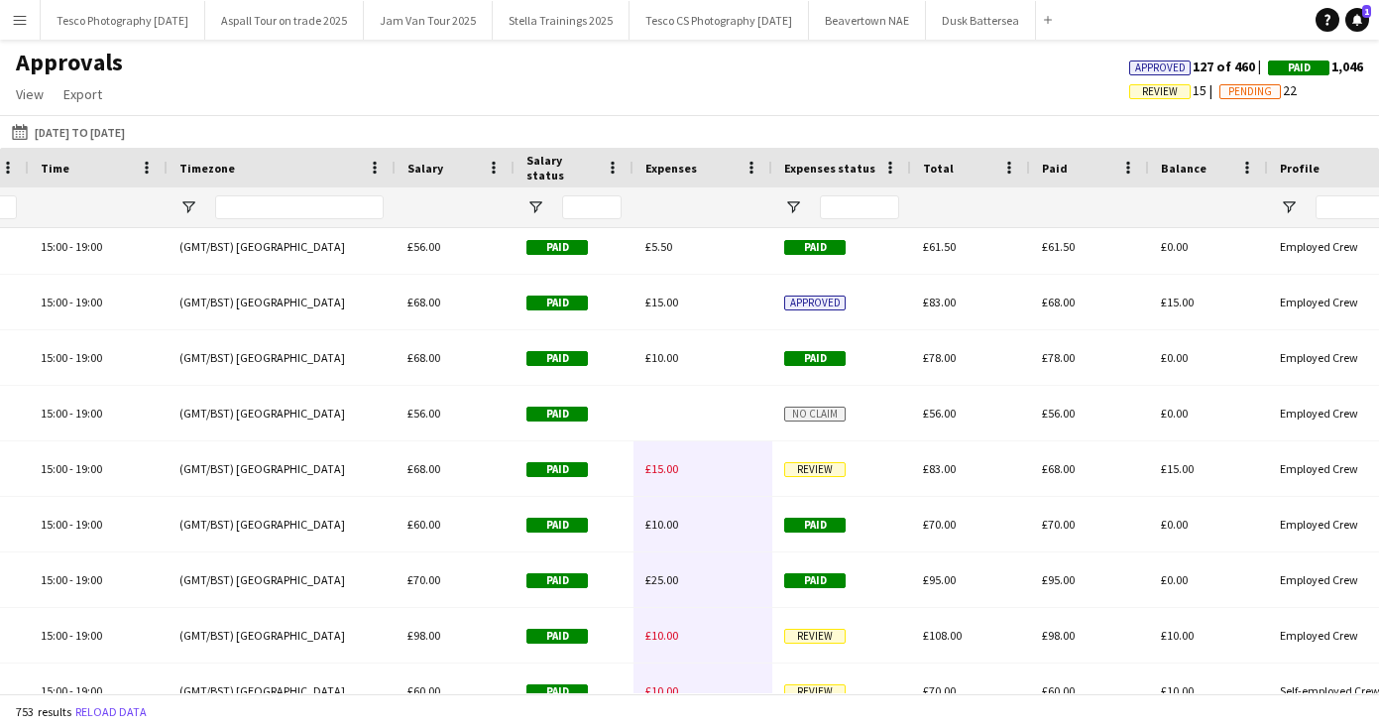
scroll to position [6267, 0]
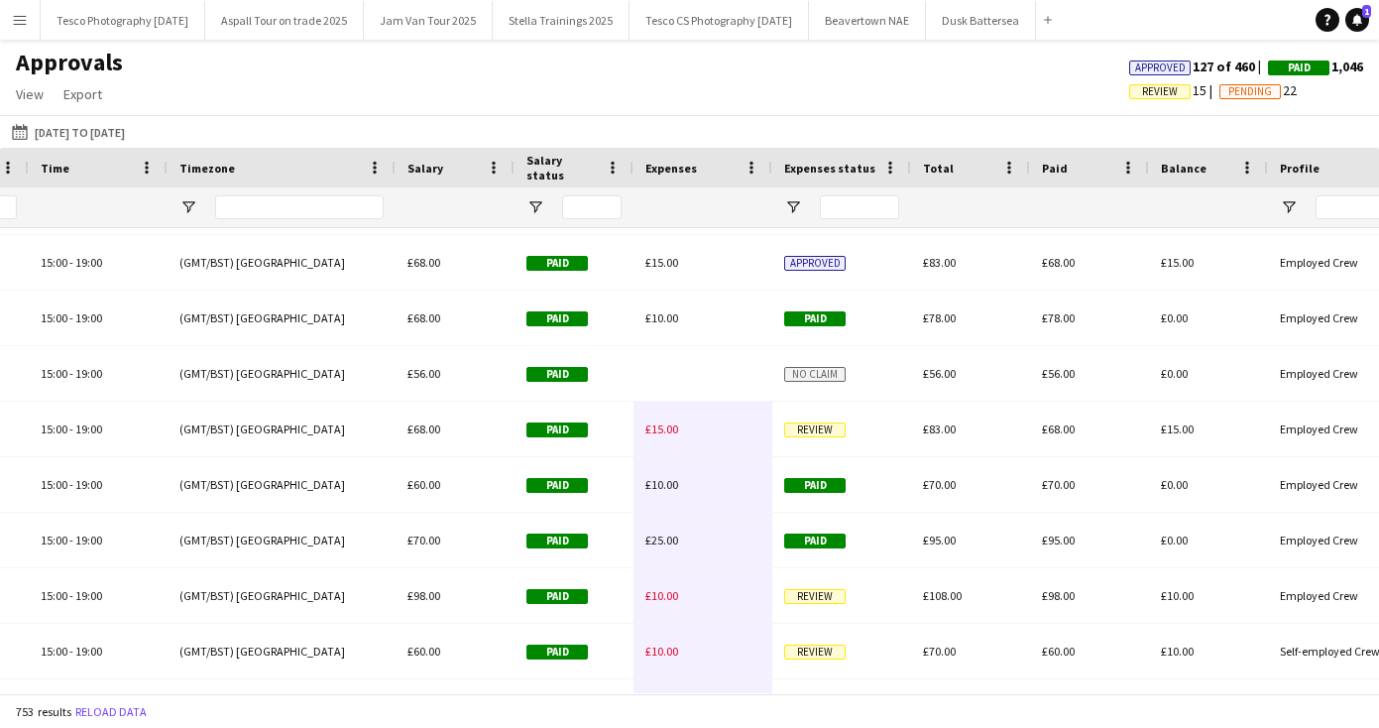
drag, startPoint x: 727, startPoint y: 635, endPoint x: 733, endPoint y: 677, distance: 43.0
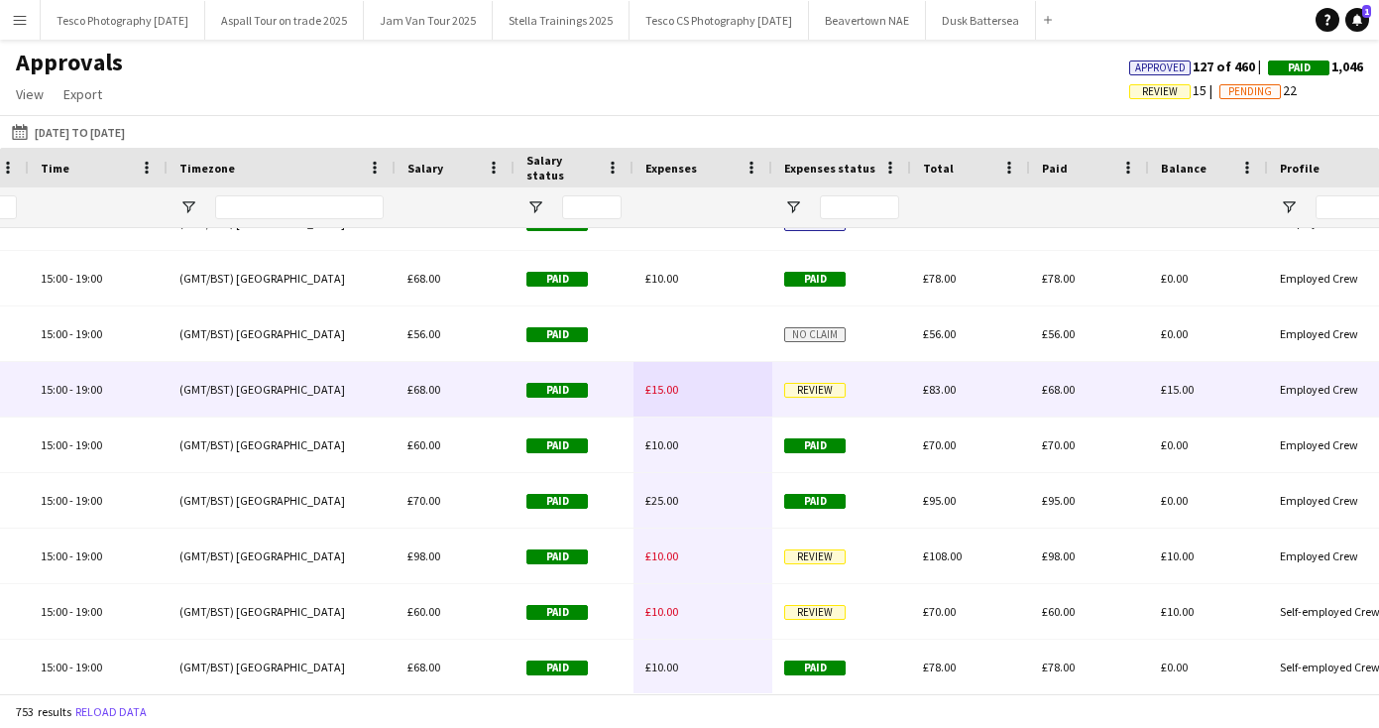
click at [827, 386] on span "Review" at bounding box center [814, 390] width 61 height 15
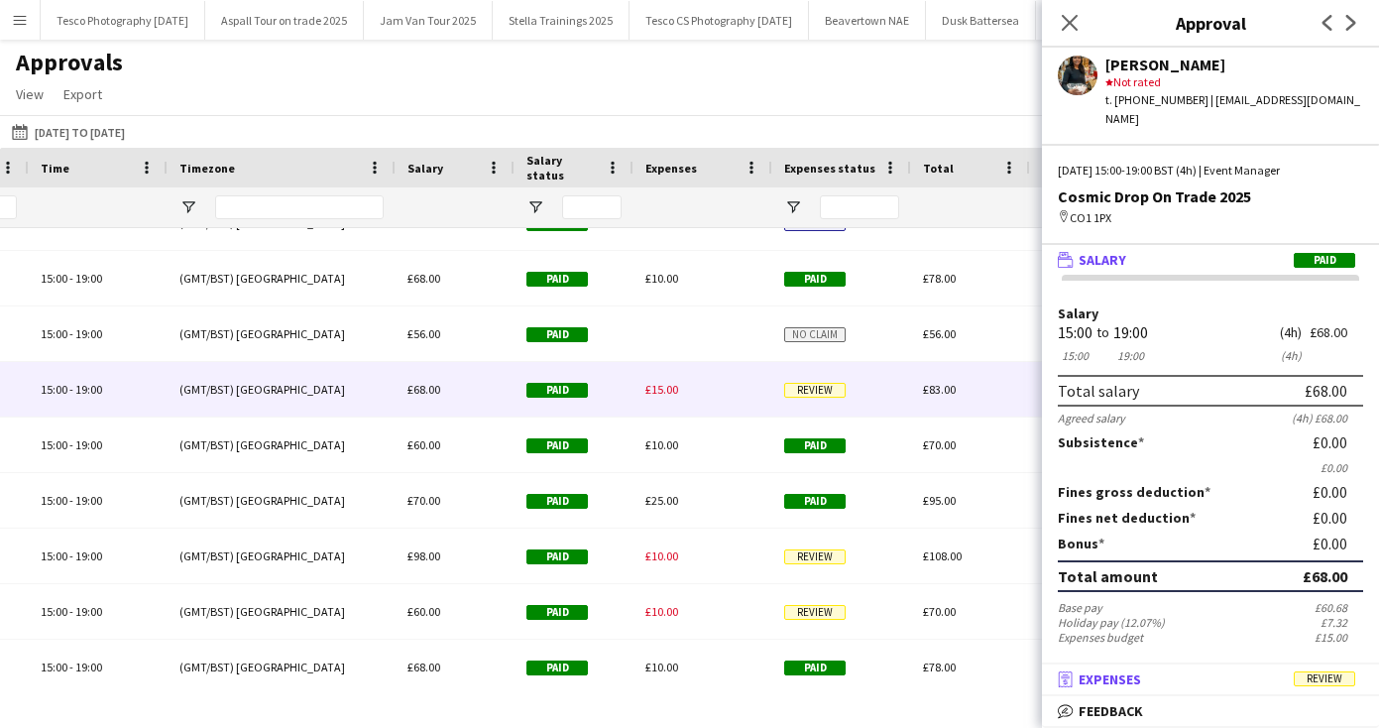
click at [1107, 677] on span "Expenses" at bounding box center [1110, 679] width 62 height 18
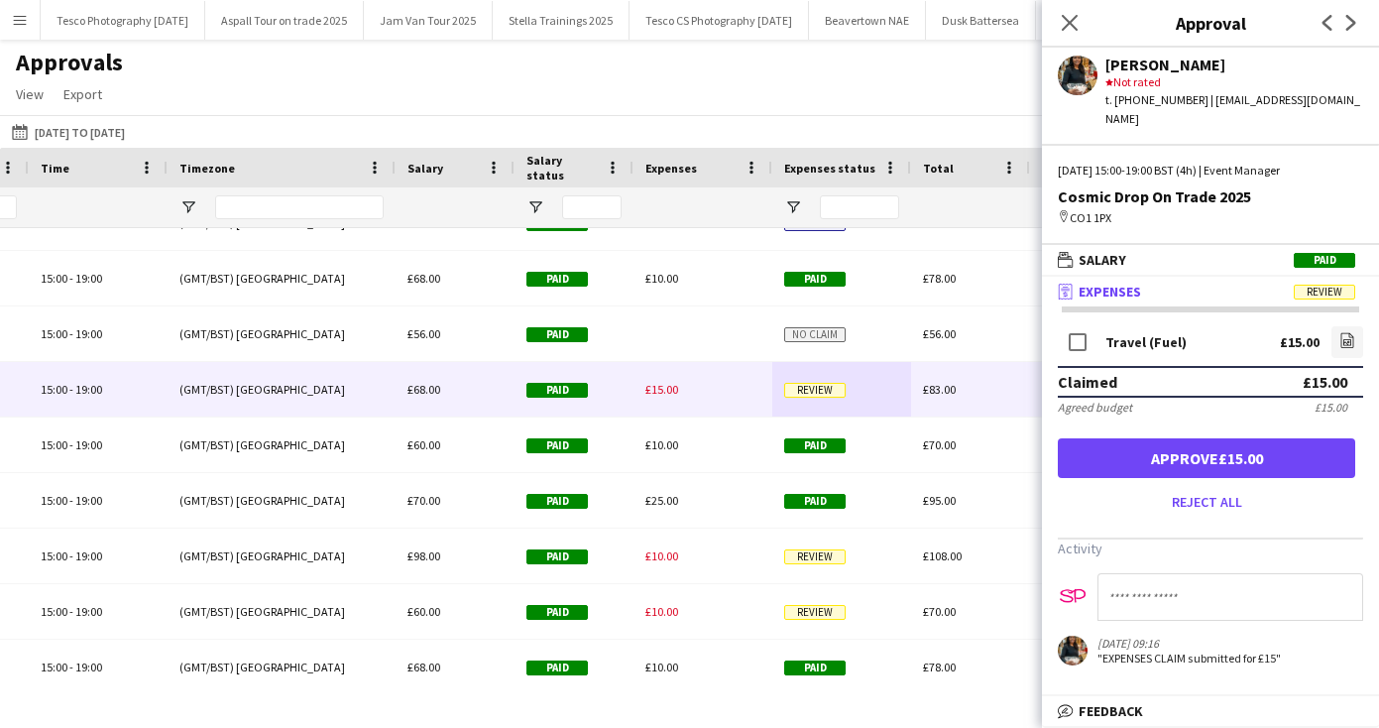
click at [1171, 438] on button "Approve £15.00" at bounding box center [1206, 458] width 297 height 40
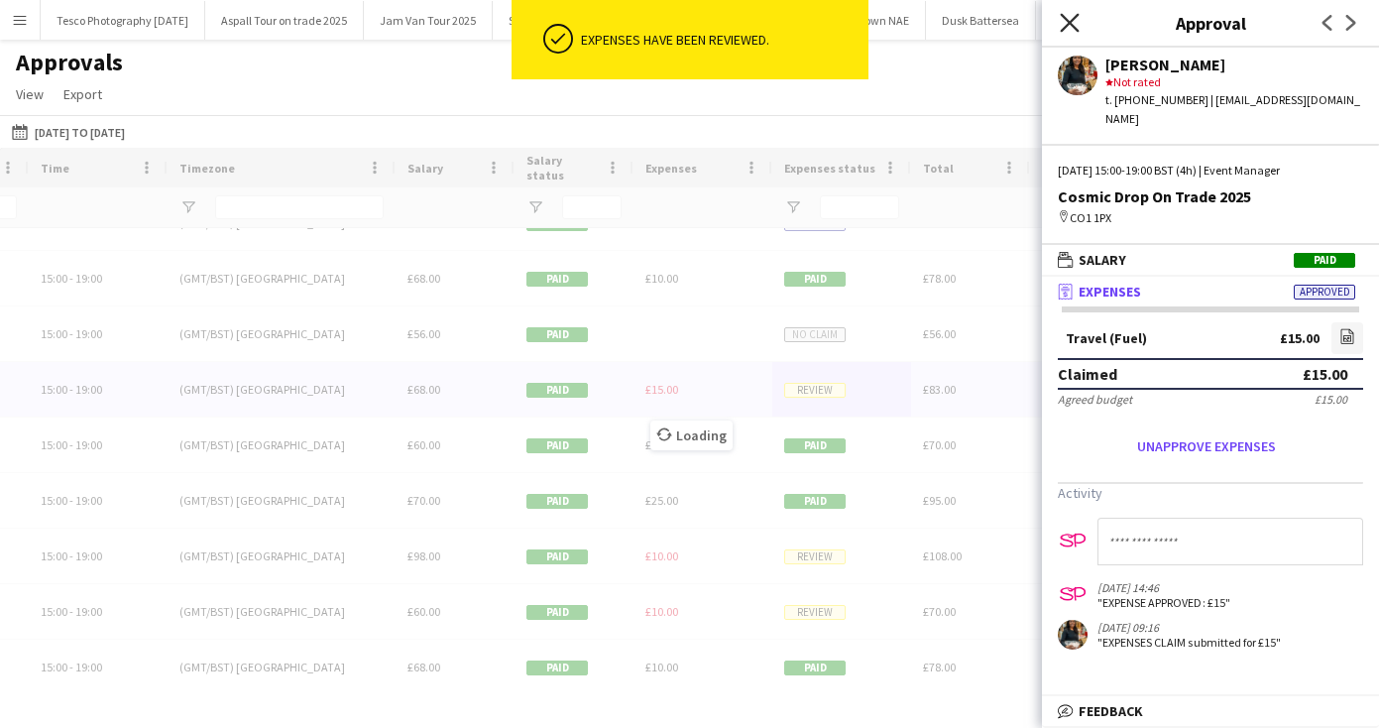
click at [1067, 21] on icon at bounding box center [1069, 22] width 19 height 19
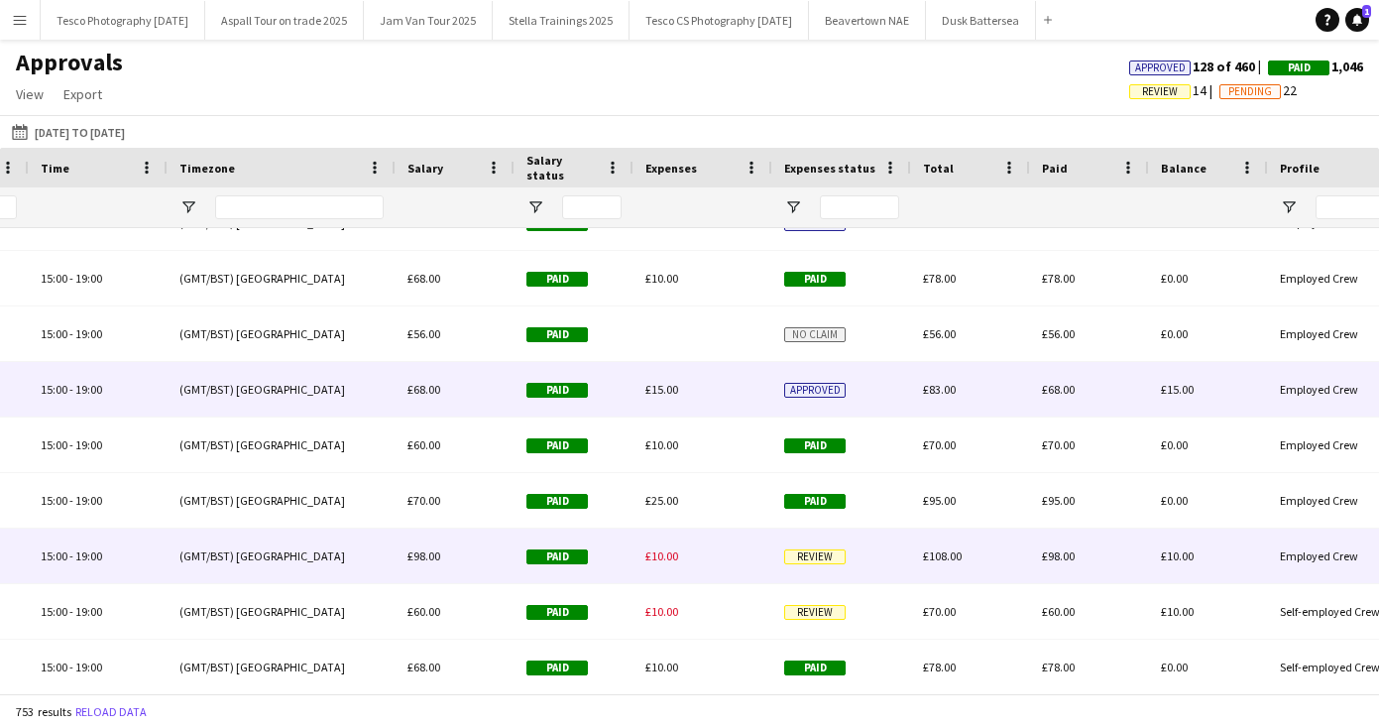
click at [827, 556] on span "Review" at bounding box center [814, 556] width 61 height 15
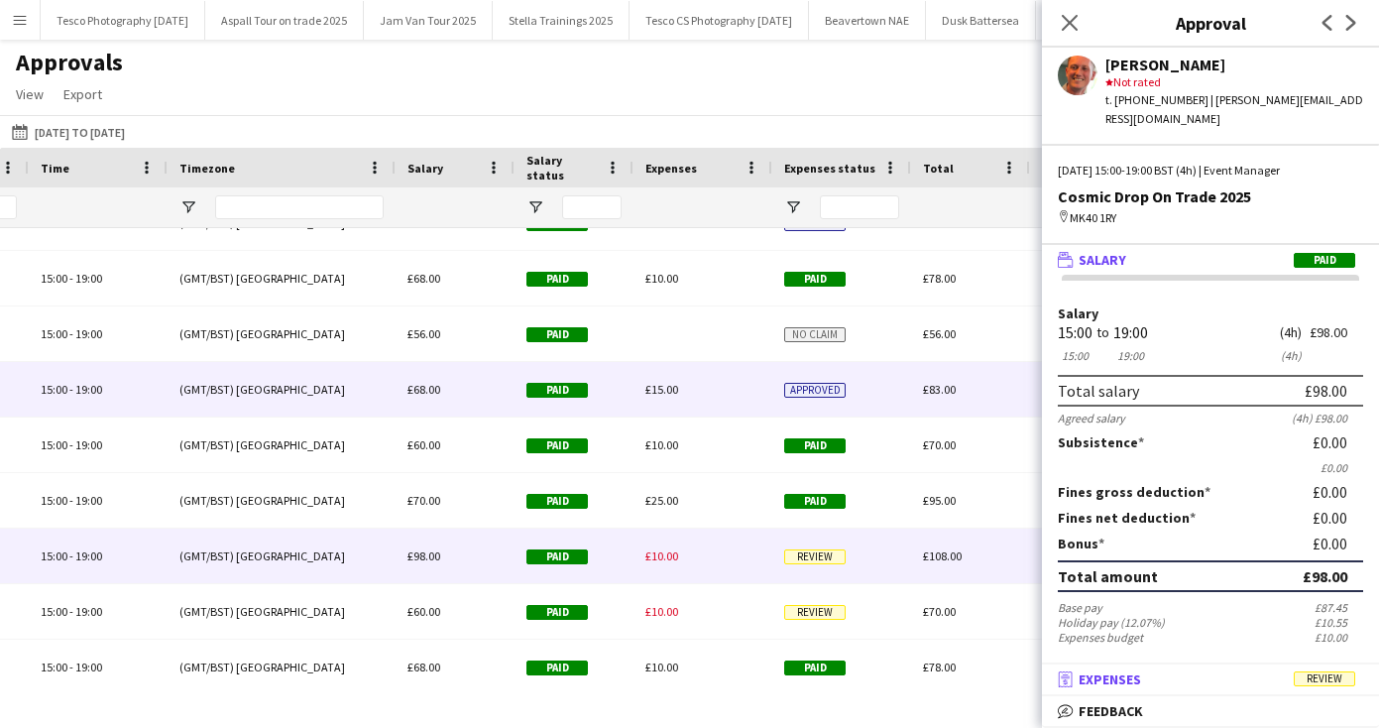
click at [1160, 683] on mat-panel-title "receipt Expenses Review" at bounding box center [1206, 679] width 329 height 18
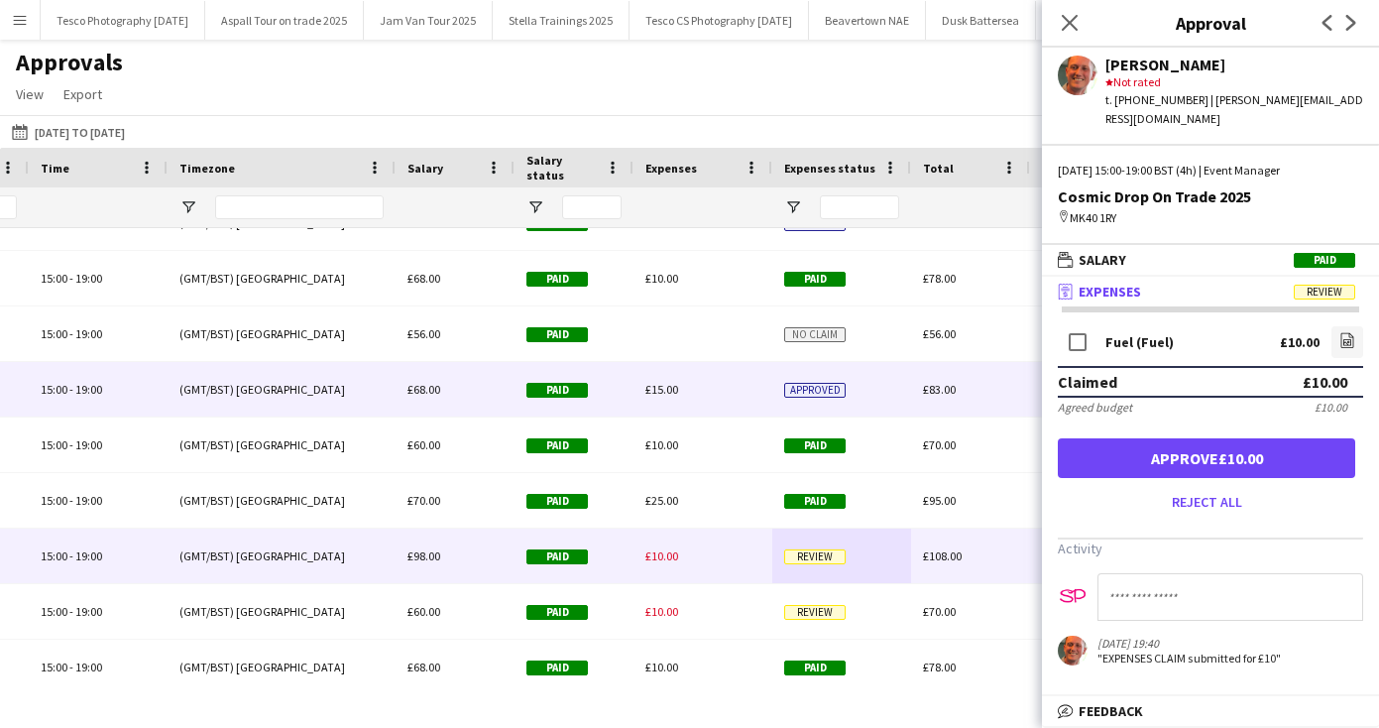
click at [1215, 453] on button "Approve £10.00" at bounding box center [1206, 458] width 297 height 40
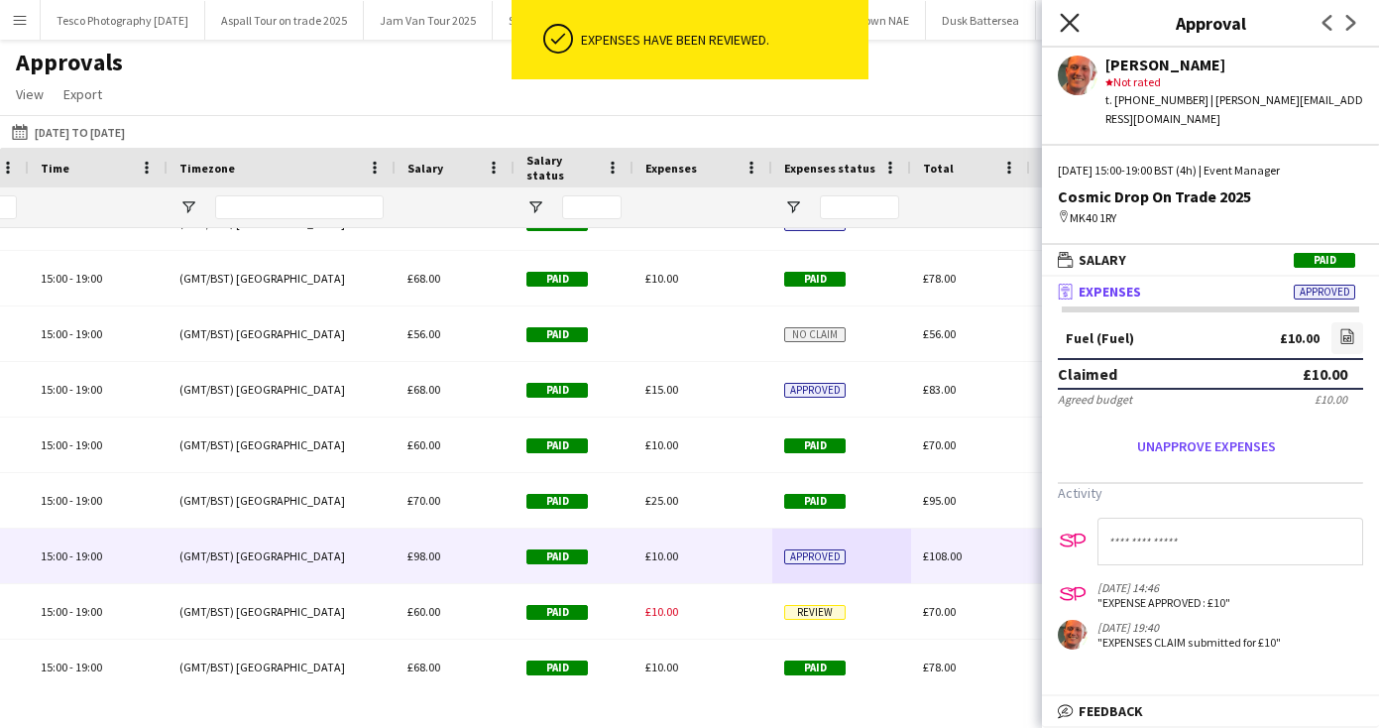
click at [1069, 29] on icon "Close pop-in" at bounding box center [1069, 22] width 19 height 19
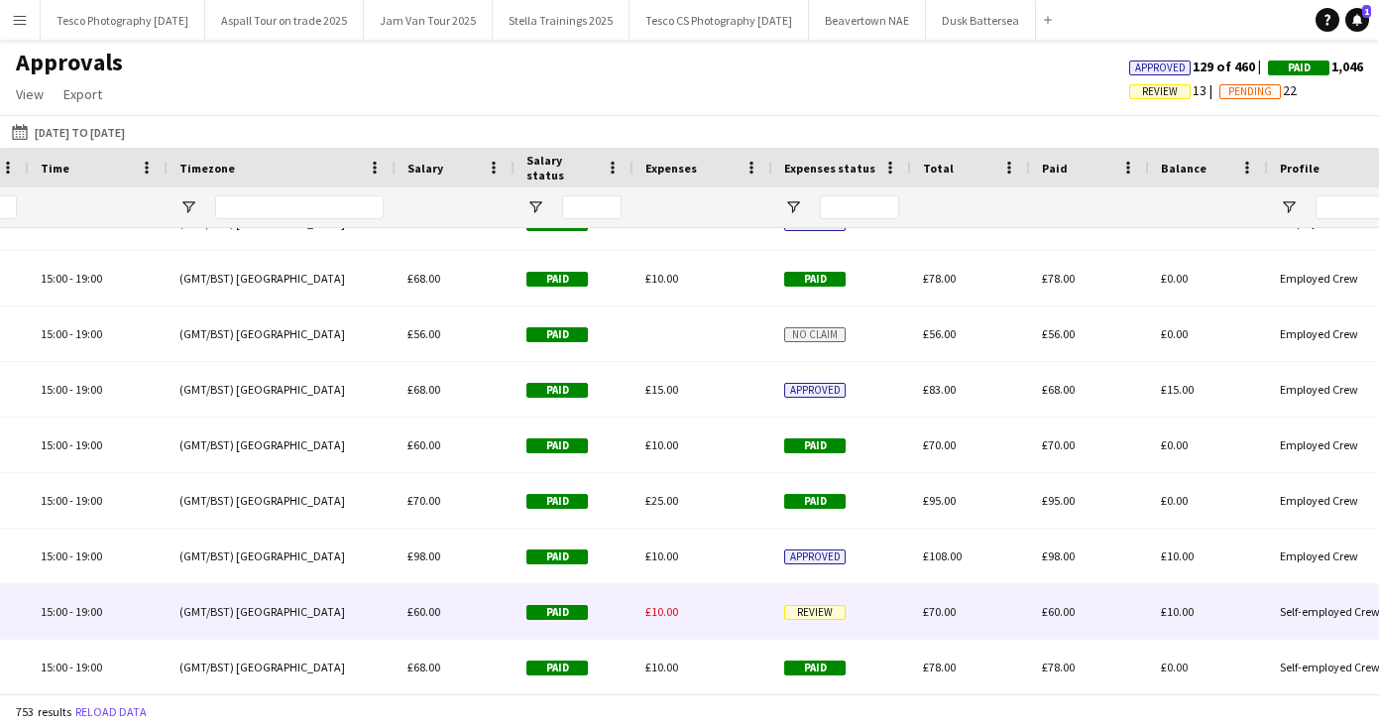
click at [815, 614] on span "Review" at bounding box center [814, 612] width 61 height 15
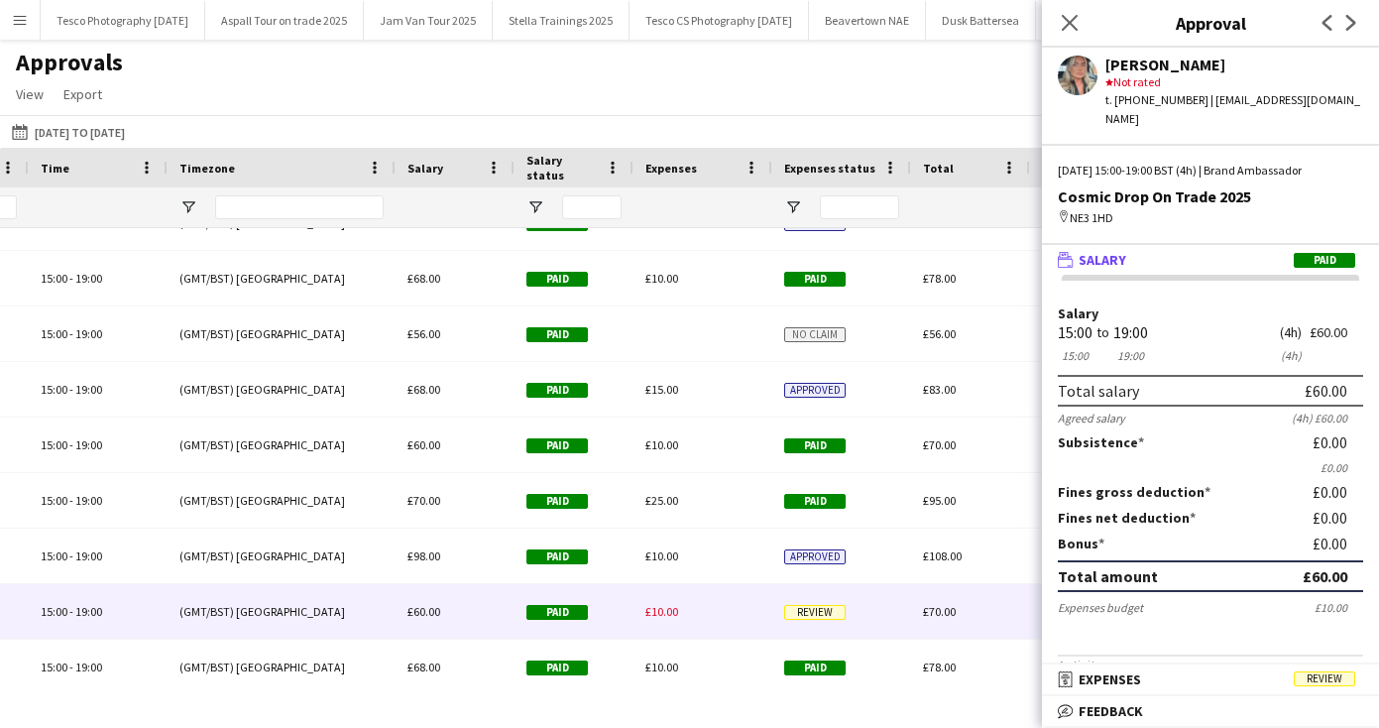
click at [1119, 677] on span "Expenses" at bounding box center [1110, 679] width 62 height 18
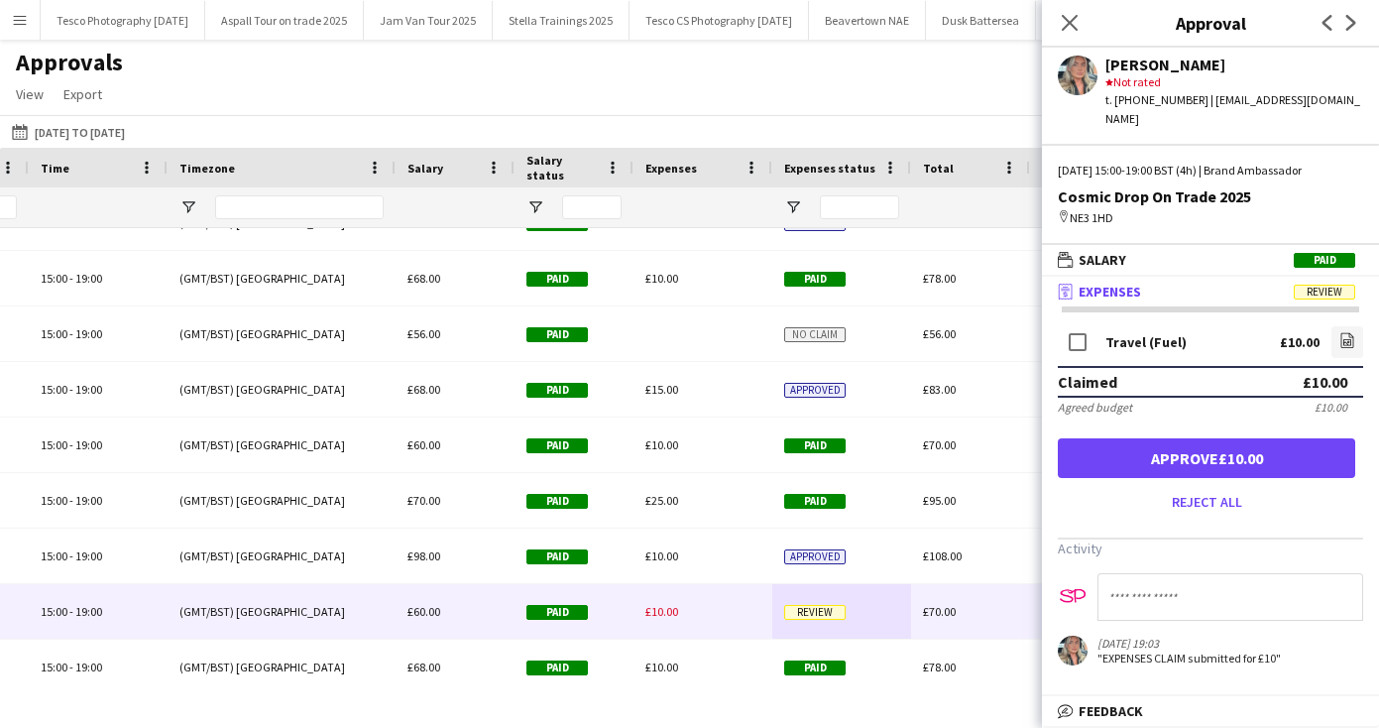
click at [1208, 444] on button "Approve £10.00" at bounding box center [1206, 458] width 297 height 40
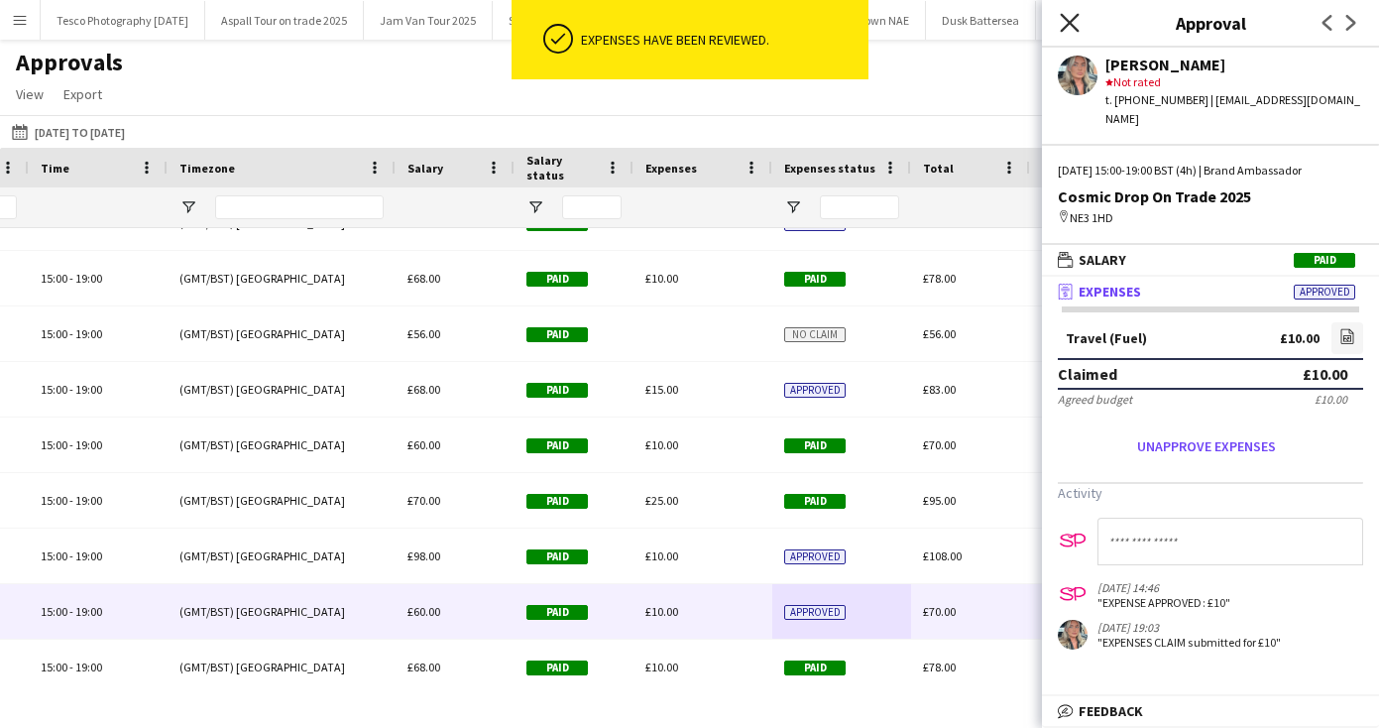
click at [1069, 17] on icon "Close pop-in" at bounding box center [1069, 22] width 19 height 19
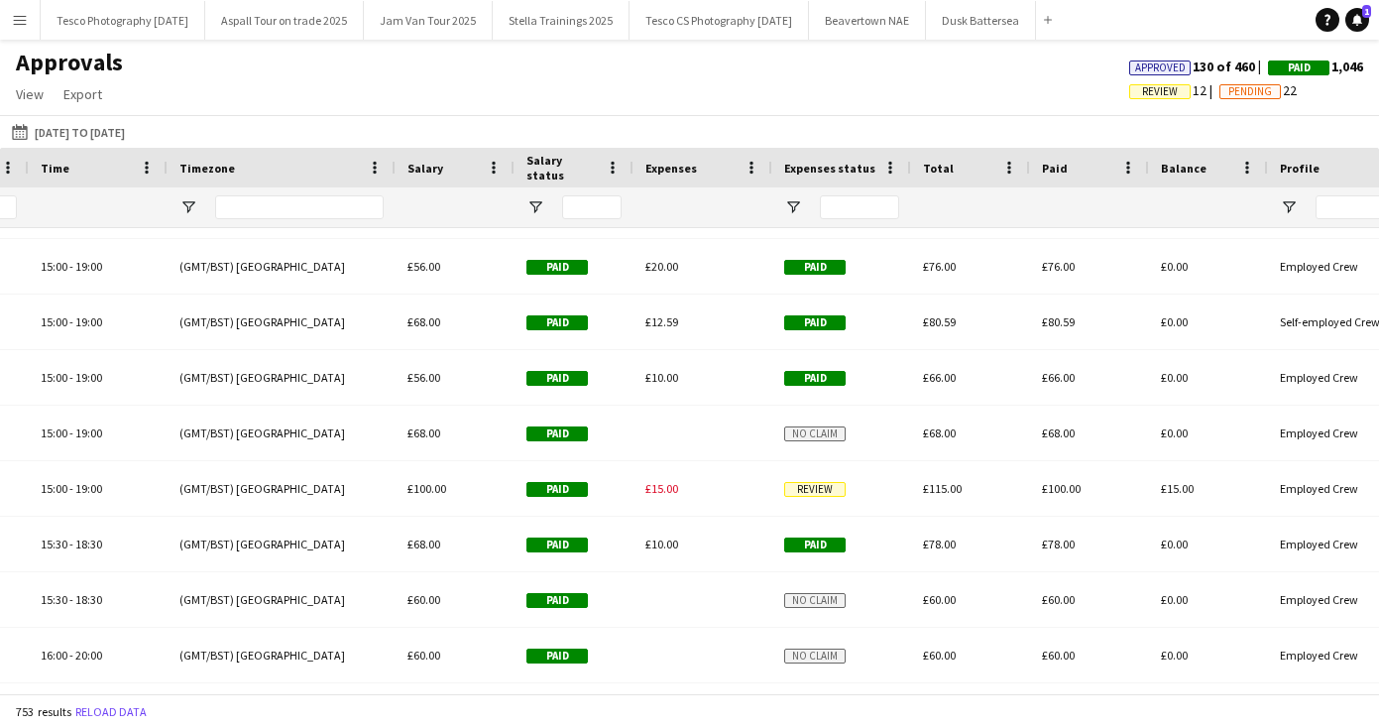
scroll to position [7635, 0]
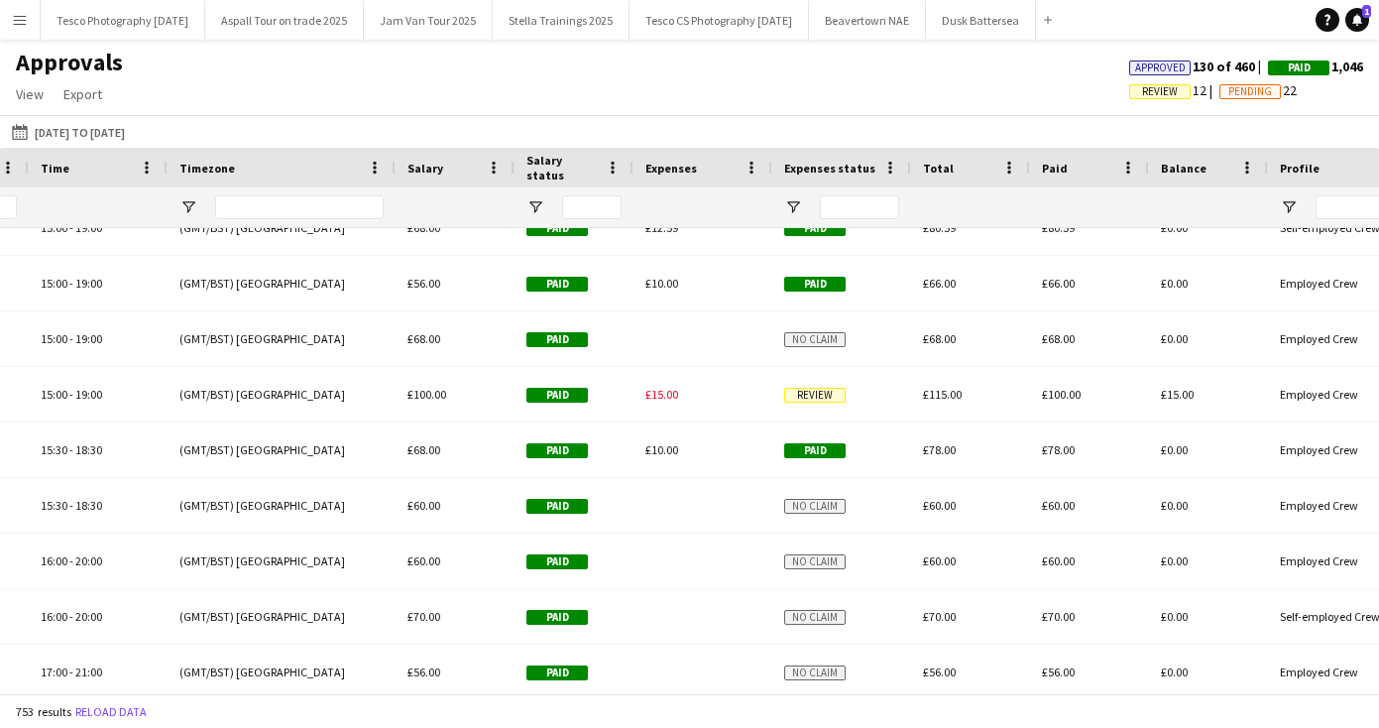
drag, startPoint x: 996, startPoint y: 619, endPoint x: 996, endPoint y: 697, distance: 78.3
click at [996, 693] on app-pay-approvals-table "Press SPACE to select this row Drag here to set row groups Workforce ID Date Ph…" at bounding box center [689, 420] width 1379 height 545
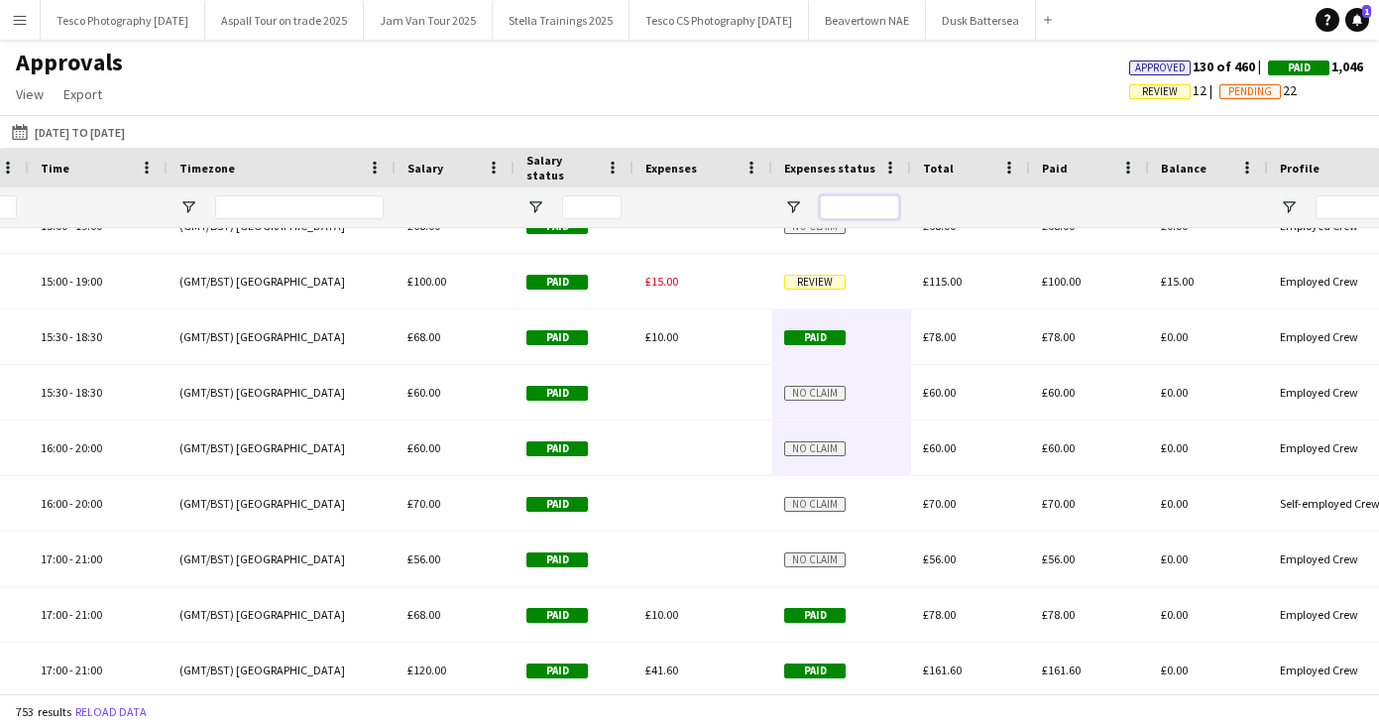
scroll to position [7596, 0]
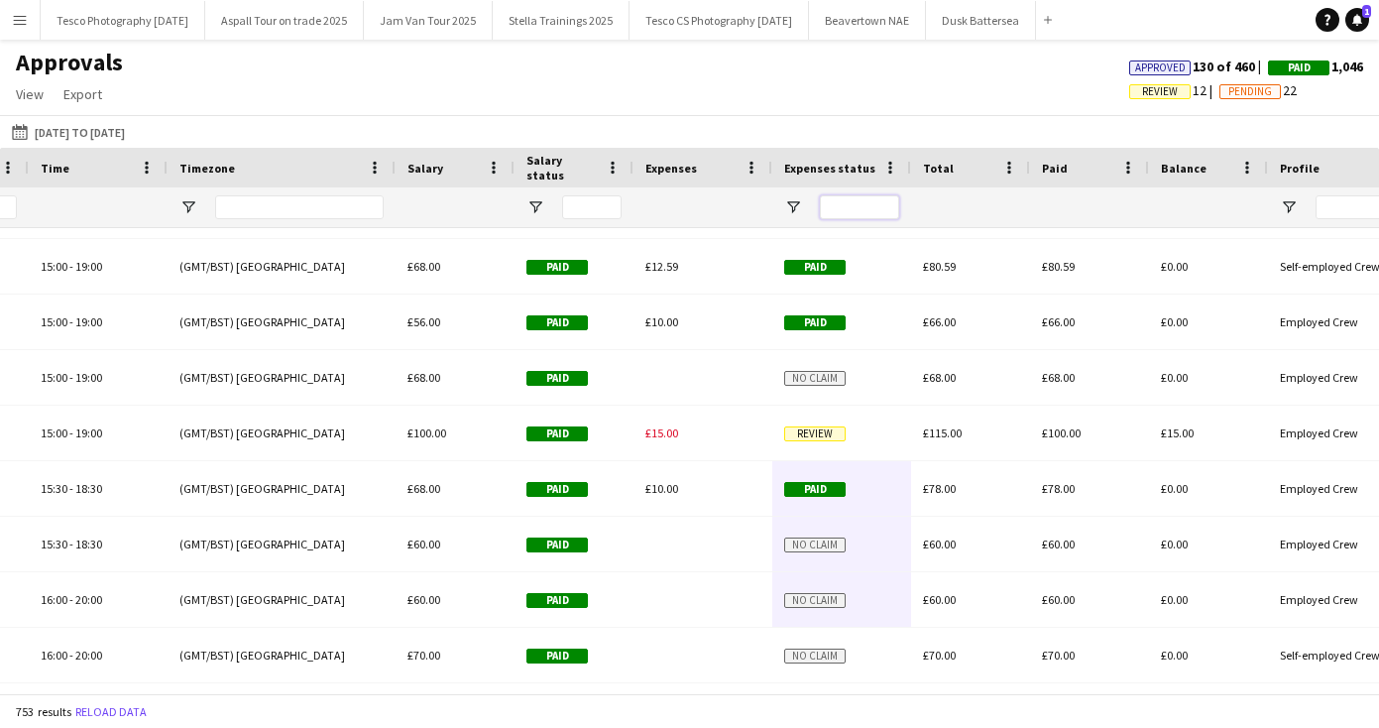
drag, startPoint x: 882, startPoint y: 338, endPoint x: 879, endPoint y: 210, distance: 127.9
click at [881, 215] on div "Role Location Time -" at bounding box center [689, 420] width 1379 height 545
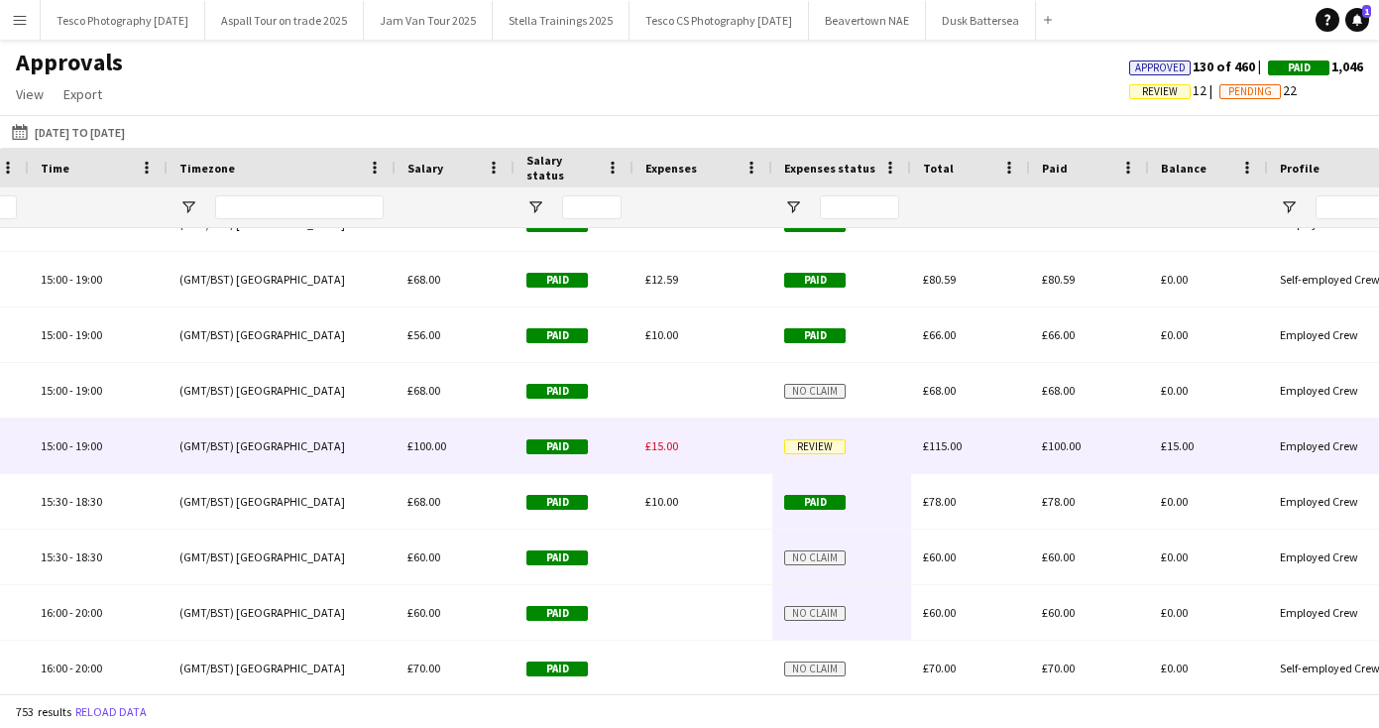
click at [818, 443] on span "Review" at bounding box center [814, 446] width 61 height 15
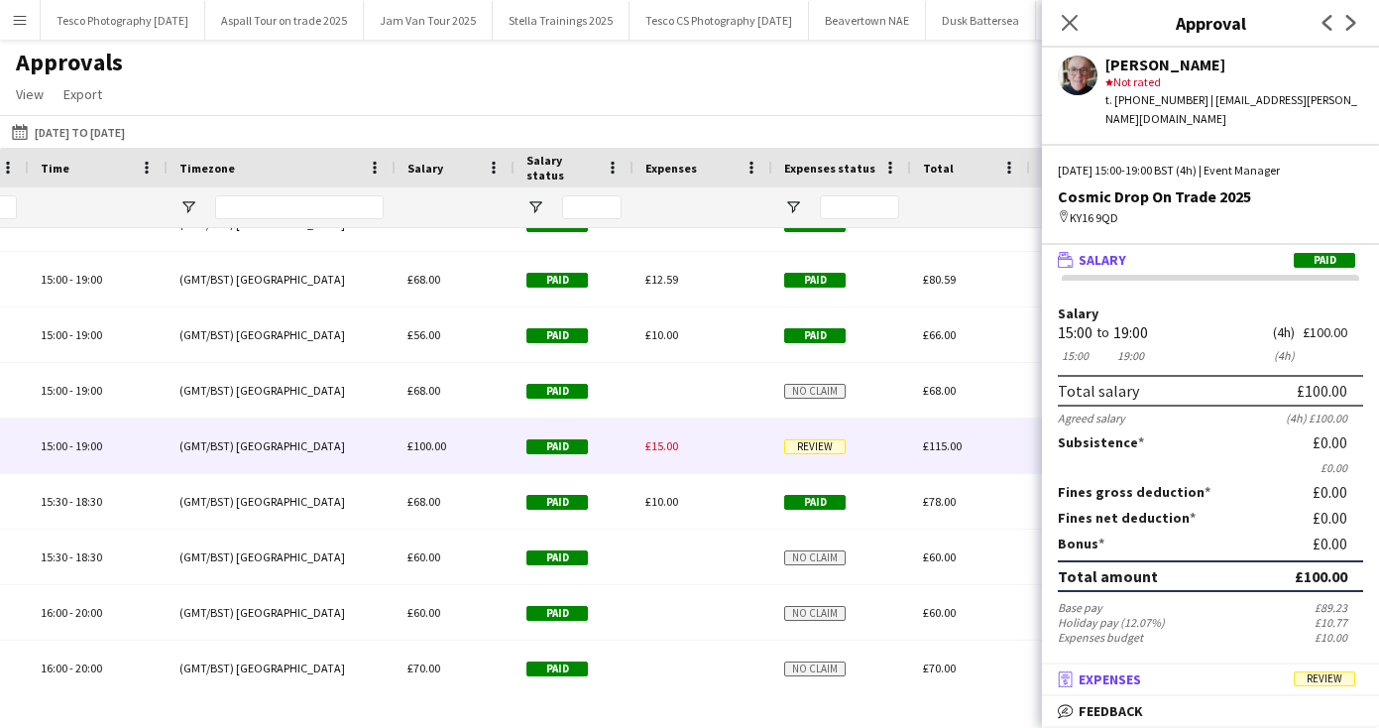
click at [1133, 679] on span "Expenses" at bounding box center [1110, 679] width 62 height 18
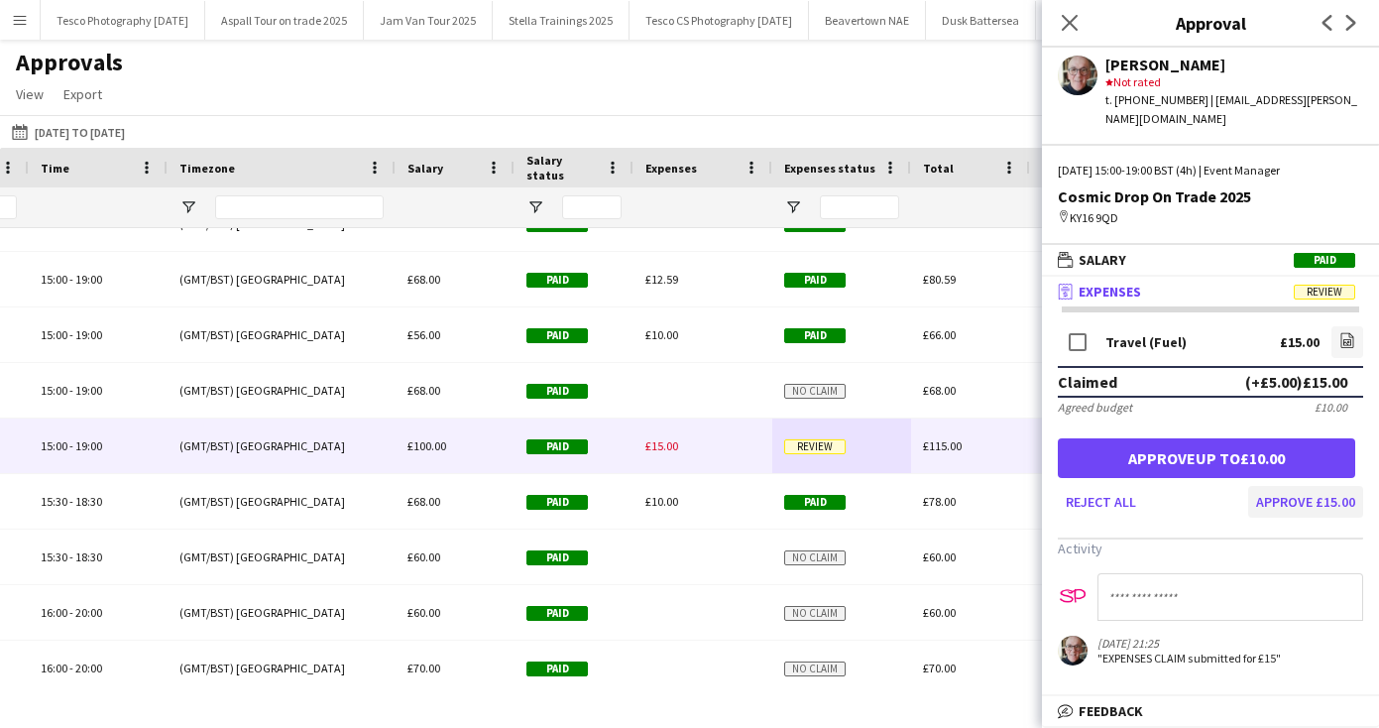
click at [1287, 496] on button "Approve £15.00" at bounding box center [1305, 502] width 115 height 32
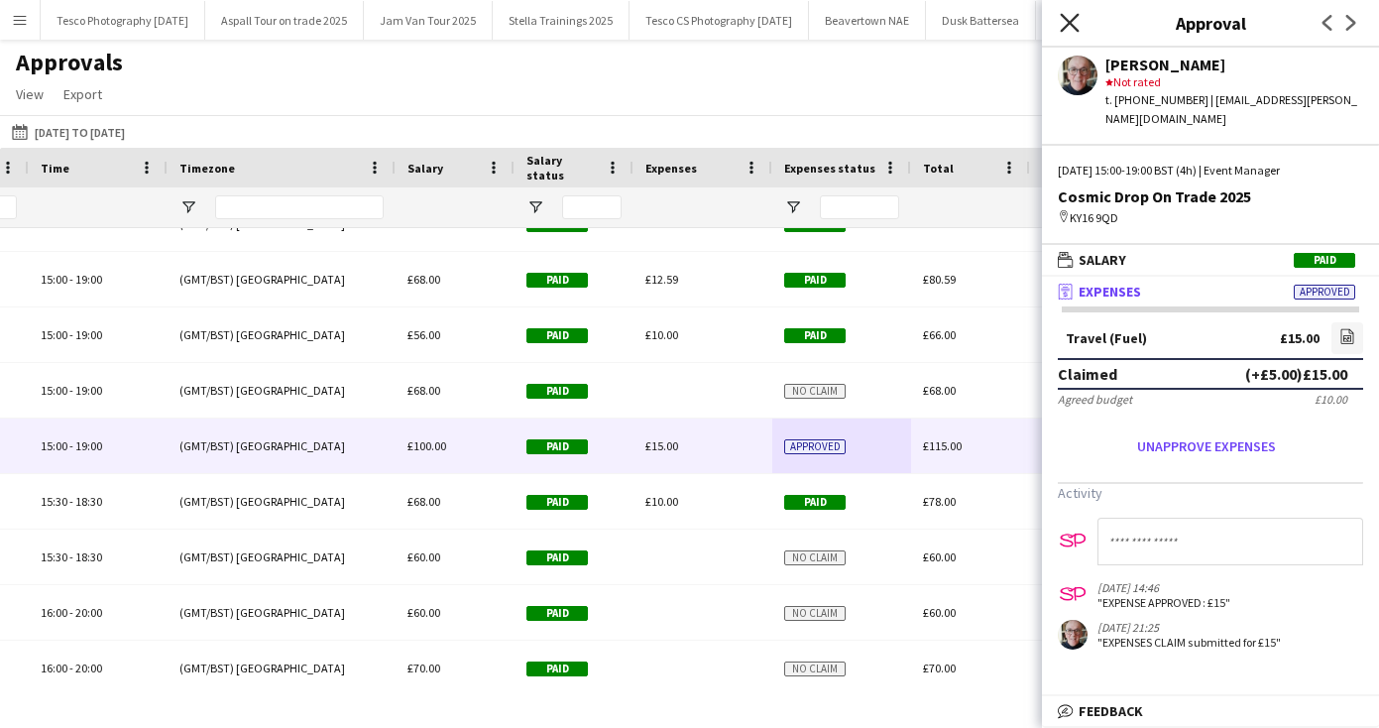
click at [1070, 17] on icon "Close pop-in" at bounding box center [1069, 22] width 19 height 19
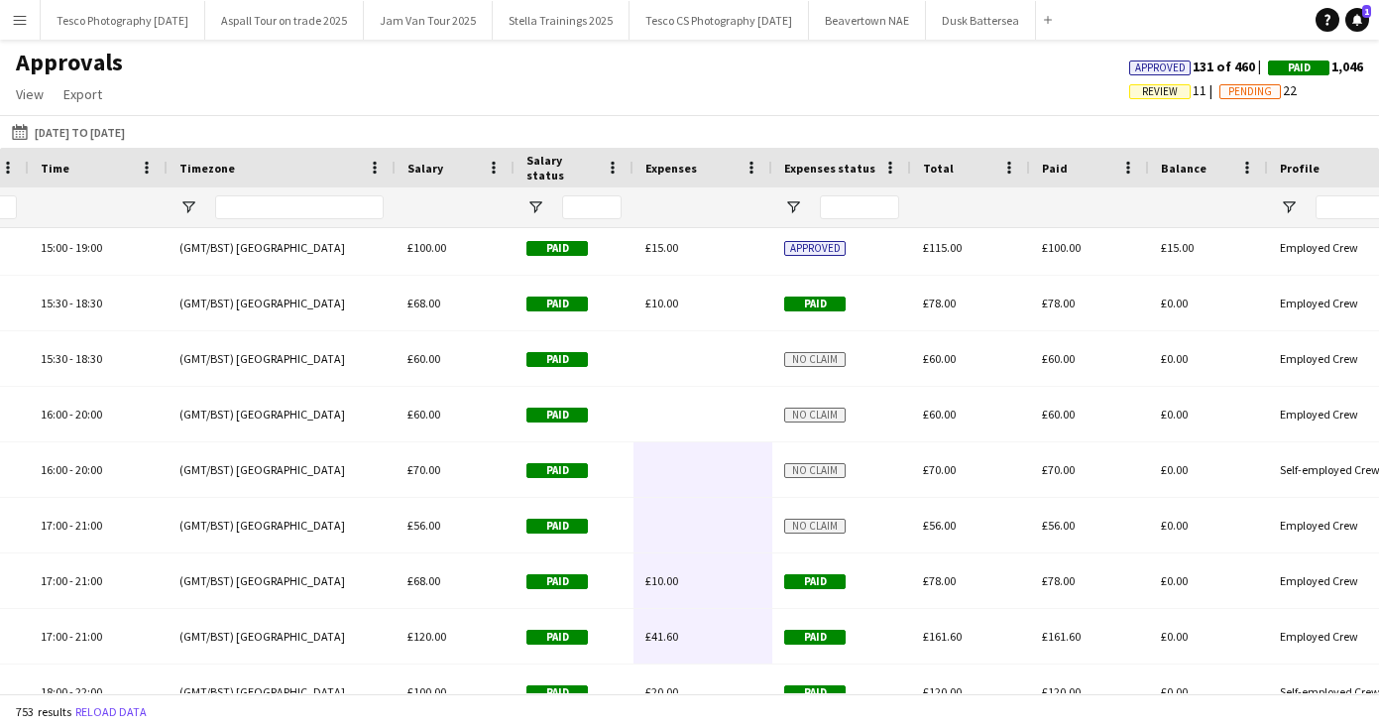
scroll to position [7821, 0]
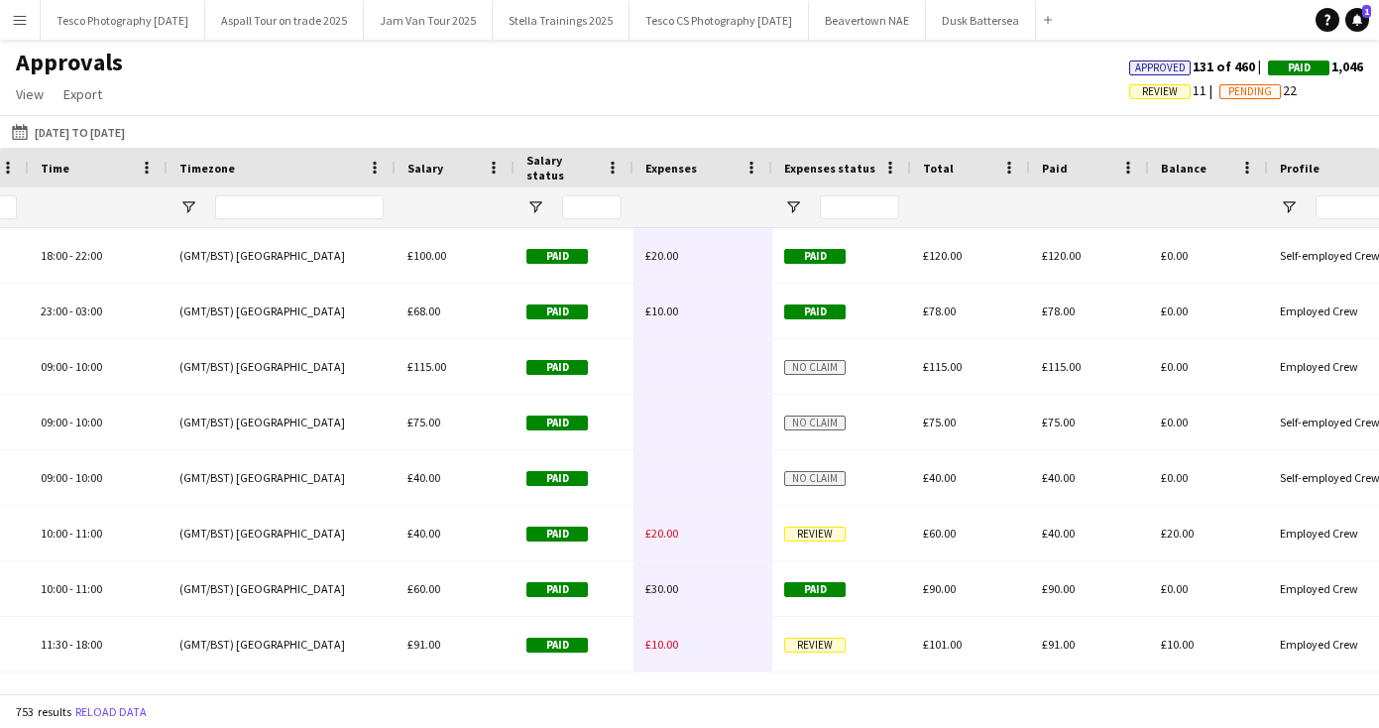
drag, startPoint x: 728, startPoint y: 586, endPoint x: 730, endPoint y: 636, distance: 49.6
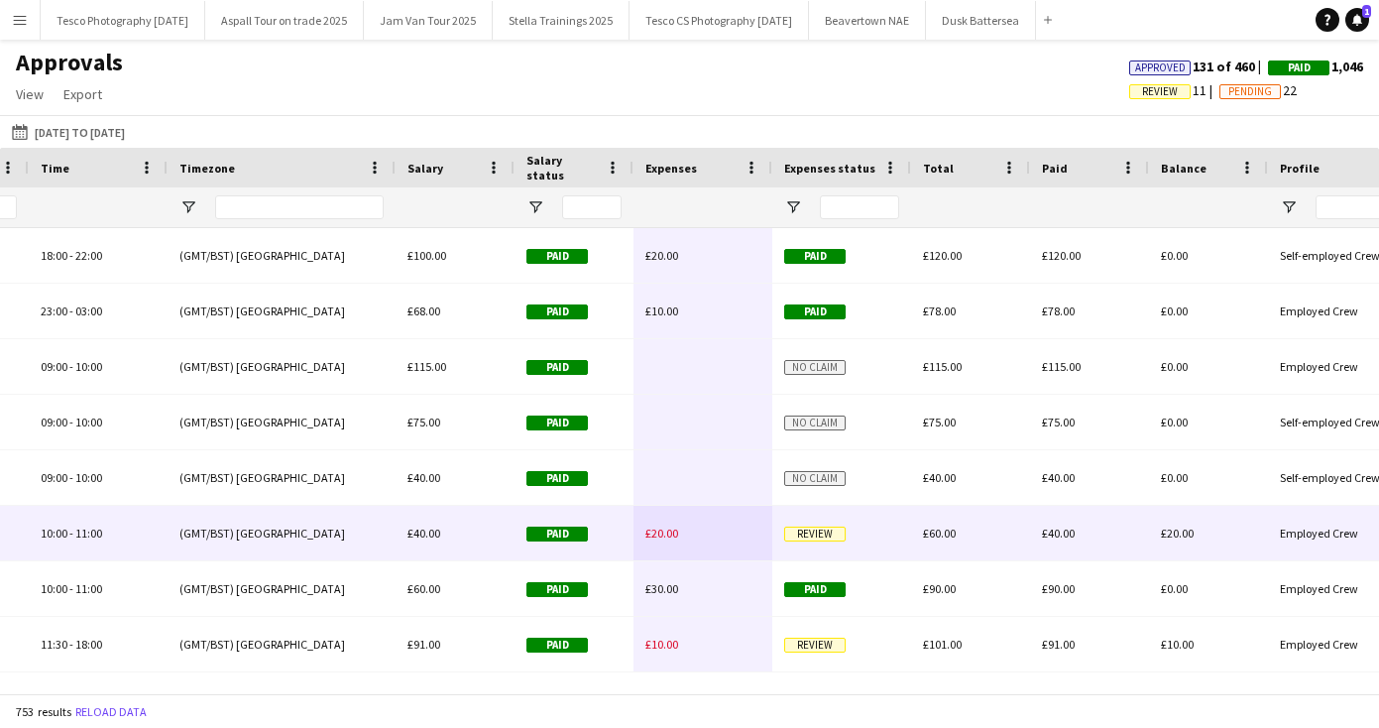
click at [814, 529] on span "Review" at bounding box center [814, 533] width 61 height 15
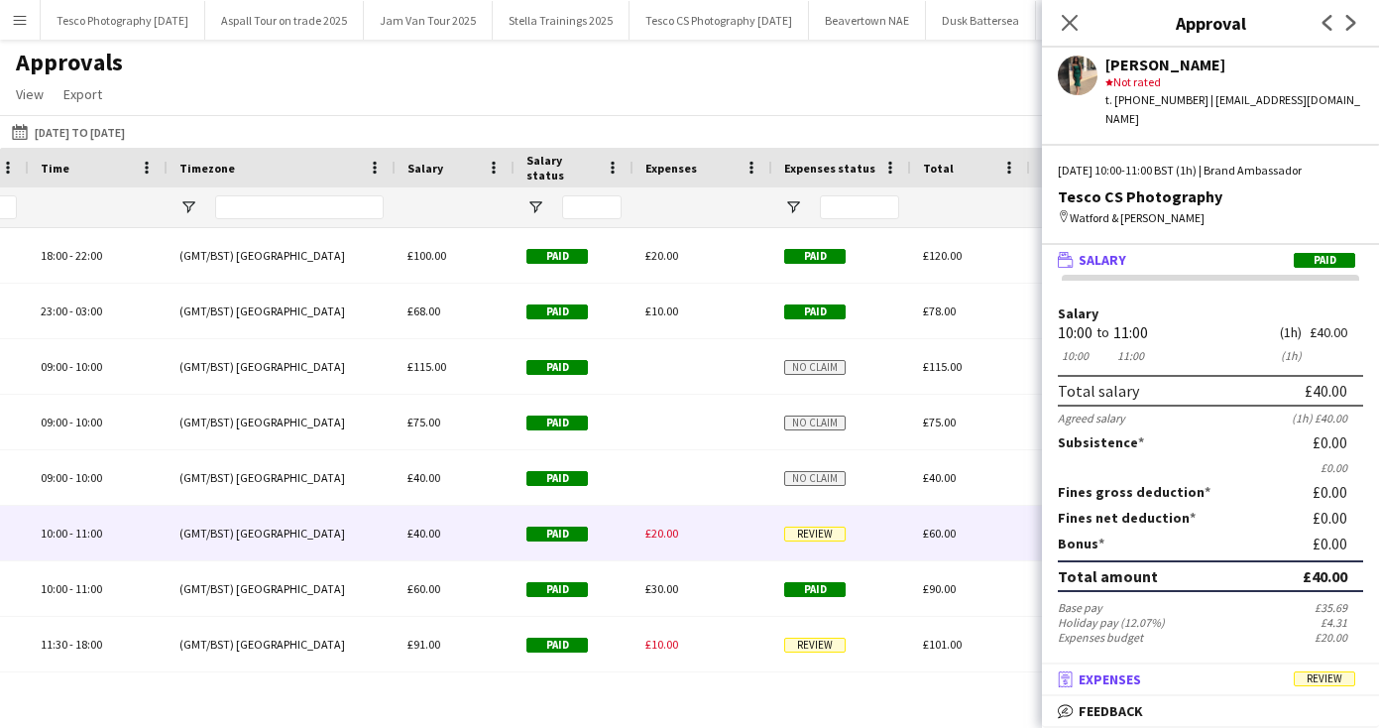
click at [1130, 676] on span "Expenses" at bounding box center [1110, 679] width 62 height 18
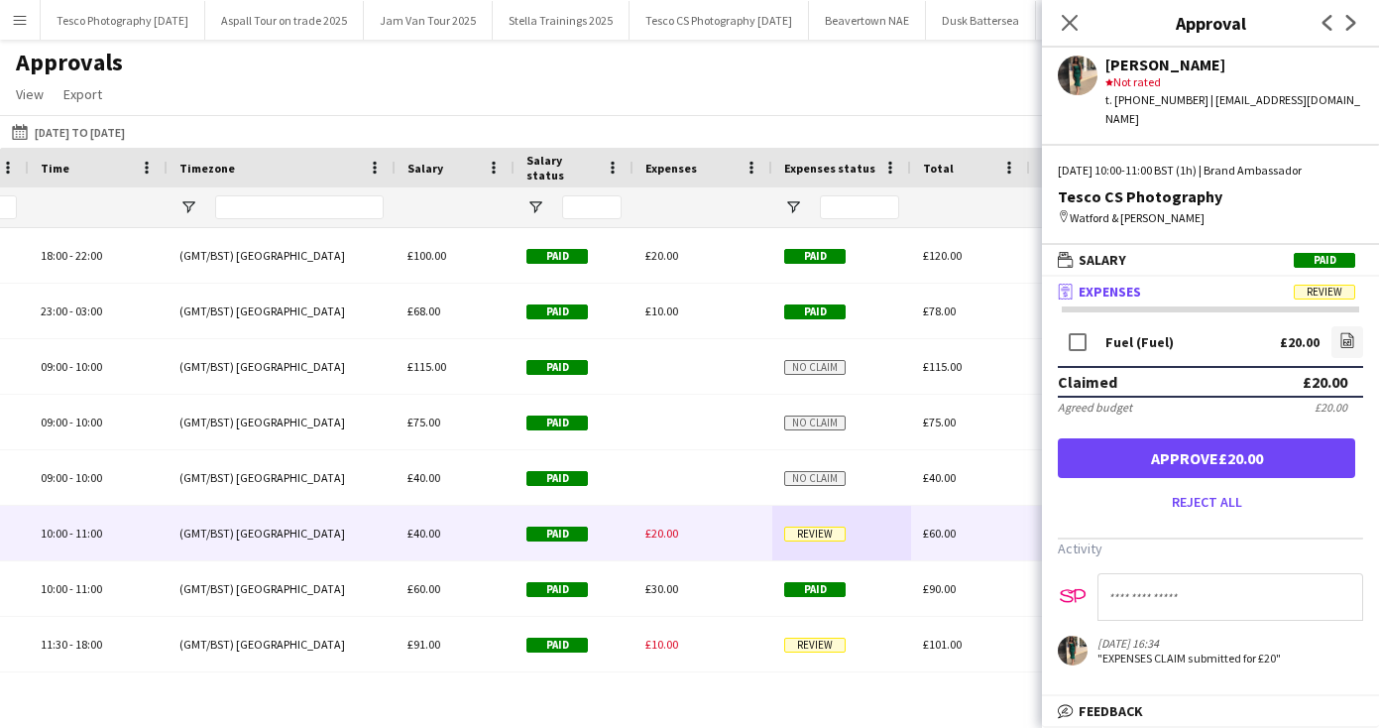
click at [1166, 438] on button "Approve £20.00" at bounding box center [1206, 458] width 297 height 40
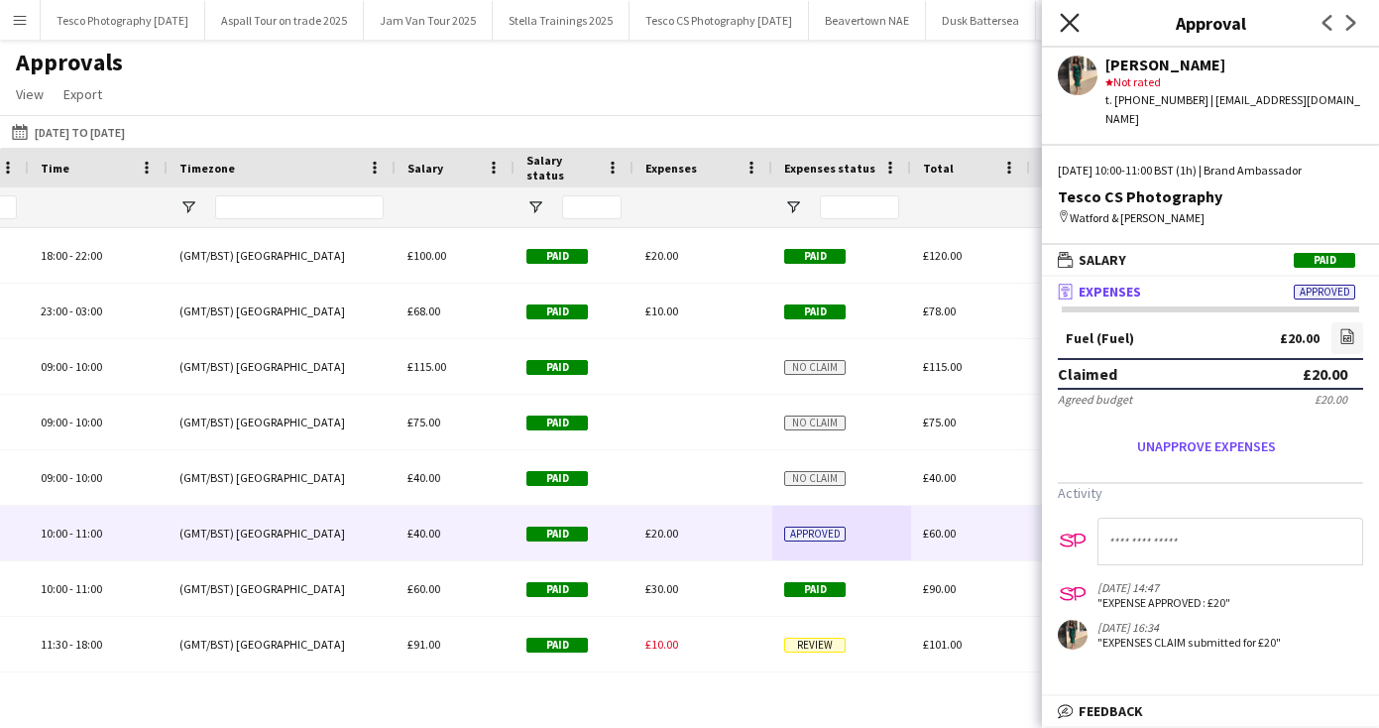
click at [1067, 21] on icon at bounding box center [1069, 22] width 19 height 19
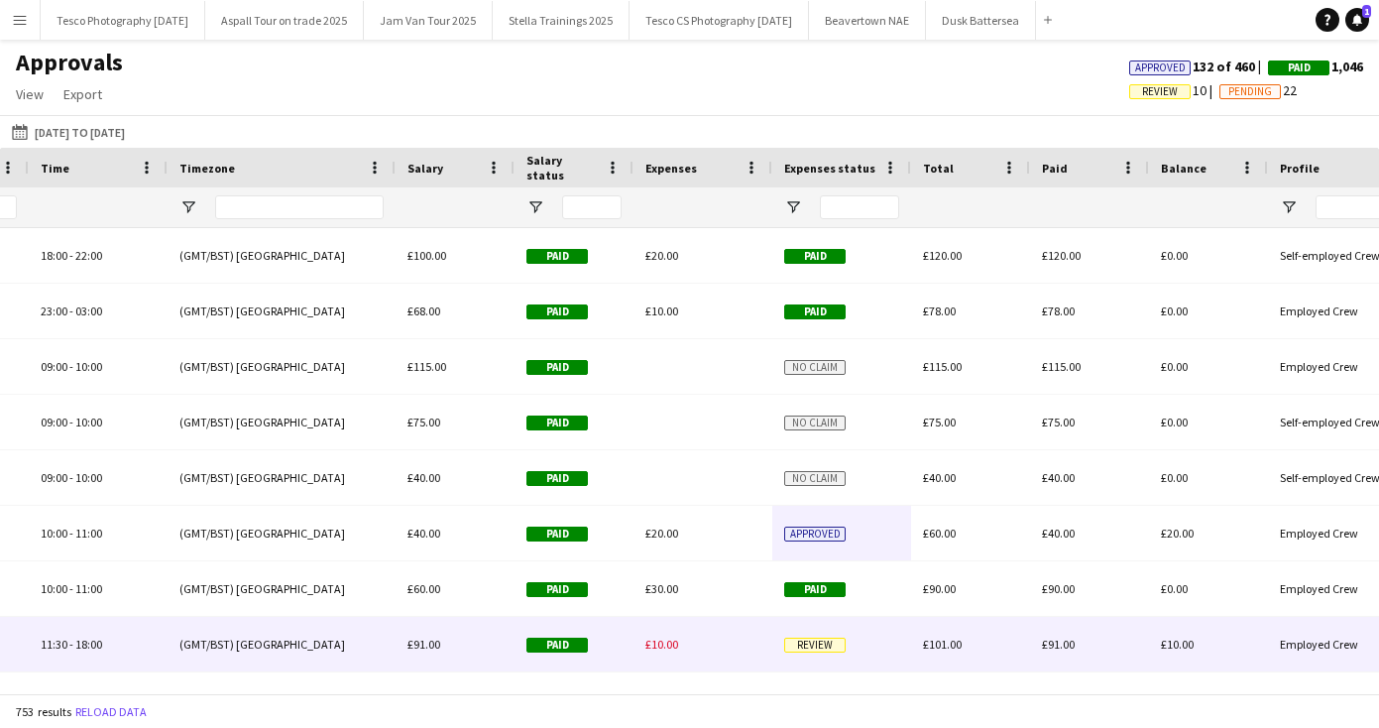
click at [813, 642] on span "Review" at bounding box center [814, 645] width 61 height 15
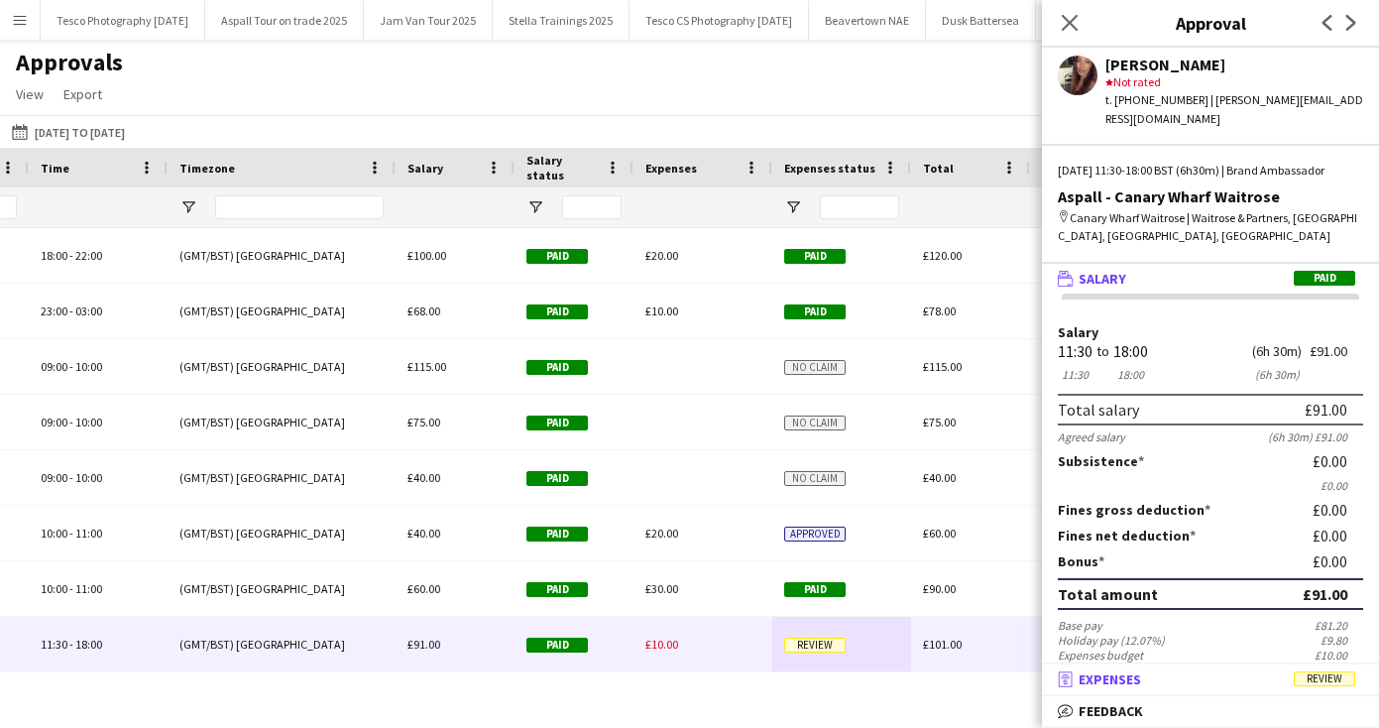
click at [1118, 670] on span "Expenses" at bounding box center [1110, 679] width 62 height 18
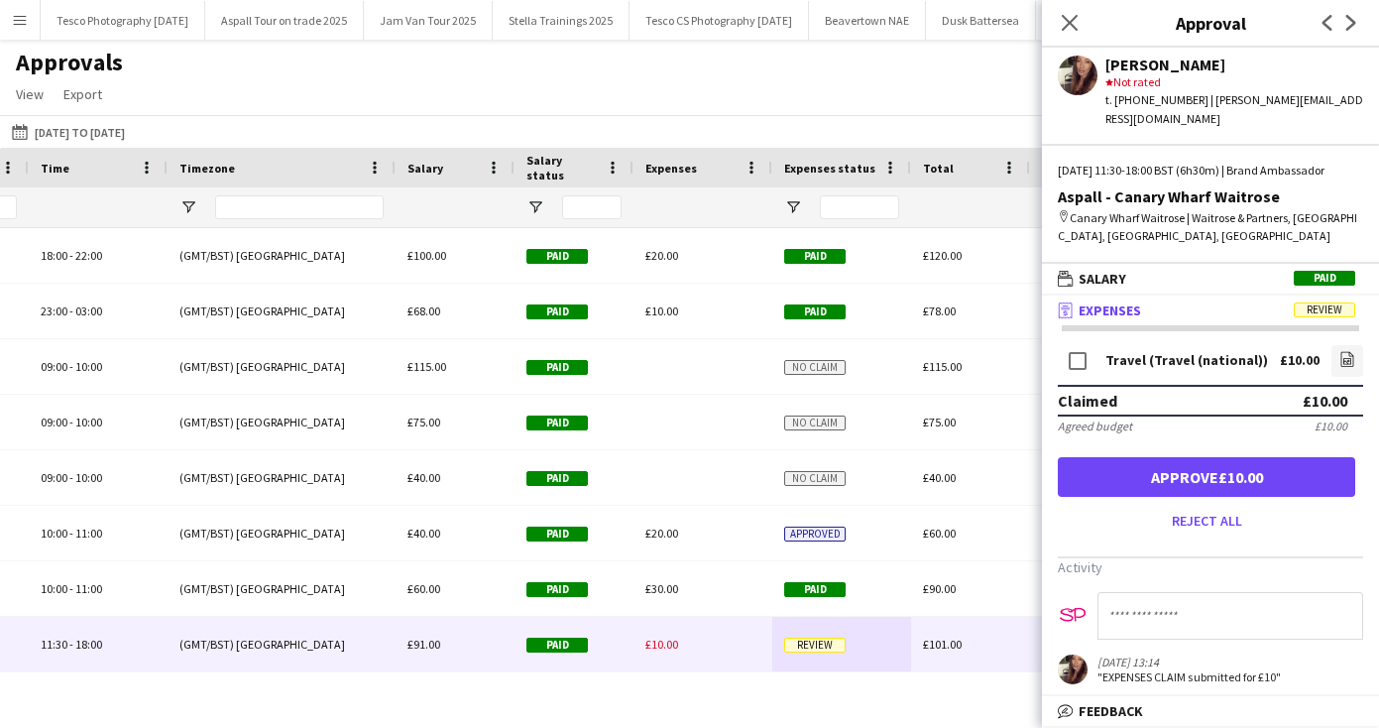
click at [1188, 475] on button "Approve £10.00" at bounding box center [1206, 477] width 297 height 40
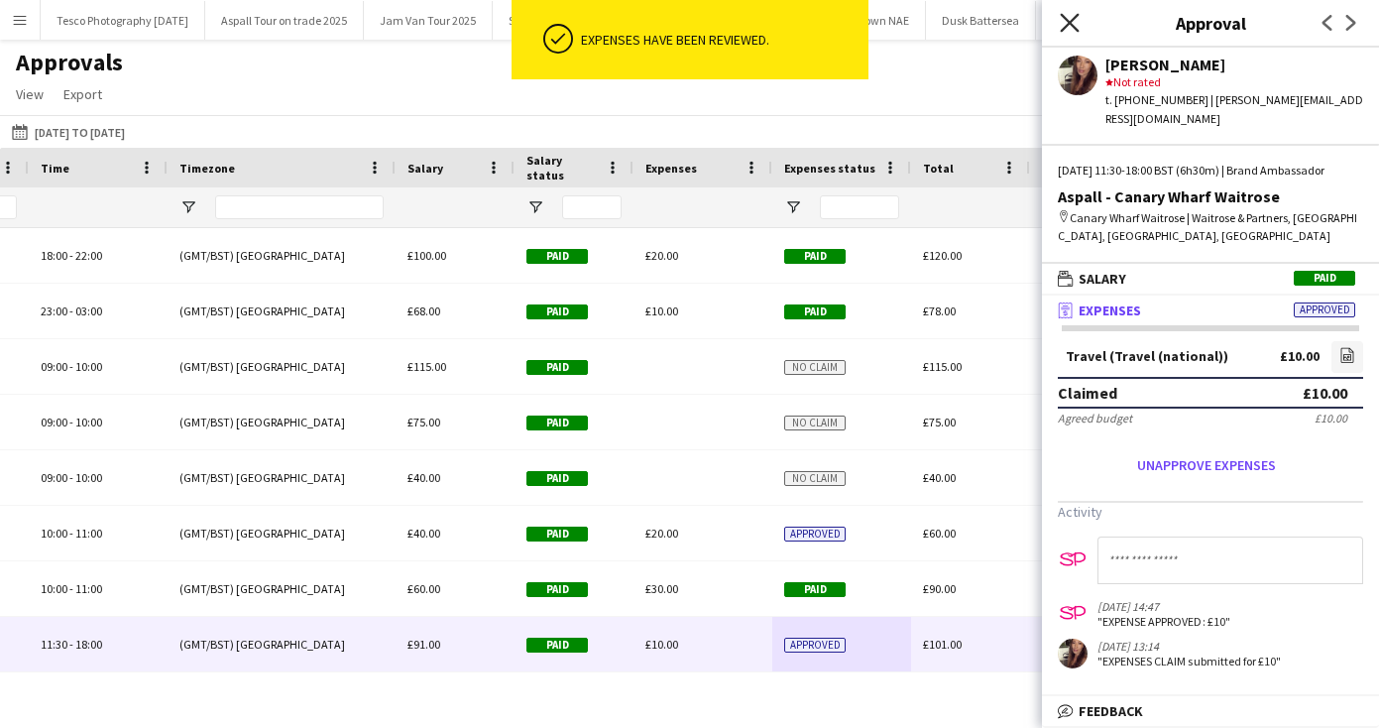
click at [1072, 17] on icon "Close pop-in" at bounding box center [1069, 22] width 19 height 19
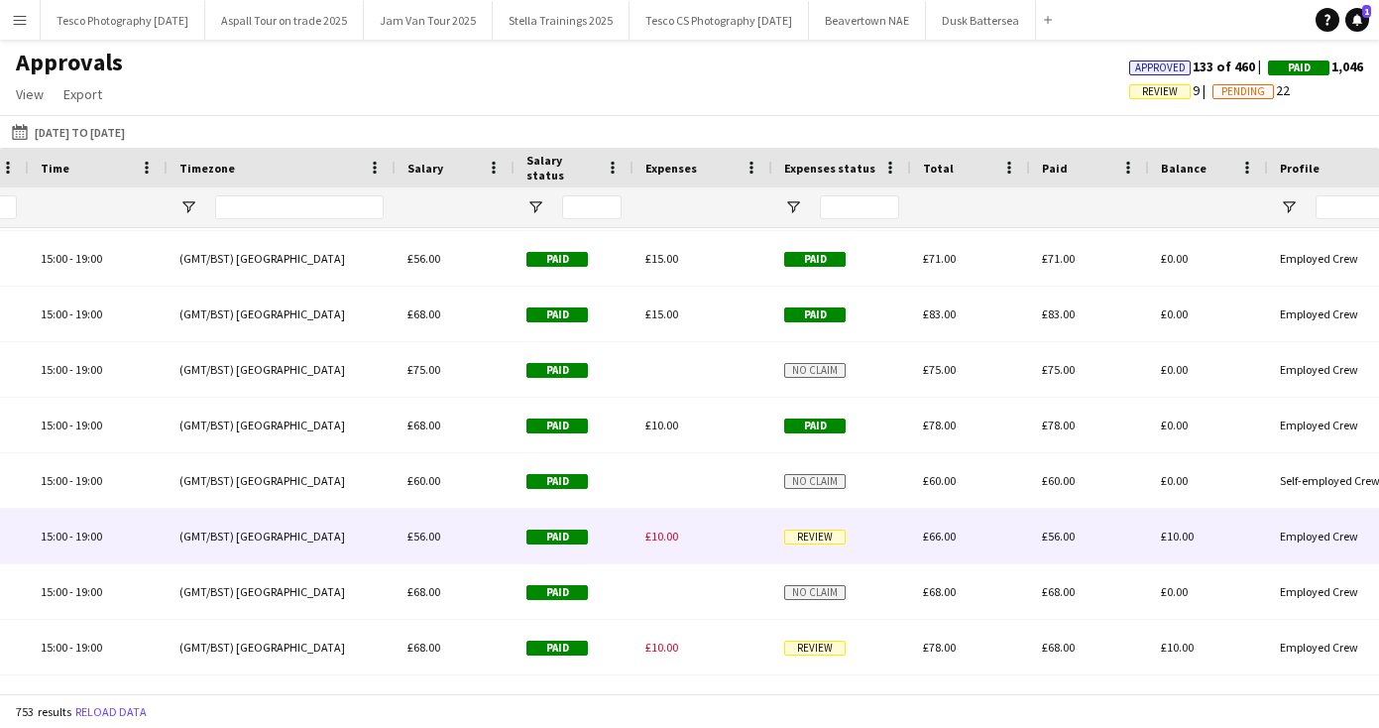
click at [813, 532] on span "Review" at bounding box center [814, 536] width 61 height 15
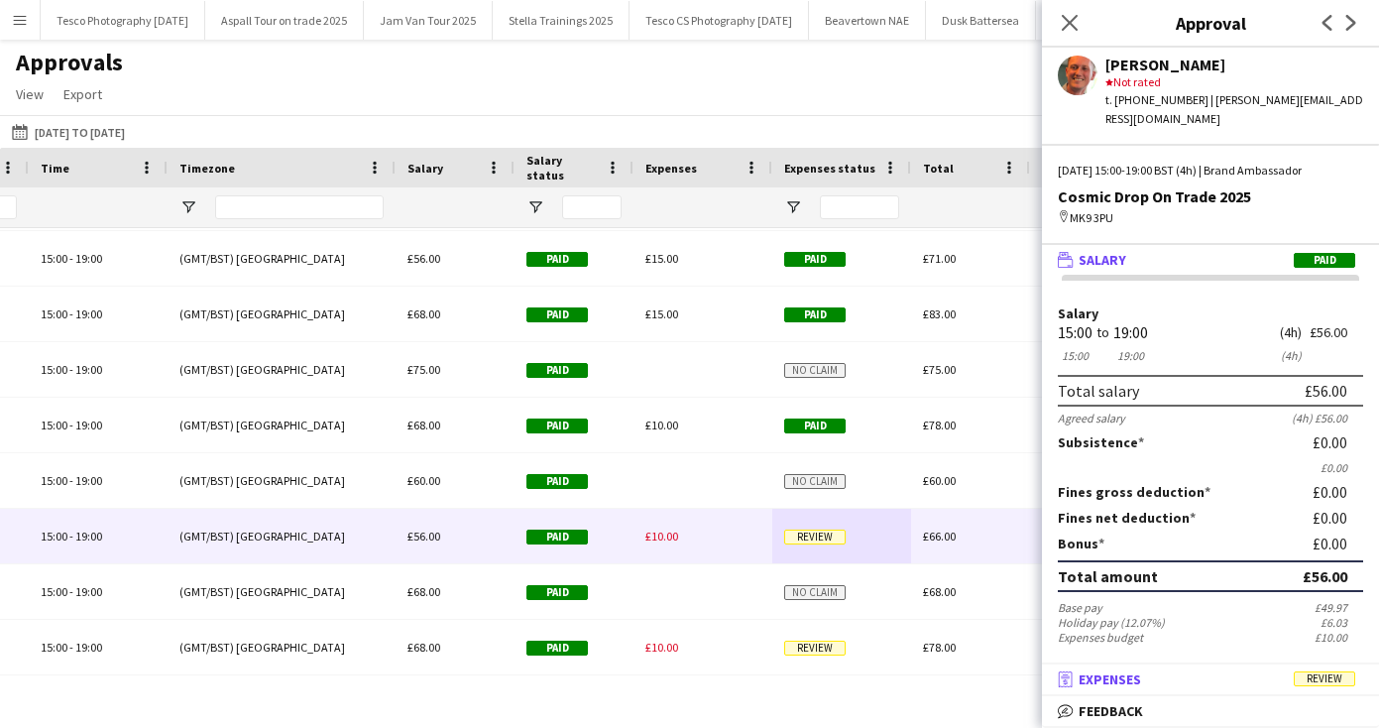
click at [1134, 680] on span "Expenses" at bounding box center [1110, 679] width 62 height 18
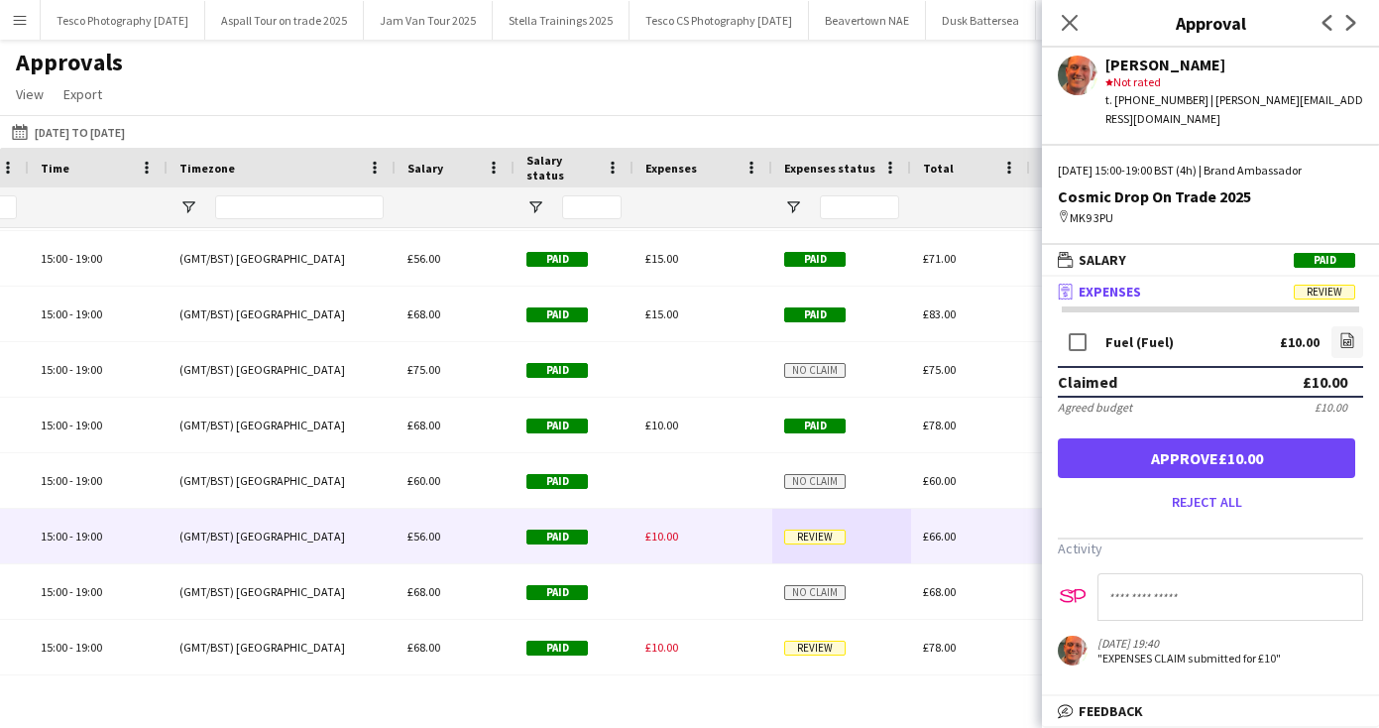
click at [1126, 288] on span "Expenses" at bounding box center [1110, 292] width 62 height 18
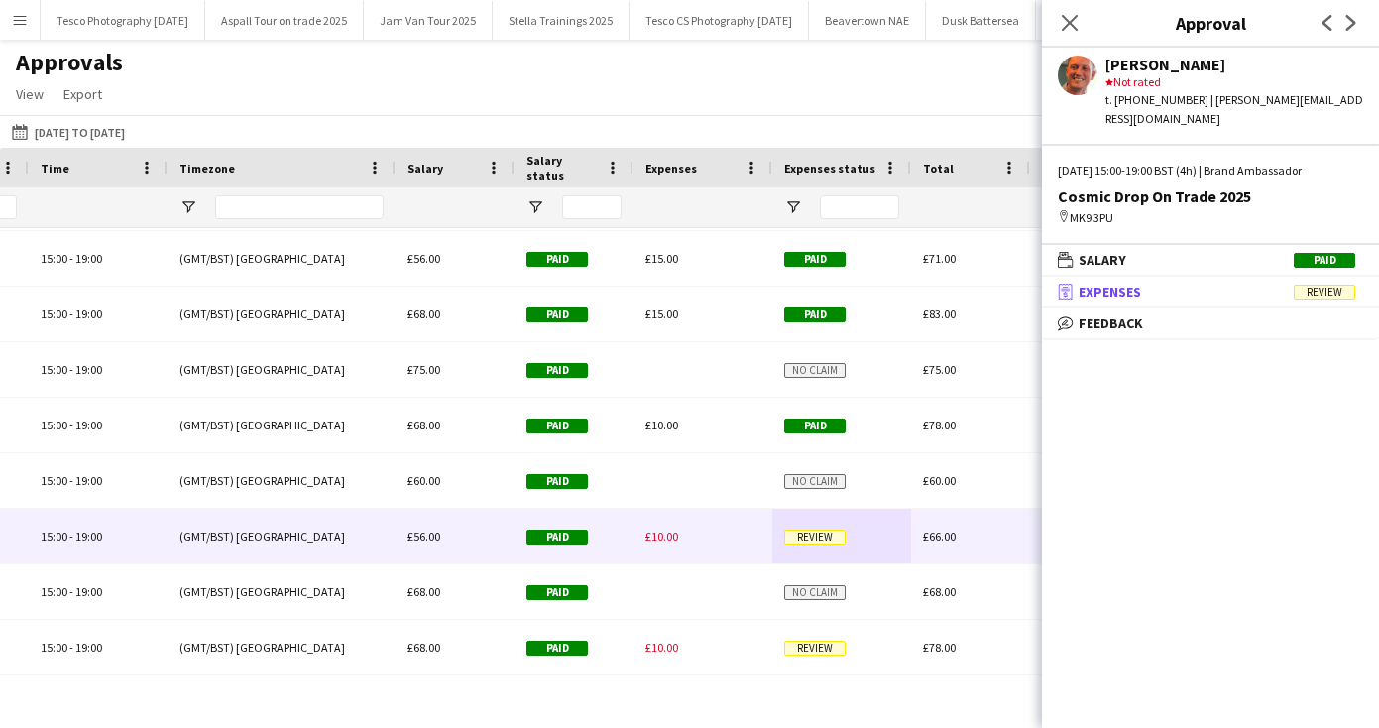
click at [1126, 289] on span "Expenses" at bounding box center [1110, 292] width 62 height 18
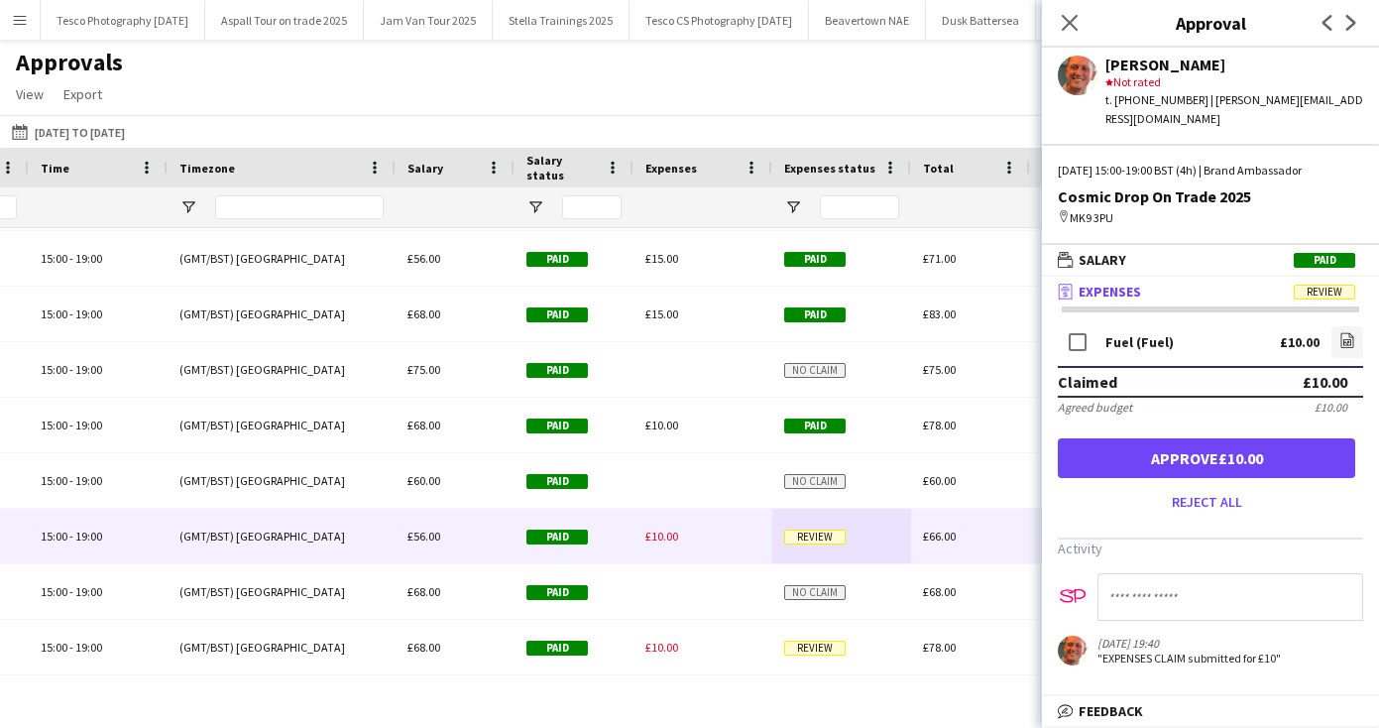
click at [1215, 452] on button "Approve £10.00" at bounding box center [1206, 458] width 297 height 40
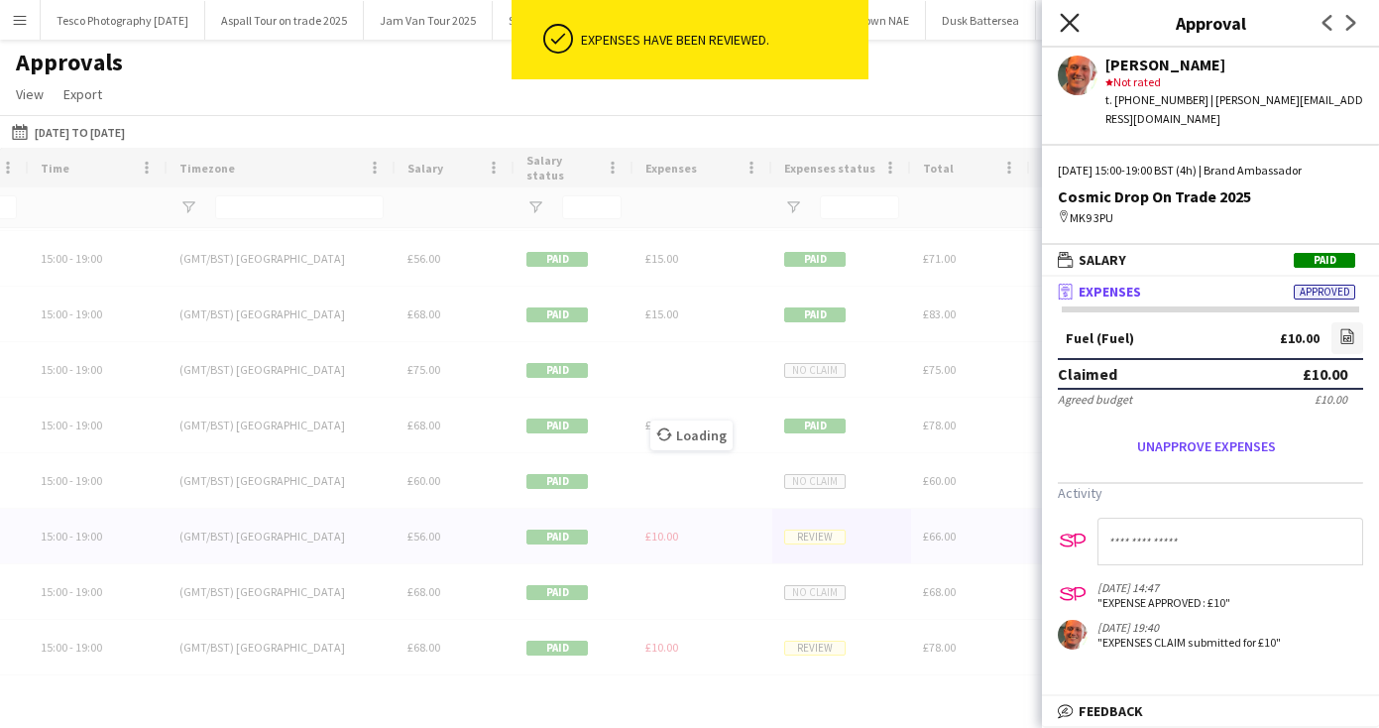
click at [1069, 16] on icon "Close pop-in" at bounding box center [1069, 22] width 19 height 19
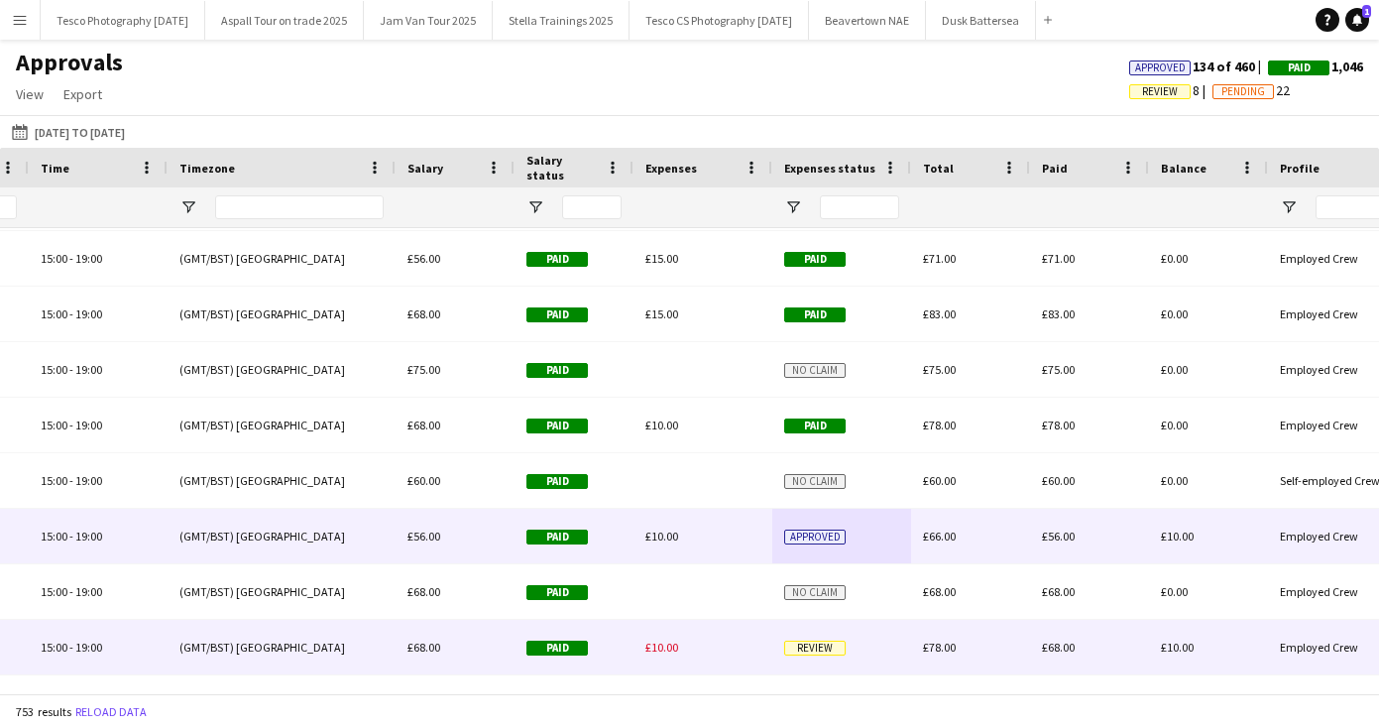
click at [827, 645] on span "Review" at bounding box center [814, 648] width 61 height 15
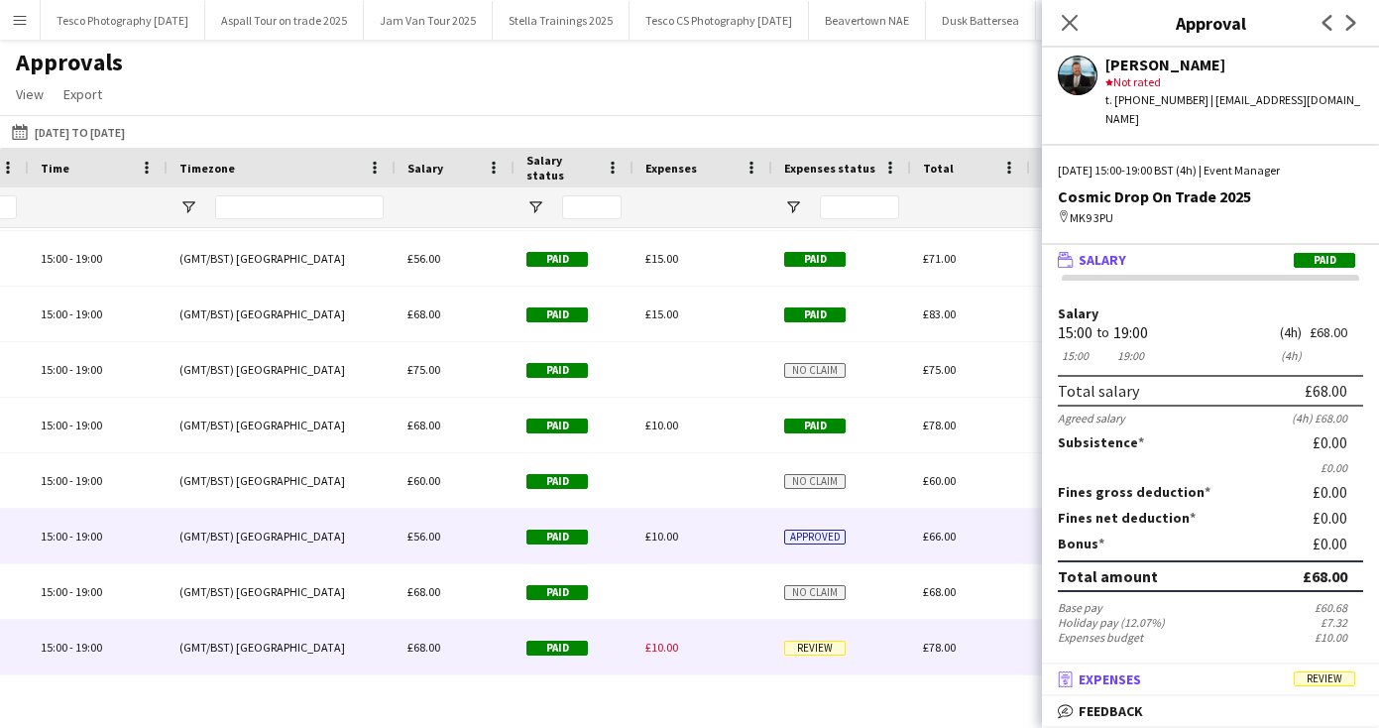
click at [1145, 676] on mat-panel-title "receipt Expenses Review" at bounding box center [1206, 679] width 329 height 18
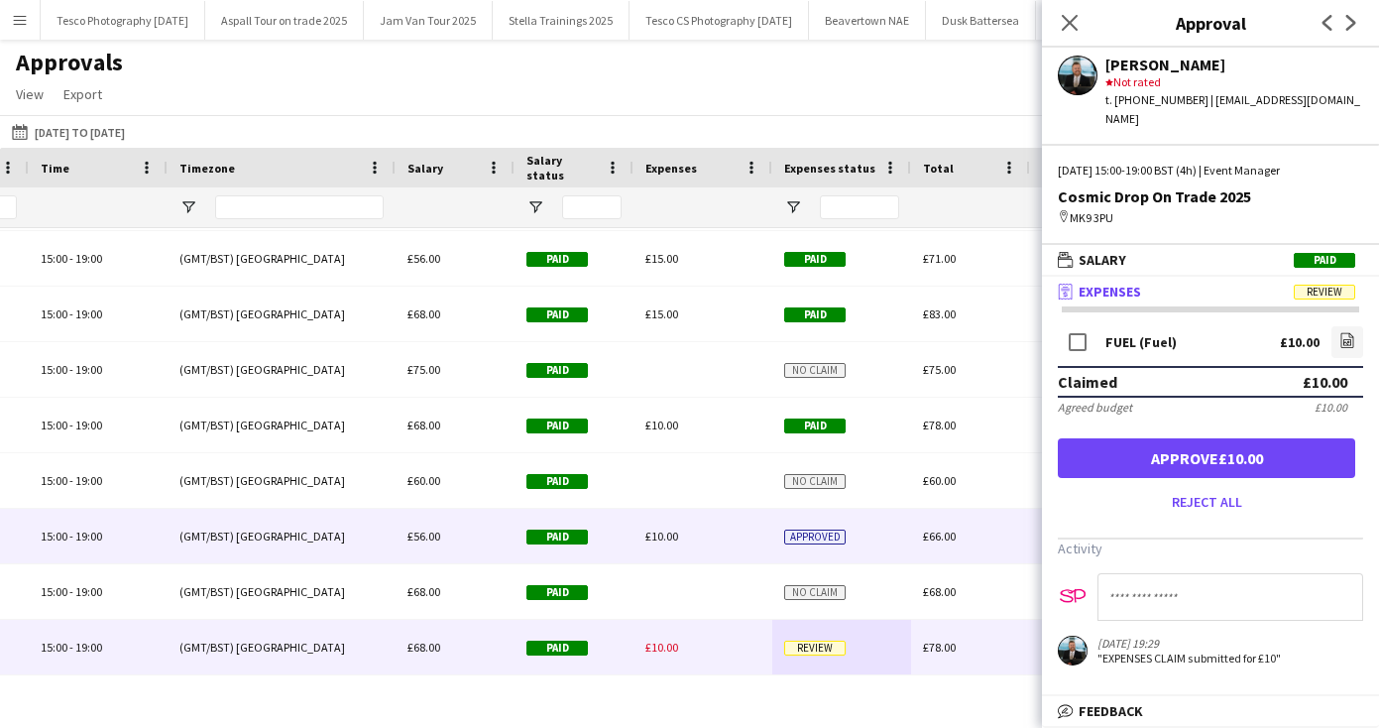
click at [1187, 438] on button "Approve £10.00" at bounding box center [1206, 458] width 297 height 40
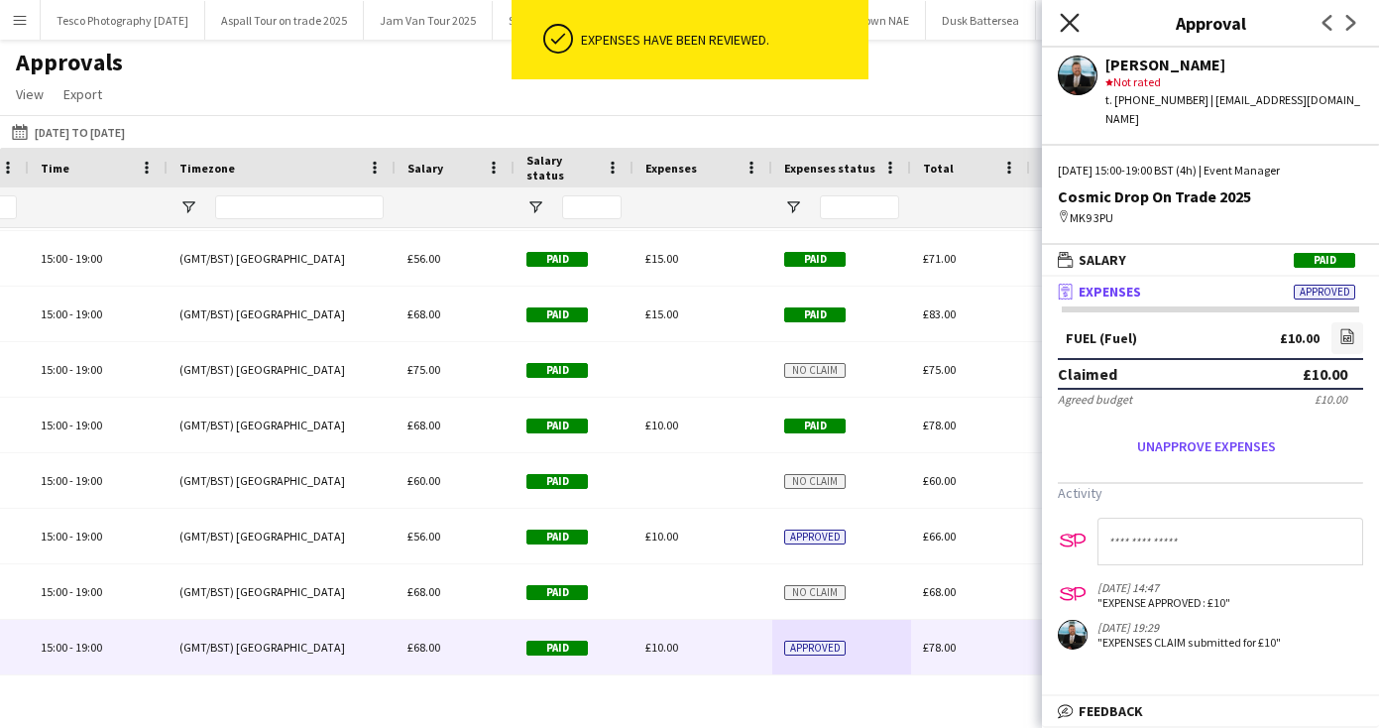
click at [1071, 22] on icon at bounding box center [1069, 22] width 19 height 19
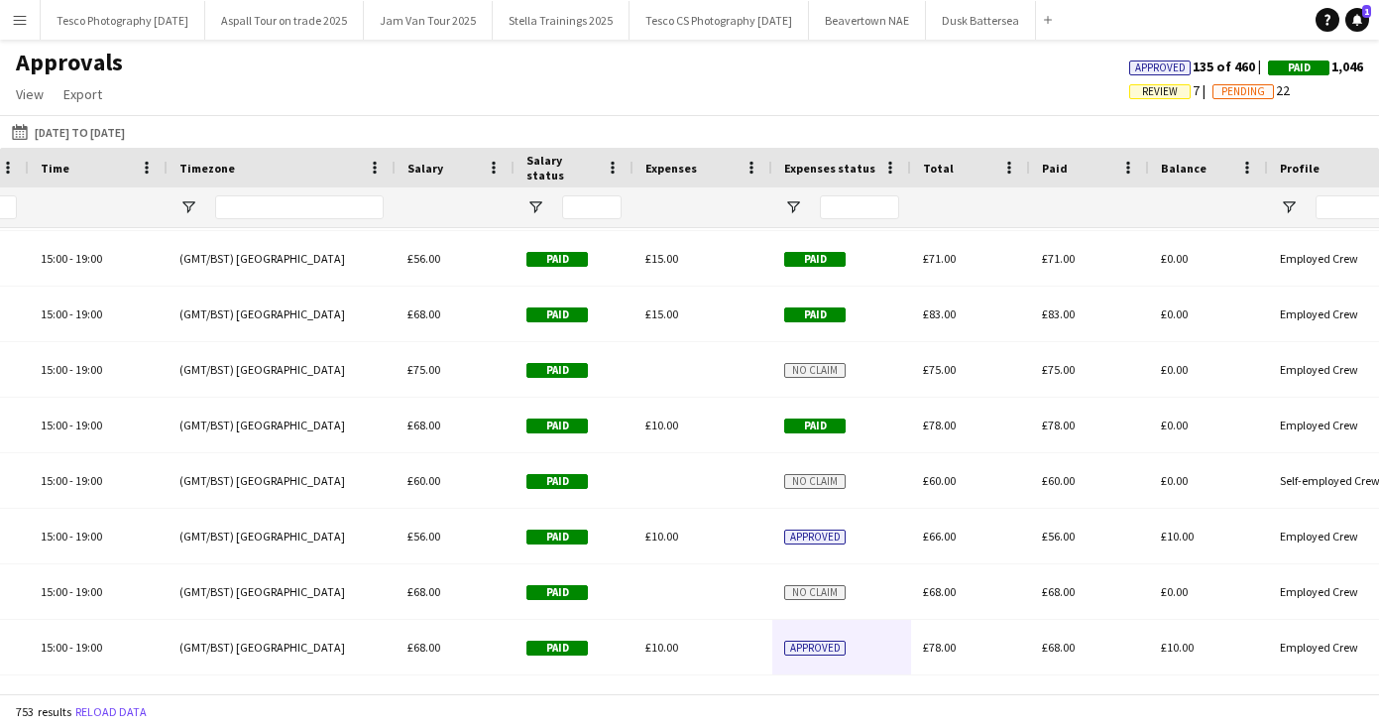
click at [1156, 89] on span "Review" at bounding box center [1160, 91] width 36 height 13
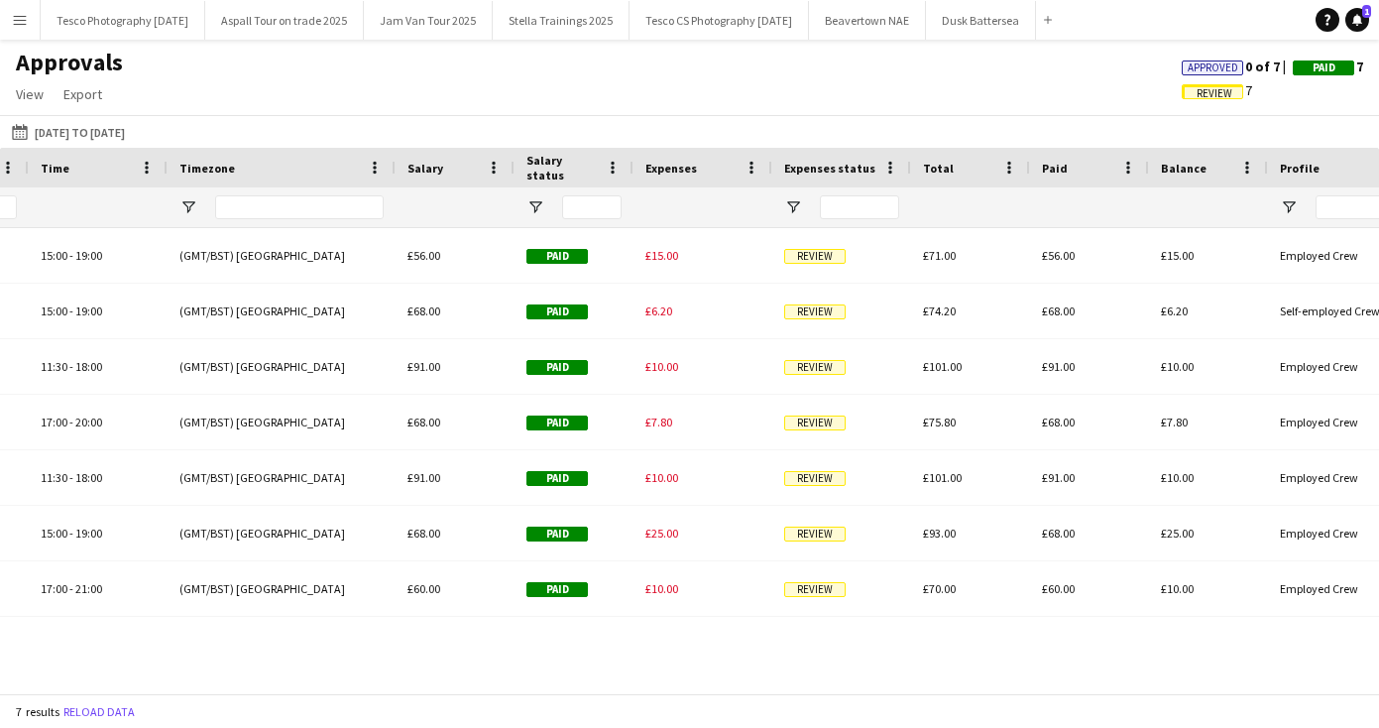
scroll to position [0, 0]
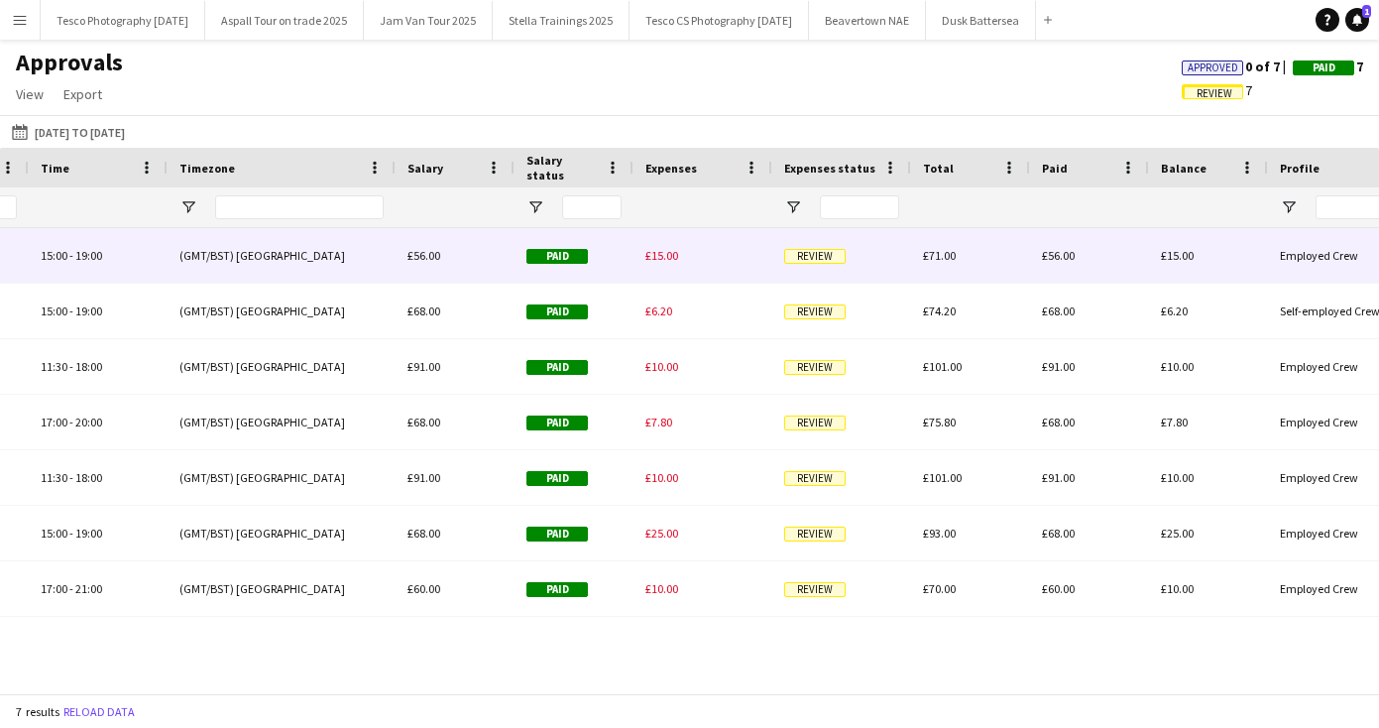
click at [824, 250] on span "Review" at bounding box center [814, 256] width 61 height 15
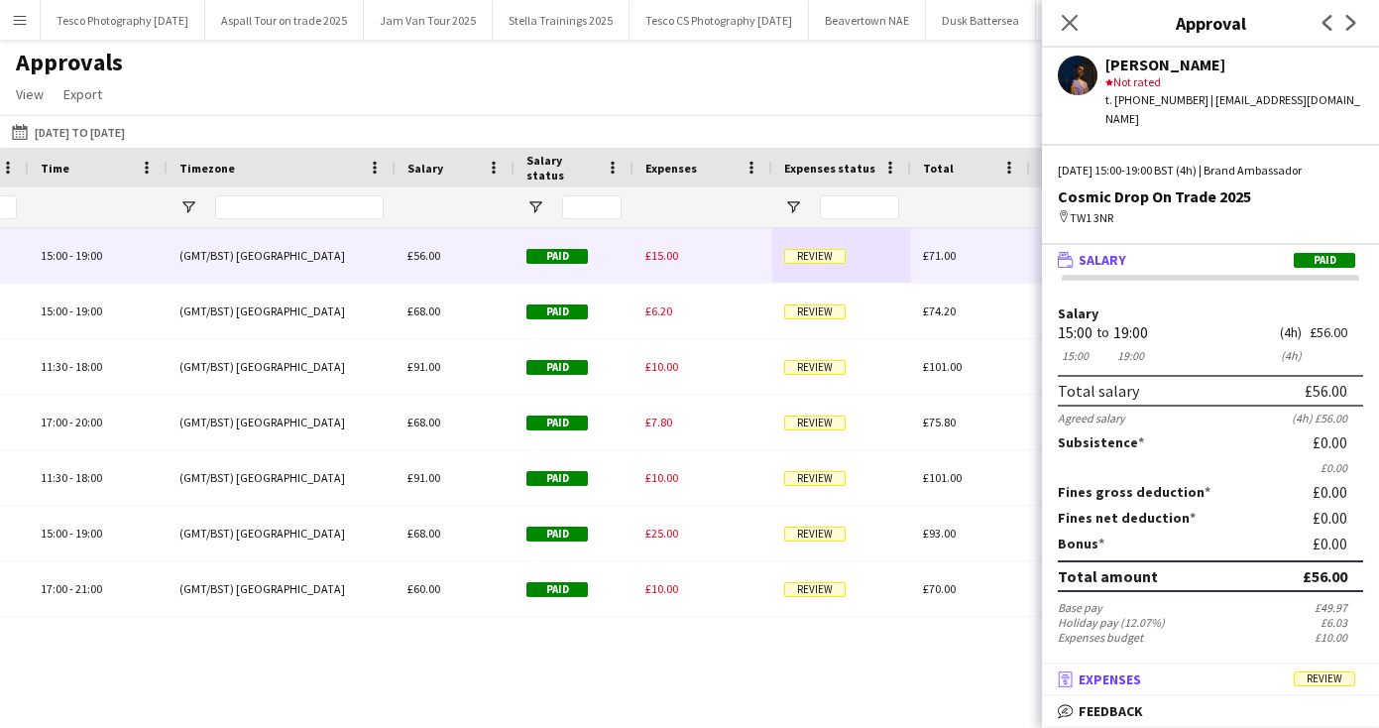
click at [1122, 681] on span "Expenses" at bounding box center [1110, 679] width 62 height 18
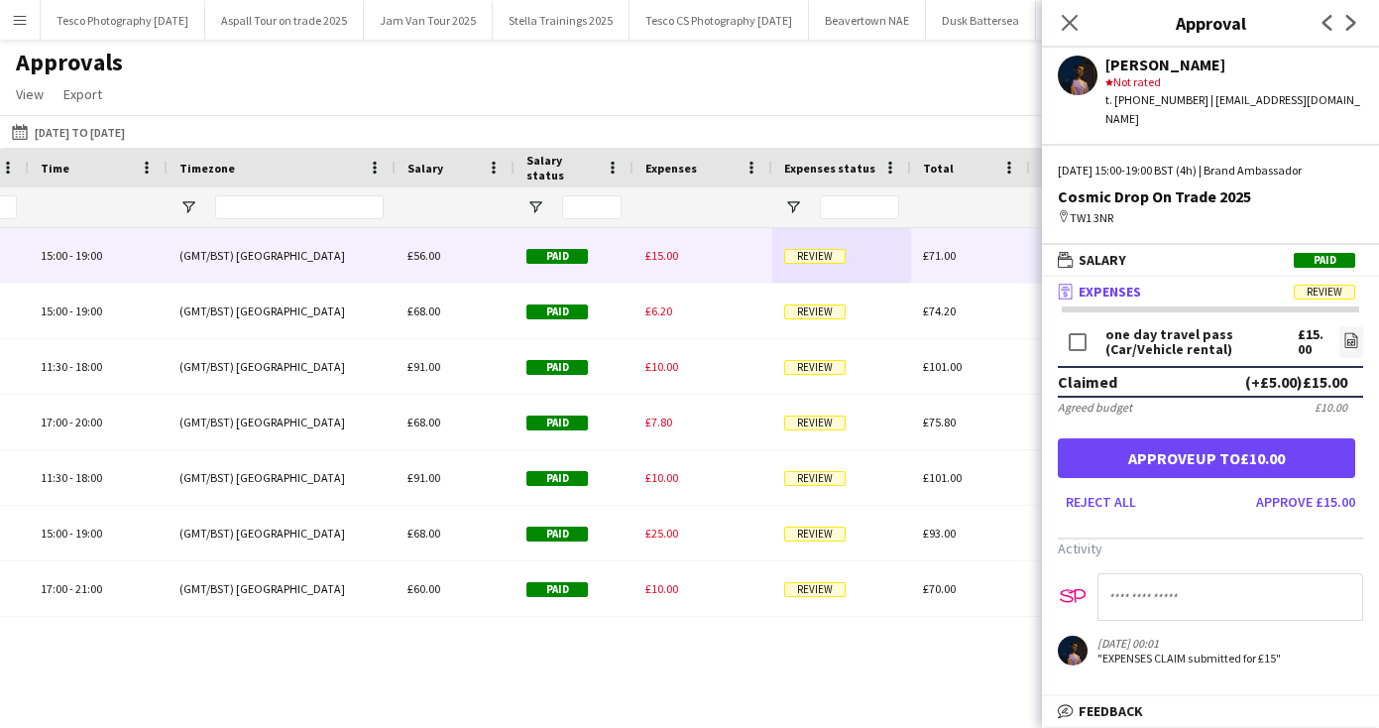
click at [1222, 439] on button "Approve up to £10.00" at bounding box center [1206, 458] width 297 height 40
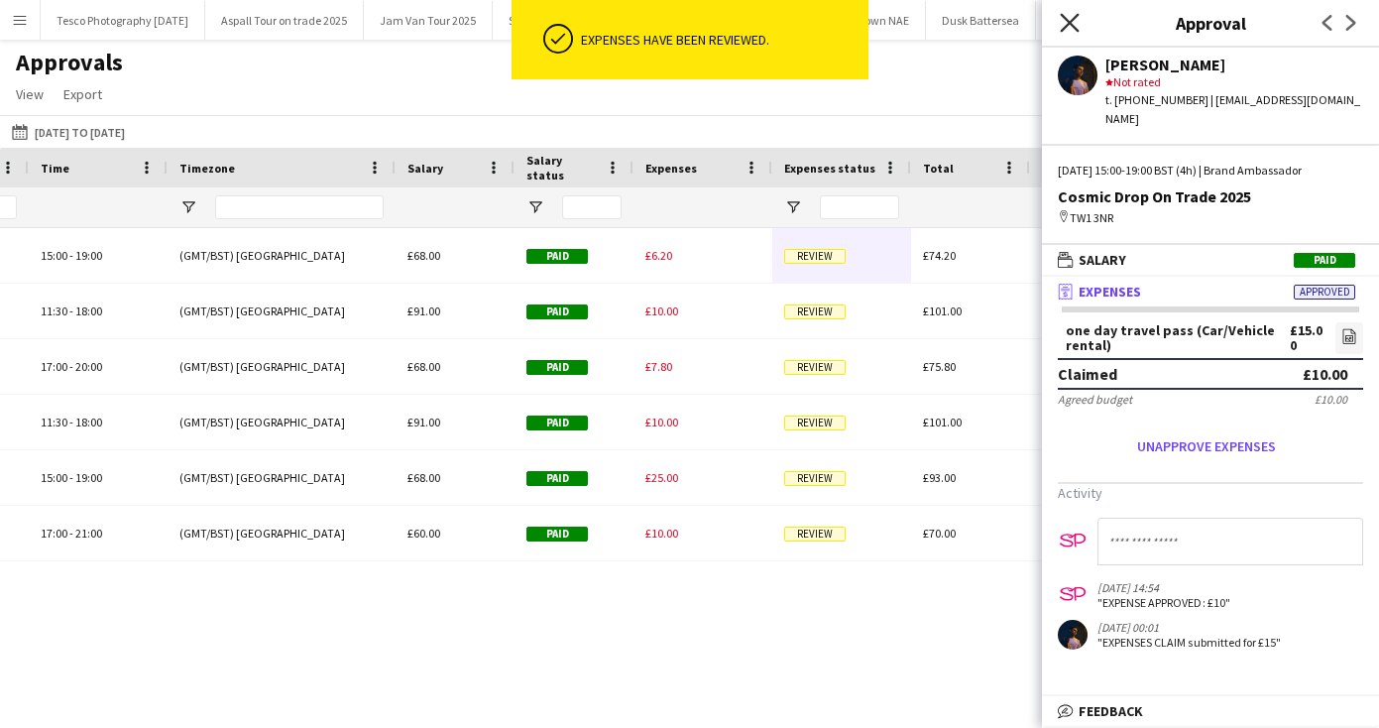
click at [1069, 22] on icon at bounding box center [1069, 22] width 19 height 19
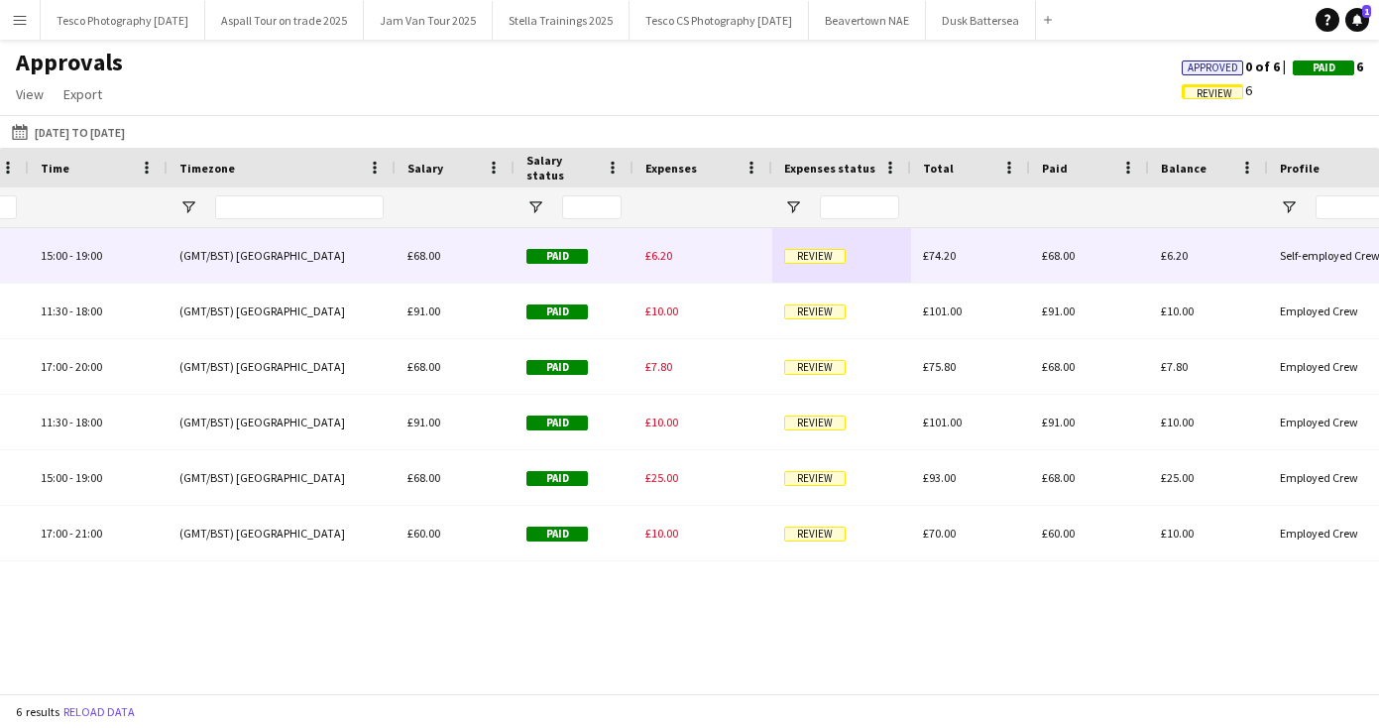
click at [831, 254] on span "Review" at bounding box center [814, 256] width 61 height 15
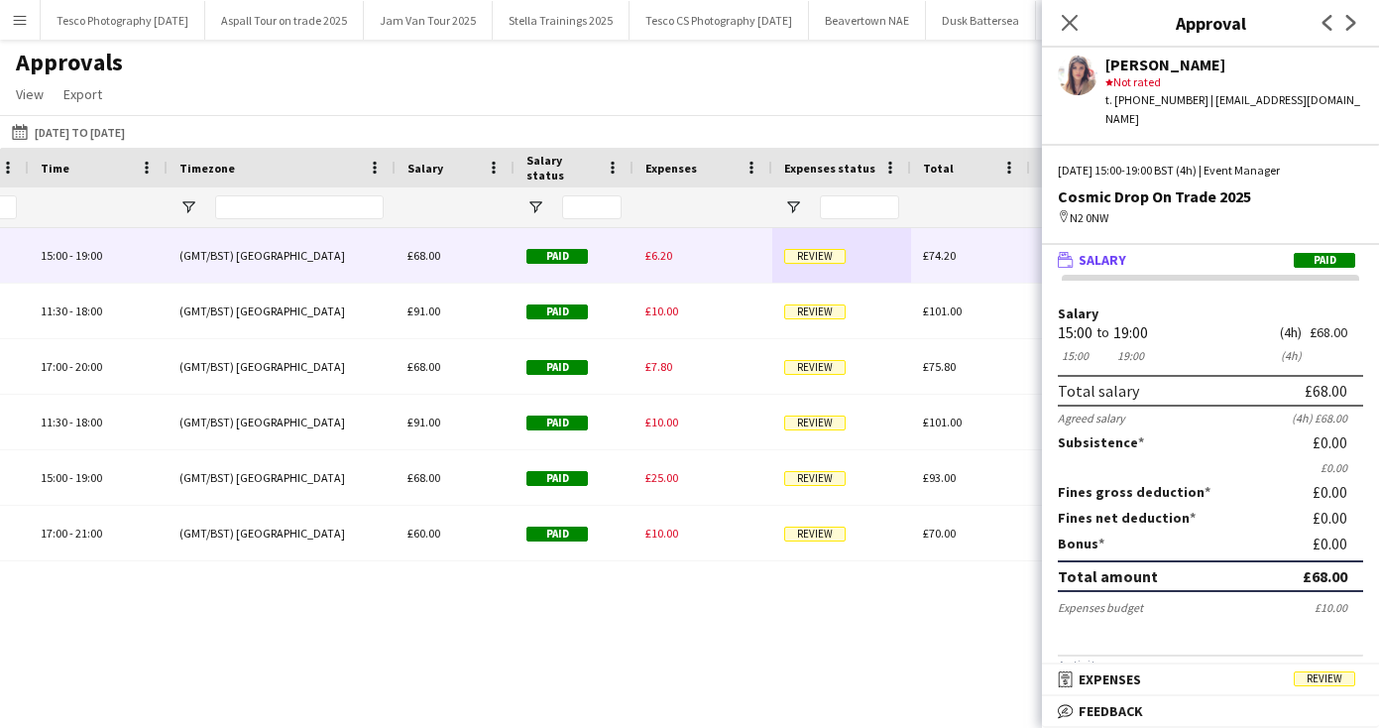
click at [1114, 672] on span "Expenses" at bounding box center [1110, 679] width 62 height 18
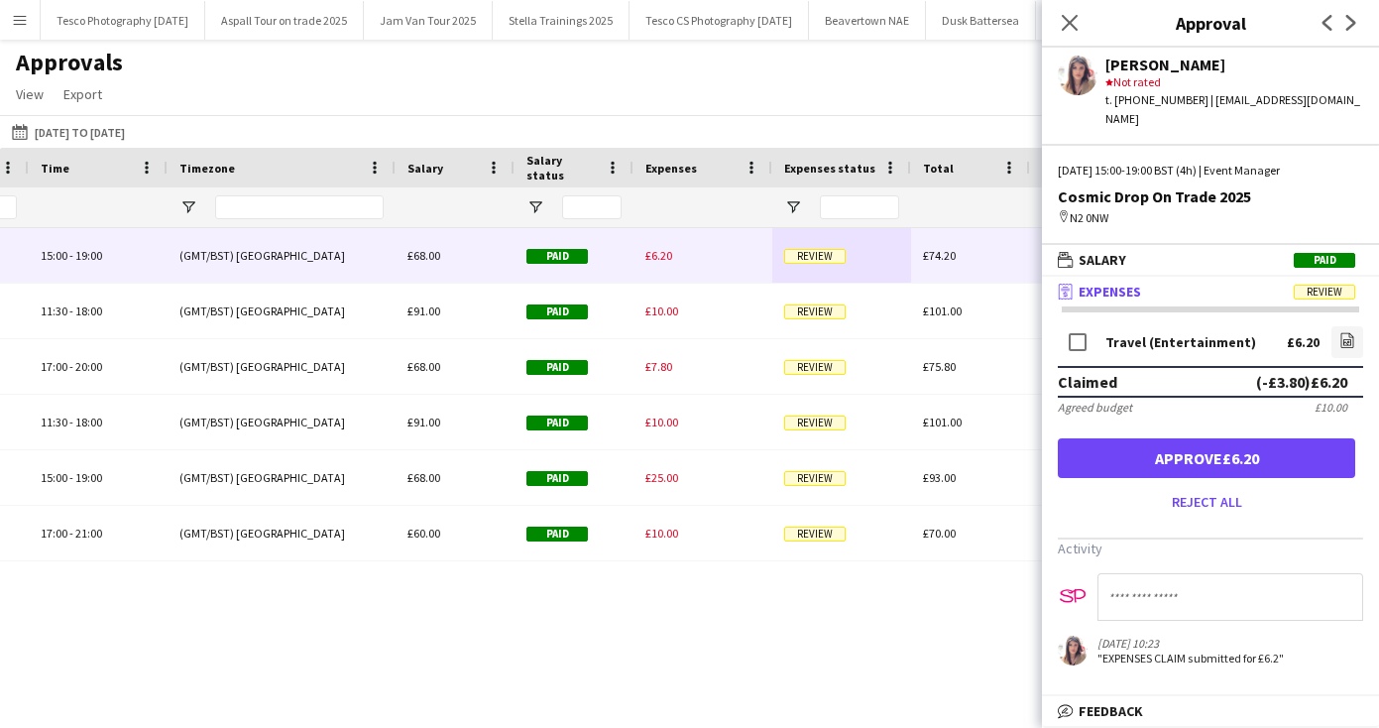
click at [1212, 439] on button "Approve £6.20" at bounding box center [1206, 458] width 297 height 40
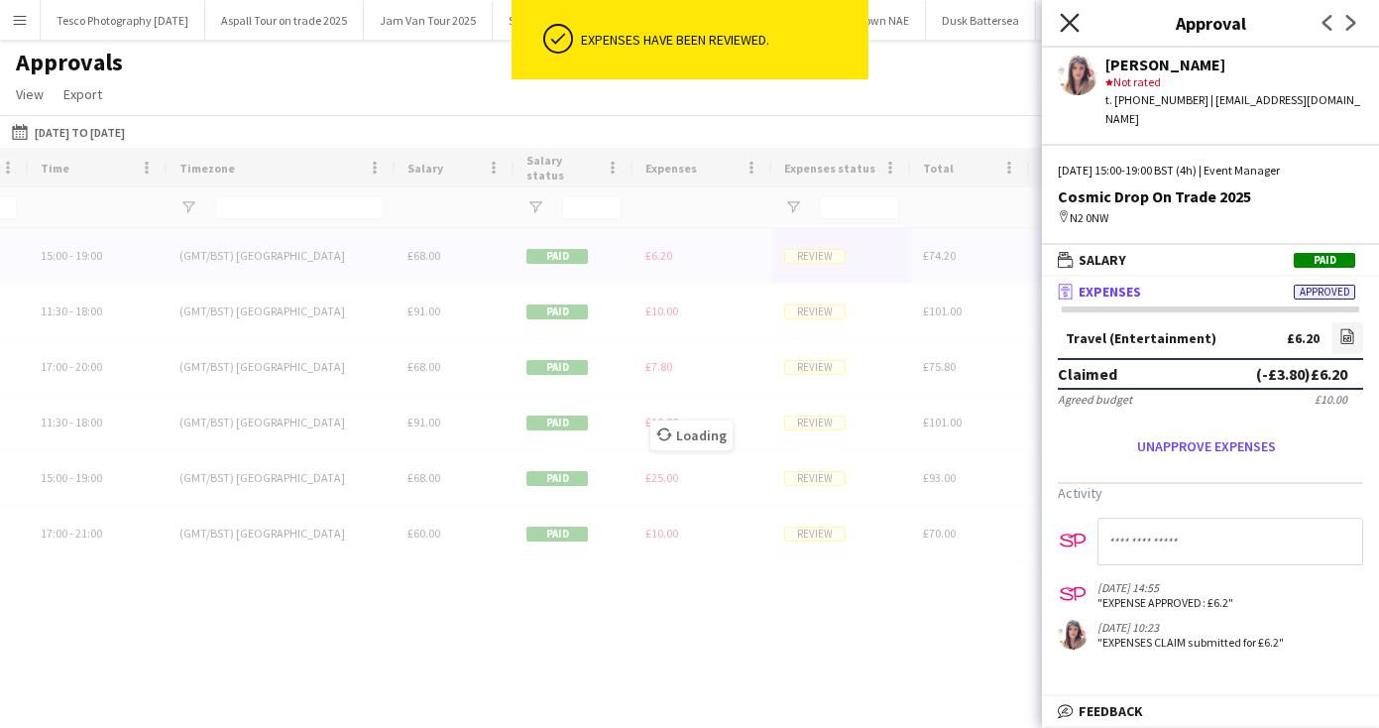
click at [1069, 18] on icon "Close pop-in" at bounding box center [1069, 22] width 19 height 19
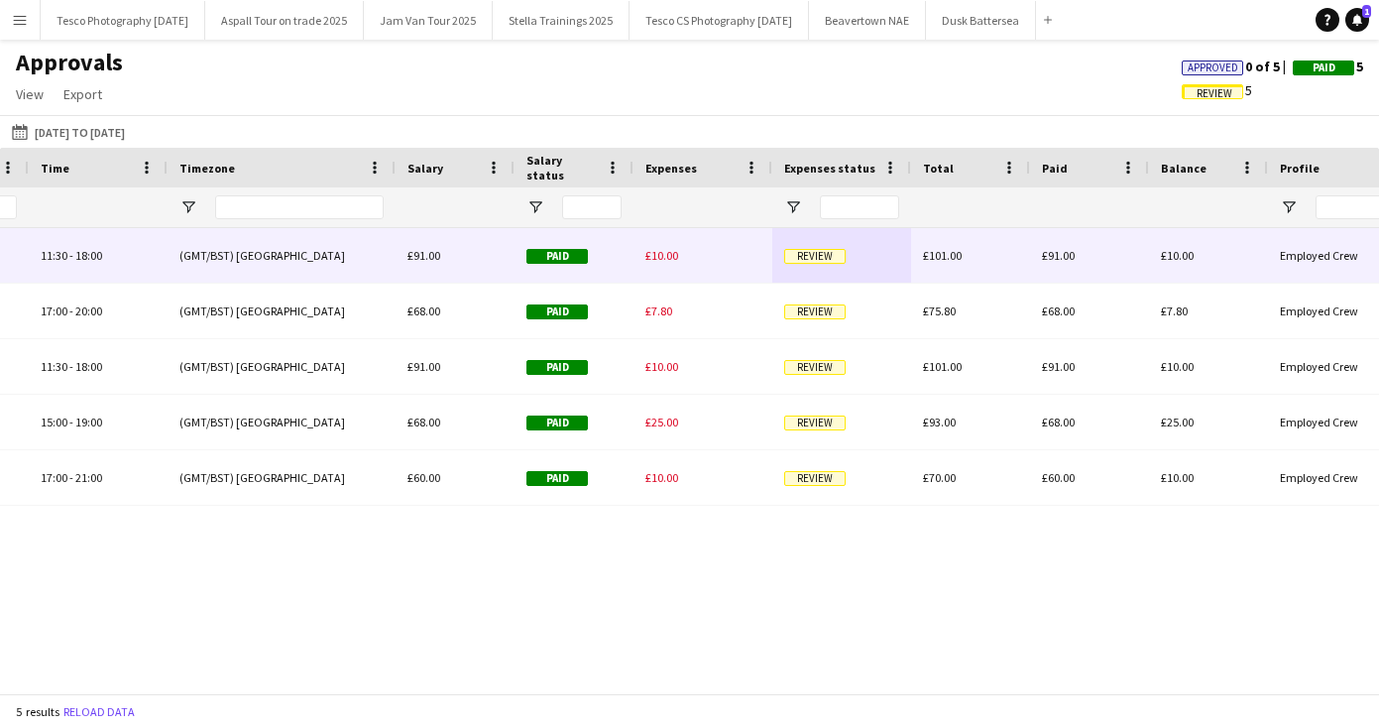
click at [824, 251] on span "Review" at bounding box center [814, 256] width 61 height 15
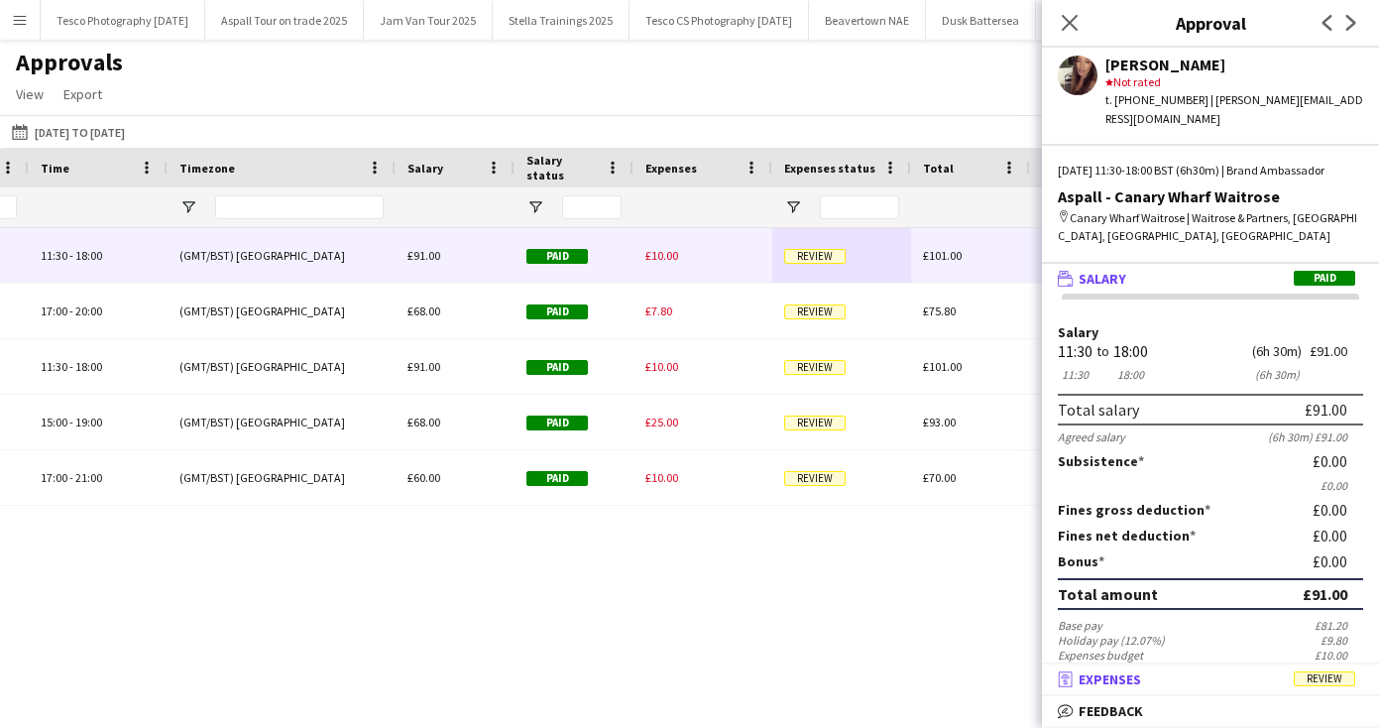
click at [1128, 678] on span "Expenses" at bounding box center [1110, 679] width 62 height 18
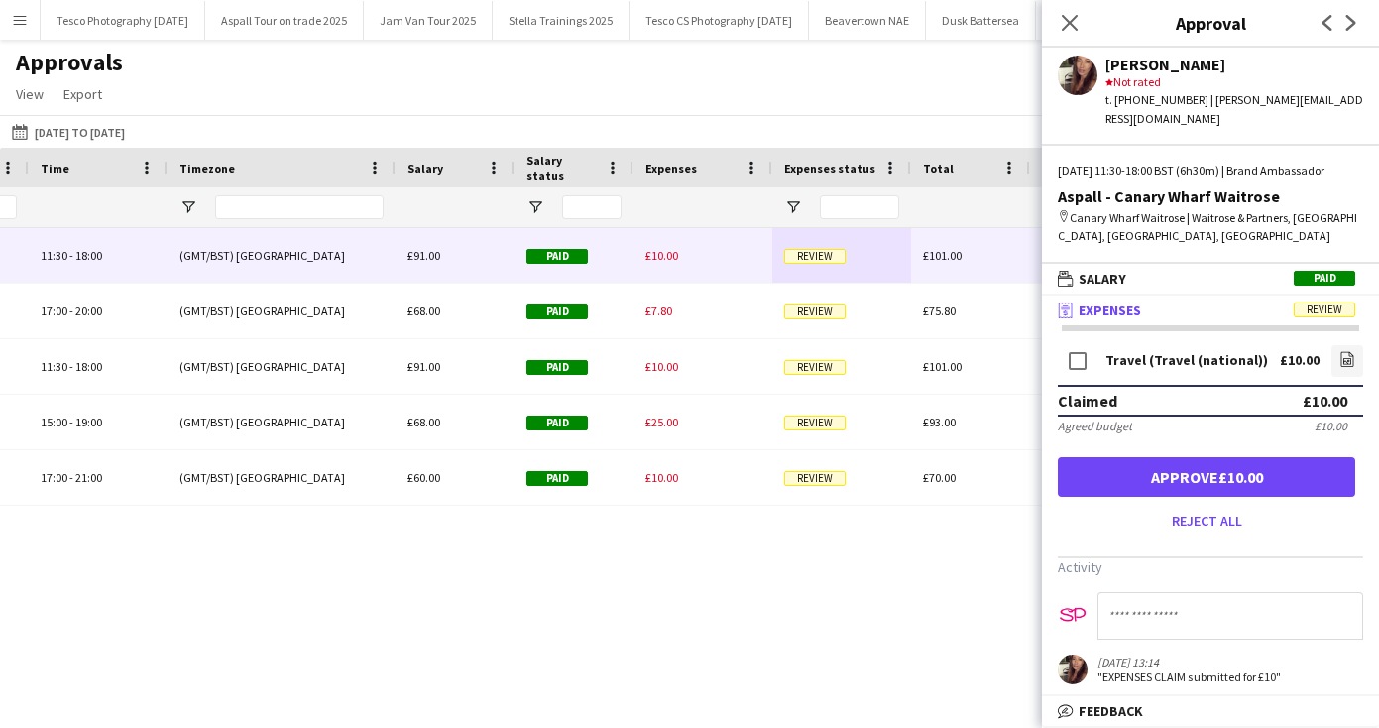
click at [1181, 468] on button "Approve £10.00" at bounding box center [1206, 477] width 297 height 40
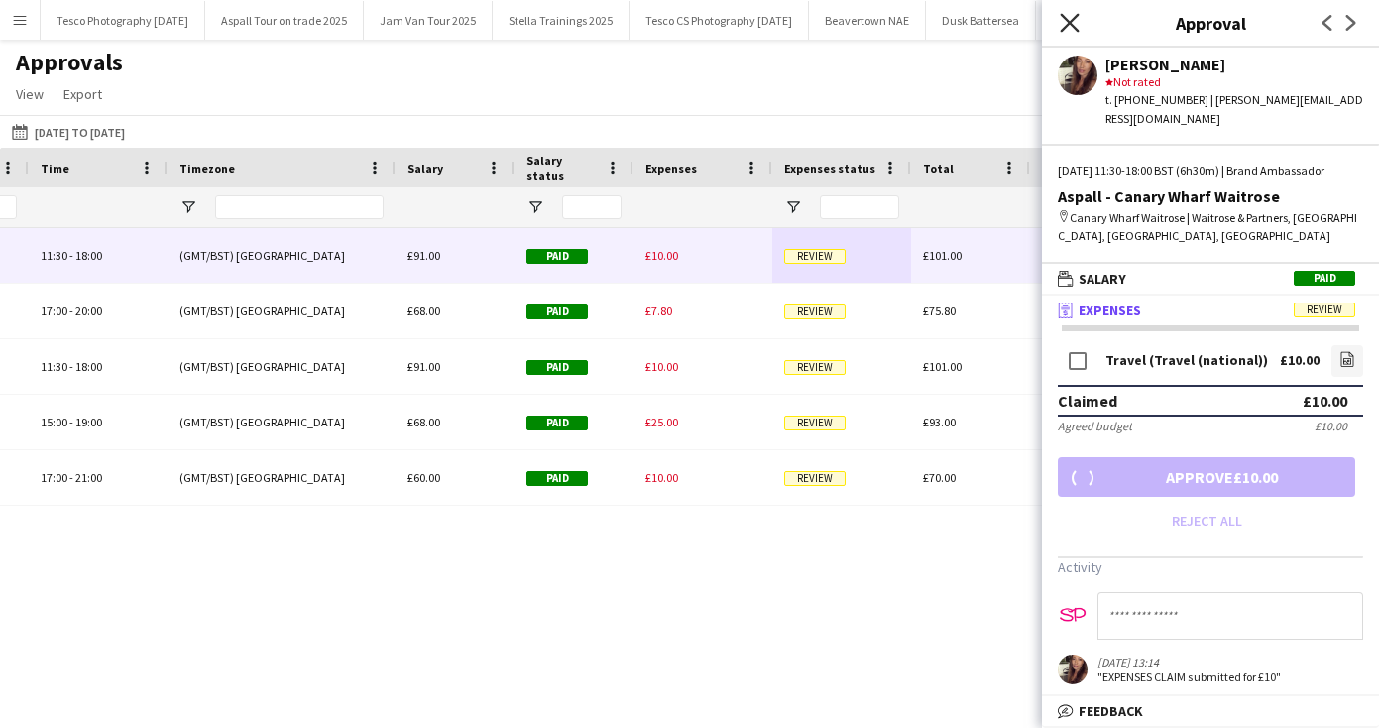
click at [1070, 16] on icon "Close pop-in" at bounding box center [1069, 22] width 19 height 19
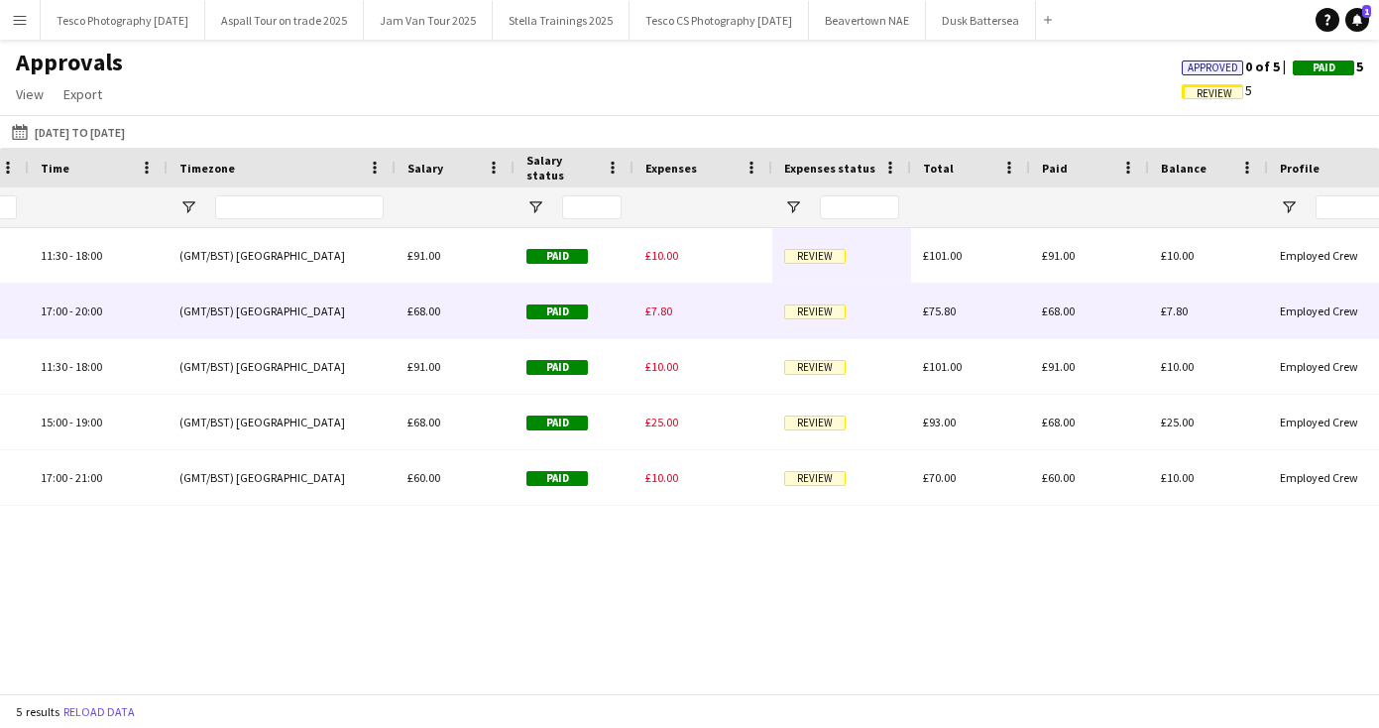
click at [826, 305] on span "Review" at bounding box center [814, 311] width 61 height 15
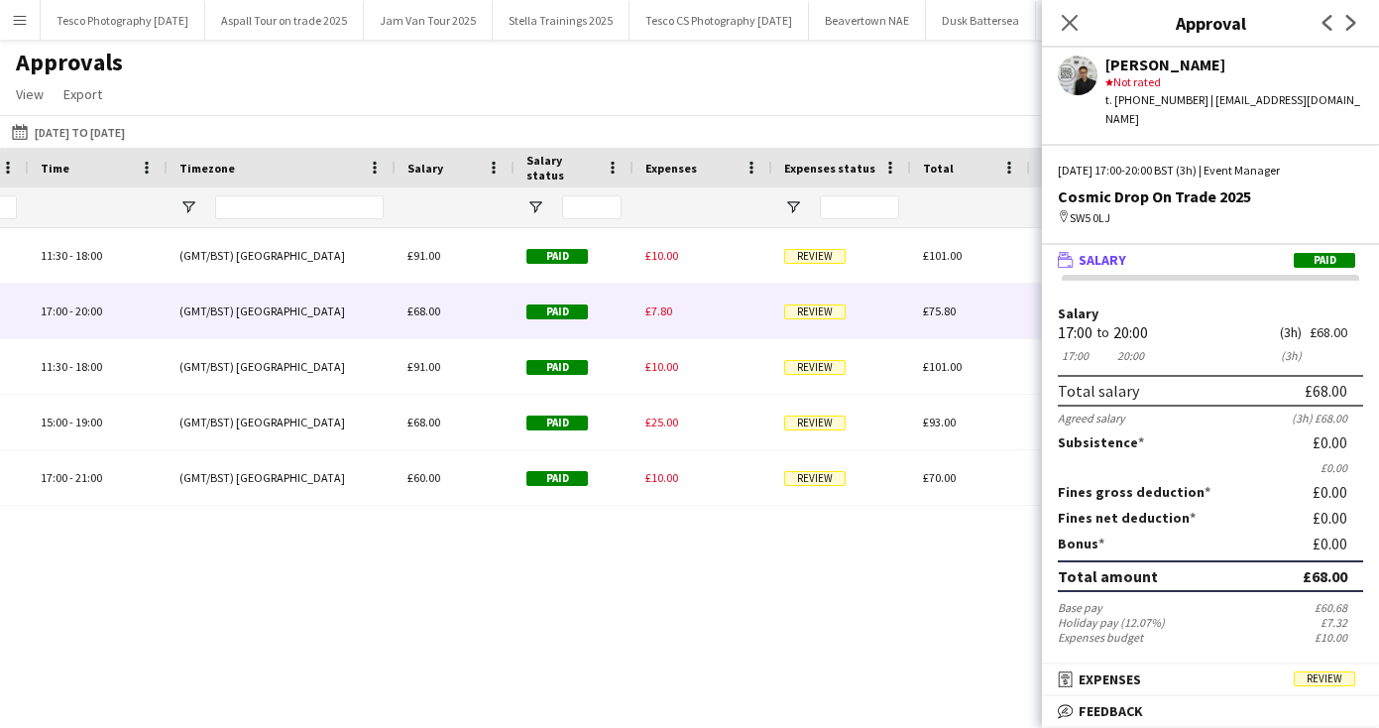
click at [1139, 684] on span "Expenses" at bounding box center [1110, 679] width 62 height 18
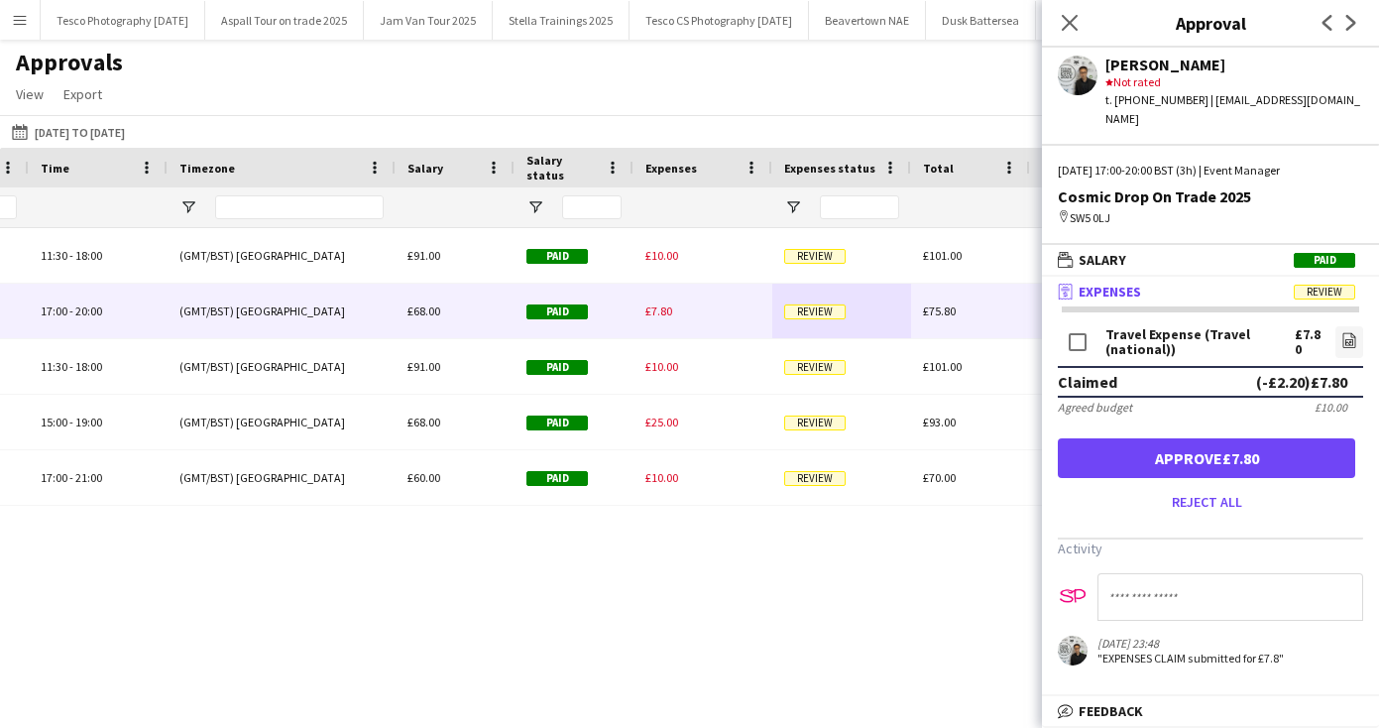
click at [1225, 454] on button "Approve £7.80" at bounding box center [1206, 458] width 297 height 40
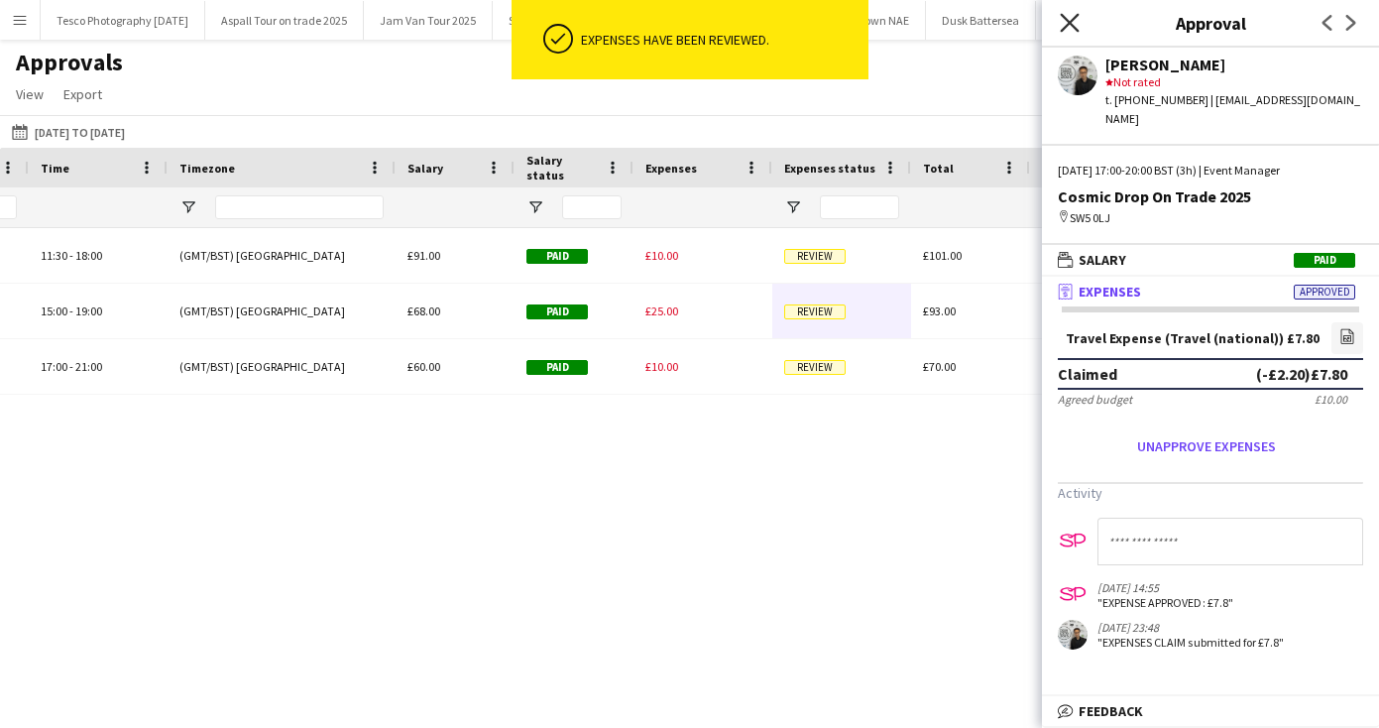
click at [1068, 20] on icon at bounding box center [1069, 22] width 19 height 19
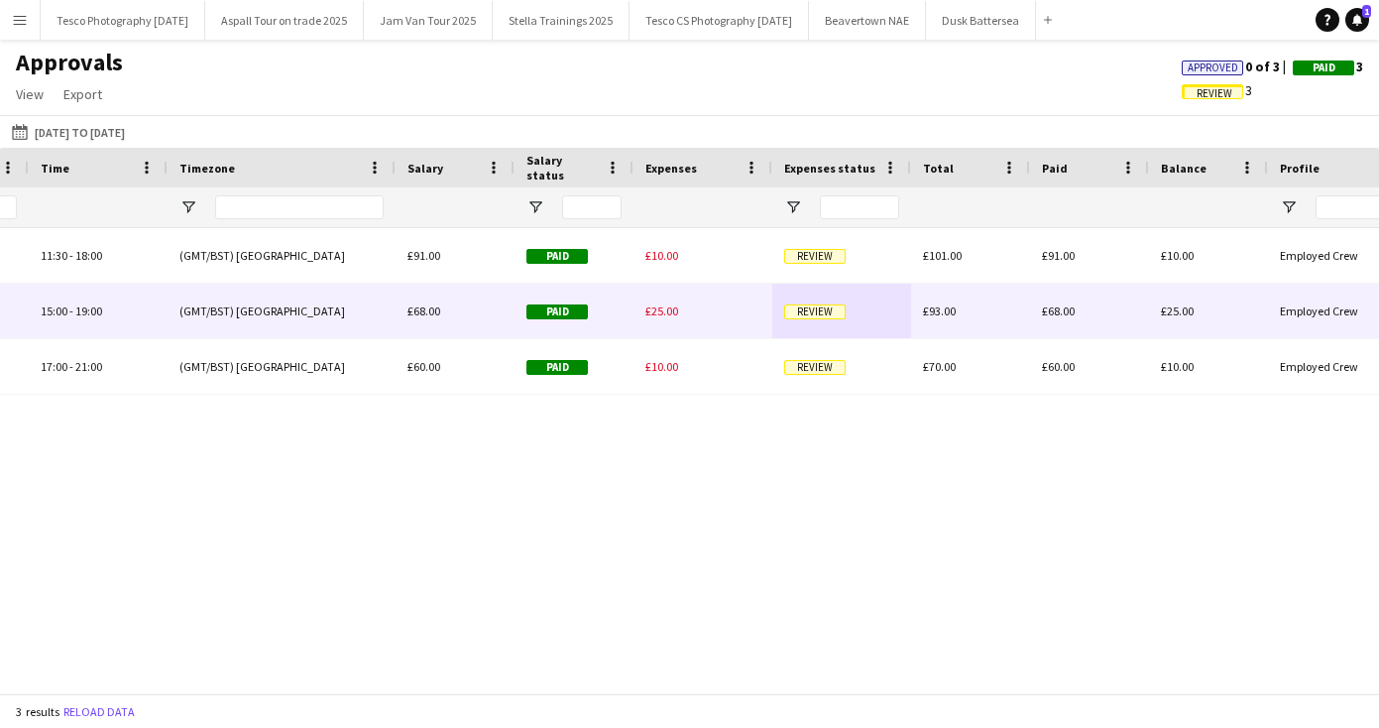
click at [813, 306] on span "Review" at bounding box center [814, 311] width 61 height 15
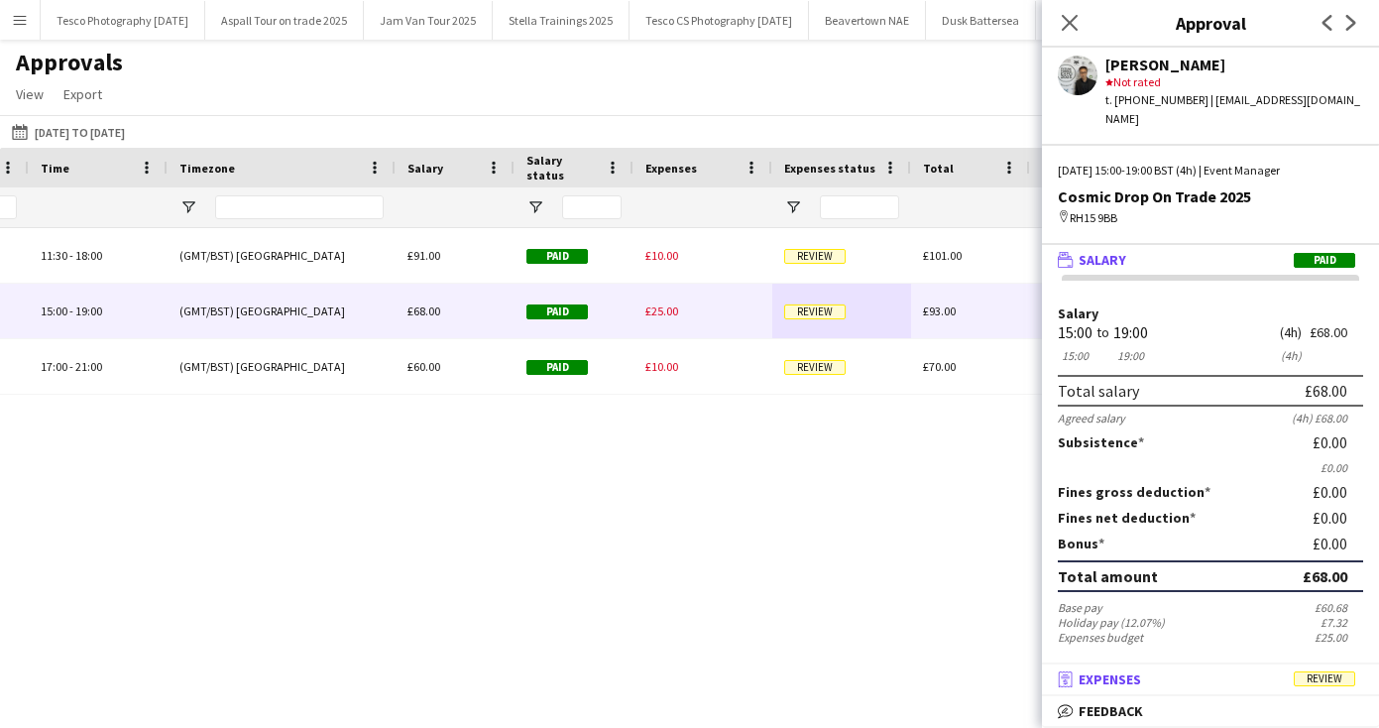
click at [1130, 676] on span "Expenses" at bounding box center [1110, 679] width 62 height 18
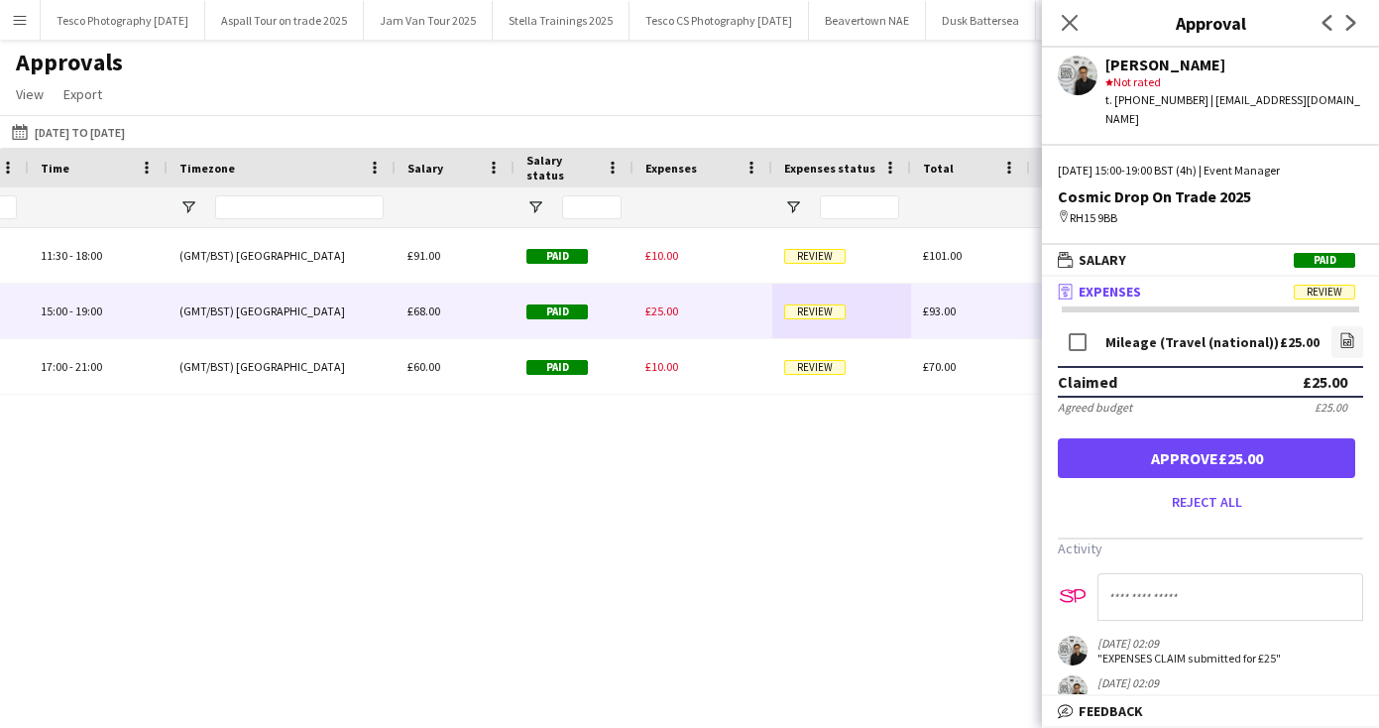
click at [1199, 440] on button "Approve £25.00" at bounding box center [1206, 458] width 297 height 40
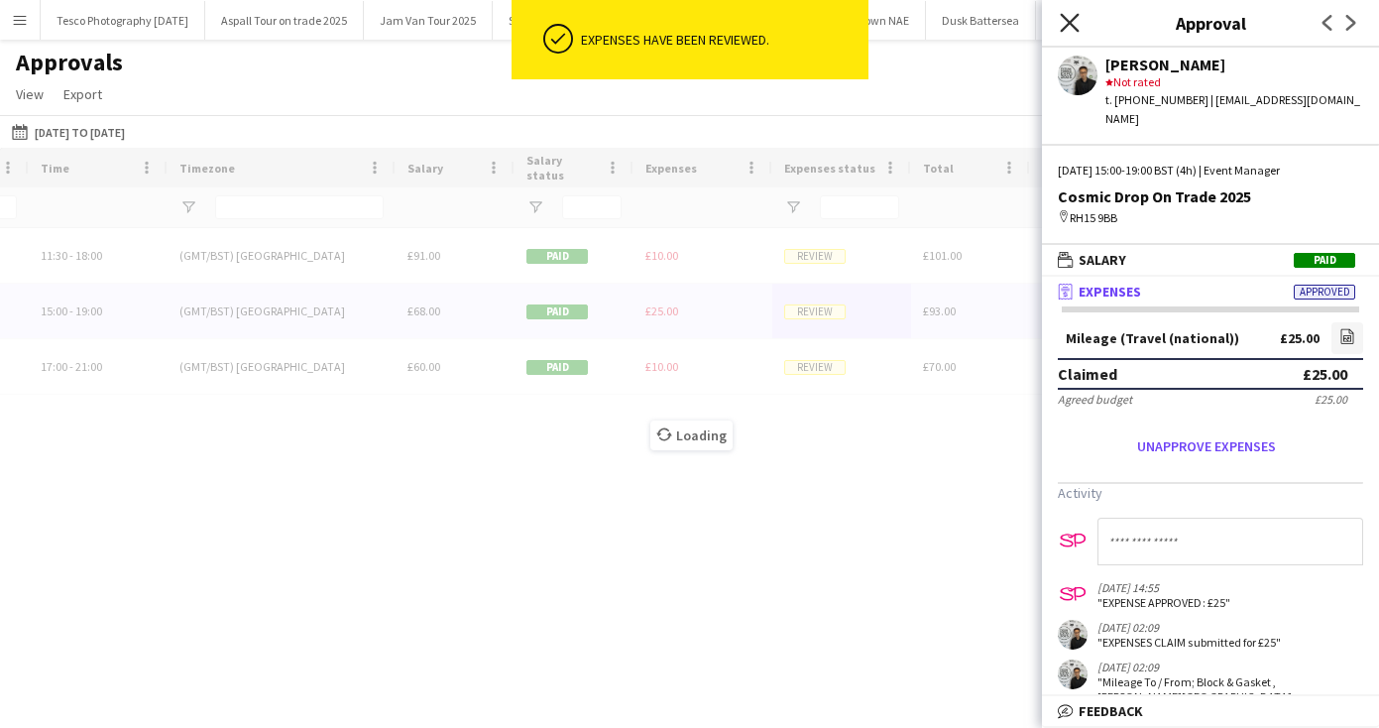
click at [1066, 26] on icon at bounding box center [1069, 22] width 19 height 19
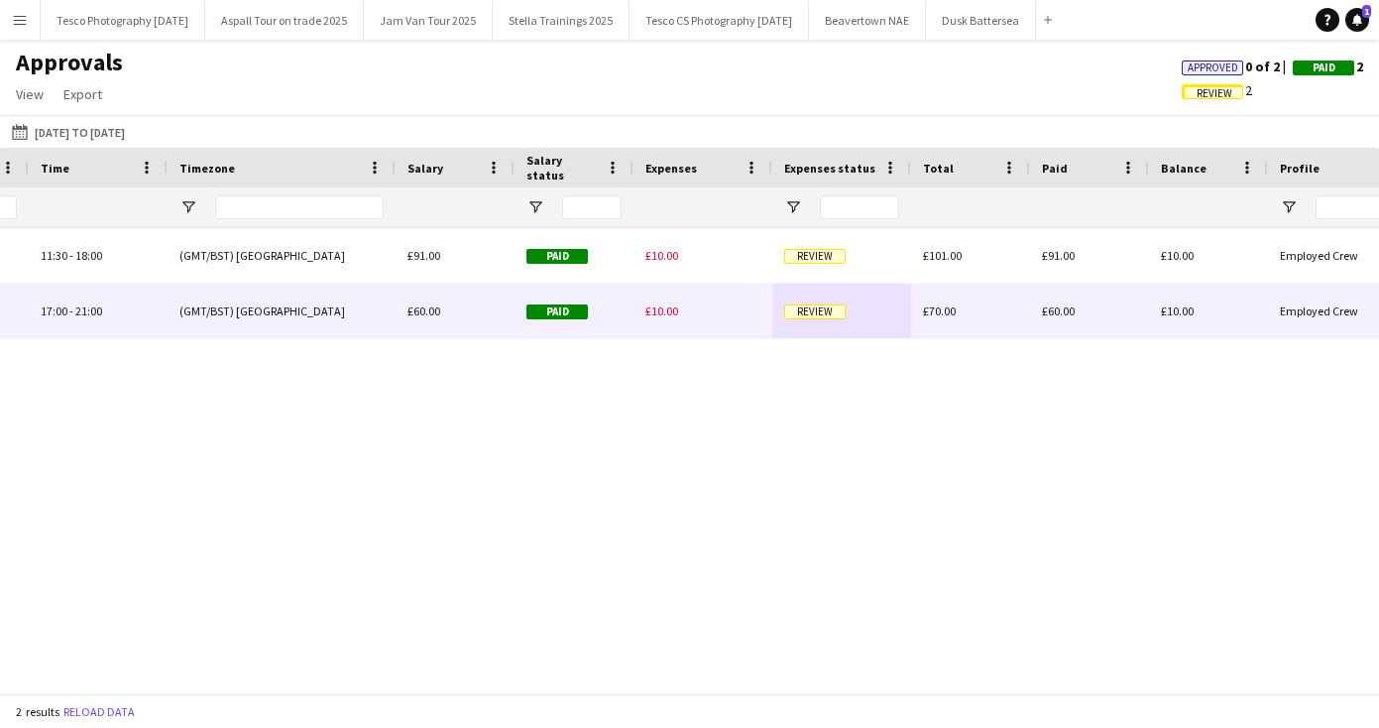
click at [828, 311] on span "Review" at bounding box center [814, 311] width 61 height 15
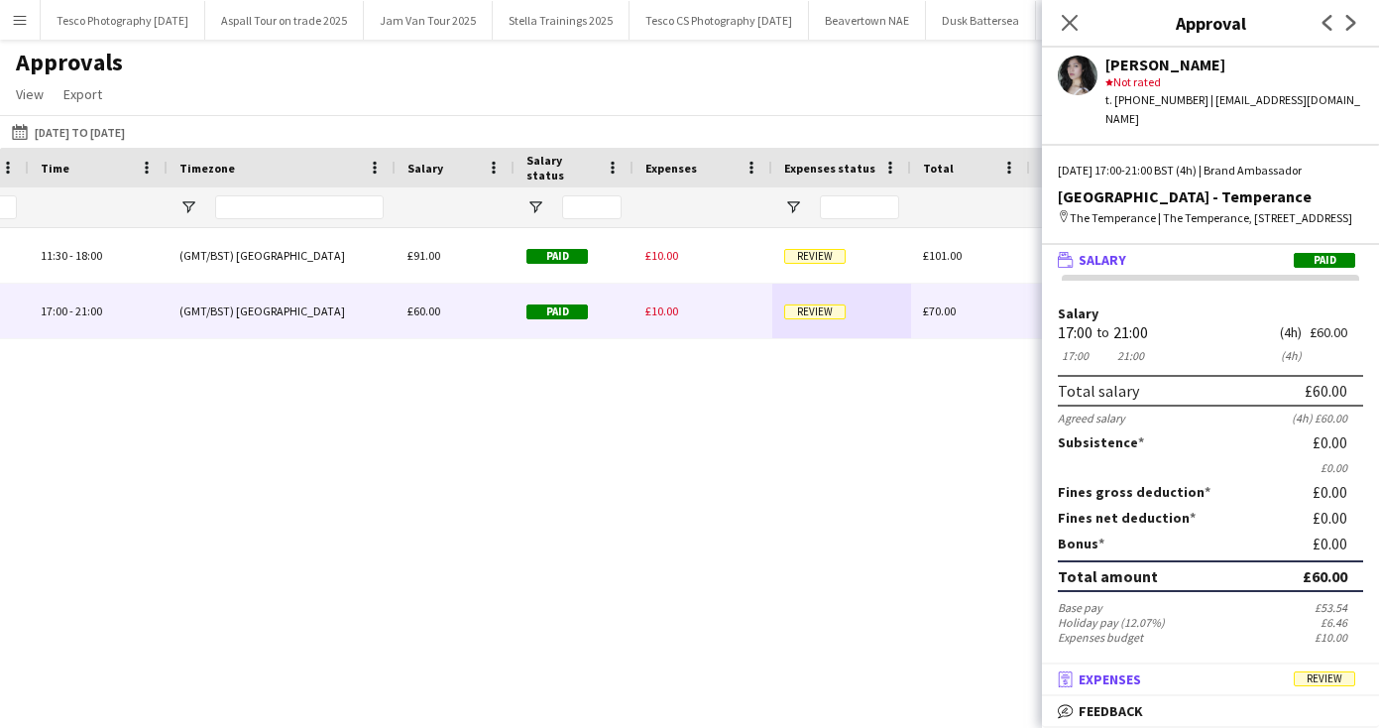
click at [1135, 682] on span "Expenses" at bounding box center [1110, 679] width 62 height 18
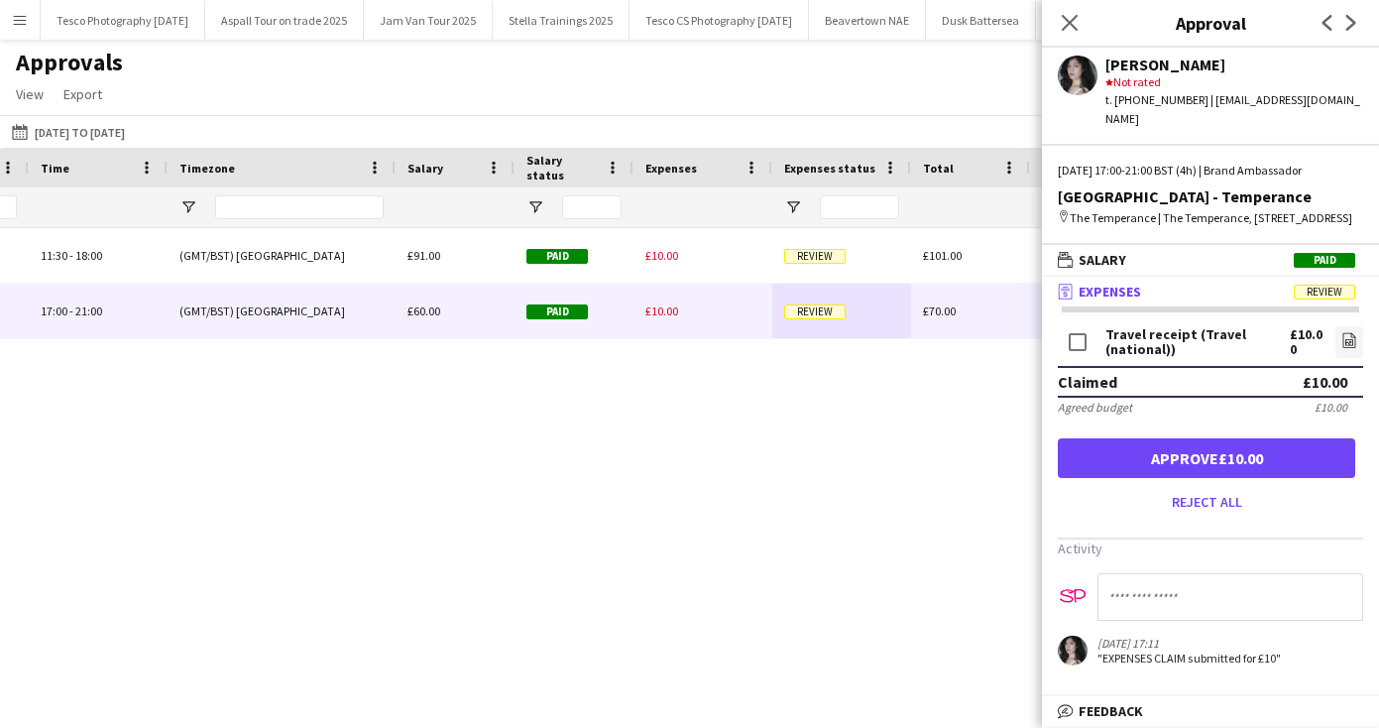
click at [1229, 455] on button "Approve £10.00" at bounding box center [1206, 458] width 297 height 40
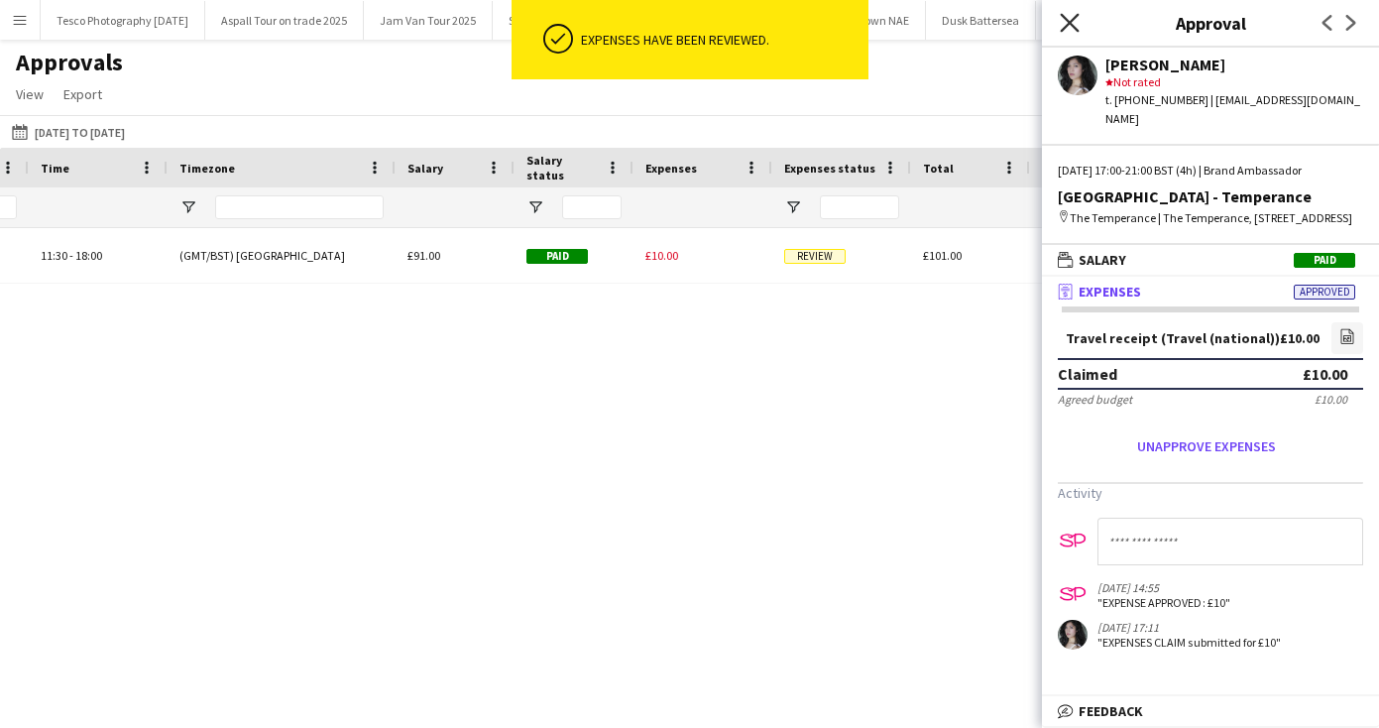
click at [1069, 24] on icon at bounding box center [1069, 22] width 19 height 19
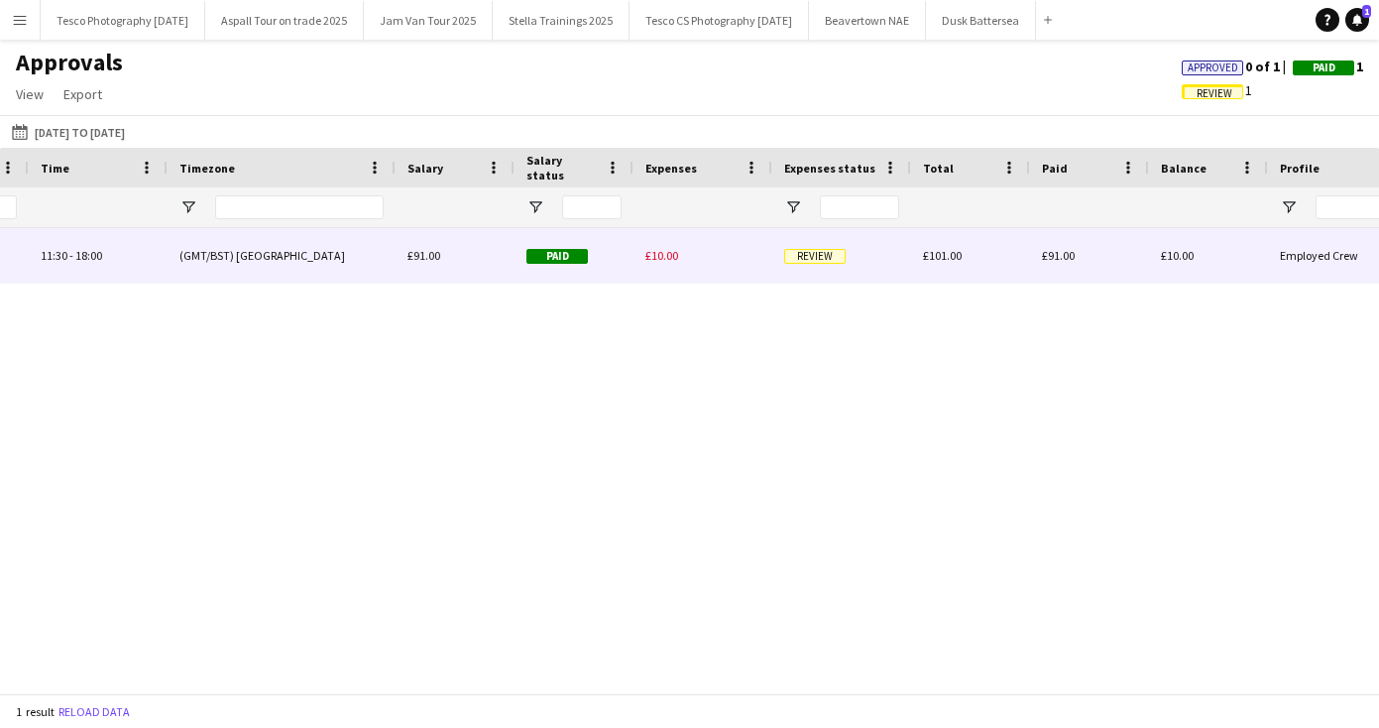
click at [821, 257] on span "Review" at bounding box center [814, 256] width 61 height 15
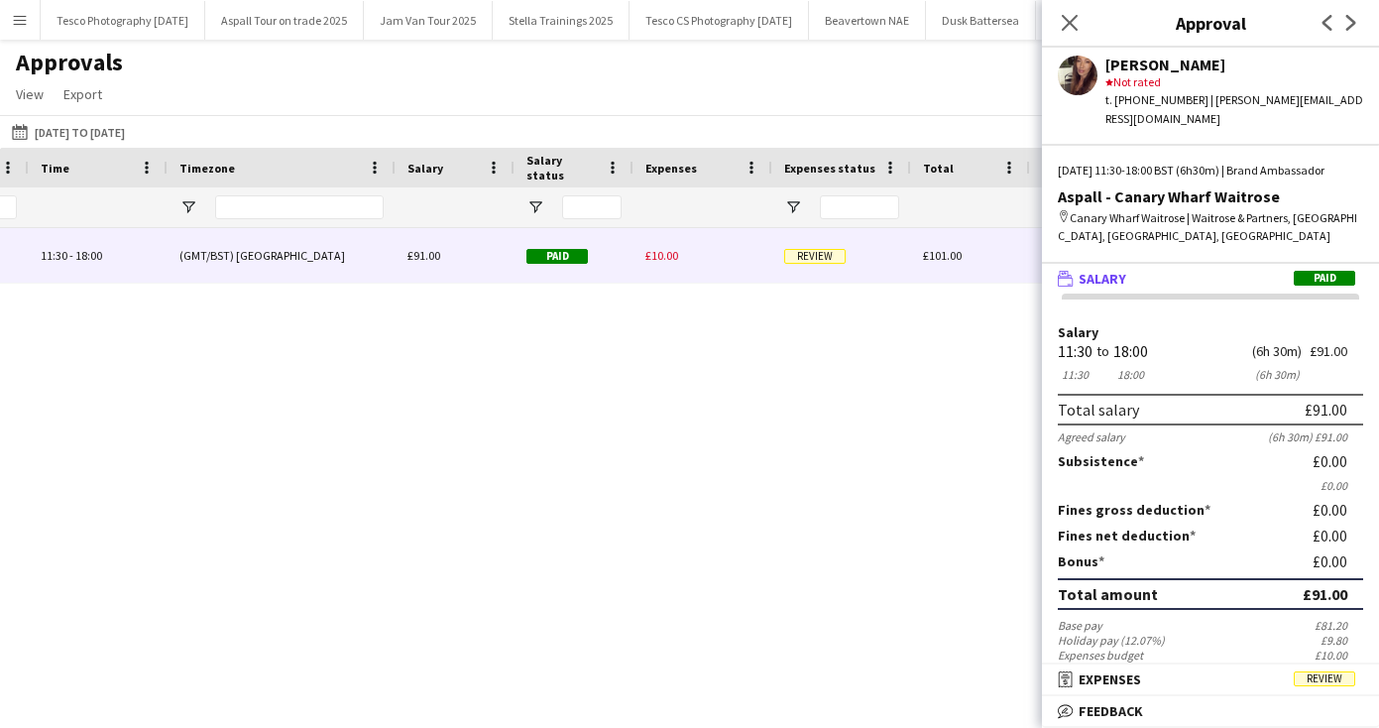
click at [1213, 679] on mat-panel-title "receipt Expenses Review" at bounding box center [1206, 679] width 329 height 18
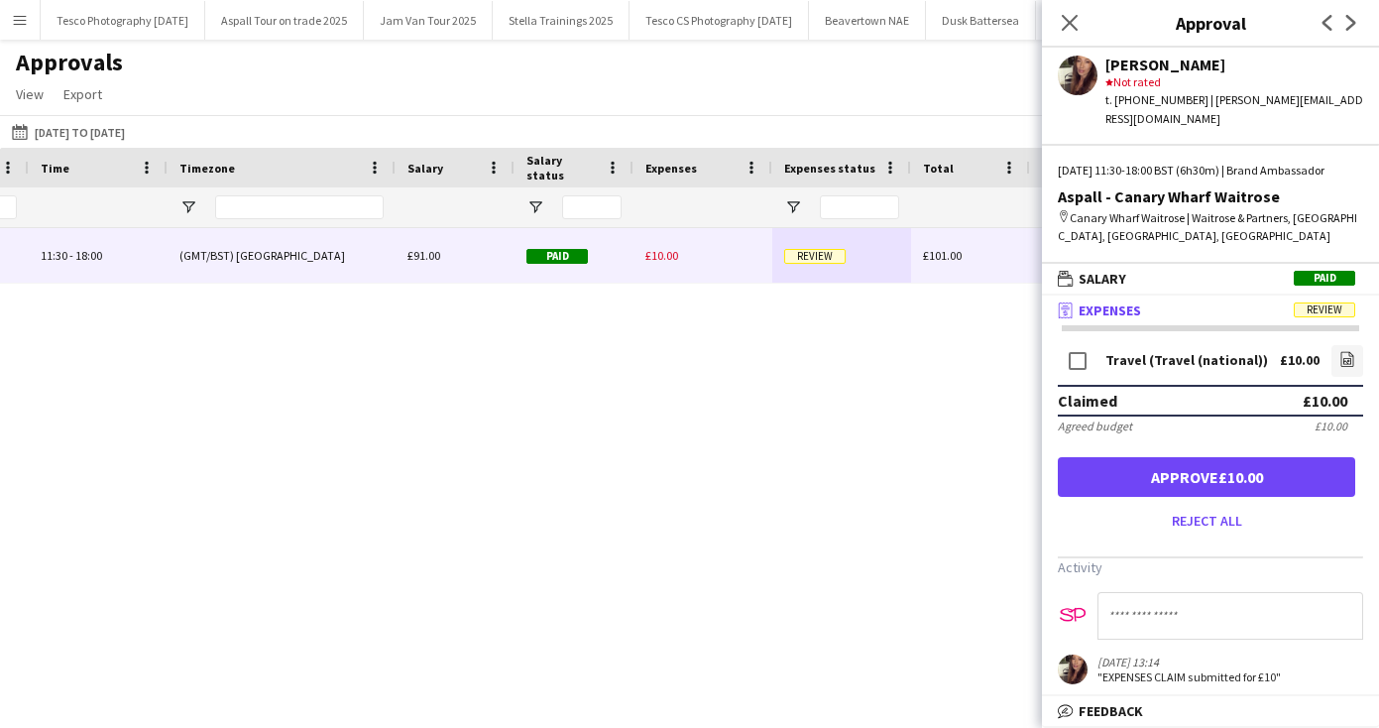
click at [1213, 475] on button "Approve £10.00" at bounding box center [1206, 477] width 297 height 40
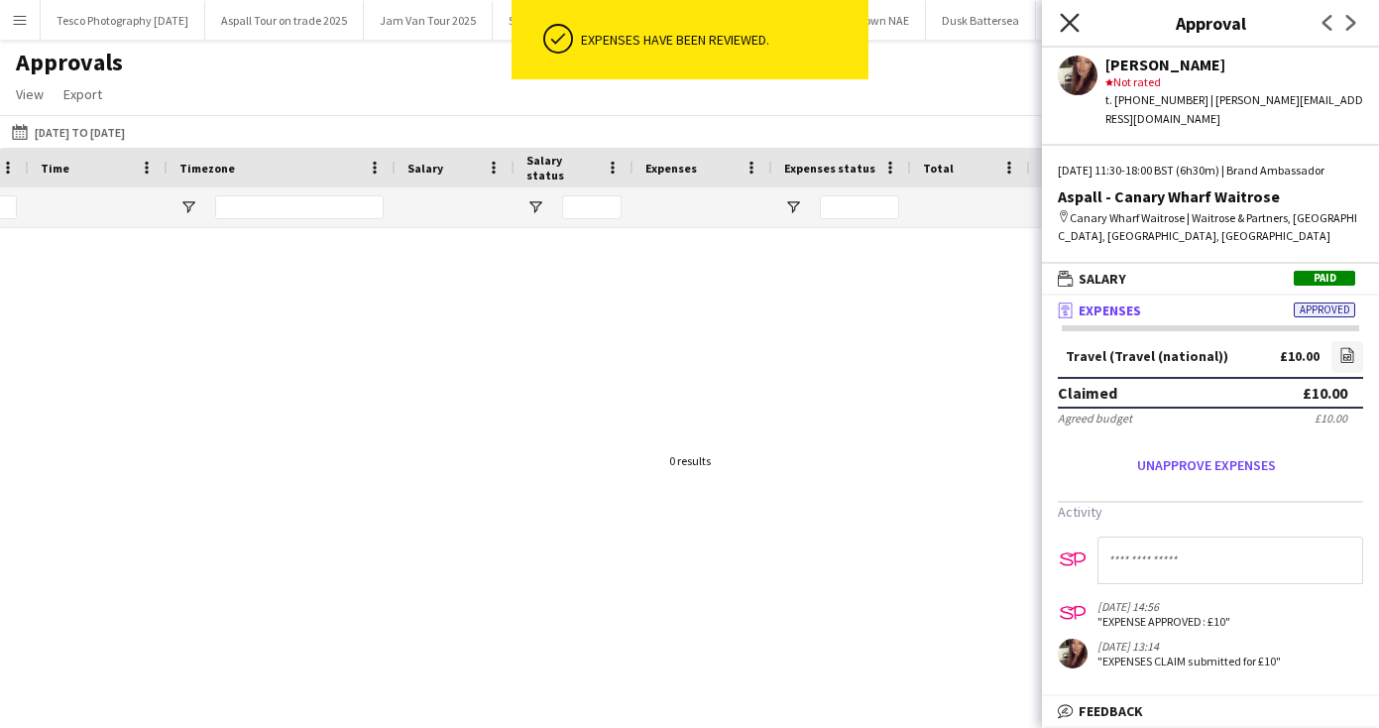
click at [1067, 19] on icon at bounding box center [1069, 22] width 19 height 19
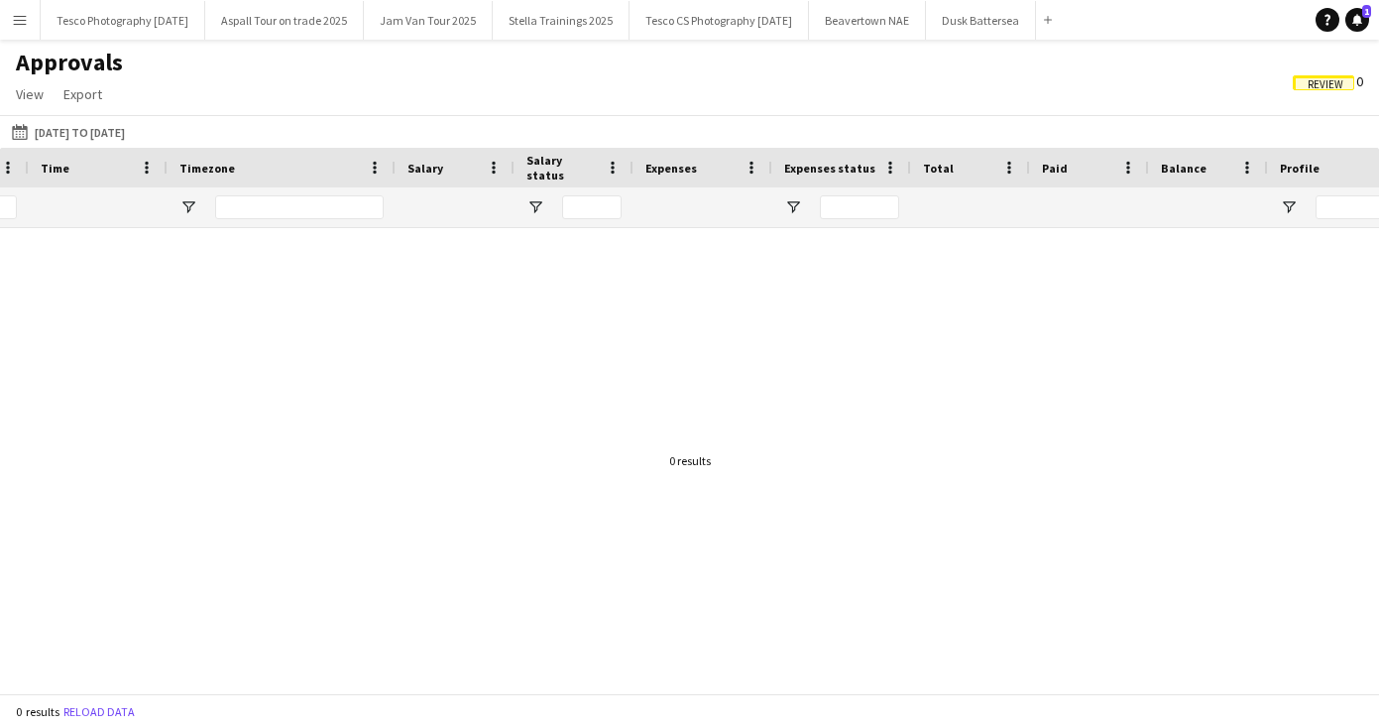
click at [1134, 70] on div "Approvals View Customise view Customise filters Reset Filters Reset View Reset …" at bounding box center [689, 81] width 1379 height 67
click at [23, 16] on app-icon "Menu" at bounding box center [20, 20] width 16 height 16
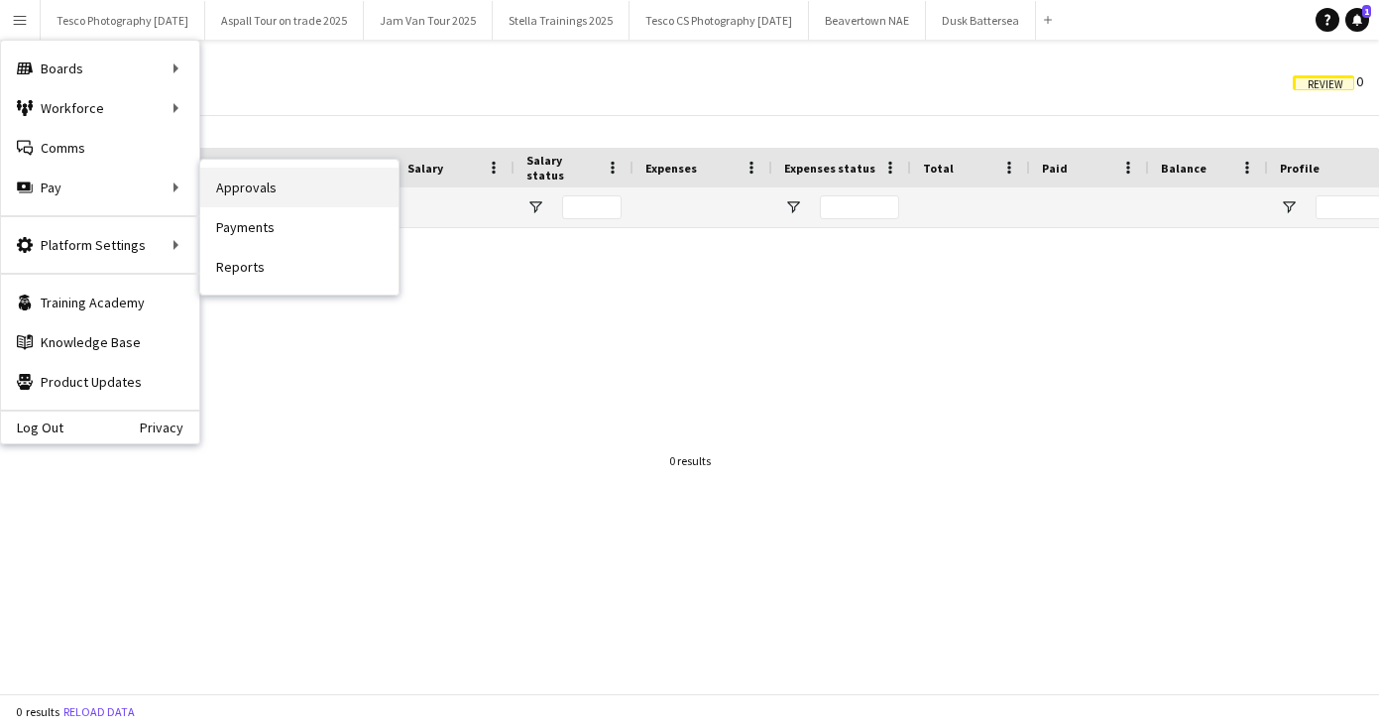
click at [277, 188] on link "Approvals" at bounding box center [299, 188] width 198 height 40
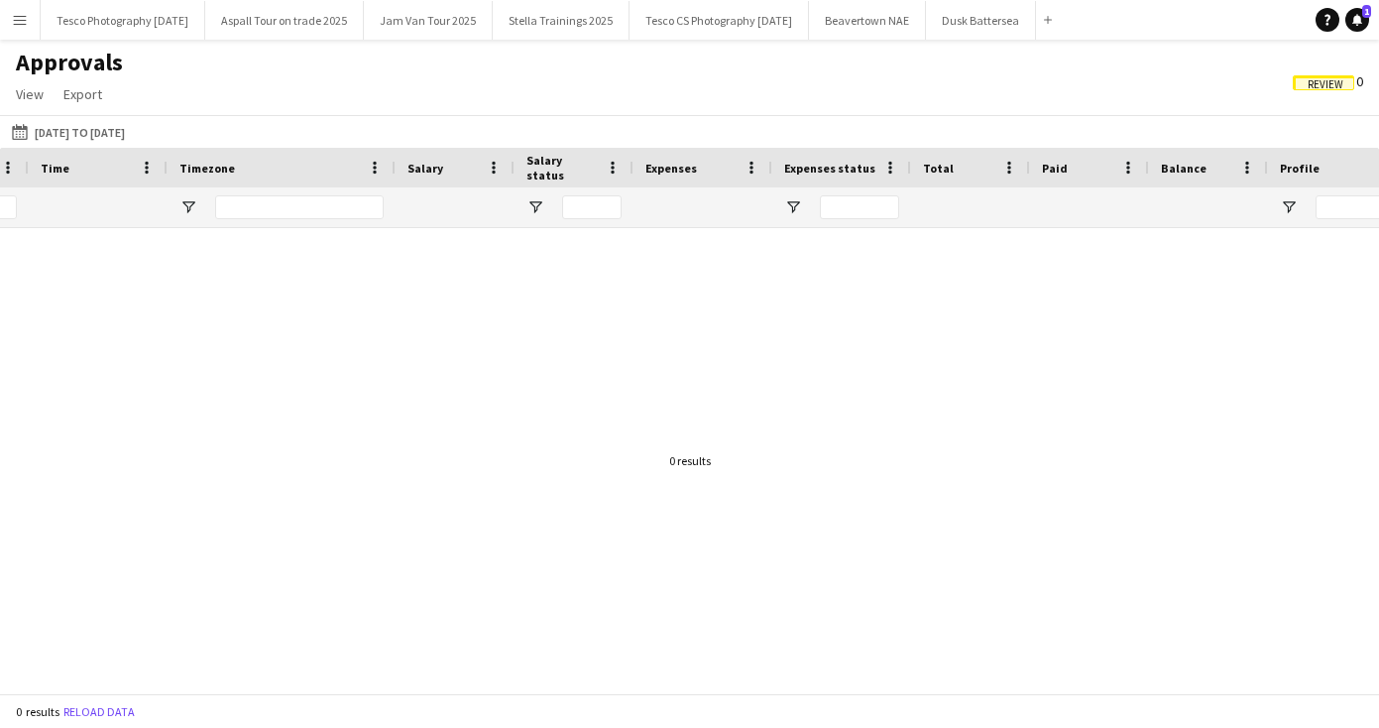
click at [17, 17] on app-icon "Menu" at bounding box center [20, 20] width 16 height 16
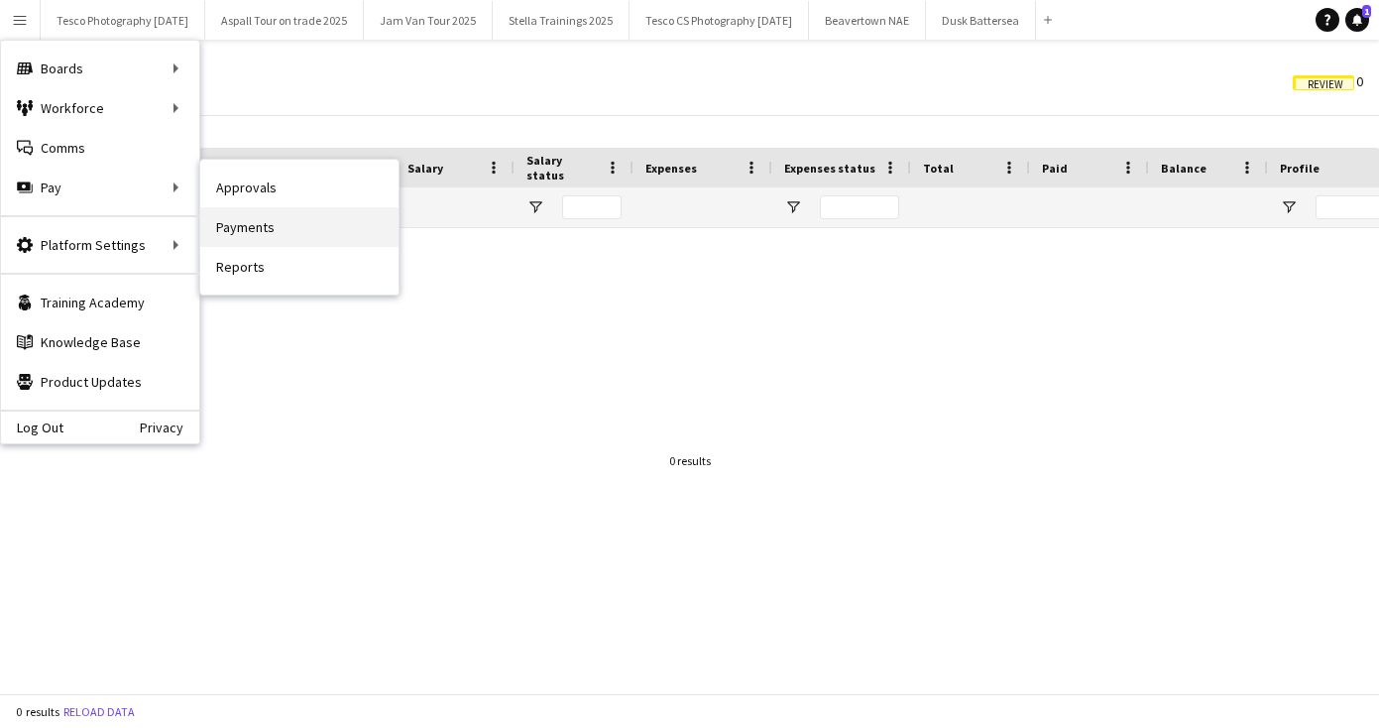
click at [282, 225] on link "Payments" at bounding box center [299, 227] width 198 height 40
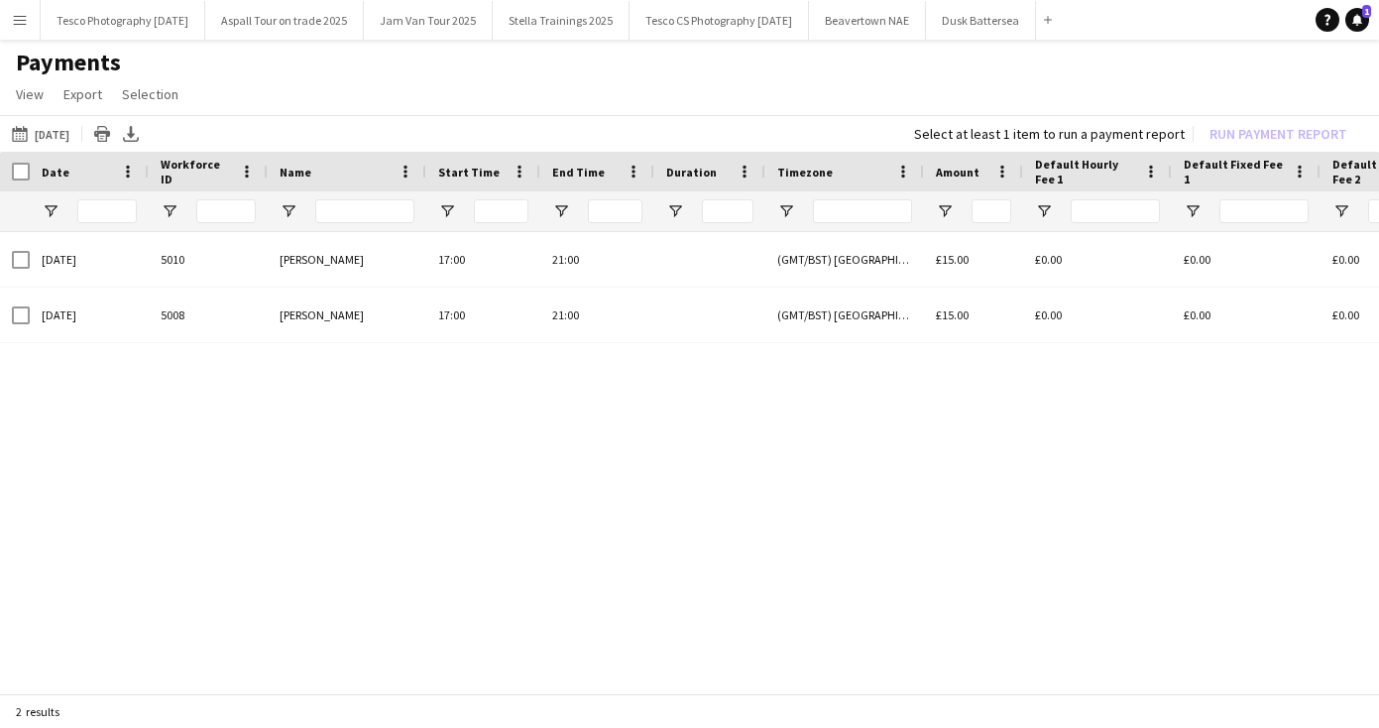
click at [14, 23] on app-icon "Menu" at bounding box center [20, 20] width 16 height 16
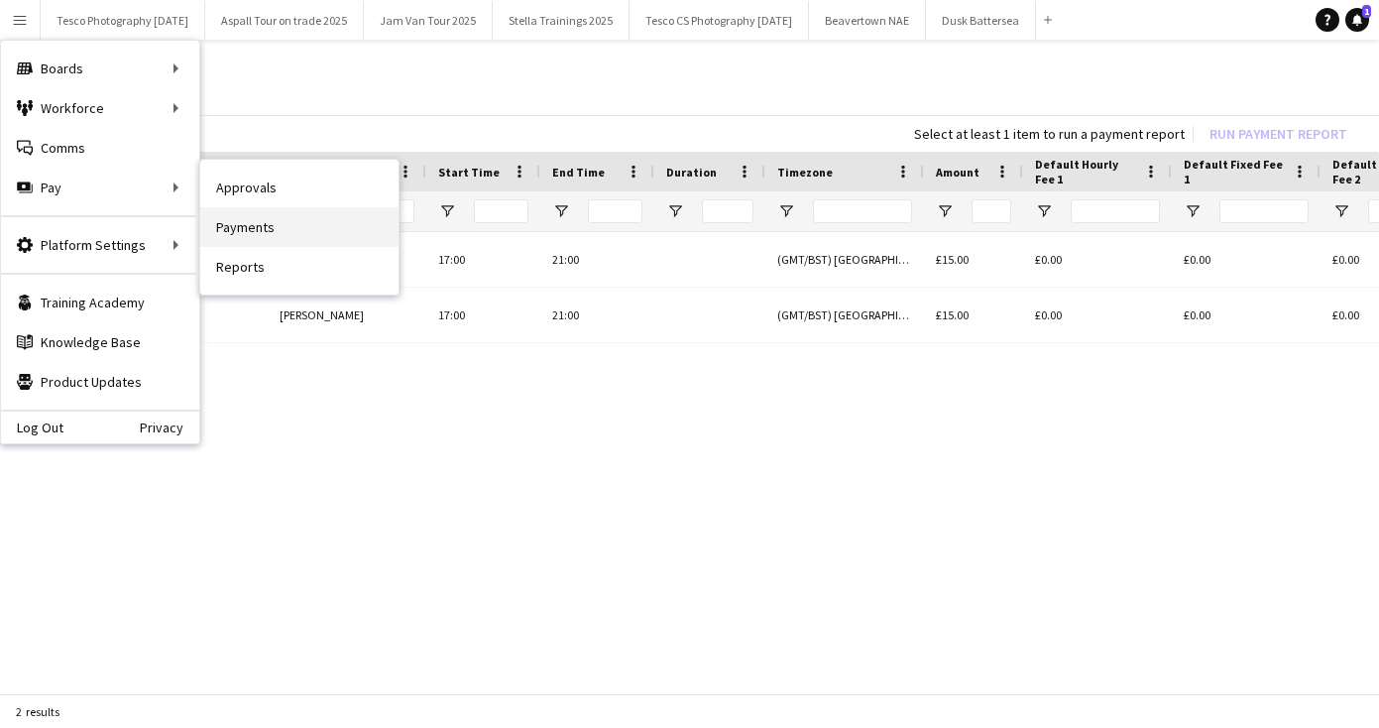
click at [269, 227] on link "Payments" at bounding box center [299, 227] width 198 height 40
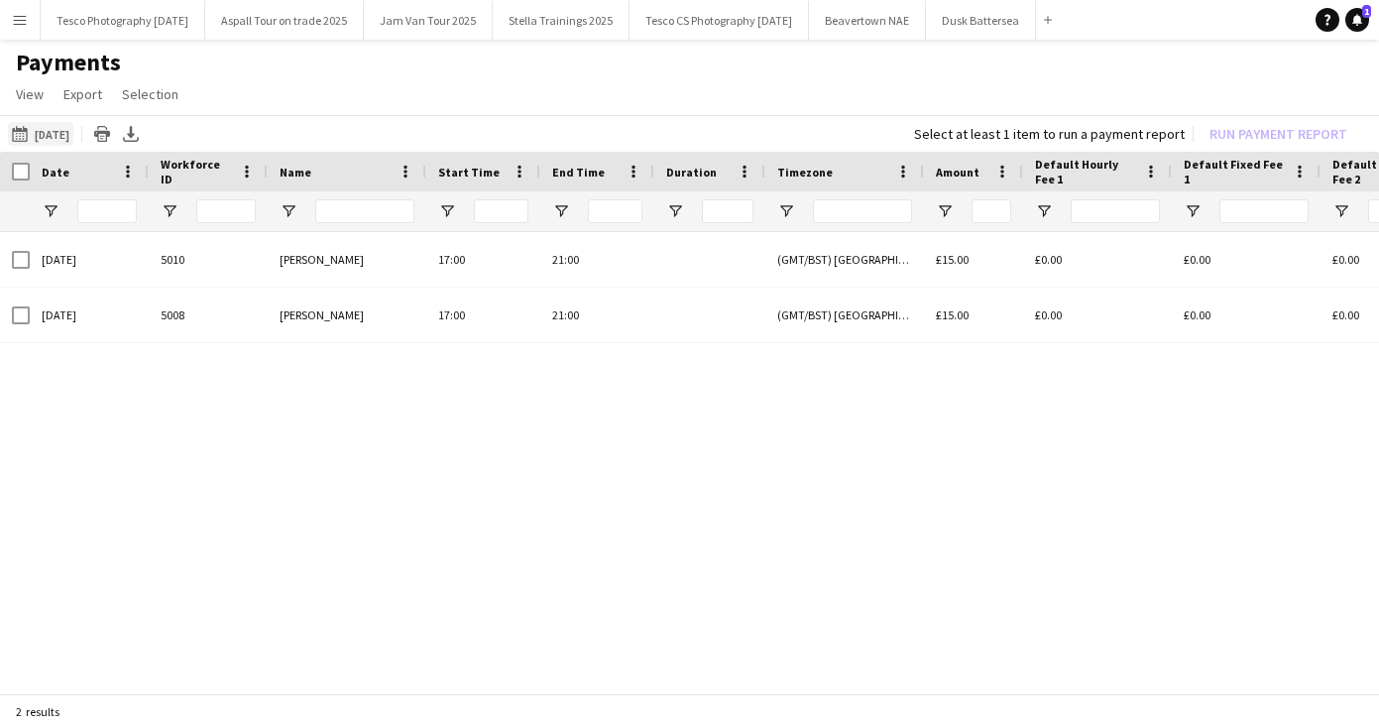
click at [15, 133] on app-icon "[DATE]" at bounding box center [23, 134] width 23 height 16
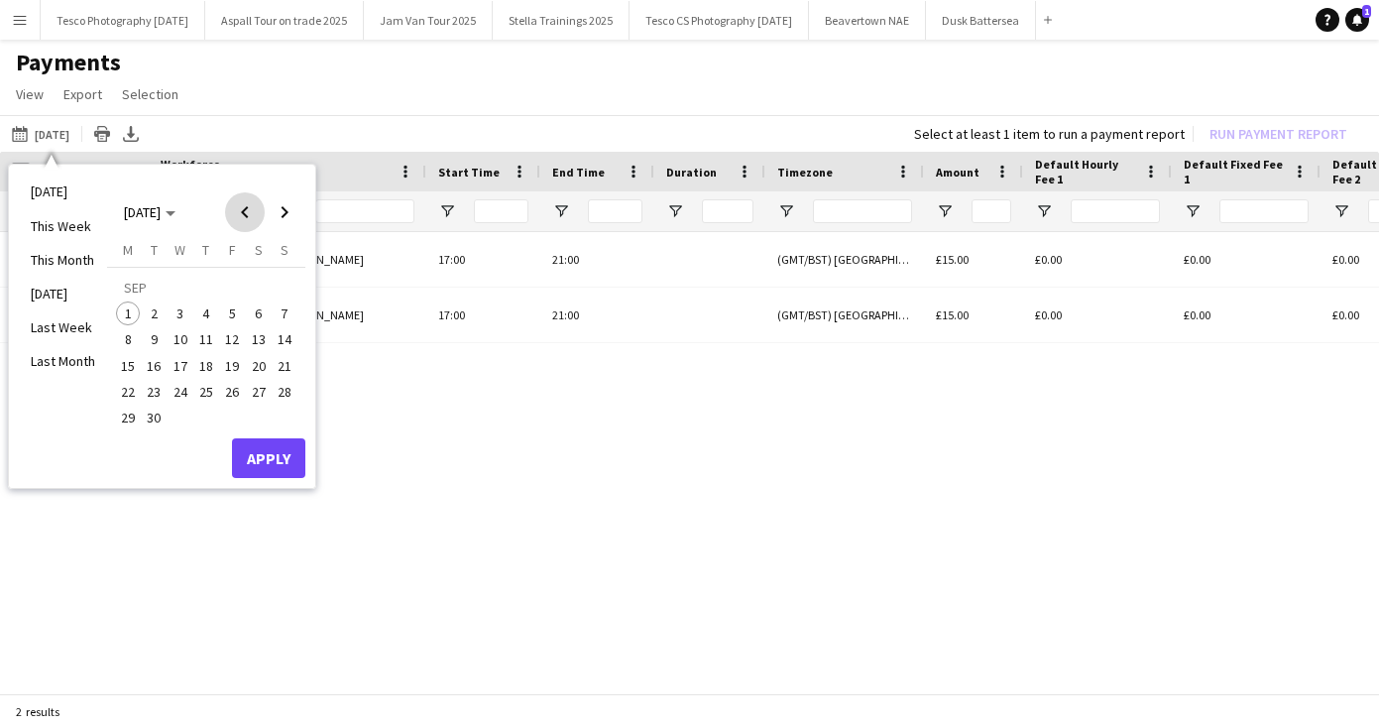
click at [248, 214] on span "Previous month" at bounding box center [245, 212] width 40 height 40
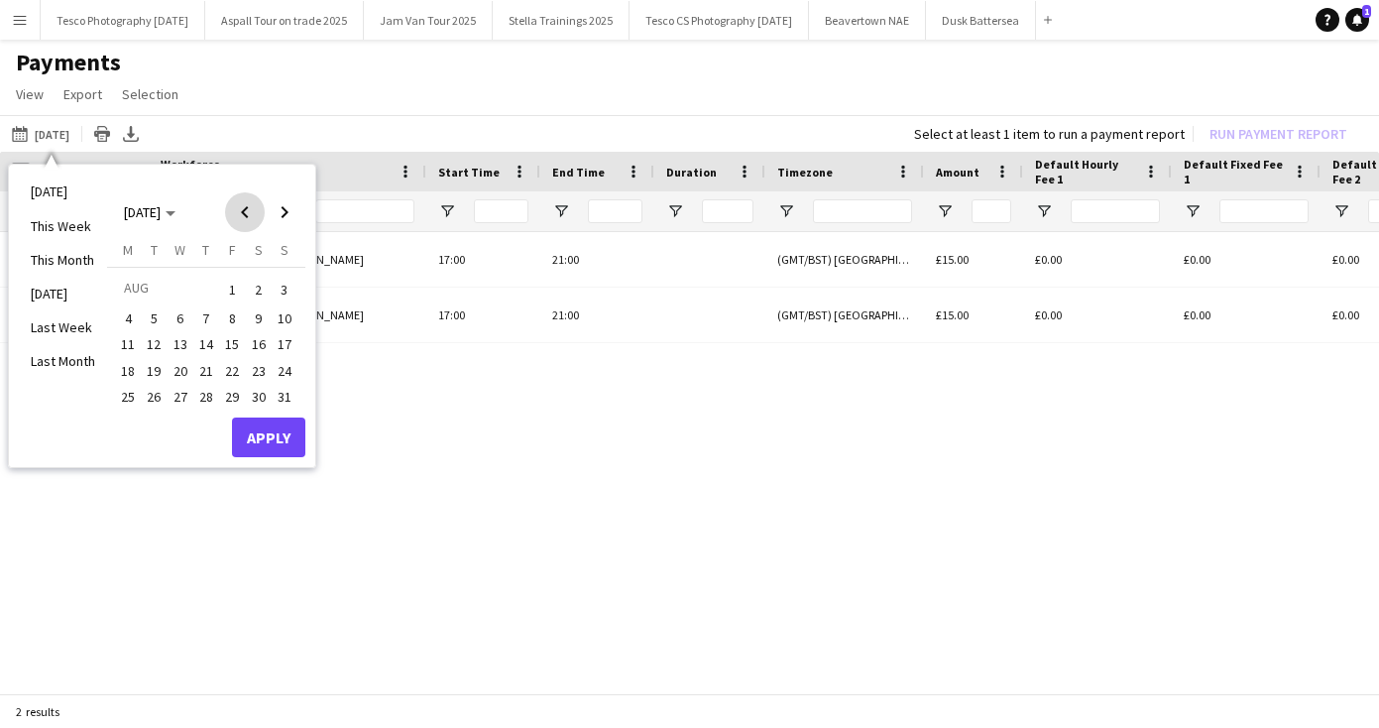
click at [248, 214] on span "Previous month" at bounding box center [245, 212] width 40 height 40
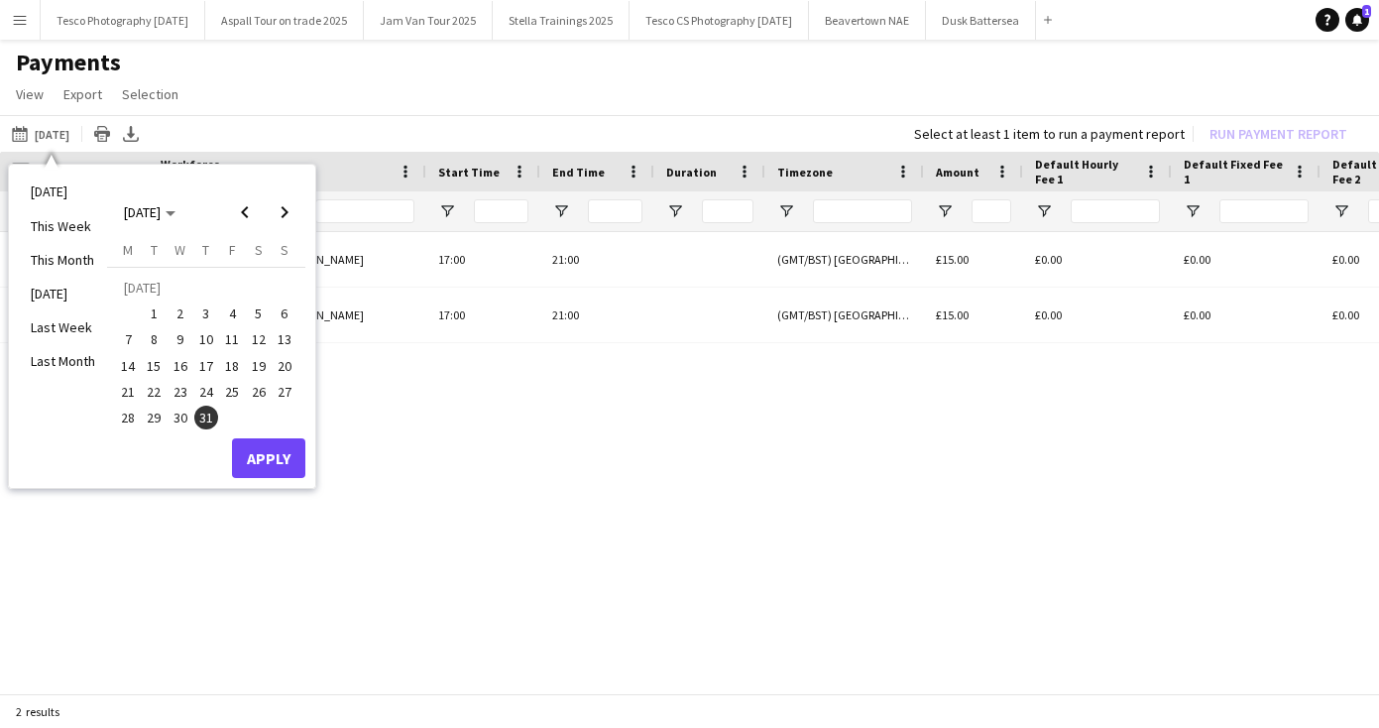
click at [155, 312] on span "1" at bounding box center [155, 313] width 24 height 24
click at [288, 206] on span "Next month" at bounding box center [285, 212] width 40 height 40
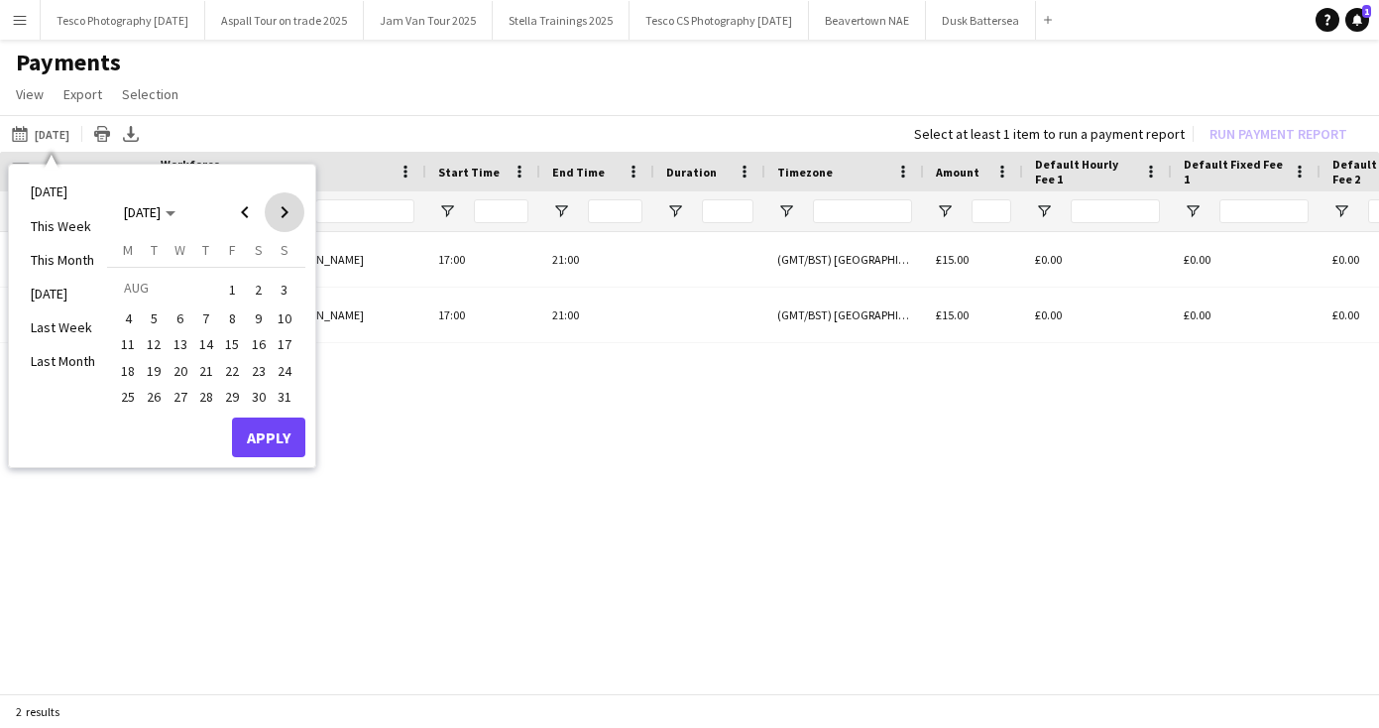
click at [288, 206] on span "Next month" at bounding box center [285, 212] width 40 height 40
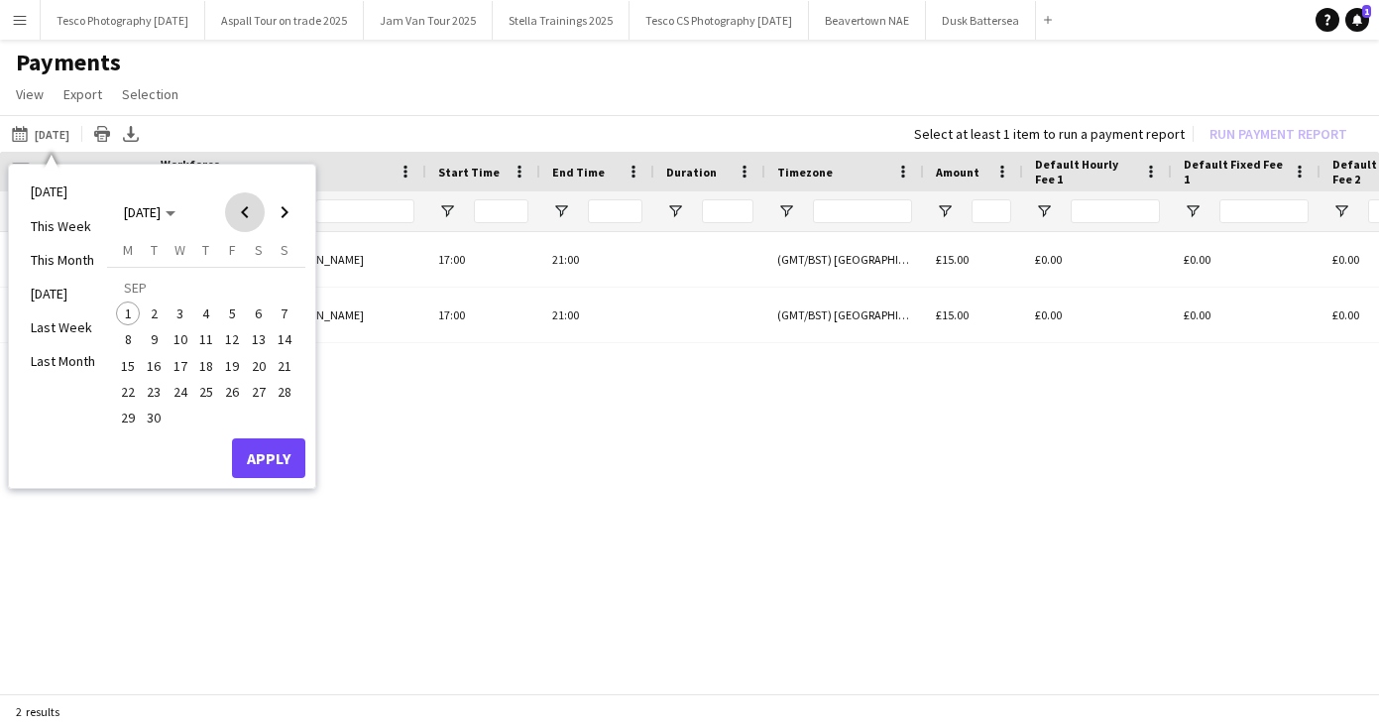
click at [244, 212] on span "Previous month" at bounding box center [245, 212] width 40 height 40
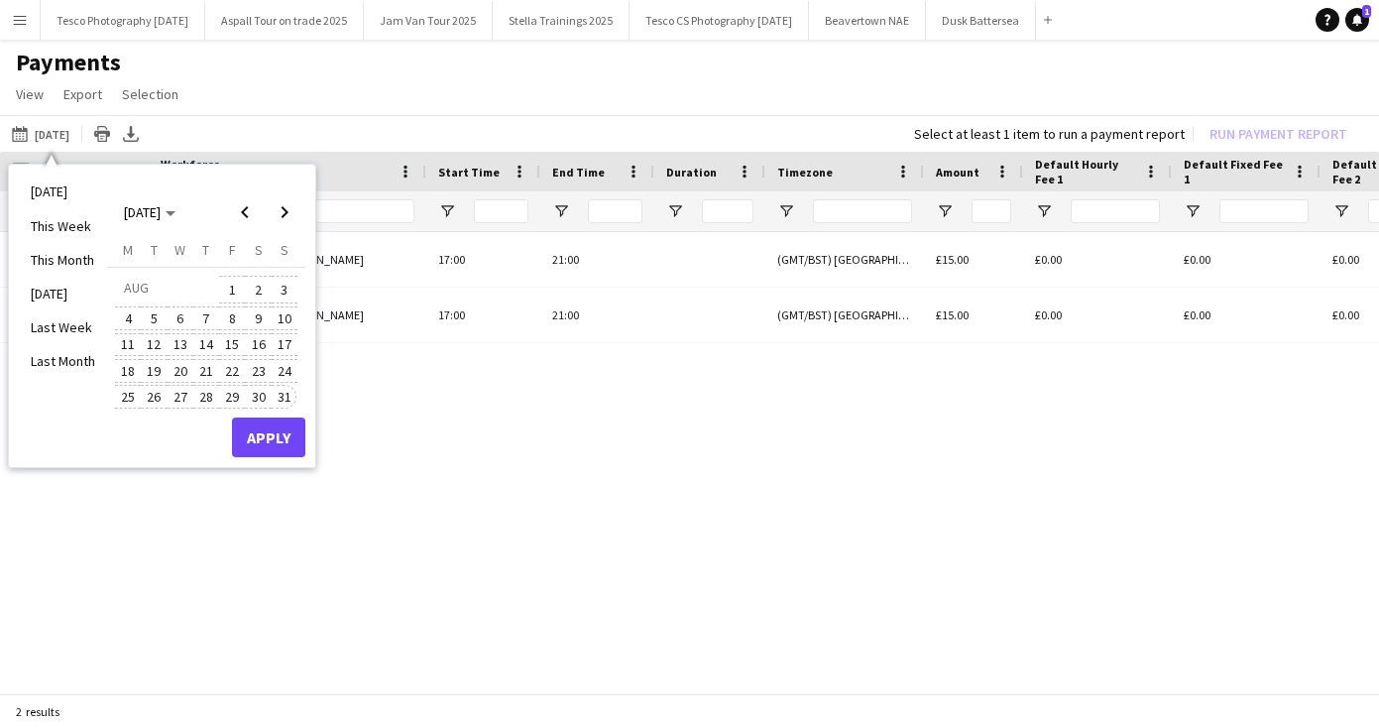
click at [286, 388] on span "31" at bounding box center [285, 397] width 24 height 24
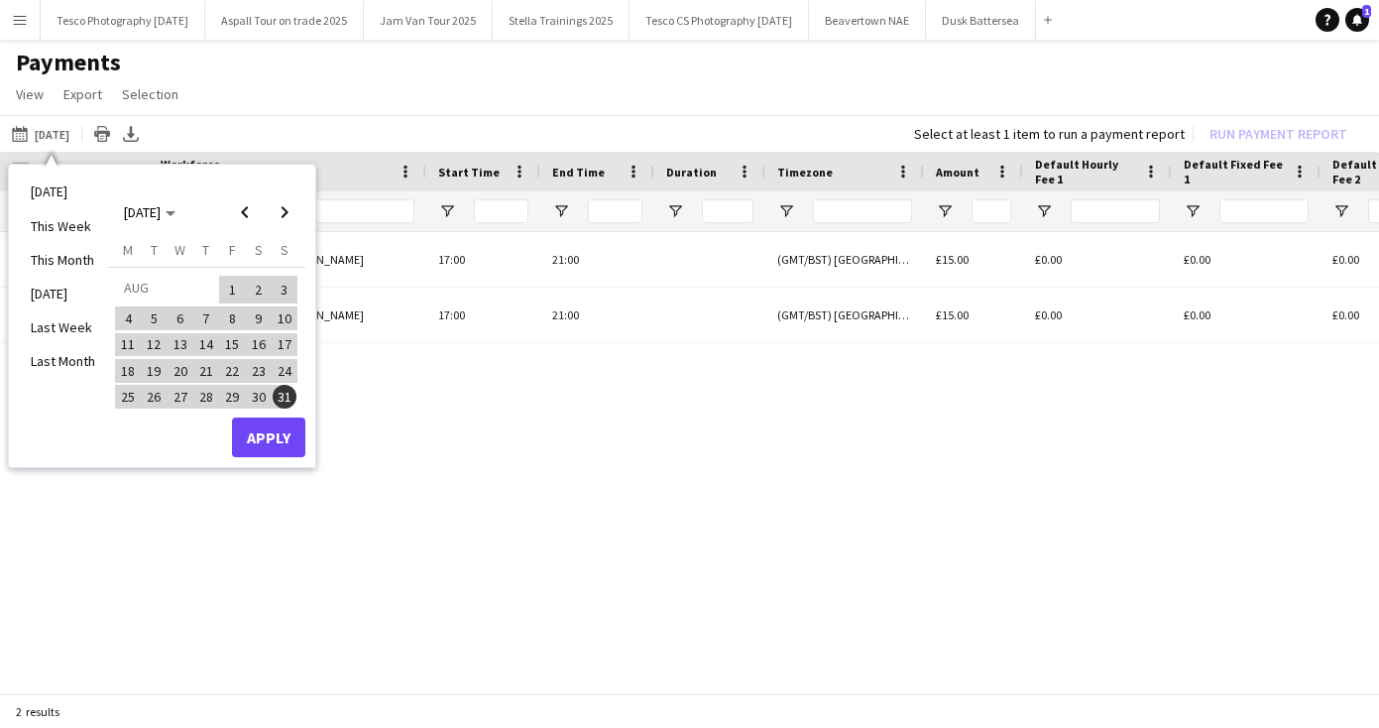
click at [273, 429] on button "Apply" at bounding box center [268, 437] width 73 height 40
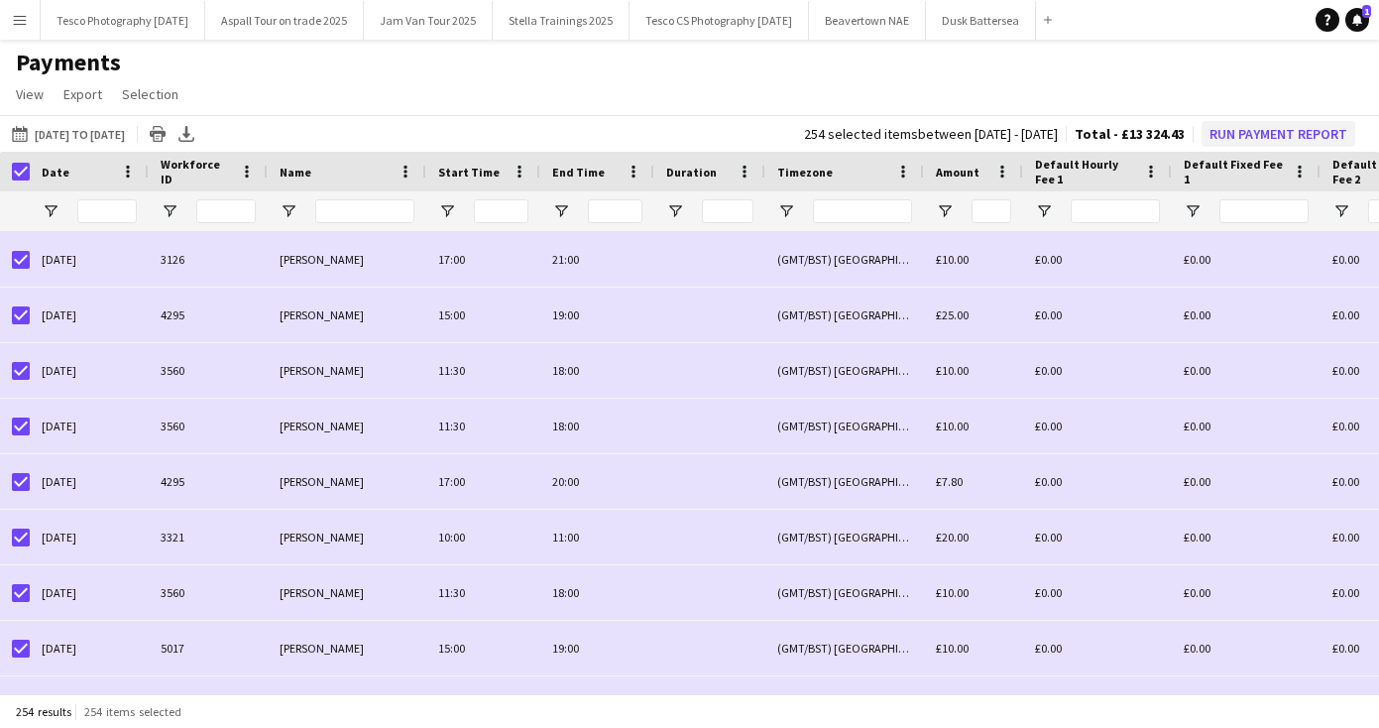
click at [1281, 129] on button "Run Payment Report" at bounding box center [1279, 134] width 154 height 26
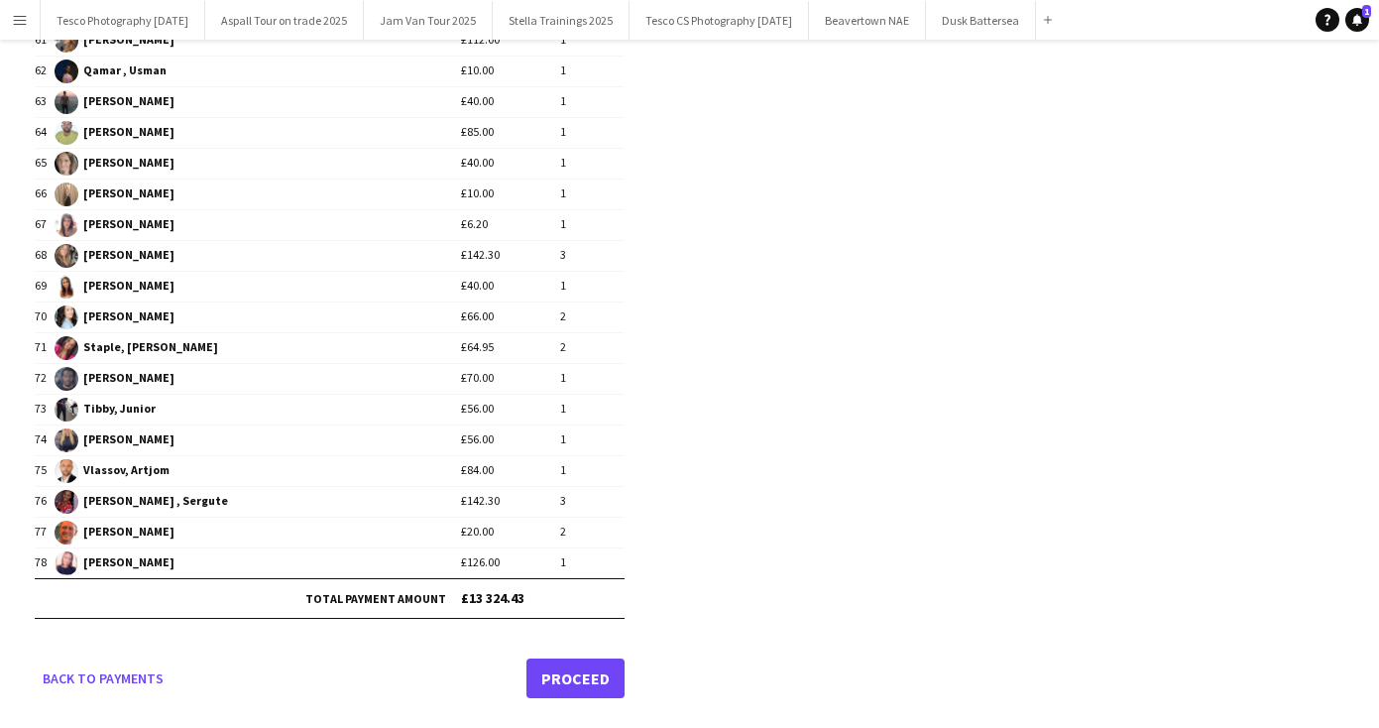
scroll to position [2082, 0]
click at [576, 675] on link "Proceed" at bounding box center [575, 679] width 98 height 40
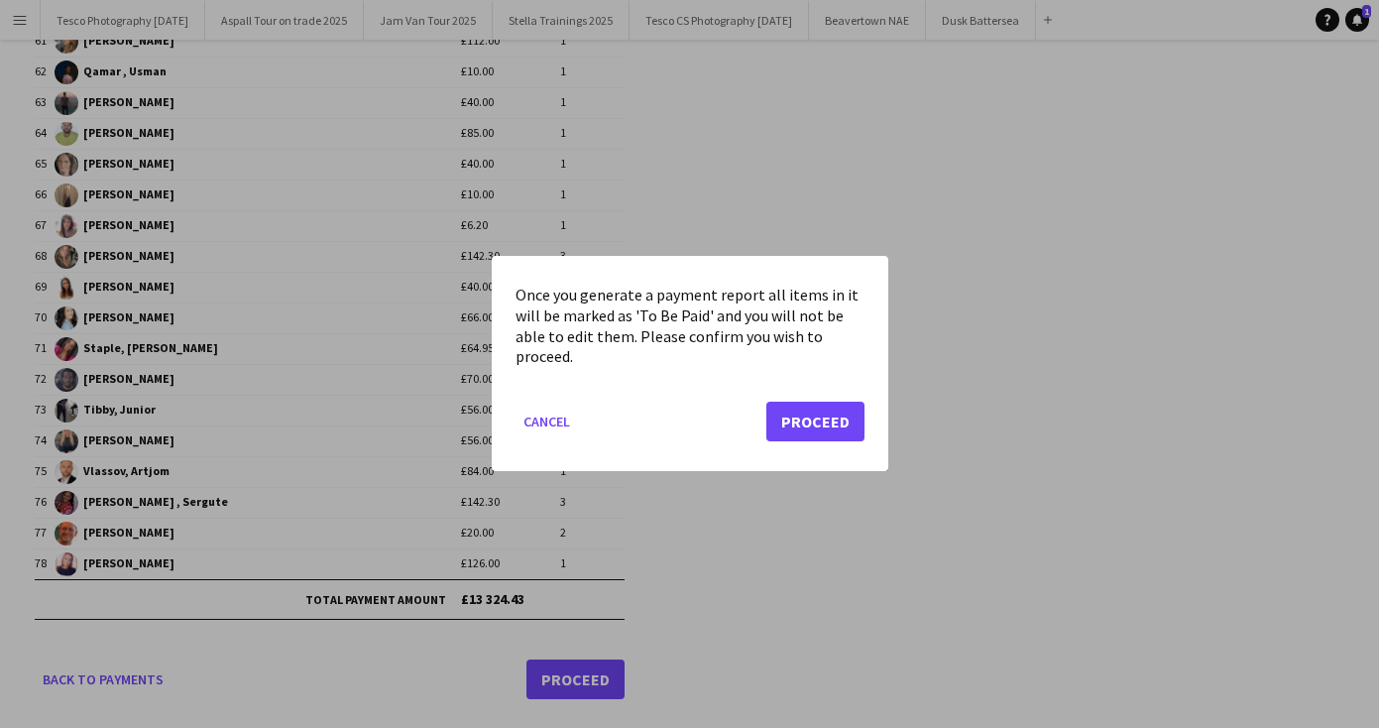
click at [836, 418] on button "Proceed" at bounding box center [815, 423] width 98 height 40
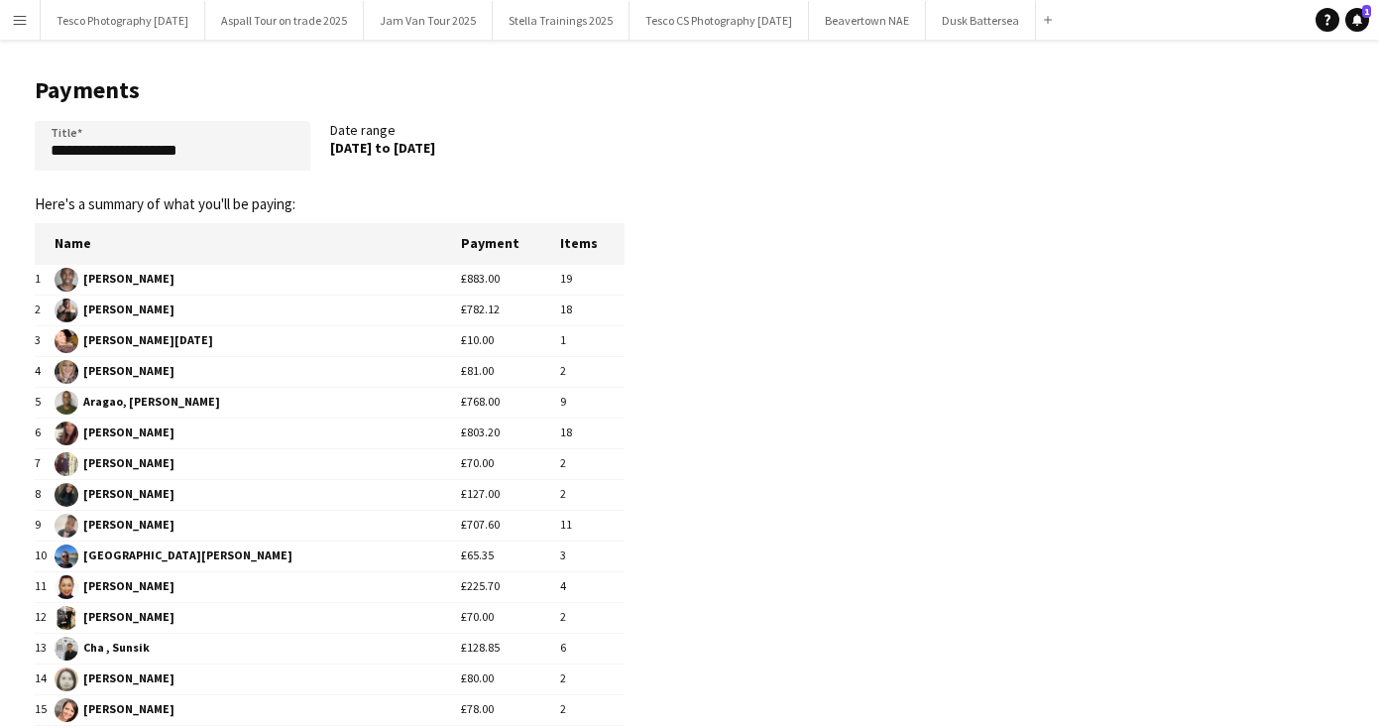
scroll to position [2082, 0]
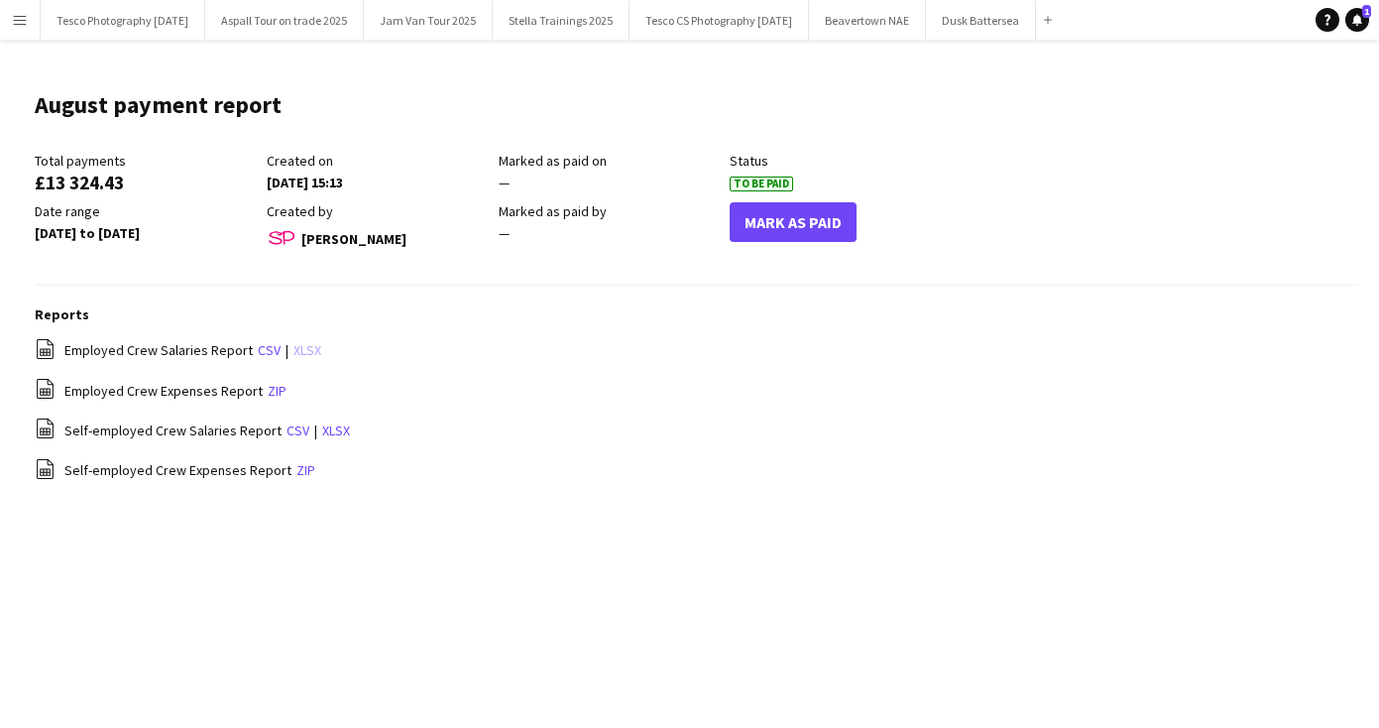
click at [303, 348] on link "xlsx" at bounding box center [307, 350] width 28 height 18
click at [332, 431] on link "xlsx" at bounding box center [336, 430] width 28 height 18
click at [1140, 389] on div "file-spreadsheet Employed Crew Expenses Report zip" at bounding box center [697, 390] width 1325 height 25
